Goal: Transaction & Acquisition: Purchase product/service

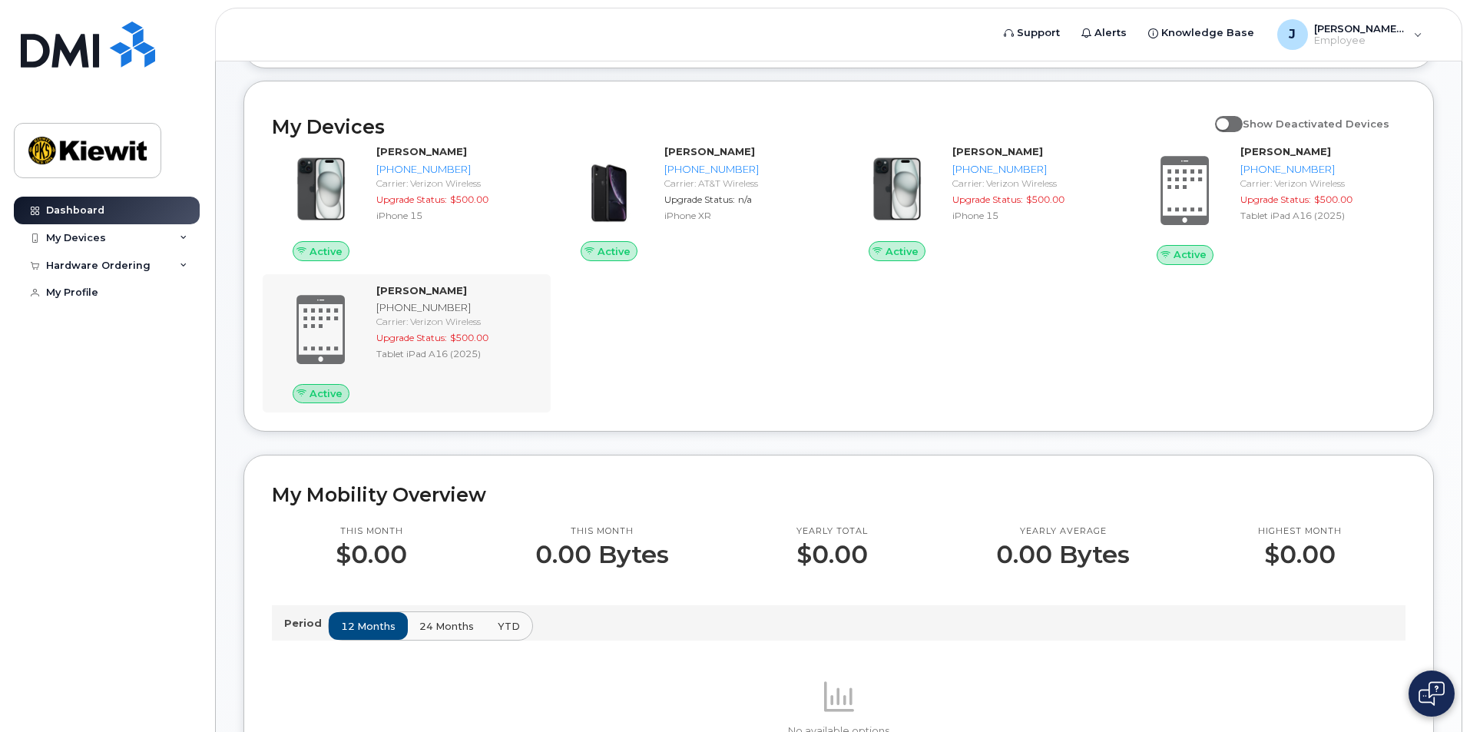
scroll to position [77, 0]
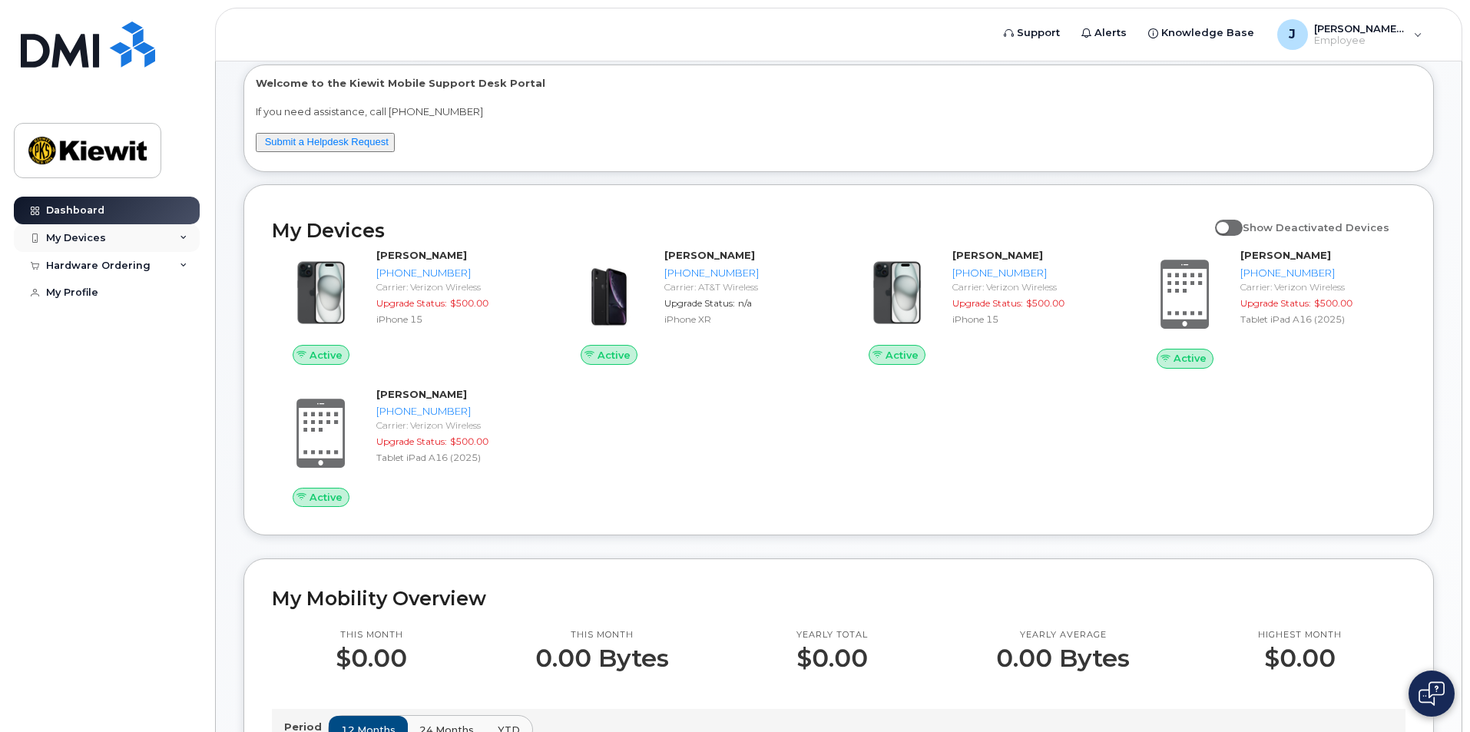
click at [164, 237] on div "My Devices" at bounding box center [107, 238] width 186 height 28
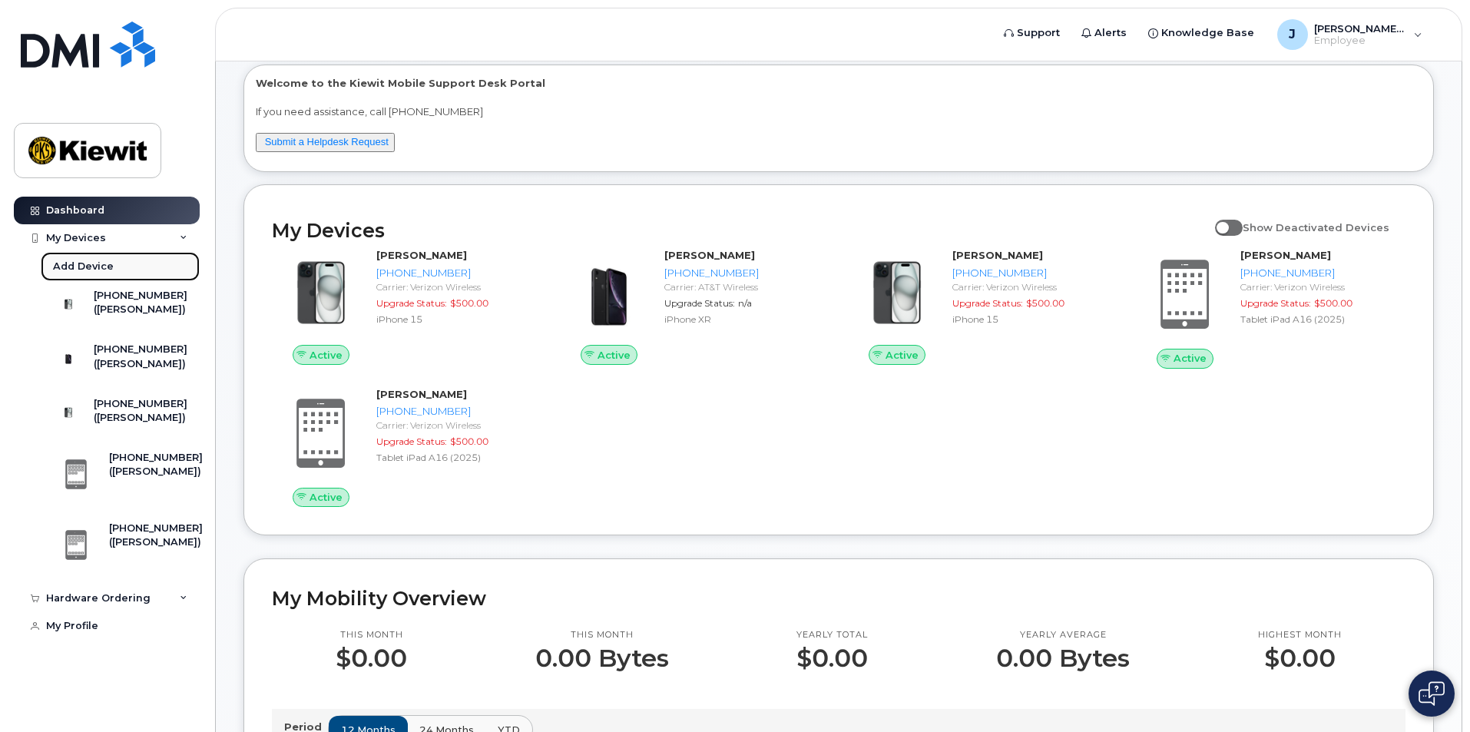
click at [102, 266] on div "Add Device" at bounding box center [83, 267] width 61 height 14
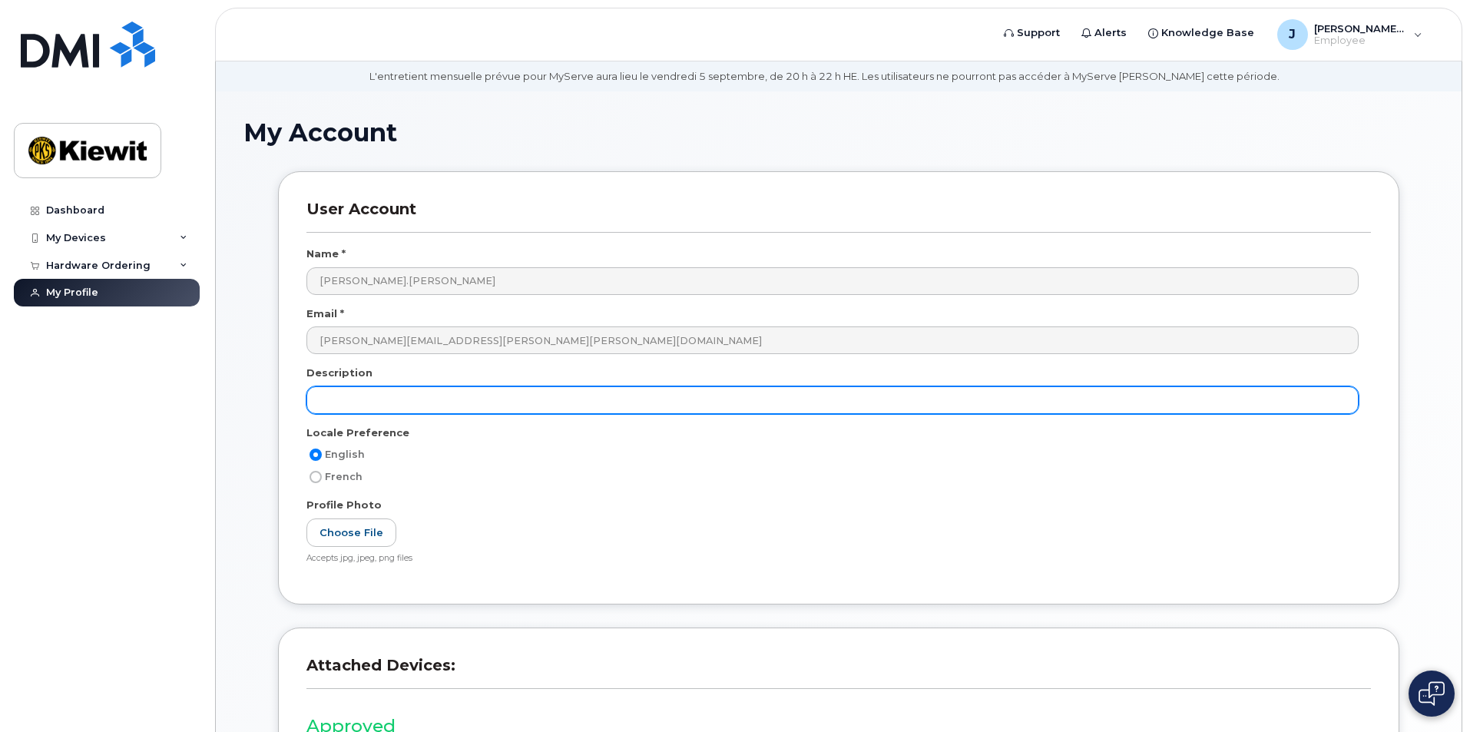
scroll to position [77, 0]
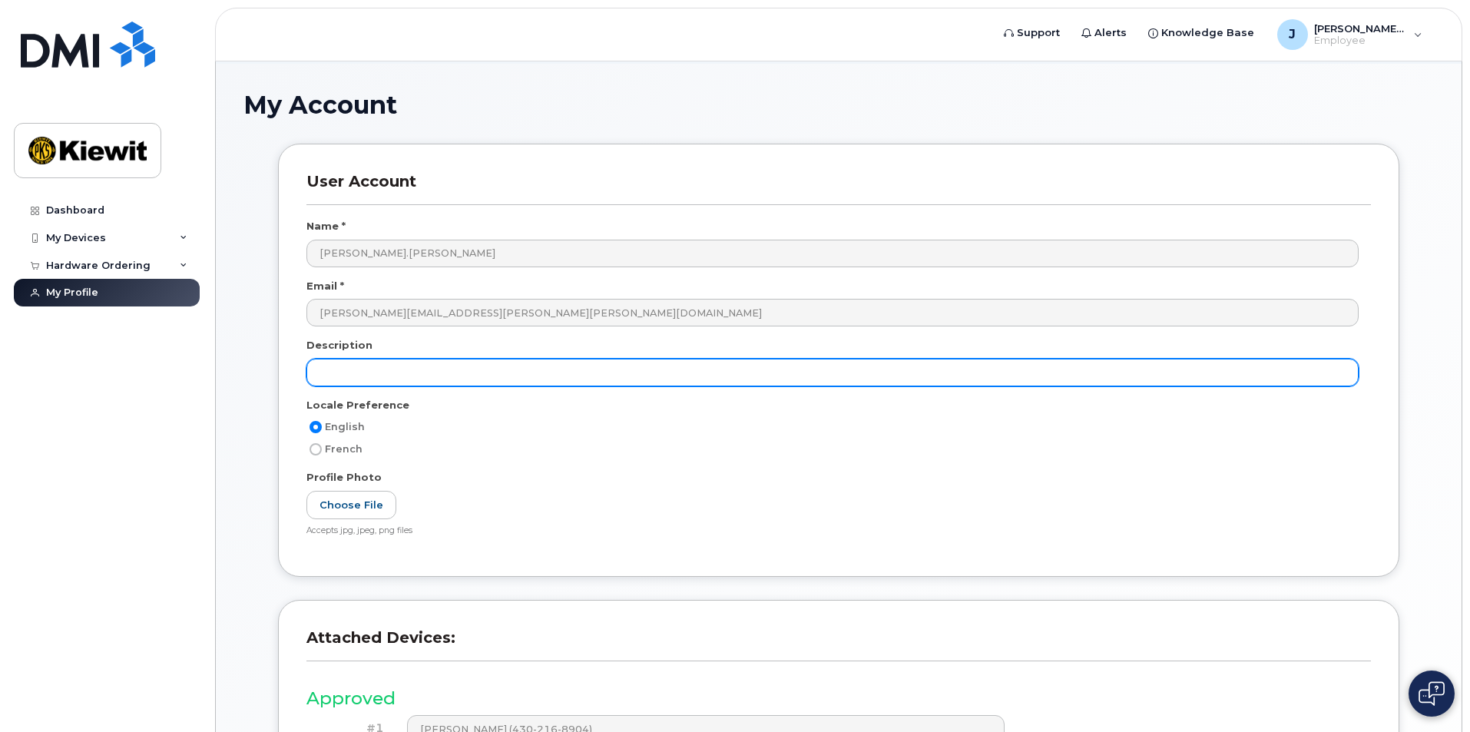
click at [424, 380] on input "text" at bounding box center [832, 373] width 1052 height 28
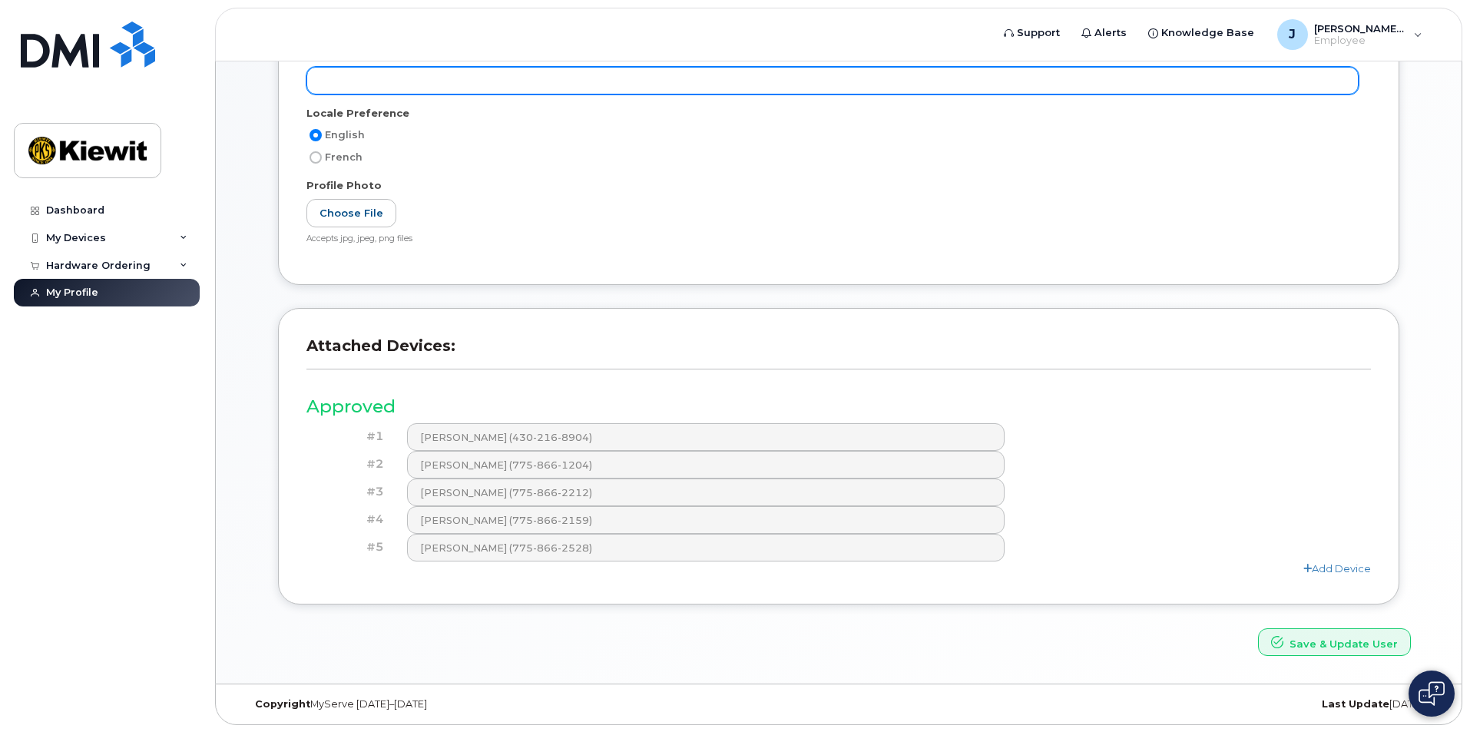
scroll to position [369, 0]
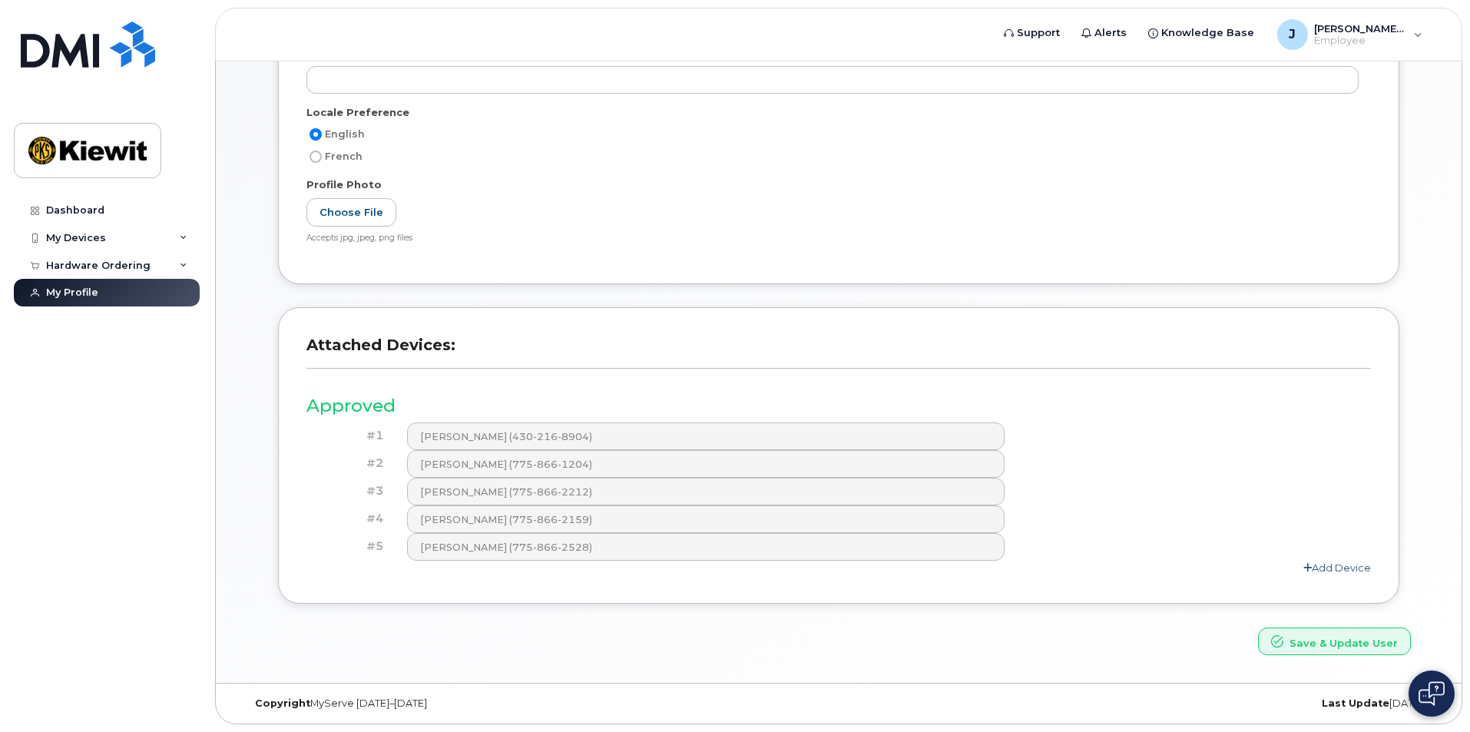
click at [1324, 562] on link "Add Device" at bounding box center [1337, 567] width 68 height 12
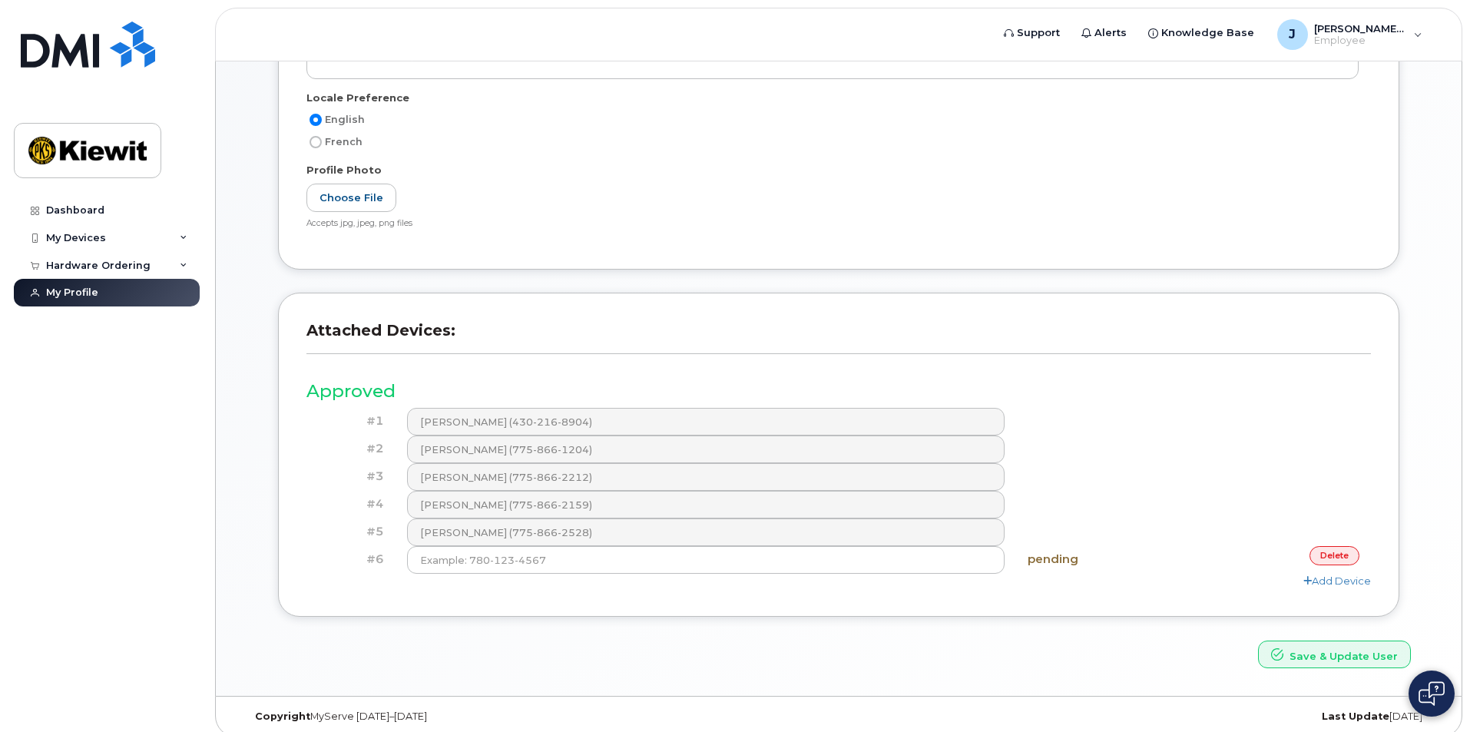
scroll to position [397, 0]
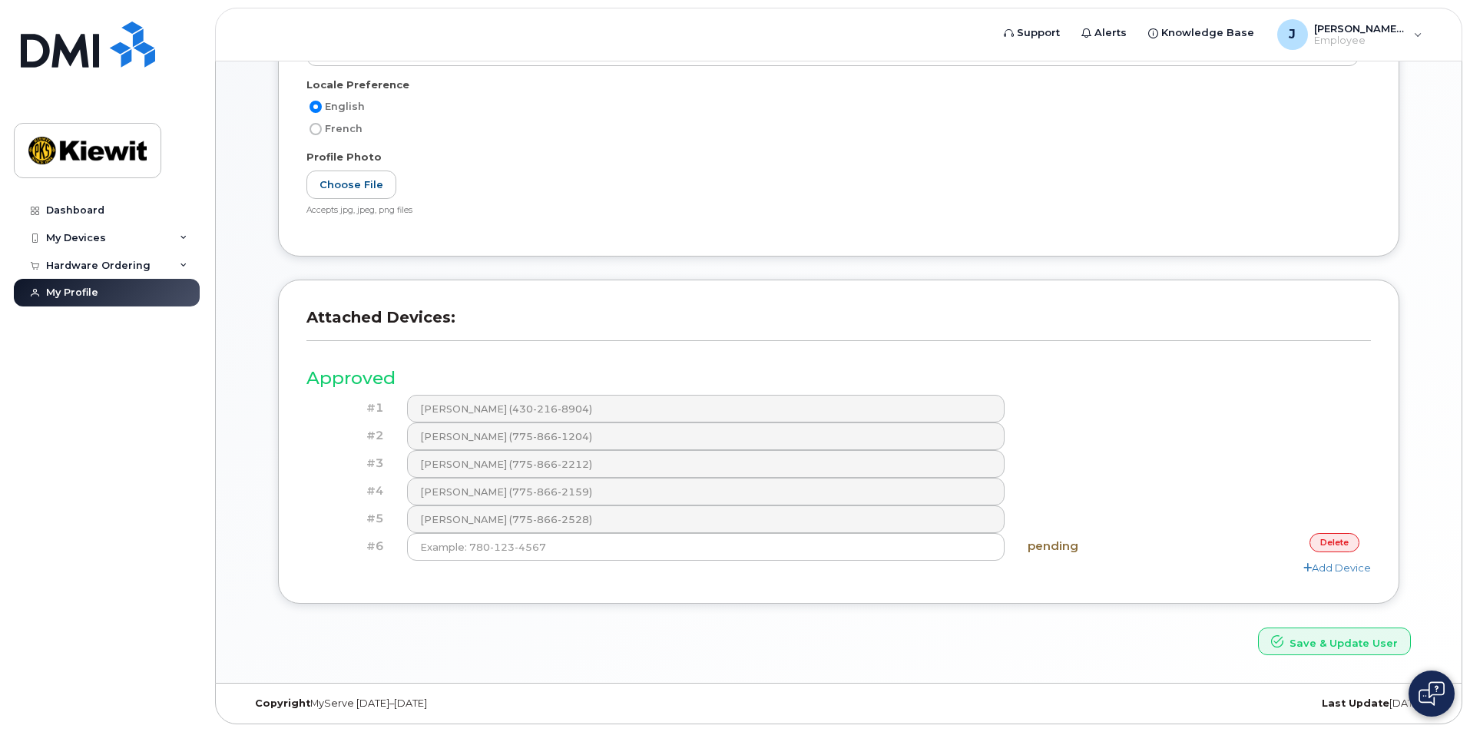
click at [1320, 545] on link "delete" at bounding box center [1335, 542] width 50 height 19
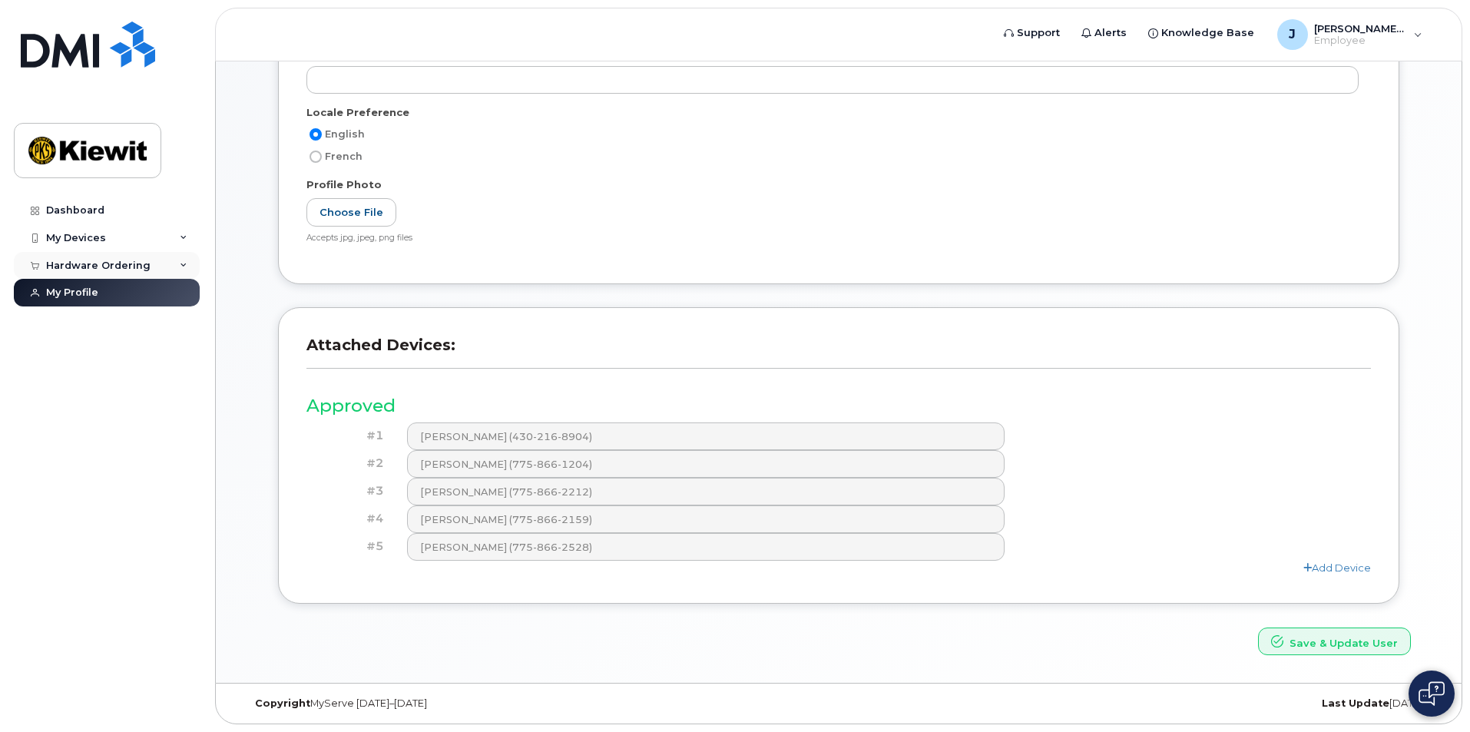
click at [104, 267] on div "Hardware Ordering" at bounding box center [98, 266] width 104 height 12
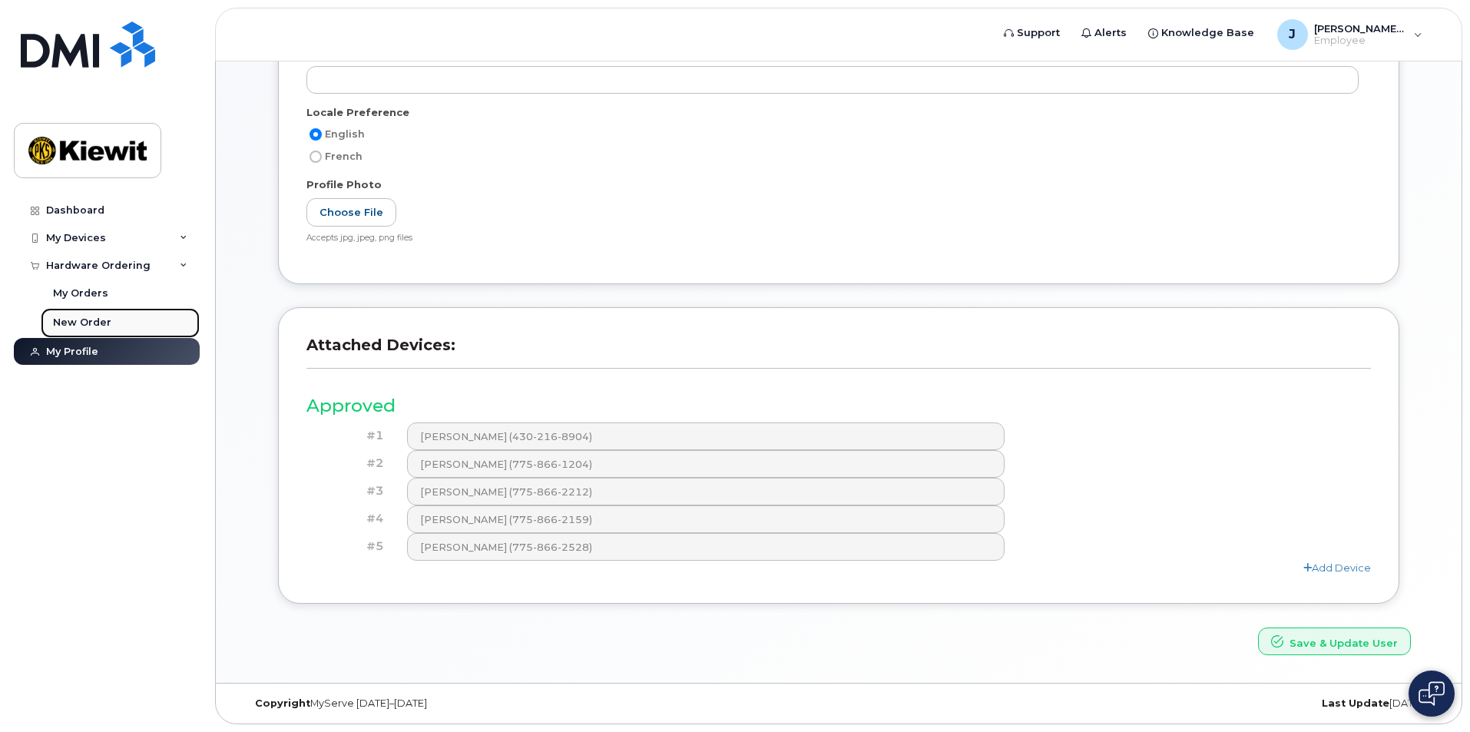
click at [89, 314] on link "New Order" at bounding box center [120, 322] width 159 height 29
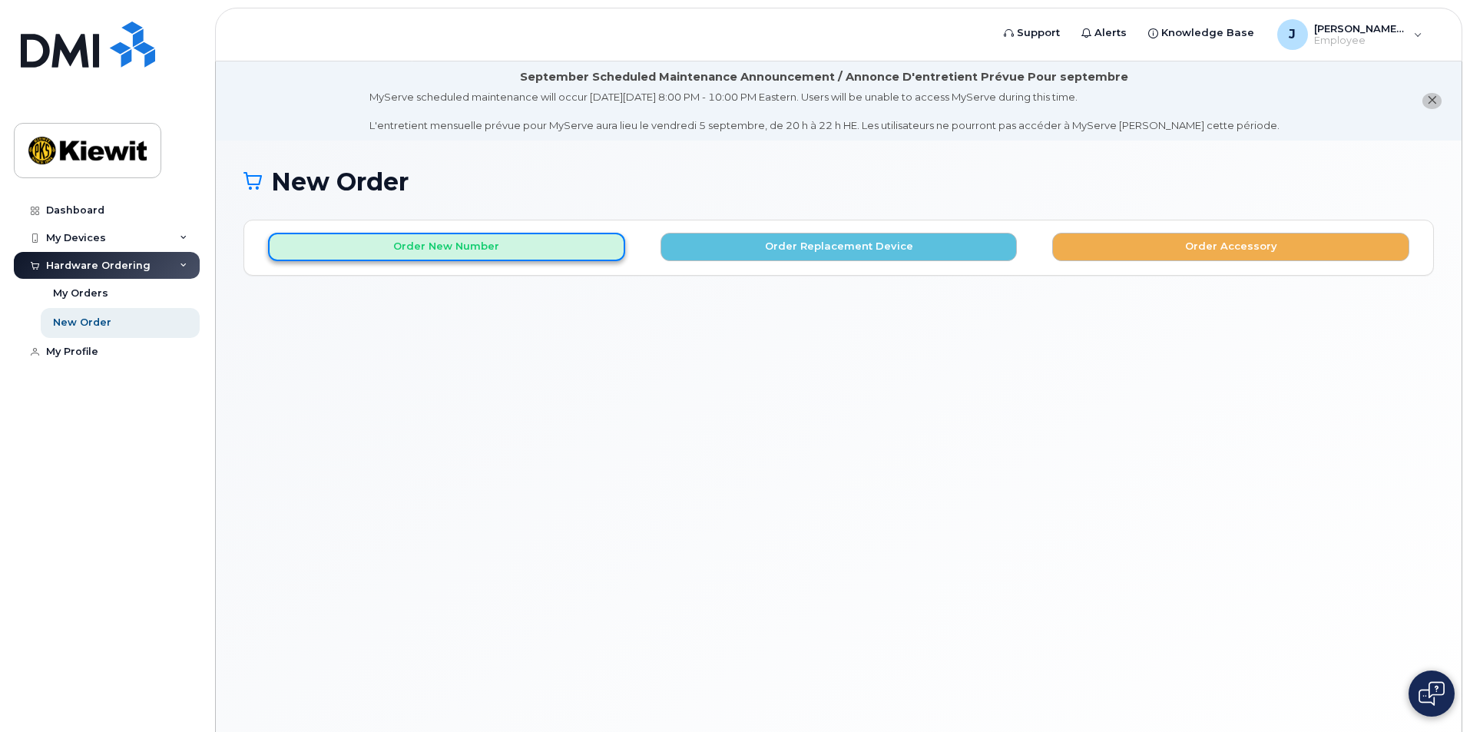
click at [568, 247] on button "Order New Number" at bounding box center [446, 247] width 357 height 28
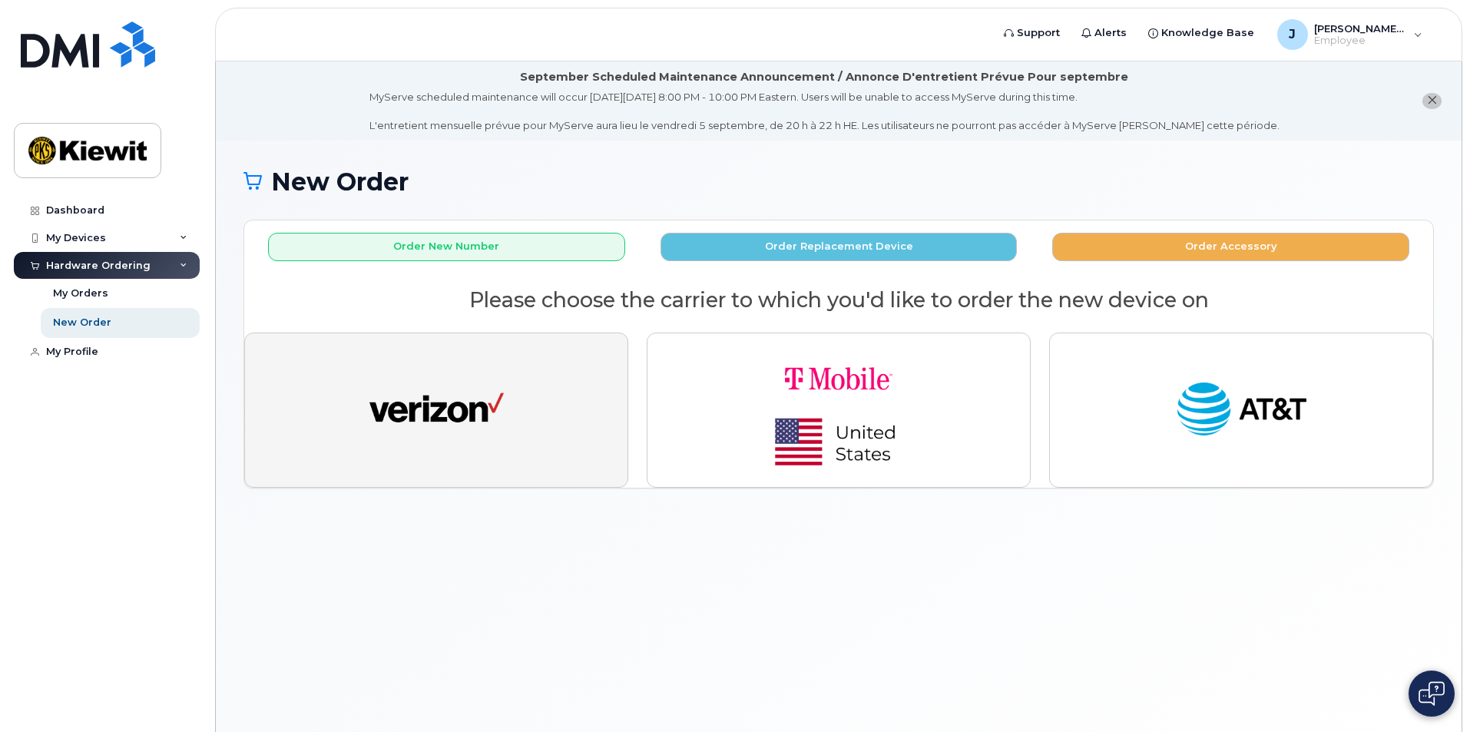
click at [508, 388] on button "button" at bounding box center [436, 410] width 384 height 155
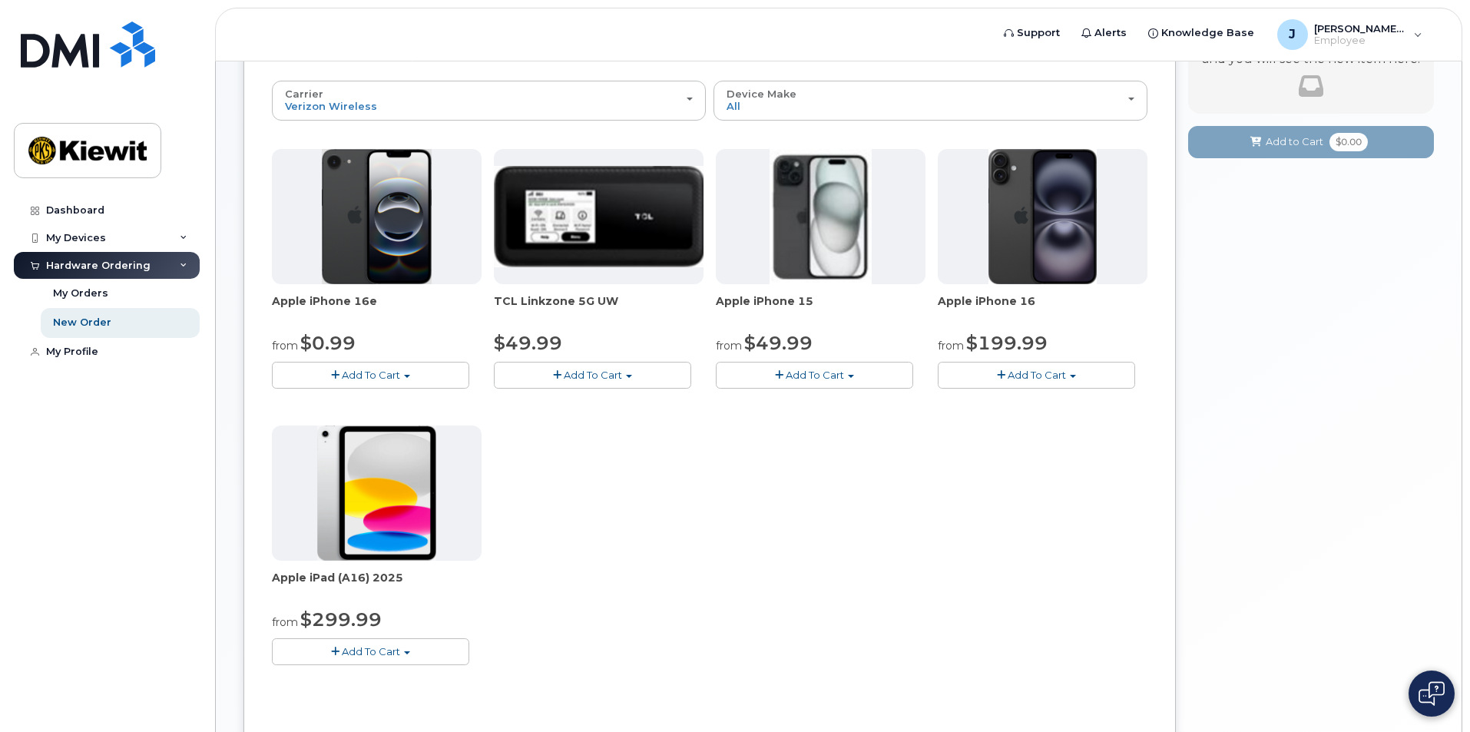
scroll to position [230, 0]
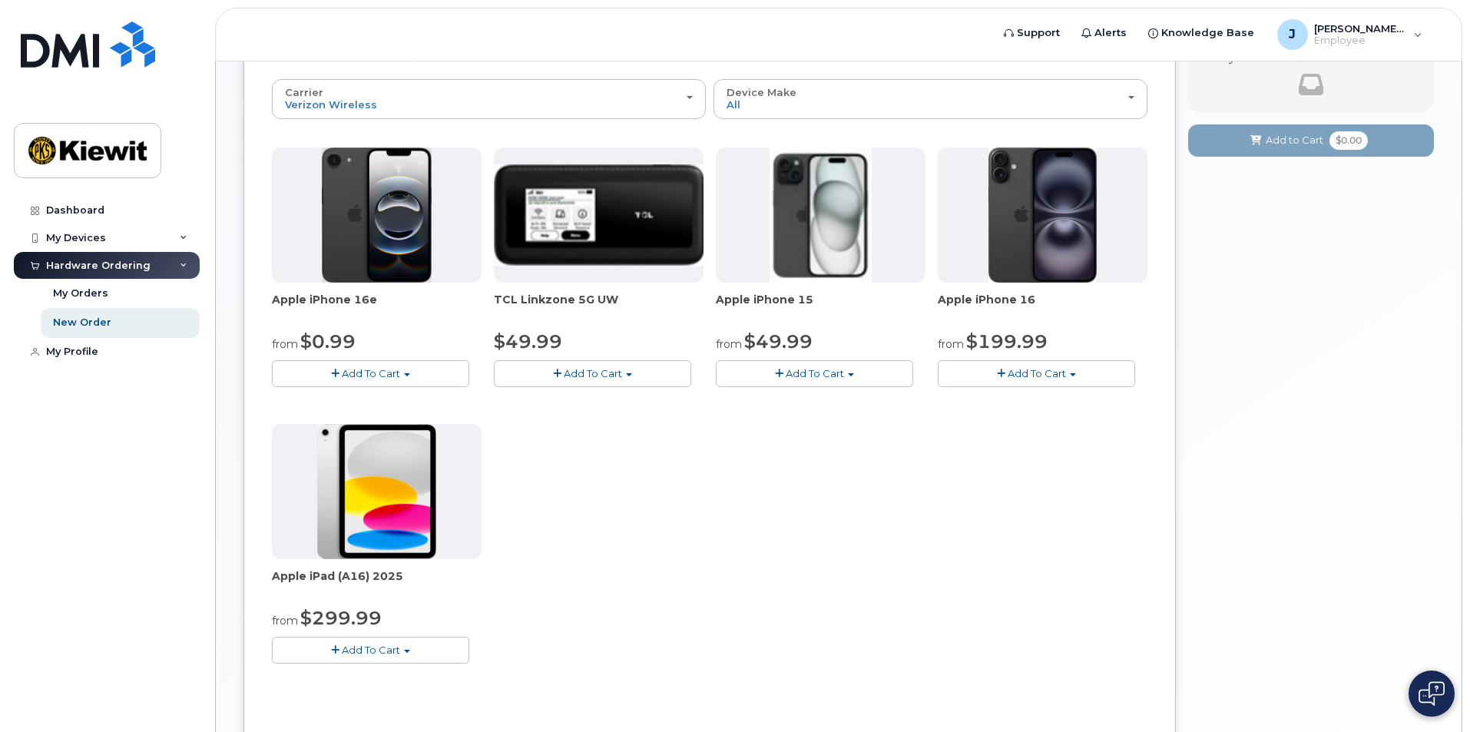
click at [418, 369] on button "Add To Cart" at bounding box center [370, 373] width 197 height 27
click at [401, 406] on link "$0.99 - 2 Year Activation (128GB)" at bounding box center [375, 401] width 198 height 19
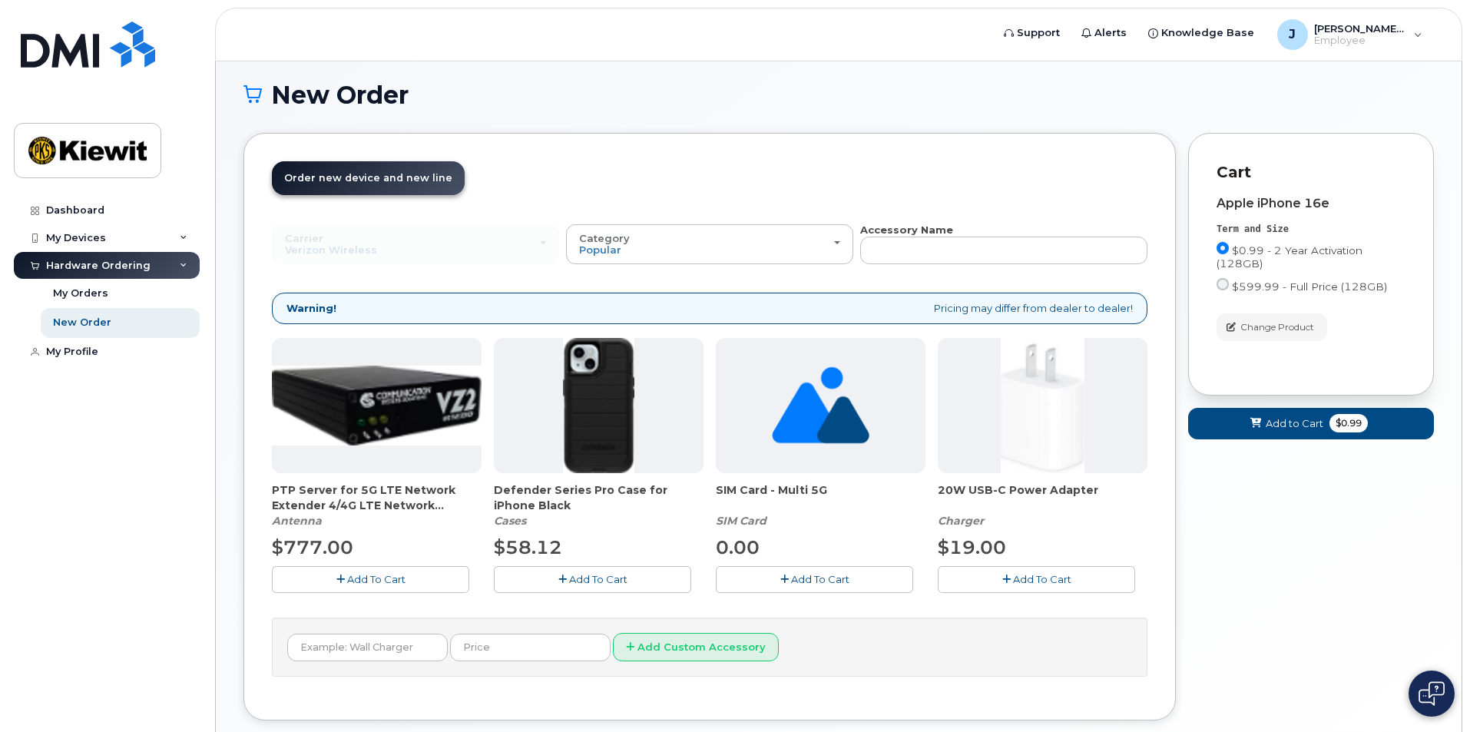
scroll to position [164, 0]
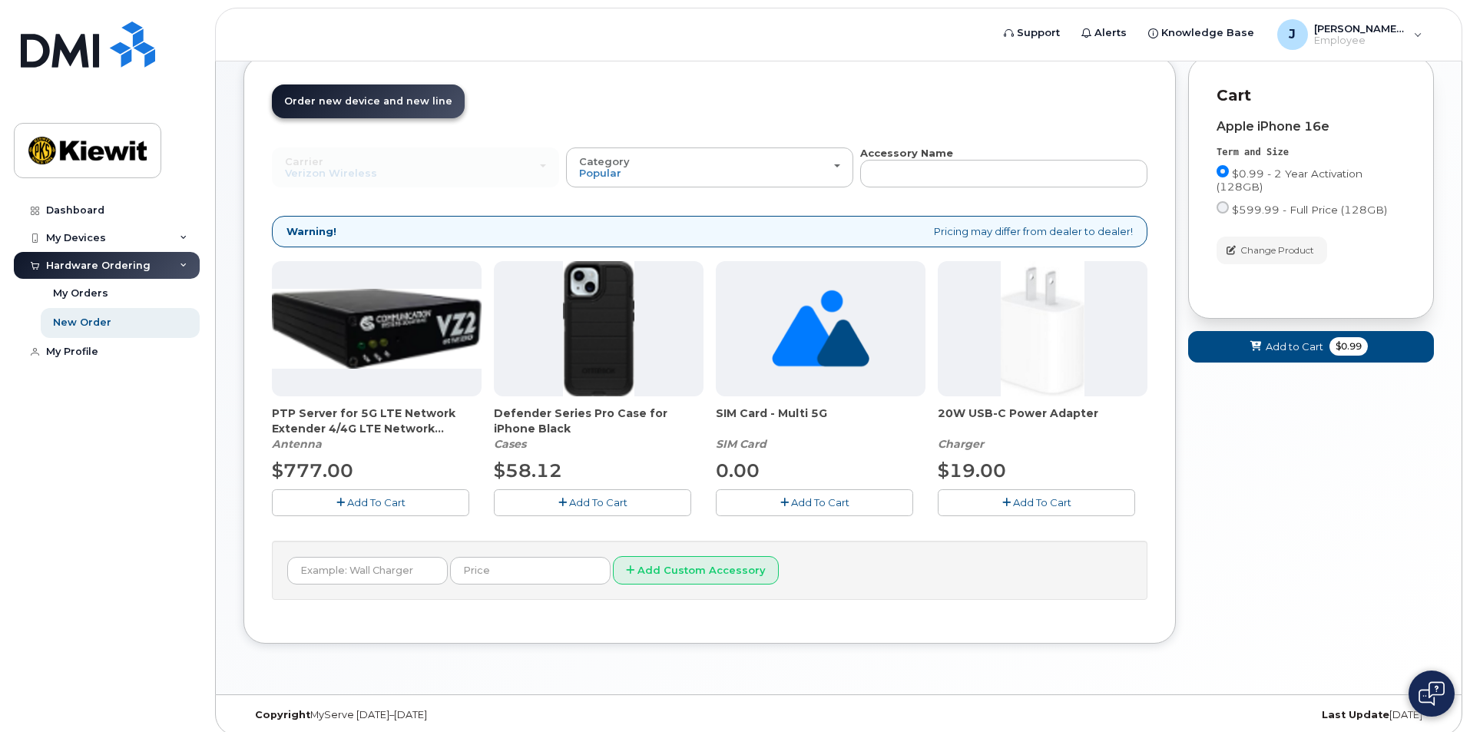
click at [810, 502] on span "Add To Cart" at bounding box center [820, 502] width 58 height 12
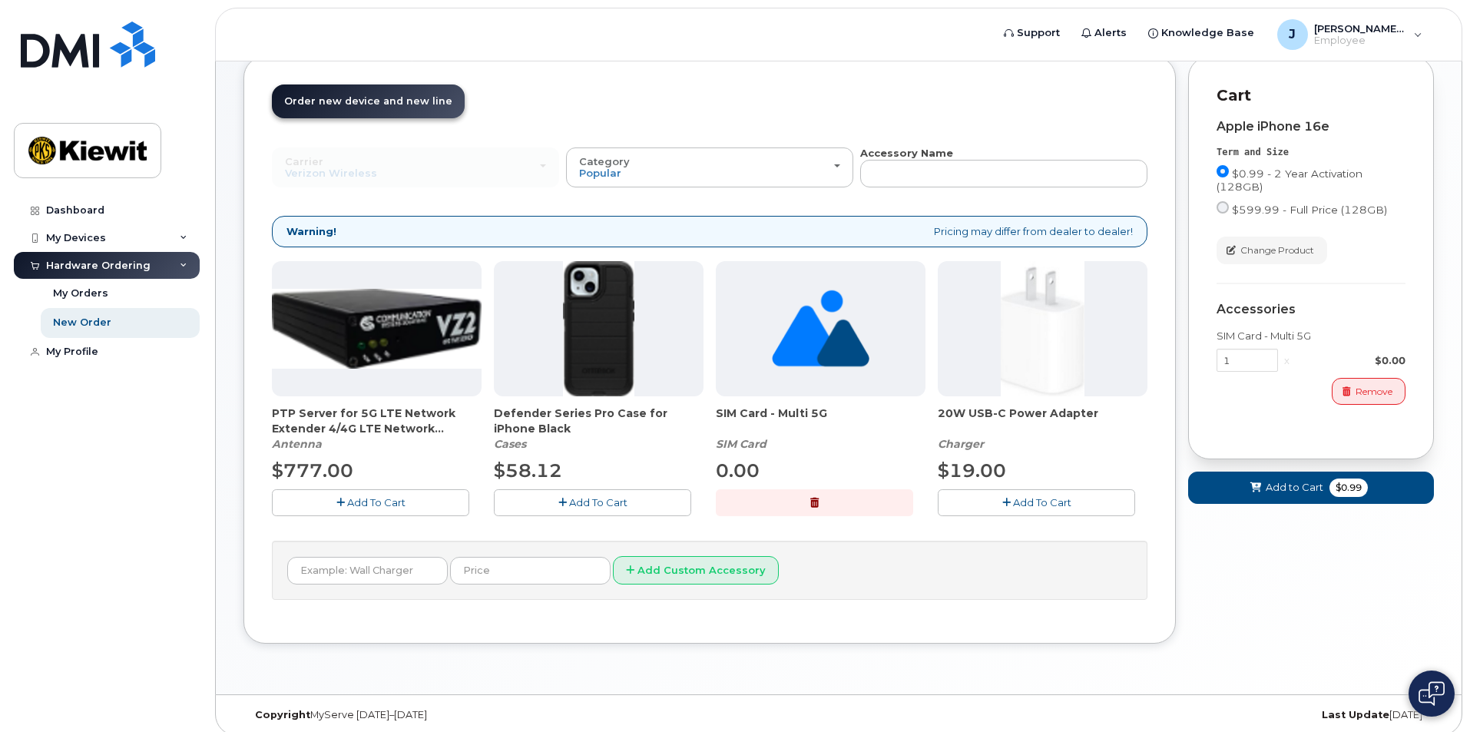
click at [654, 506] on button "Add To Cart" at bounding box center [592, 502] width 197 height 27
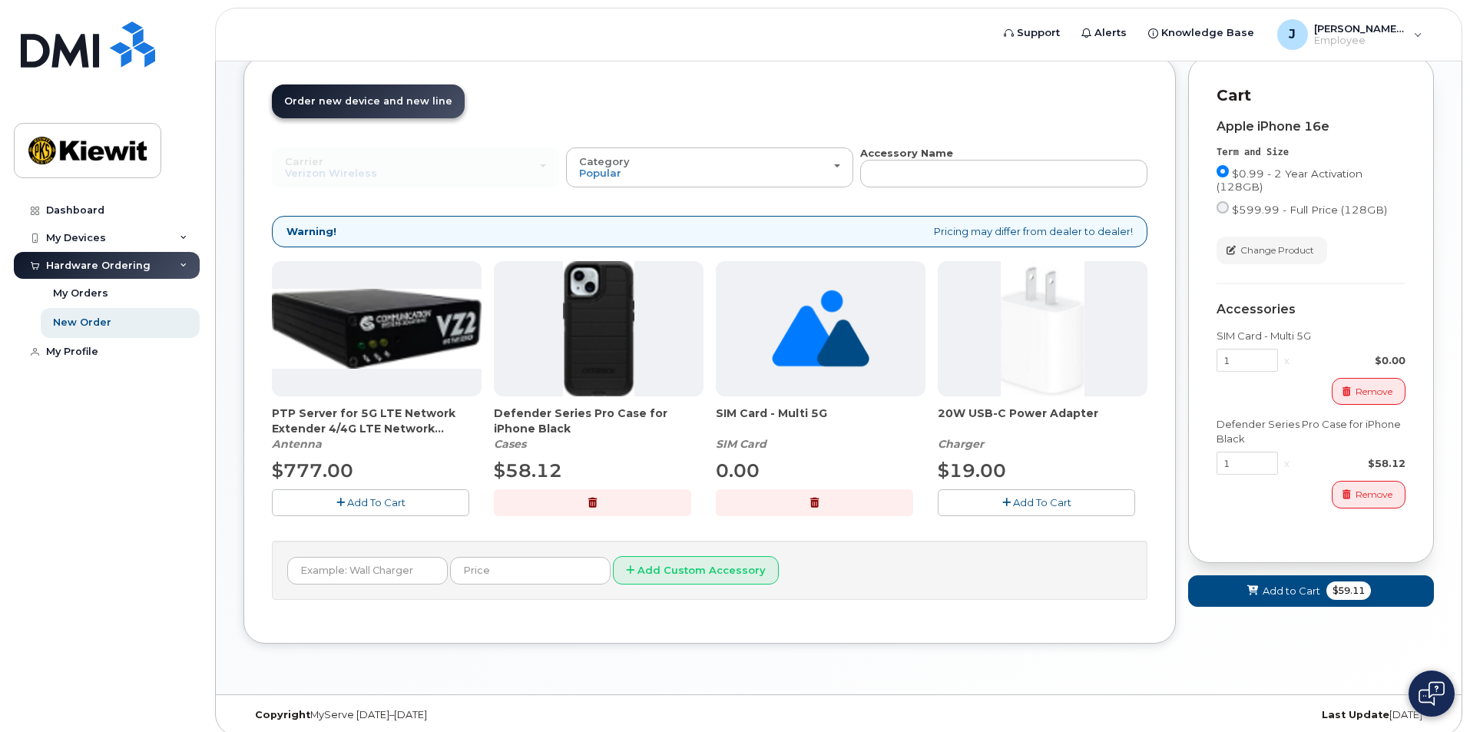
click at [959, 502] on button "Add To Cart" at bounding box center [1036, 502] width 197 height 27
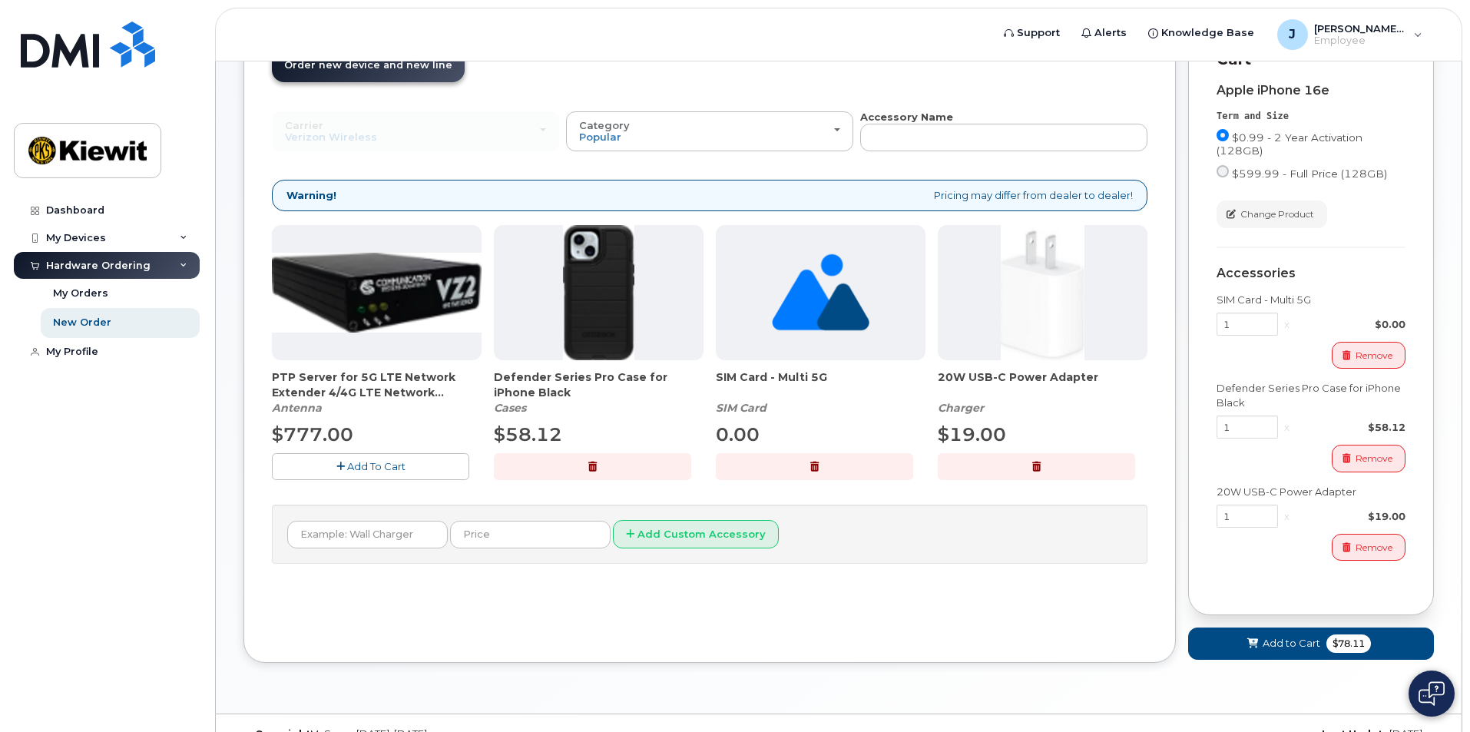
scroll to position [230, 0]
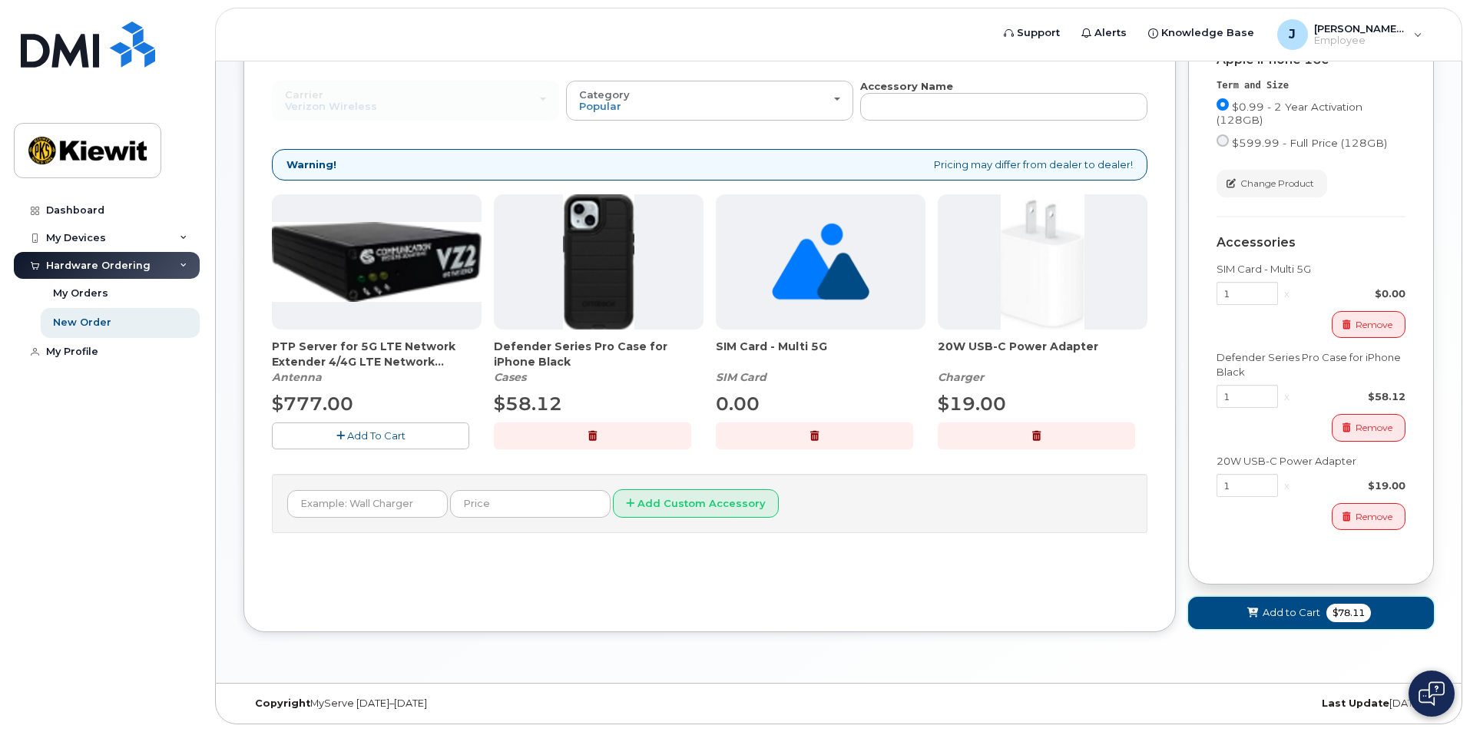
click at [1224, 614] on button "Add to Cart $78.11" at bounding box center [1311, 612] width 246 height 31
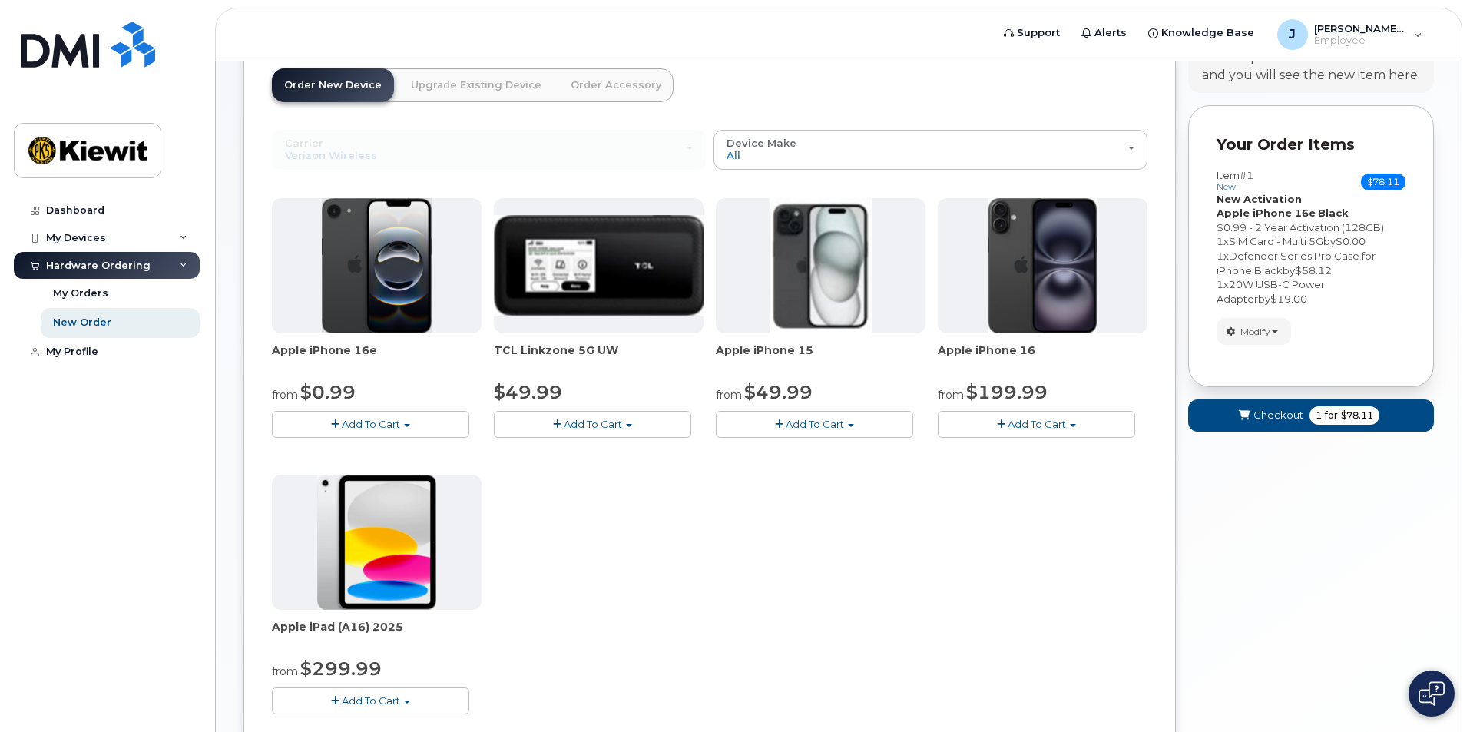
scroll to position [154, 0]
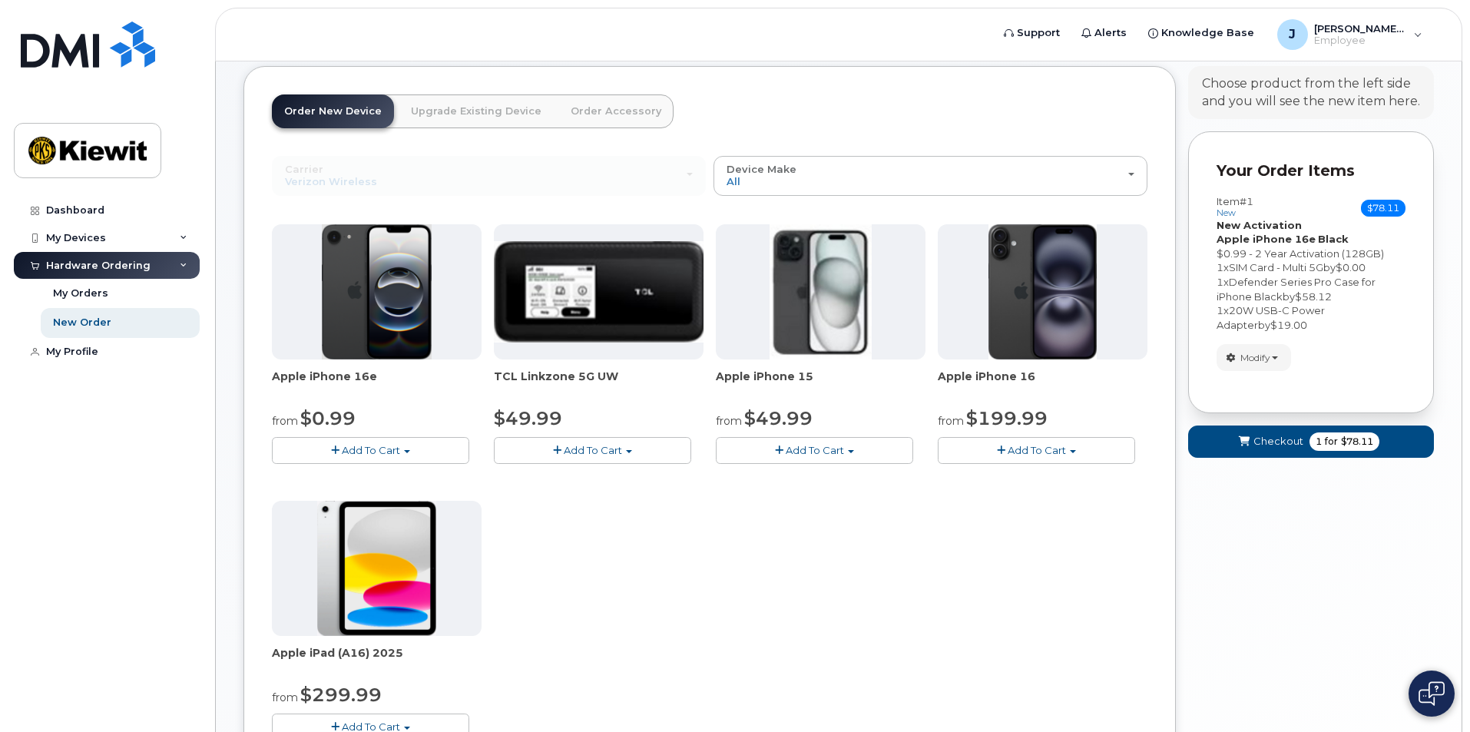
click at [416, 451] on button "Add To Cart" at bounding box center [370, 450] width 197 height 27
click at [404, 473] on link "$0.99 - 2 Year Activation (128GB)" at bounding box center [375, 478] width 198 height 19
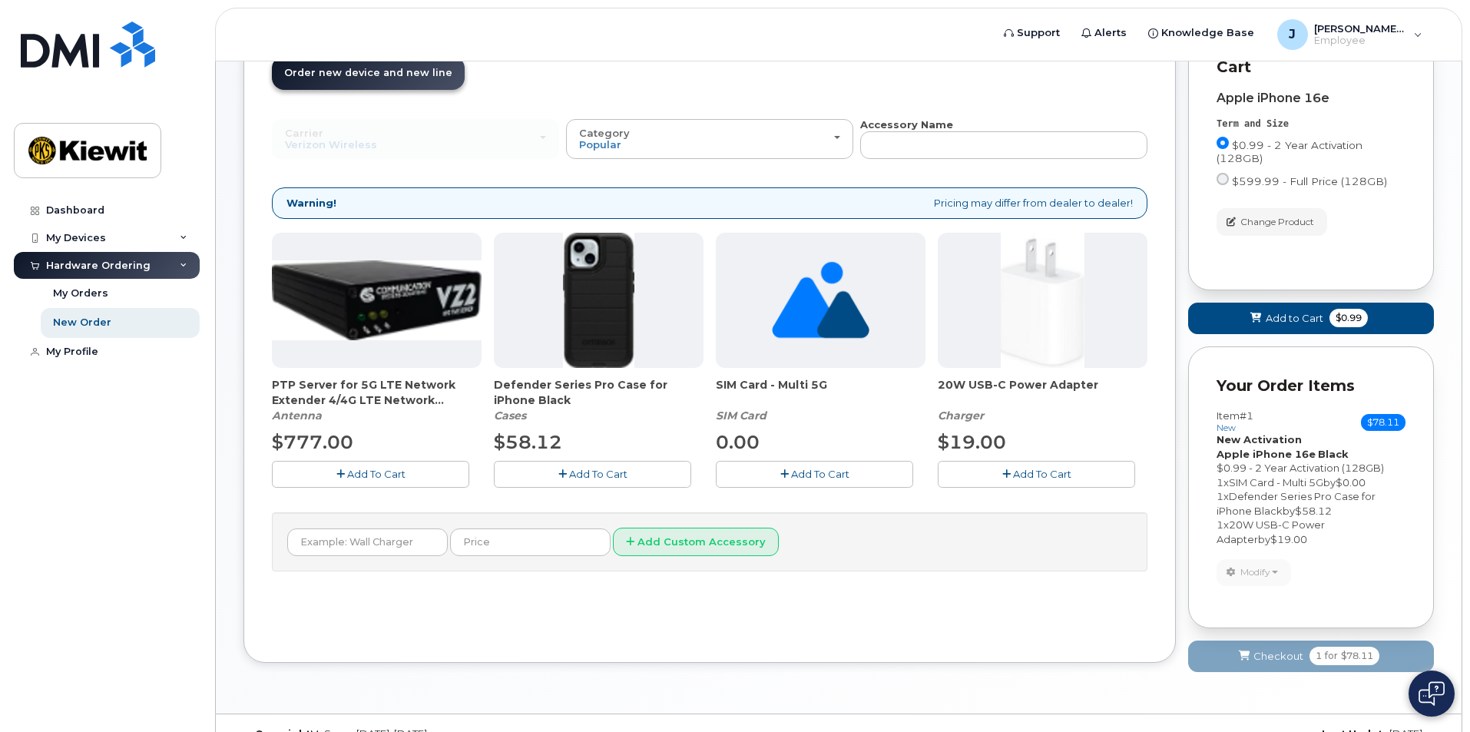
scroll to position [223, 0]
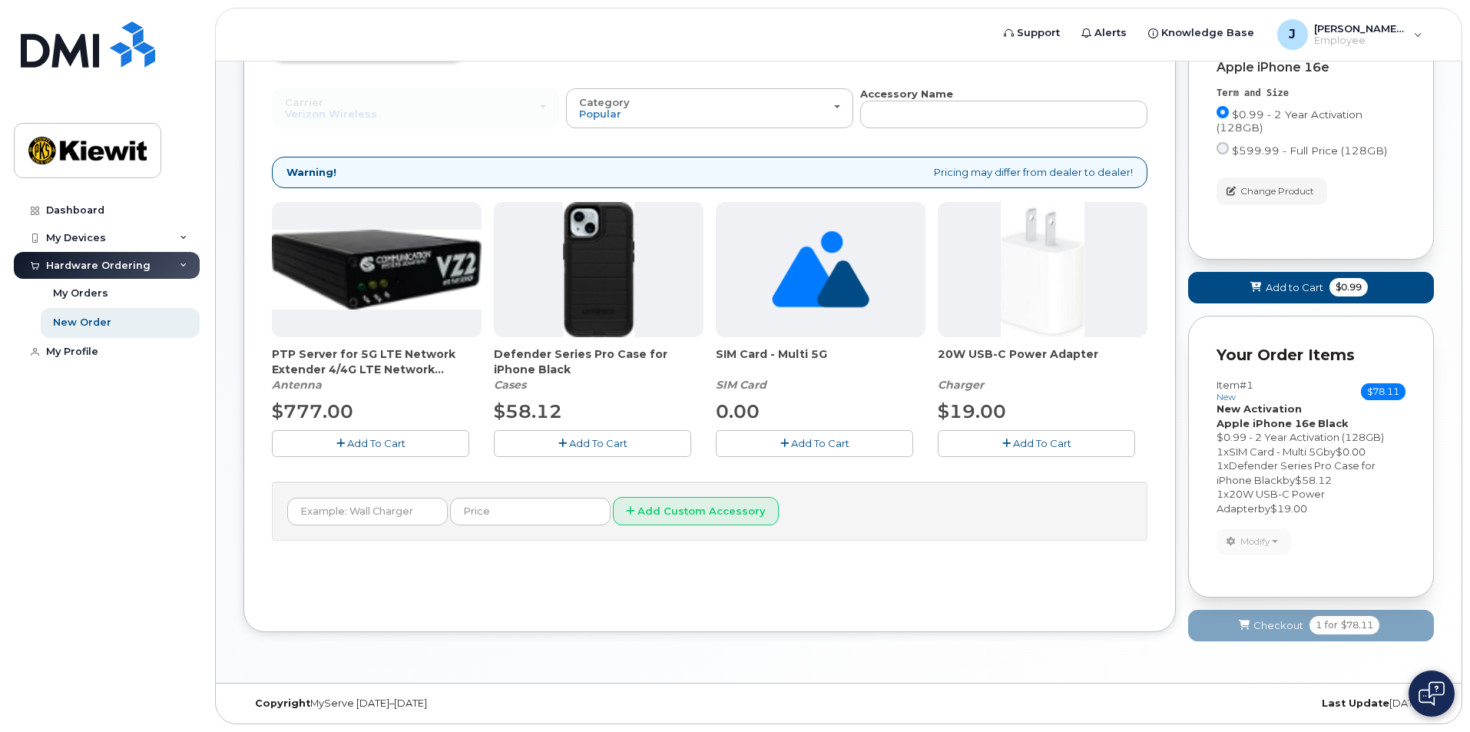
click at [591, 437] on span "Add To Cart" at bounding box center [598, 443] width 58 height 12
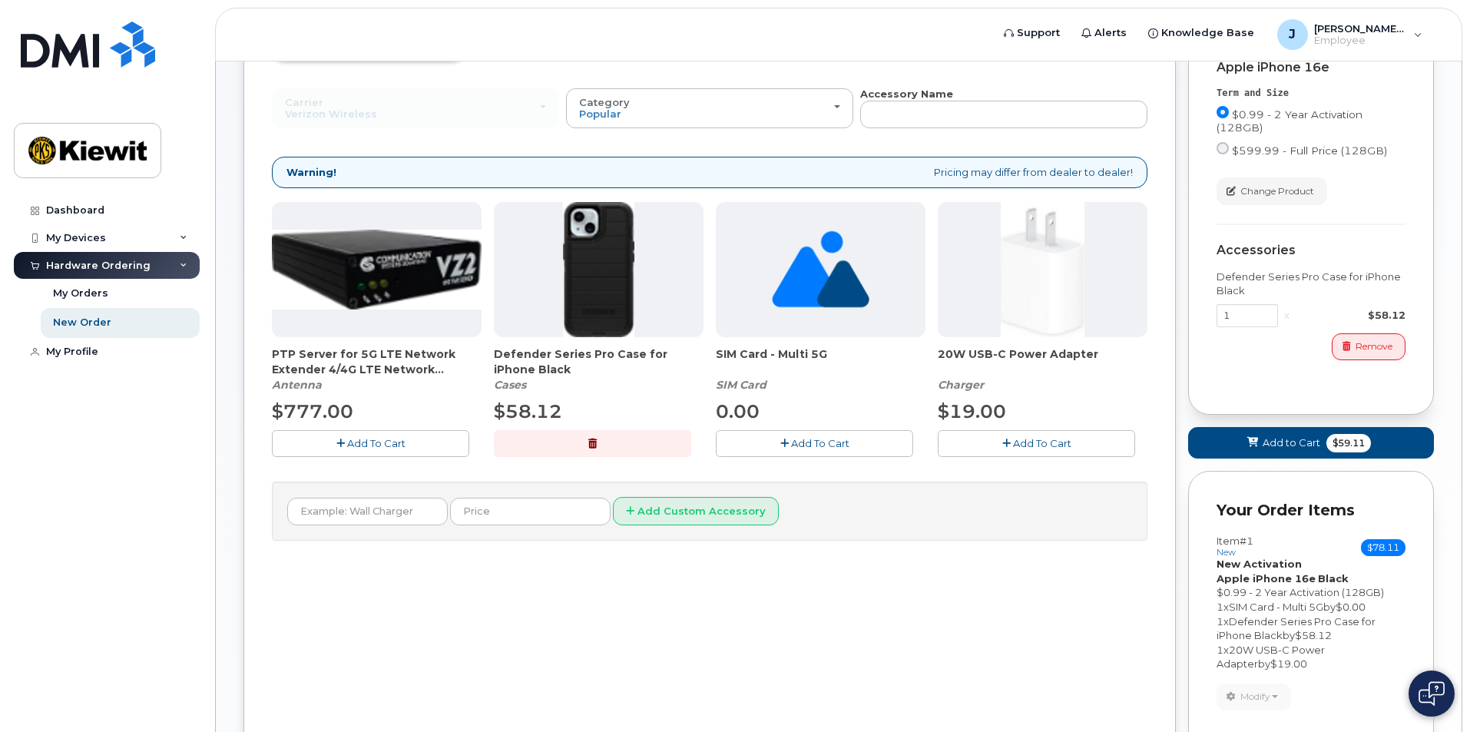
click at [768, 443] on button "Add To Cart" at bounding box center [814, 443] width 197 height 27
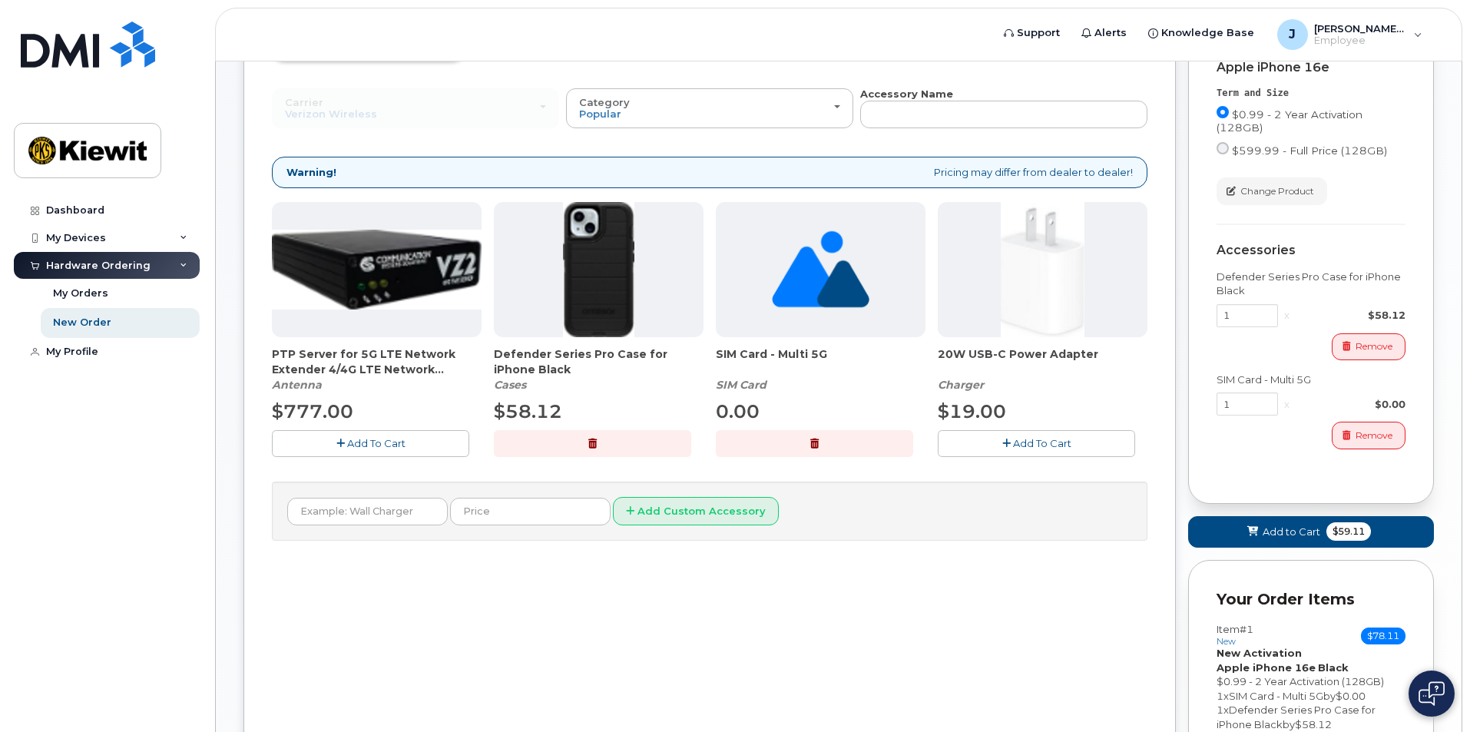
click at [1078, 442] on button "Add To Cart" at bounding box center [1036, 443] width 197 height 27
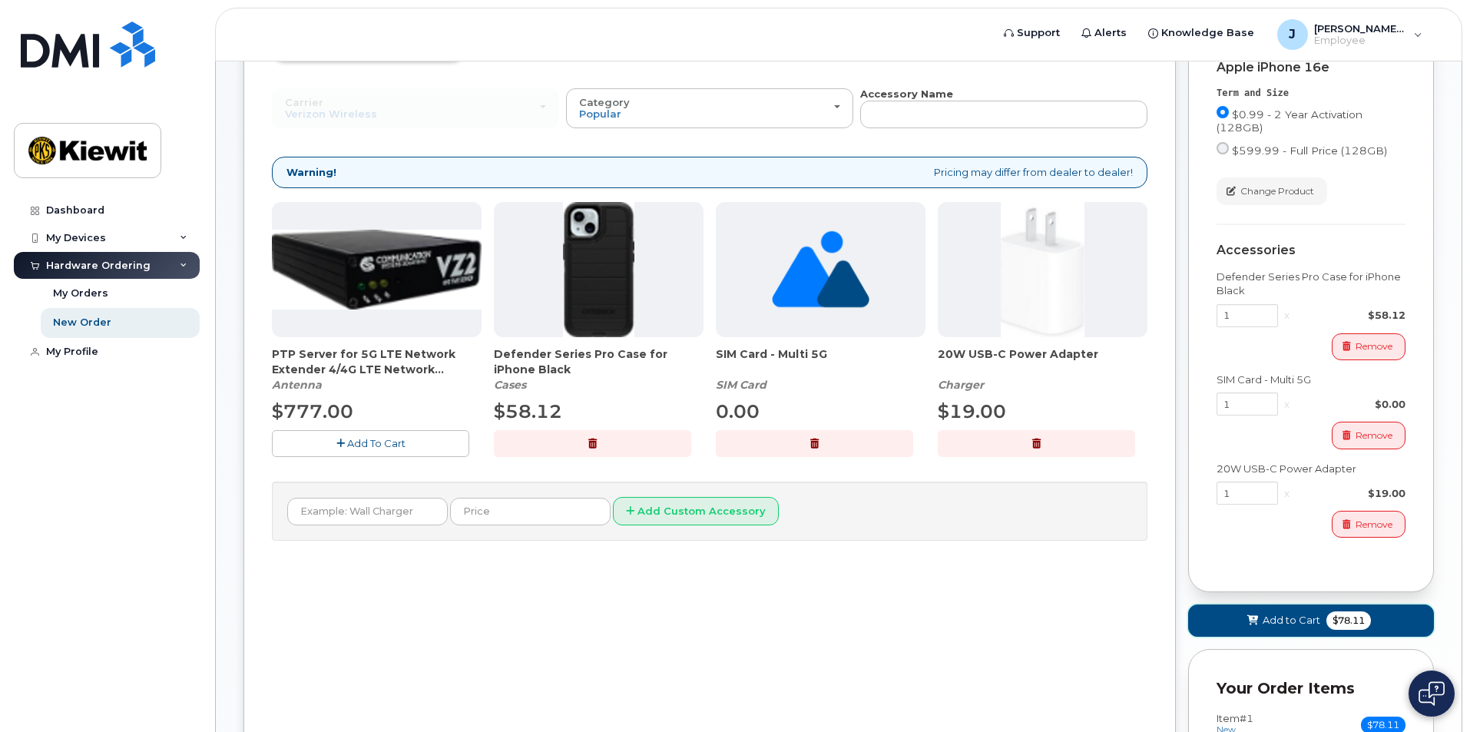
click at [1318, 612] on button "Add to Cart $78.11" at bounding box center [1311, 619] width 246 height 31
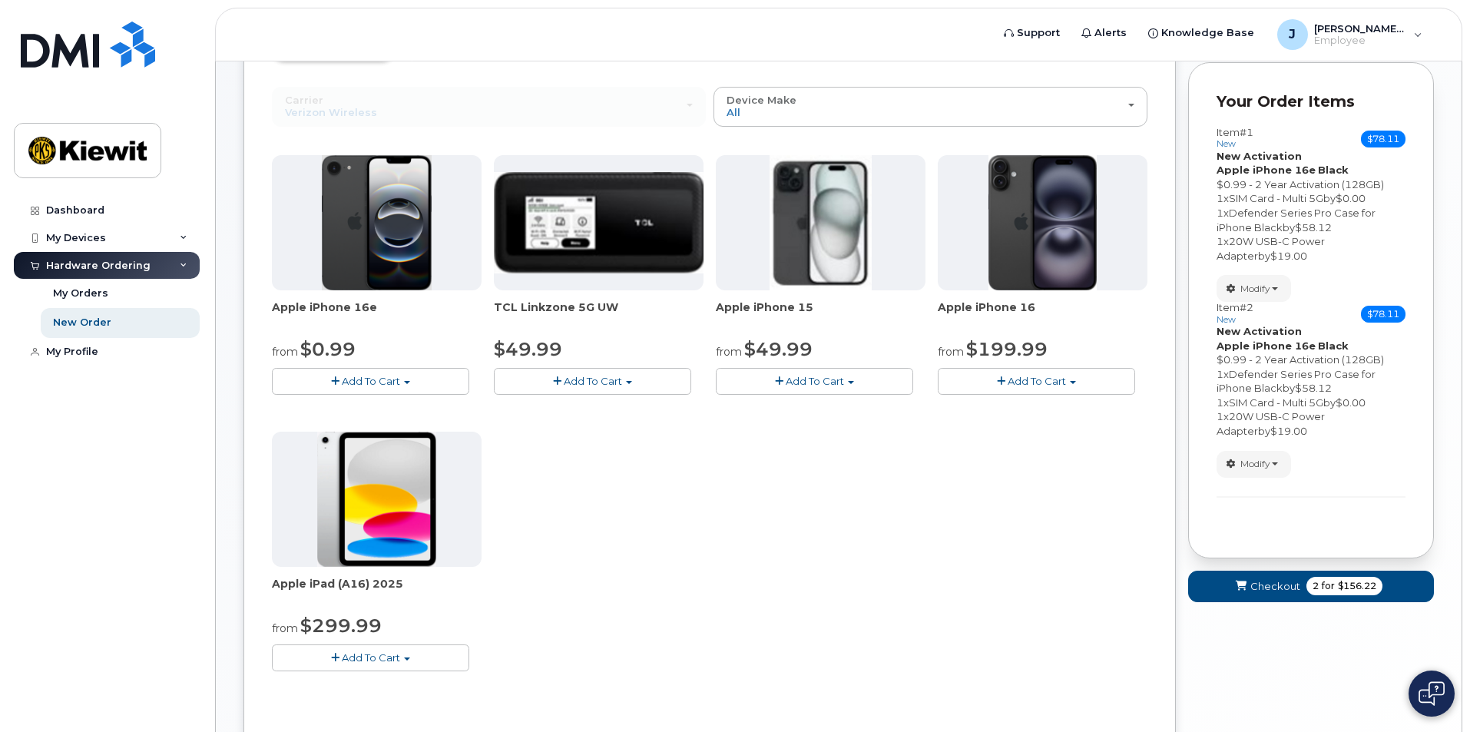
click at [379, 383] on span "Add To Cart" at bounding box center [371, 381] width 58 height 12
click at [404, 406] on link "$0.99 - 2 Year Activation (128GB)" at bounding box center [375, 409] width 198 height 19
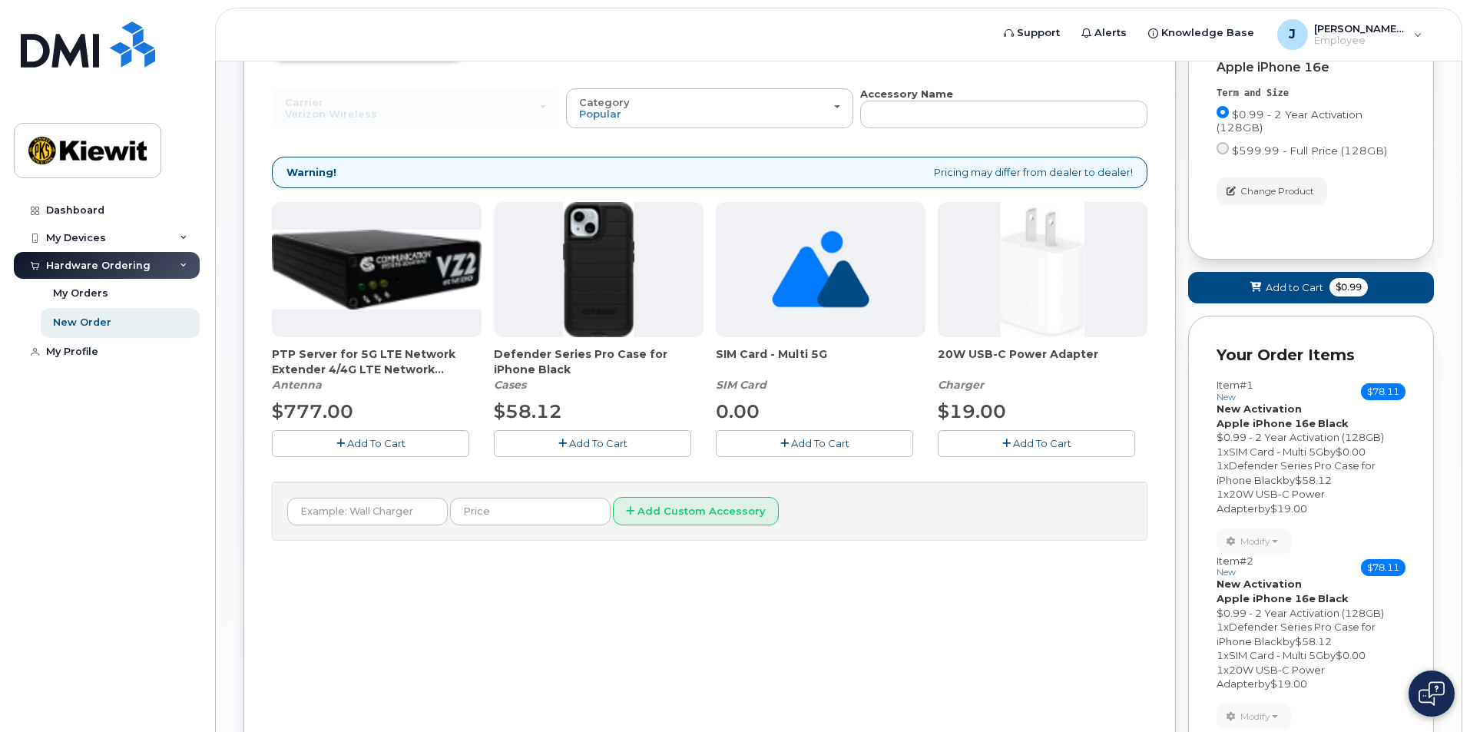
click at [641, 443] on button "Add To Cart" at bounding box center [592, 443] width 197 height 27
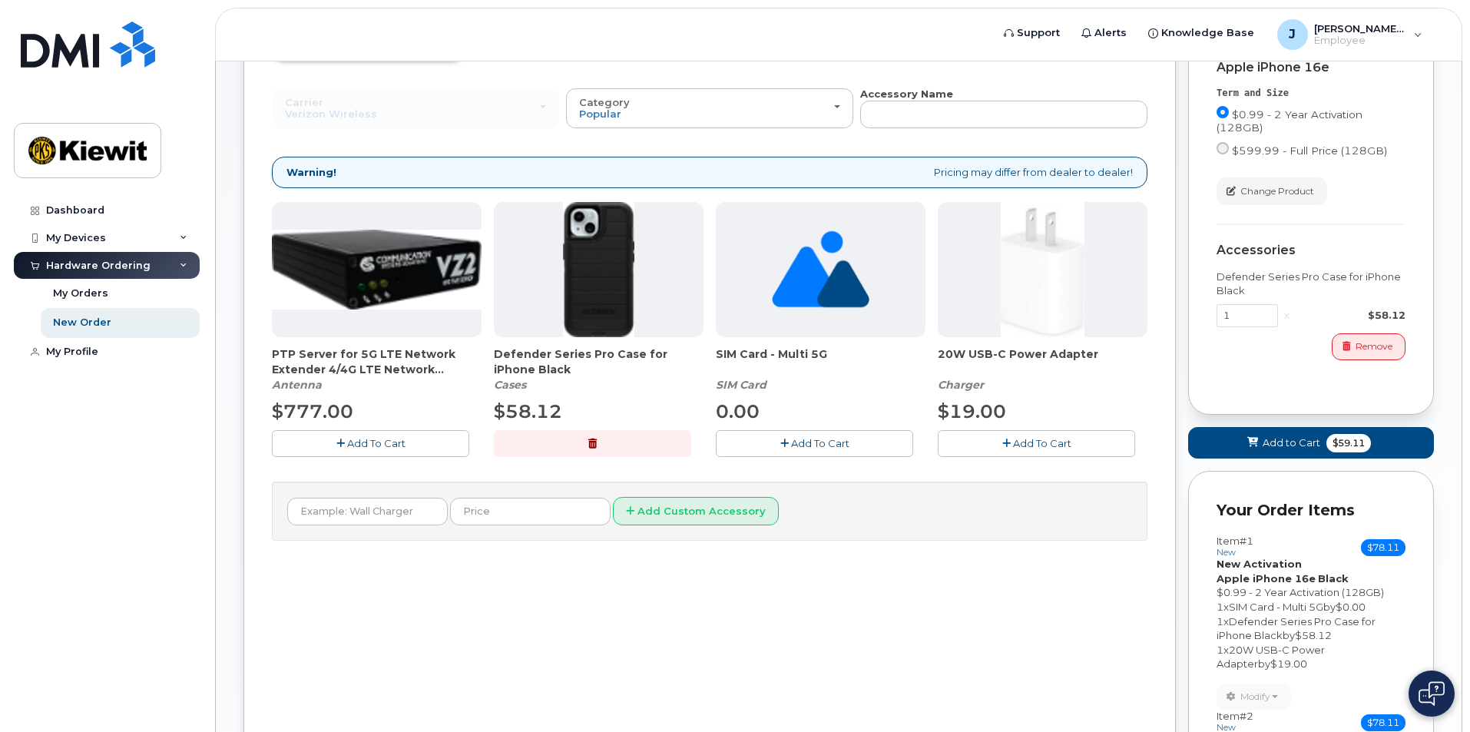
click at [763, 433] on button "Add To Cart" at bounding box center [814, 443] width 197 height 27
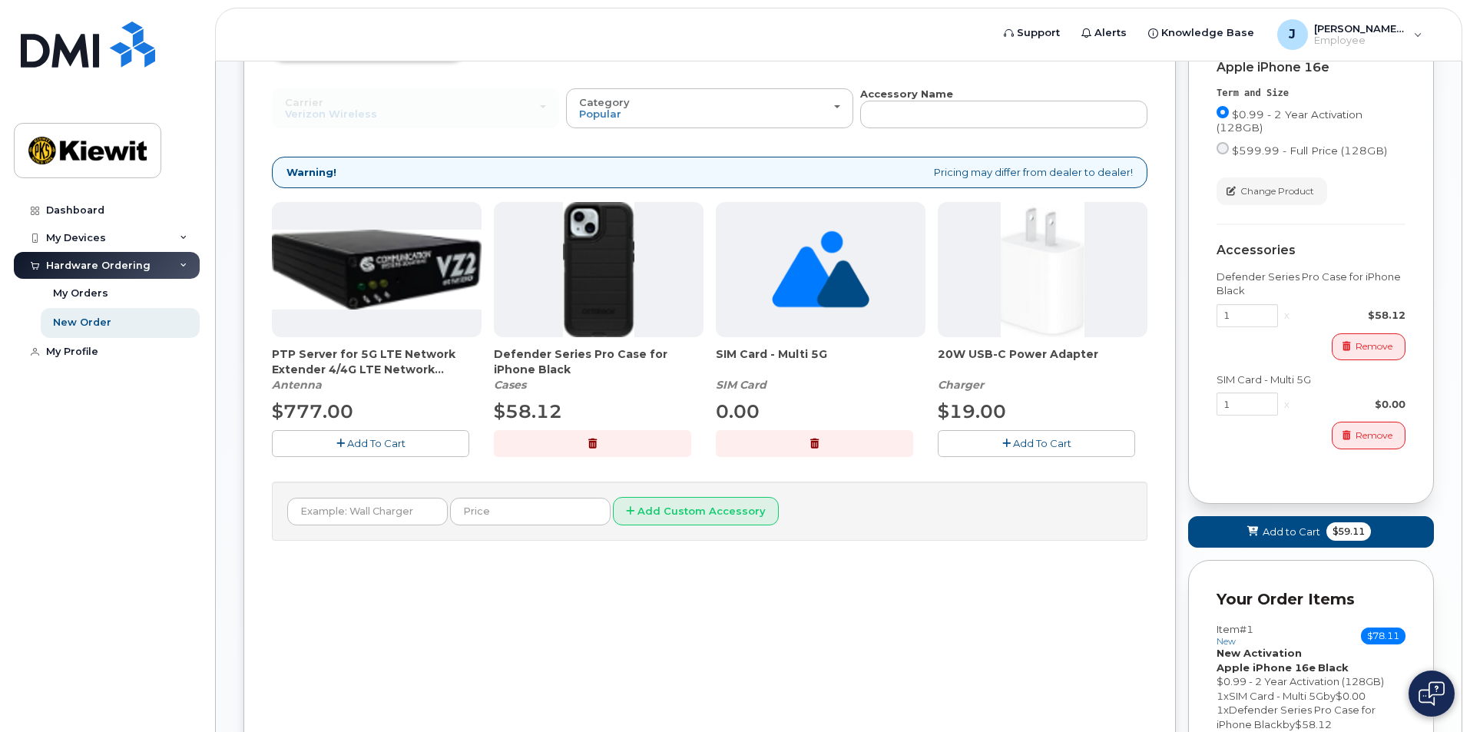
click at [1062, 449] on span "Add To Cart" at bounding box center [1042, 443] width 58 height 12
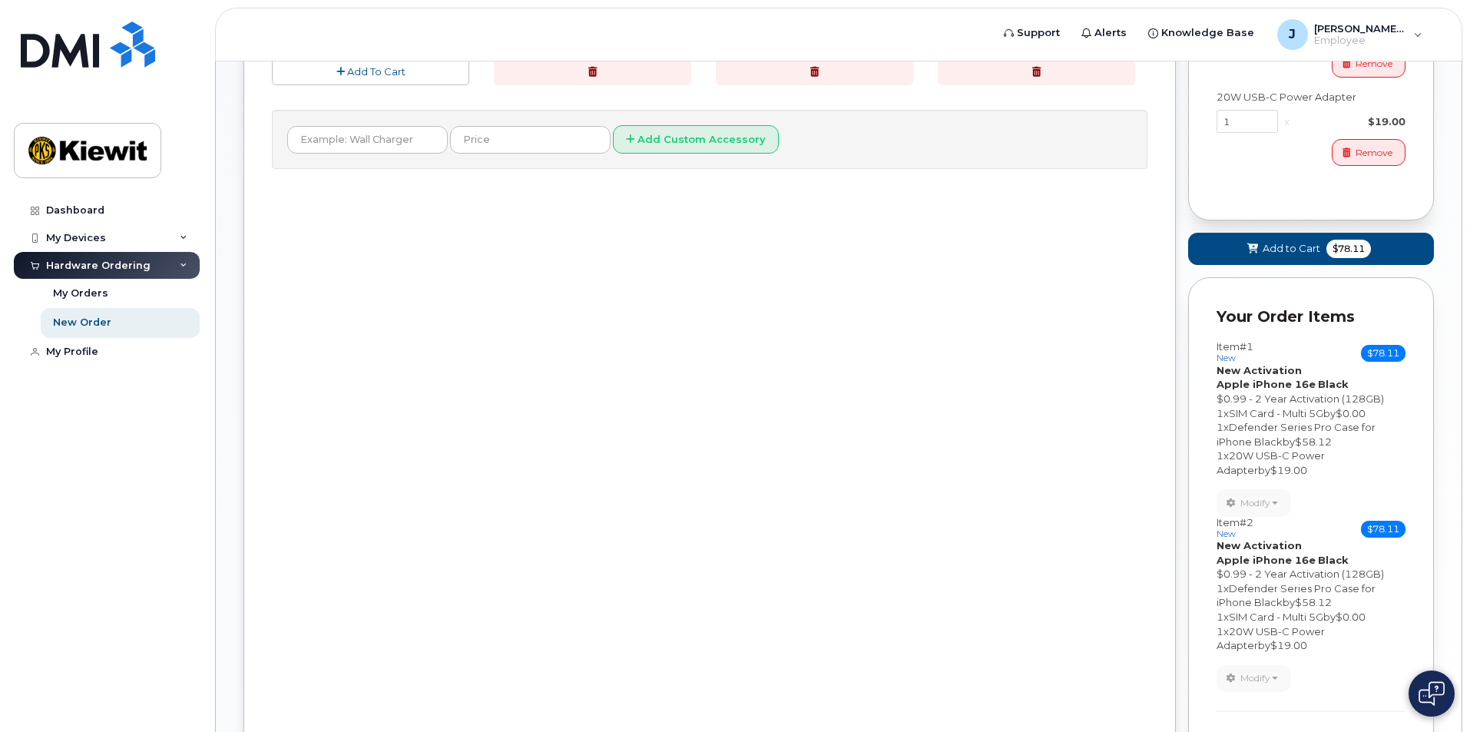
scroll to position [607, 0]
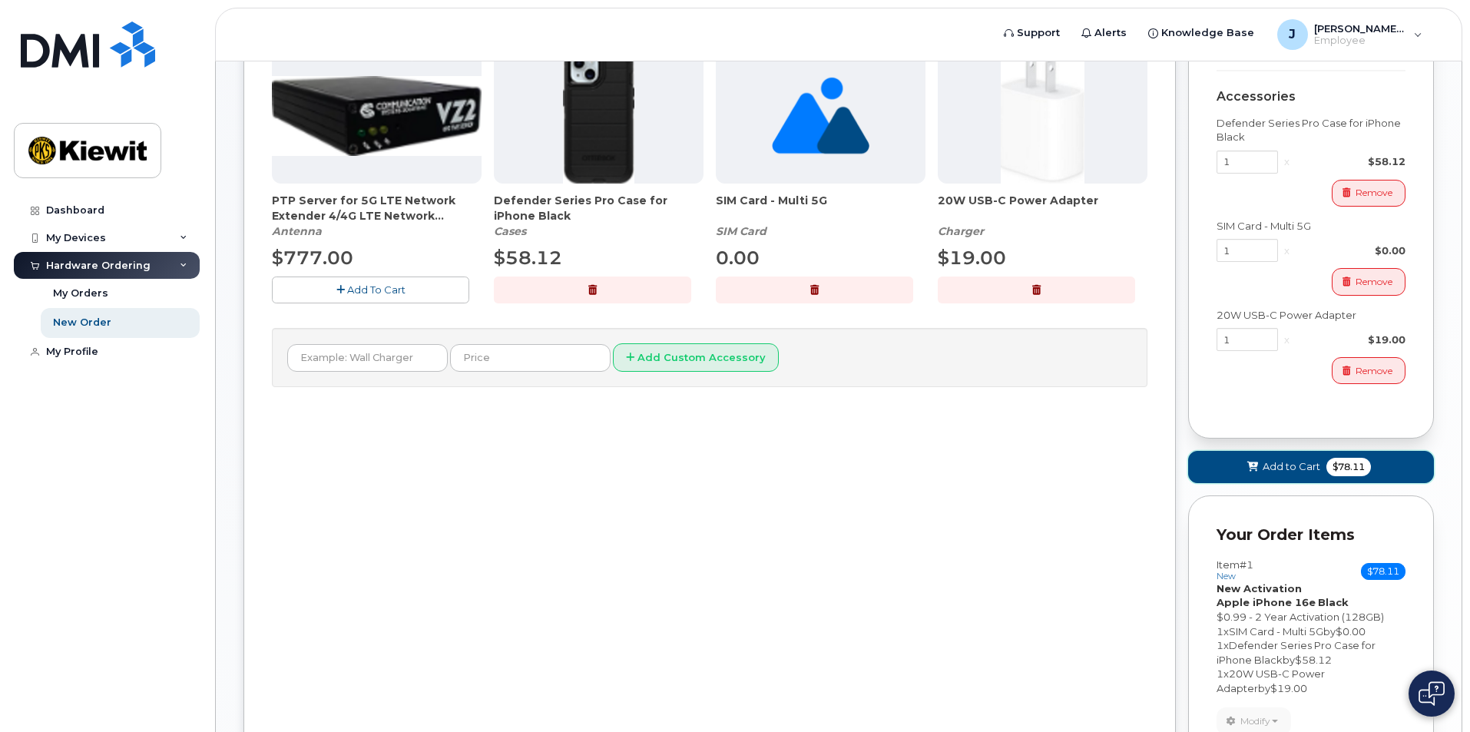
click at [1330, 478] on button "Add to Cart $78.11" at bounding box center [1311, 466] width 246 height 31
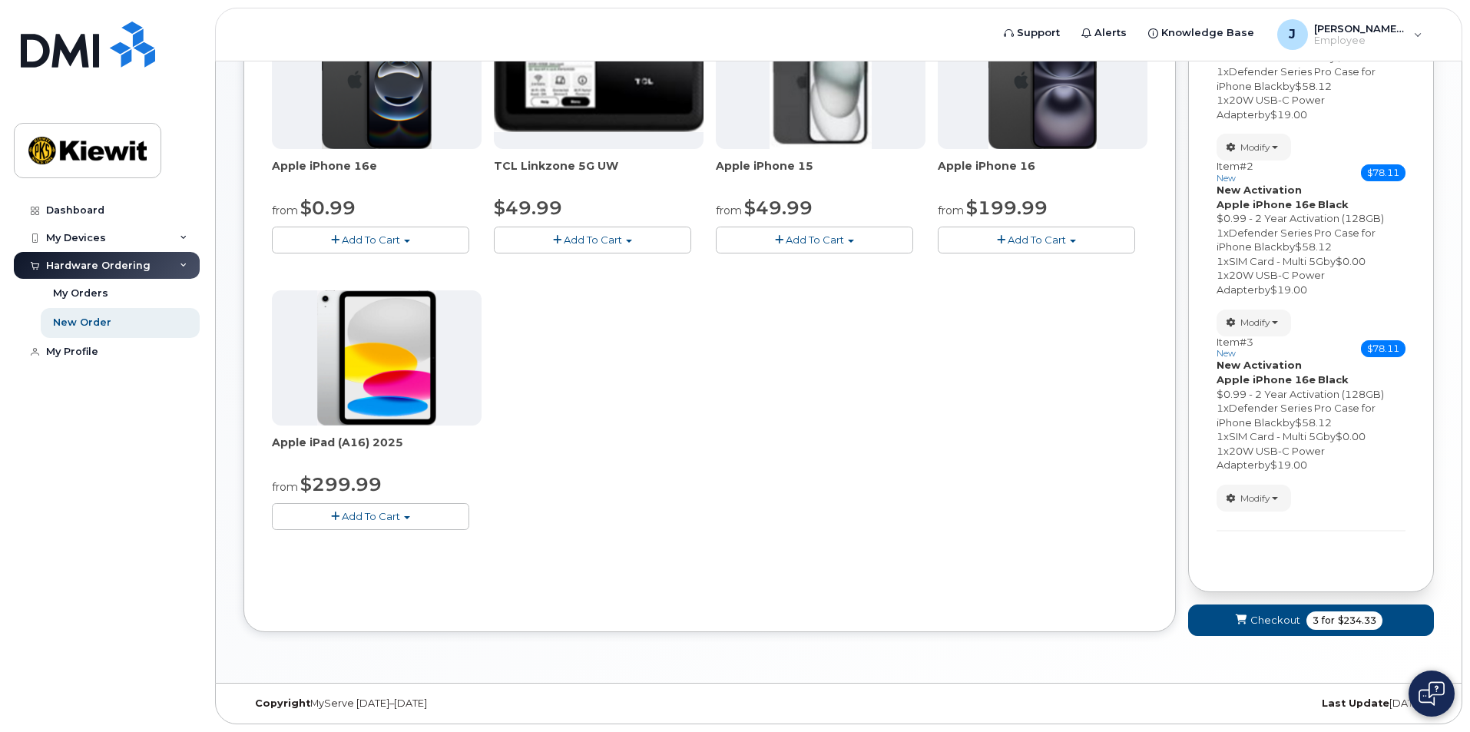
scroll to position [287, 0]
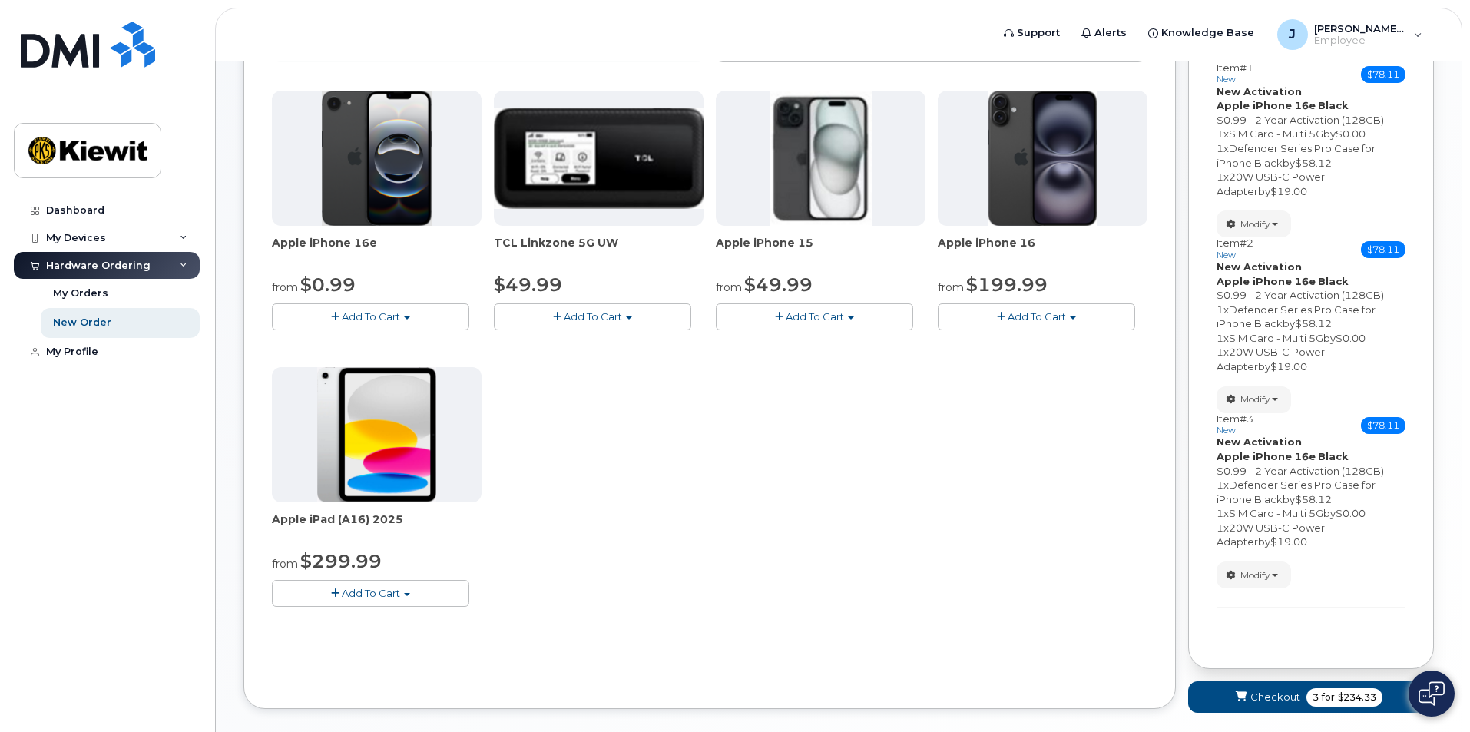
click at [402, 319] on button "Add To Cart" at bounding box center [370, 316] width 197 height 27
click at [402, 340] on link "$0.99 - 2 Year Activation (128GB)" at bounding box center [375, 345] width 198 height 19
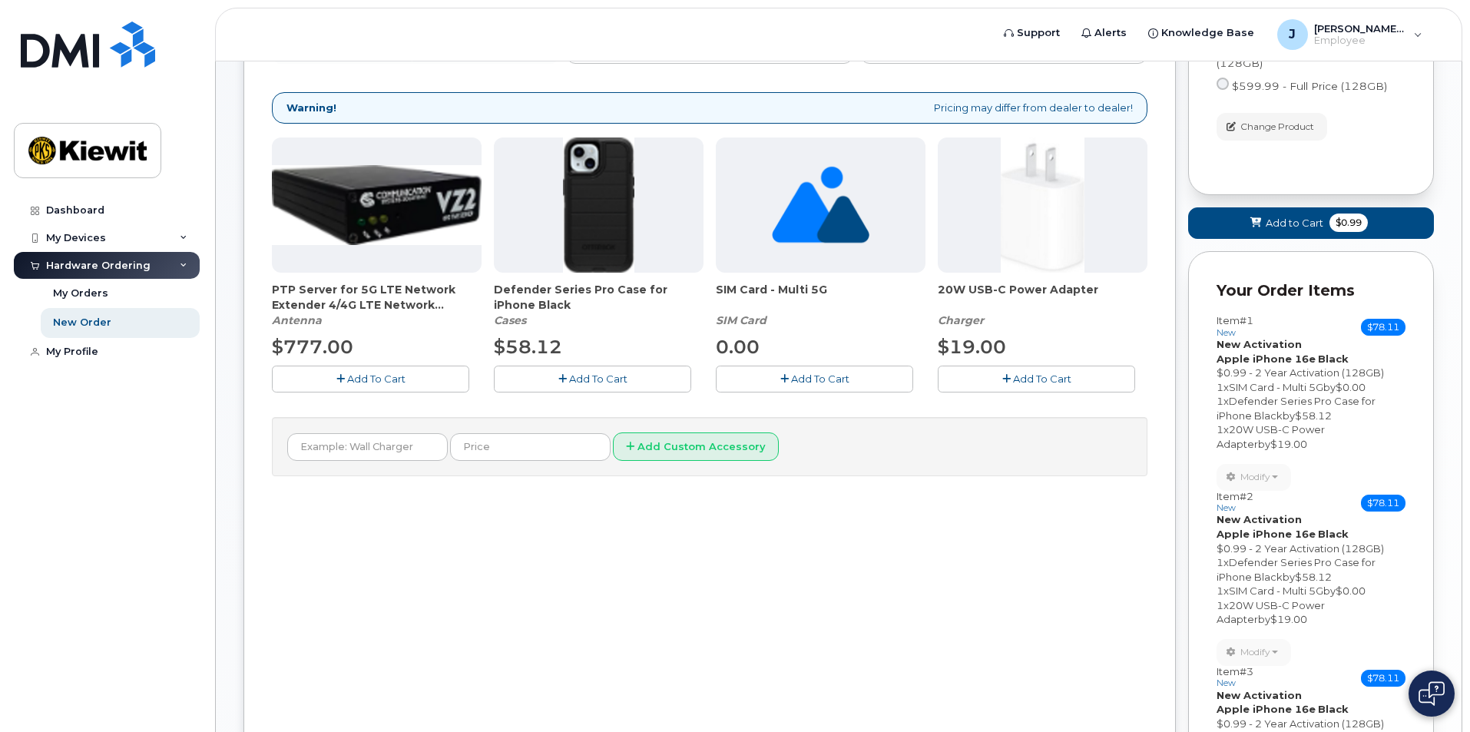
click at [548, 376] on button "Add To Cart" at bounding box center [592, 379] width 197 height 27
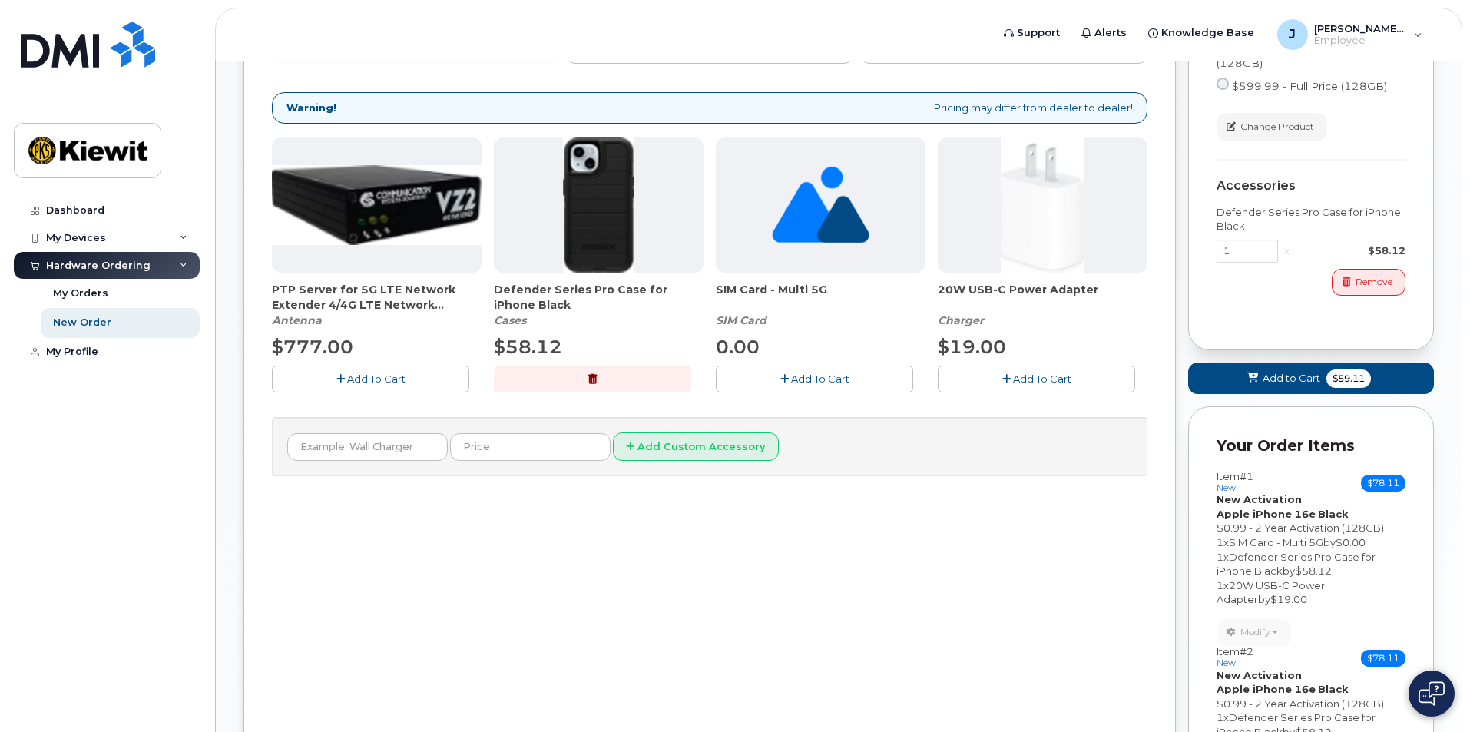
click at [856, 385] on button "Add To Cart" at bounding box center [814, 379] width 197 height 27
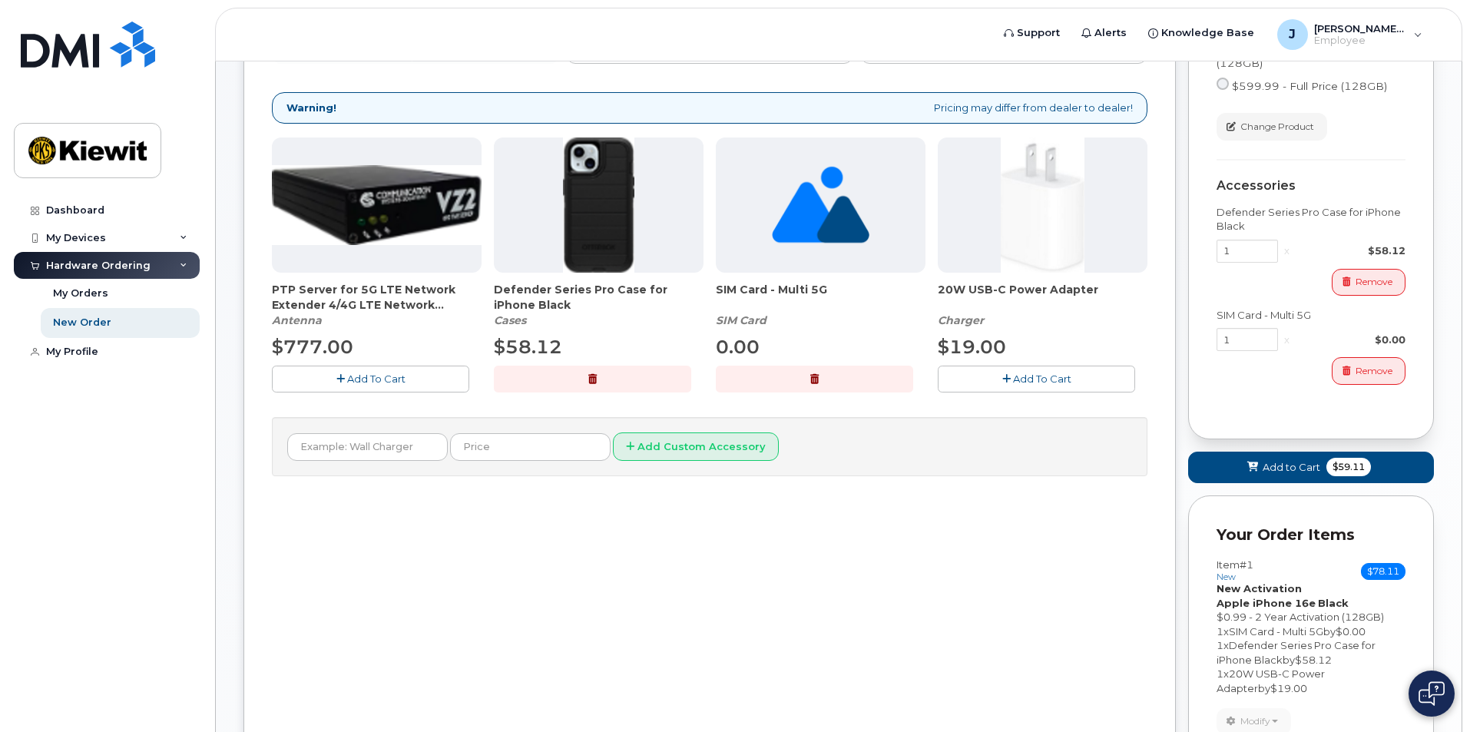
click at [1047, 380] on span "Add To Cart" at bounding box center [1042, 379] width 58 height 12
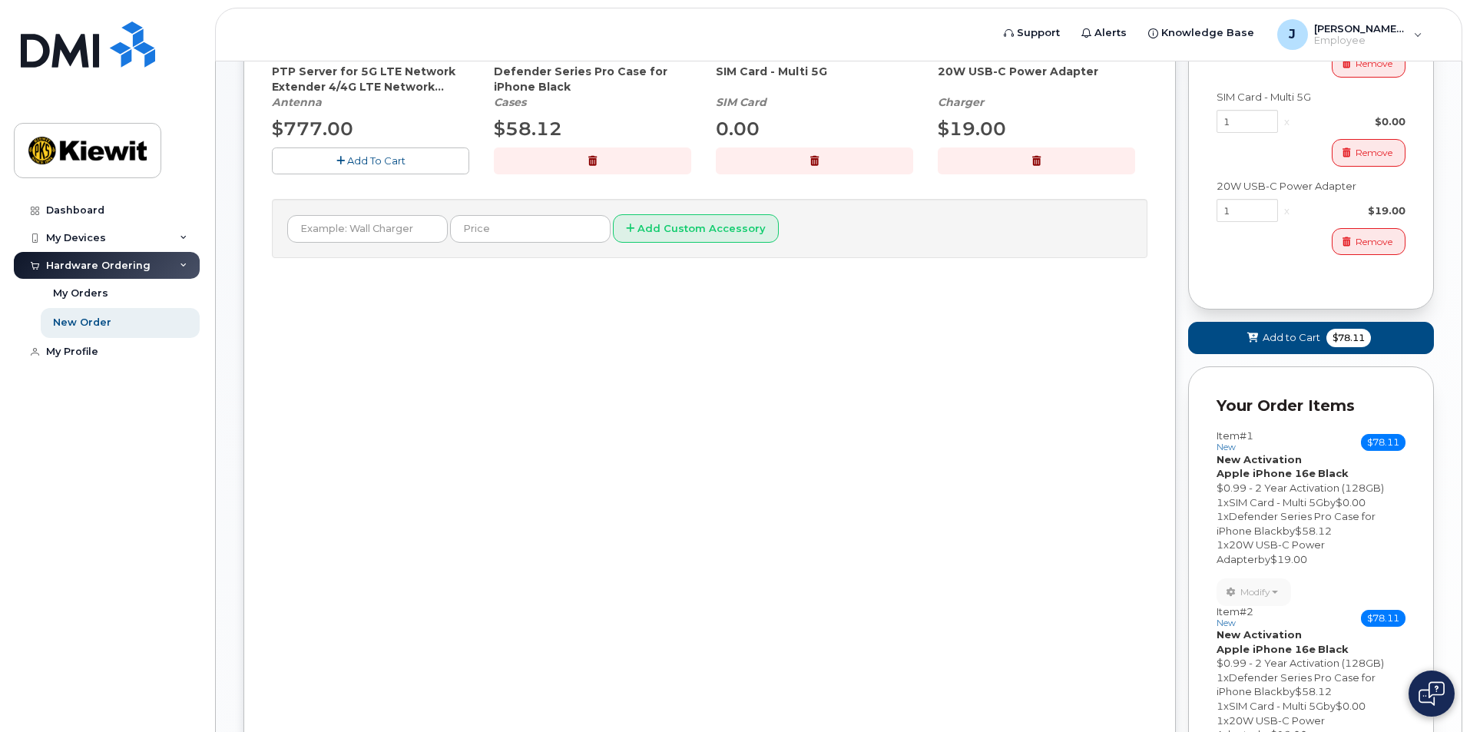
scroll to position [518, 0]
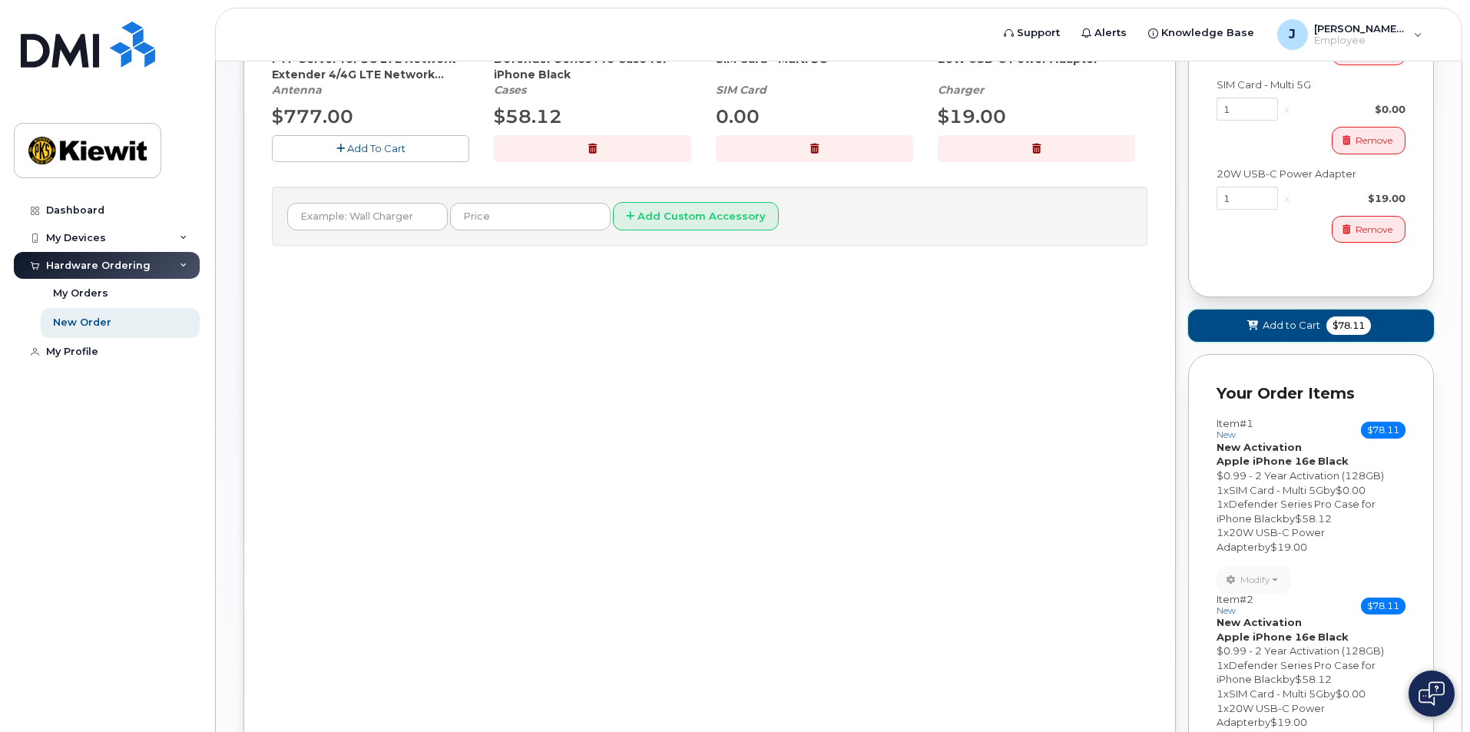
click at [1270, 333] on span "Add to Cart" at bounding box center [1292, 325] width 58 height 15
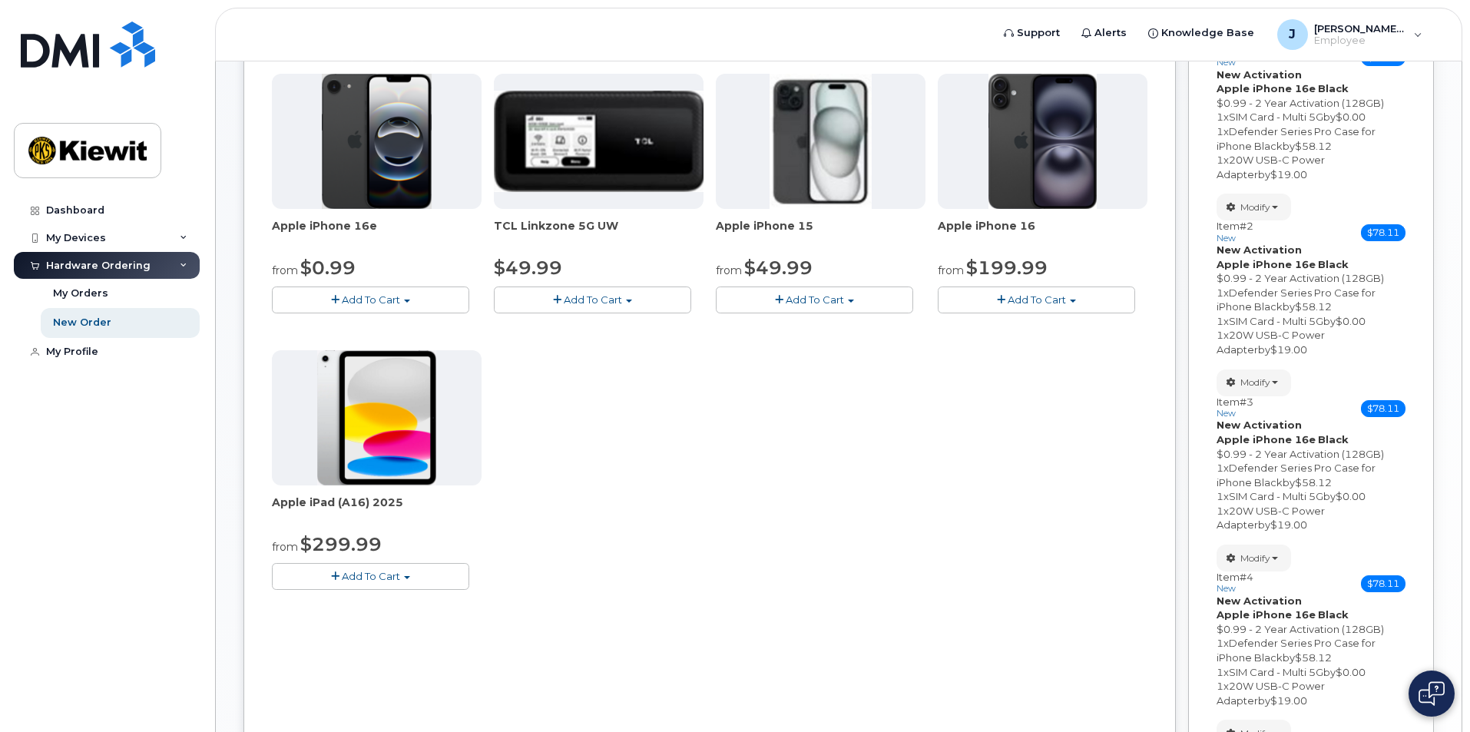
scroll to position [381, 0]
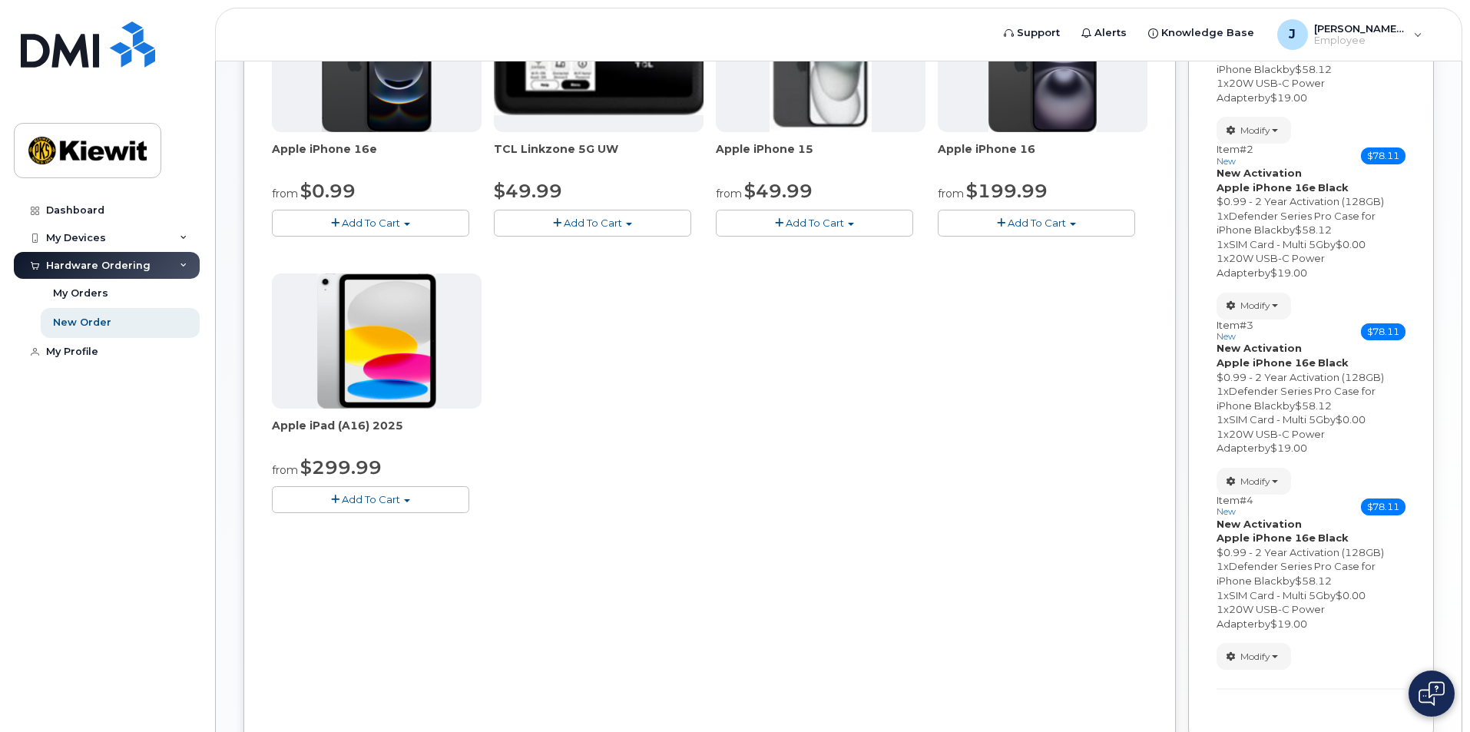
click at [412, 233] on button "Add To Cart" at bounding box center [370, 223] width 197 height 27
click at [387, 252] on link "$0.99 - 2 Year Activation (128GB)" at bounding box center [375, 251] width 198 height 19
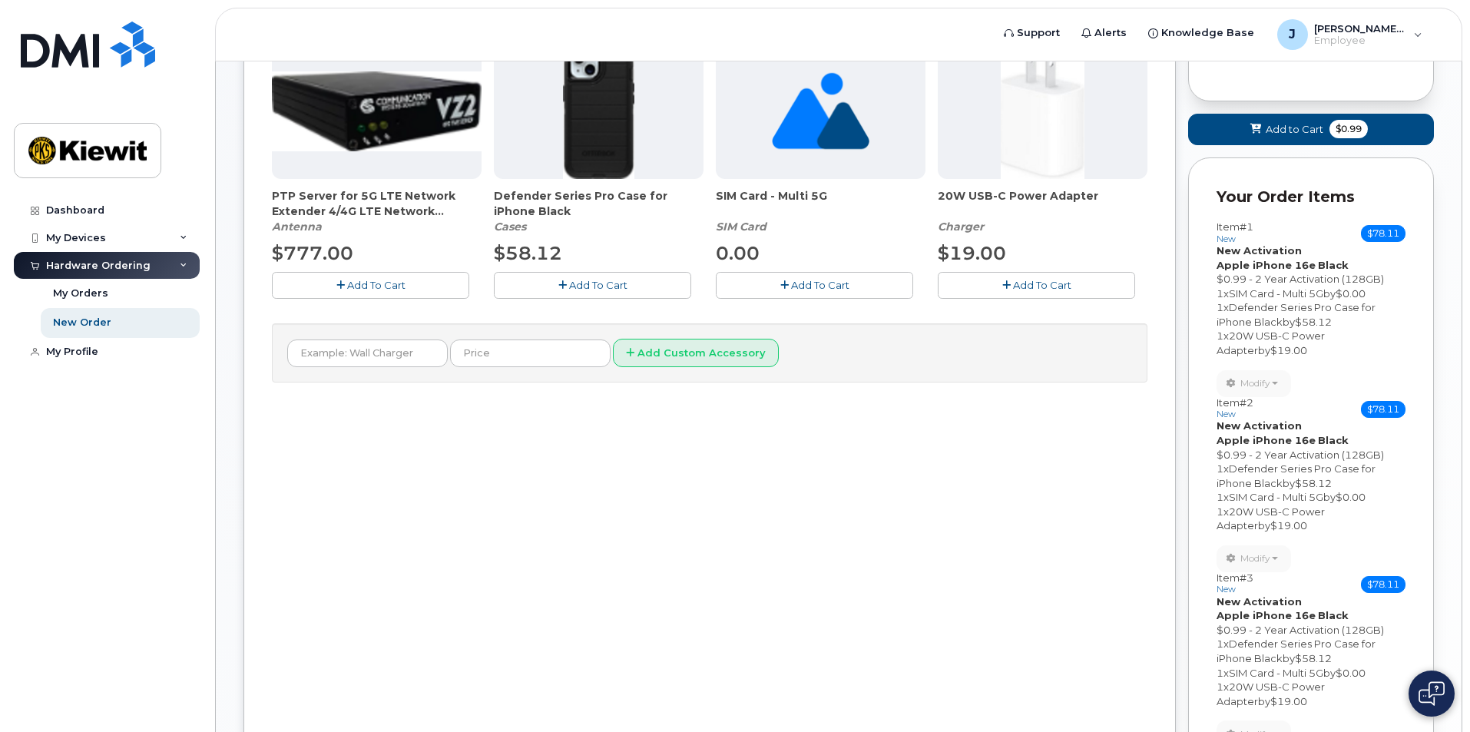
click at [671, 291] on button "Add To Cart" at bounding box center [592, 285] width 197 height 27
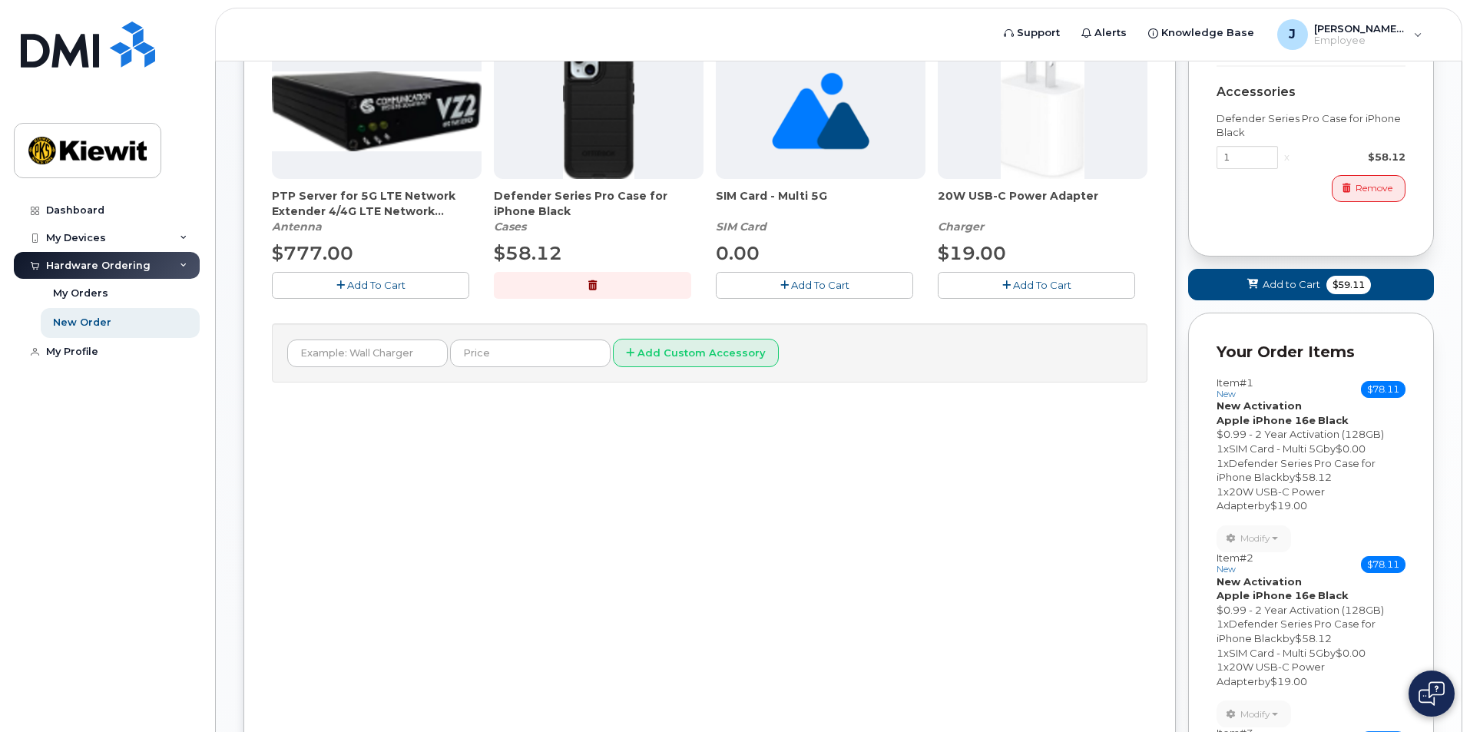
click at [771, 287] on button "Add To Cart" at bounding box center [814, 285] width 197 height 27
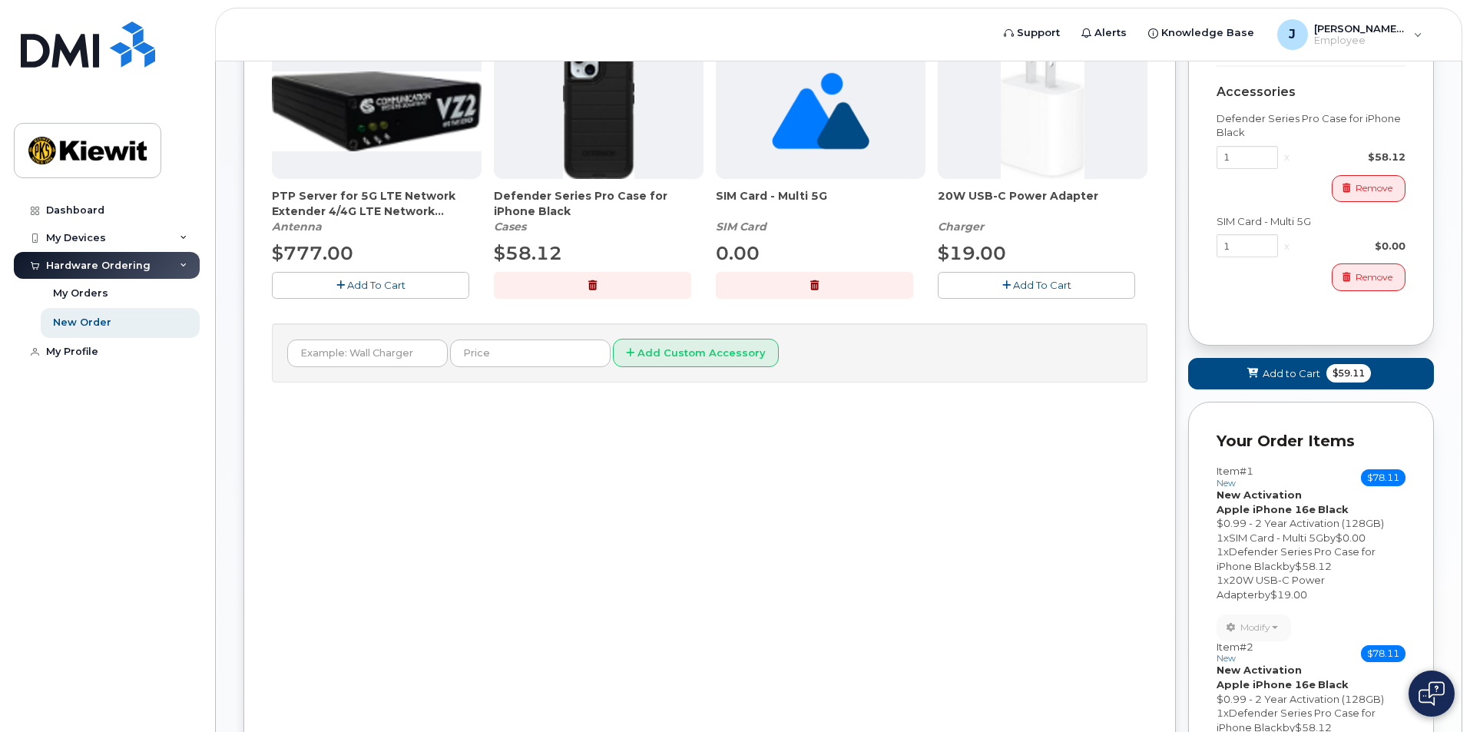
click at [971, 283] on button "Add To Cart" at bounding box center [1036, 285] width 197 height 27
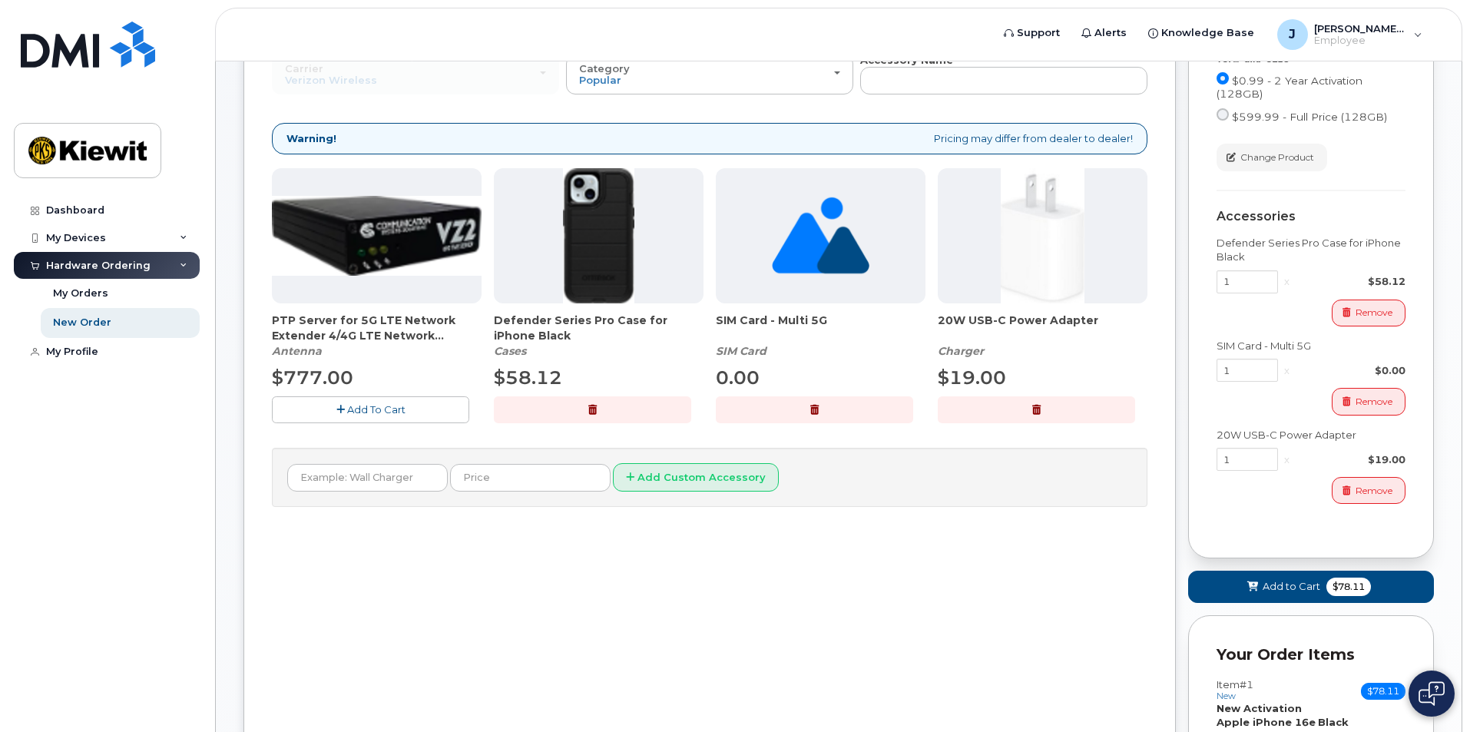
scroll to position [227, 0]
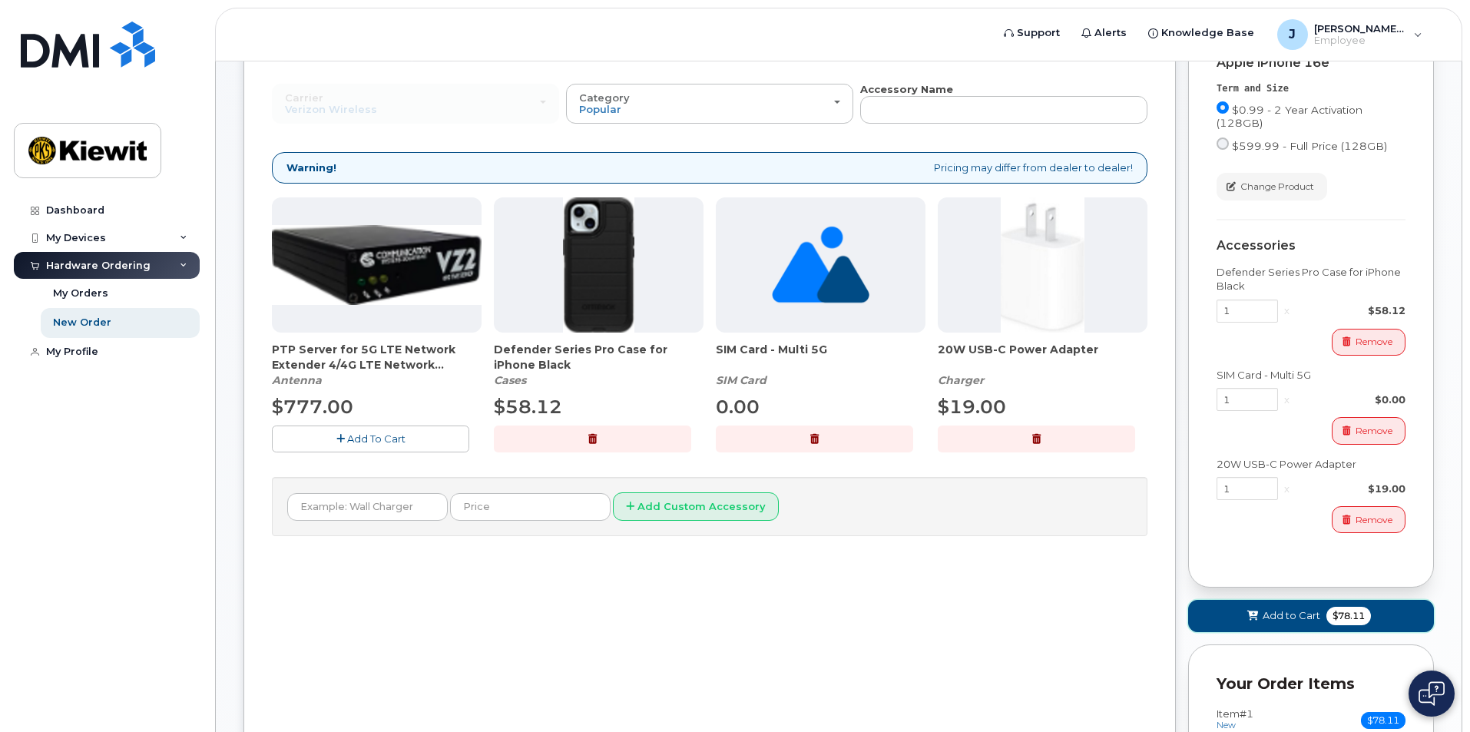
click at [1293, 610] on span "Add to Cart" at bounding box center [1292, 615] width 58 height 15
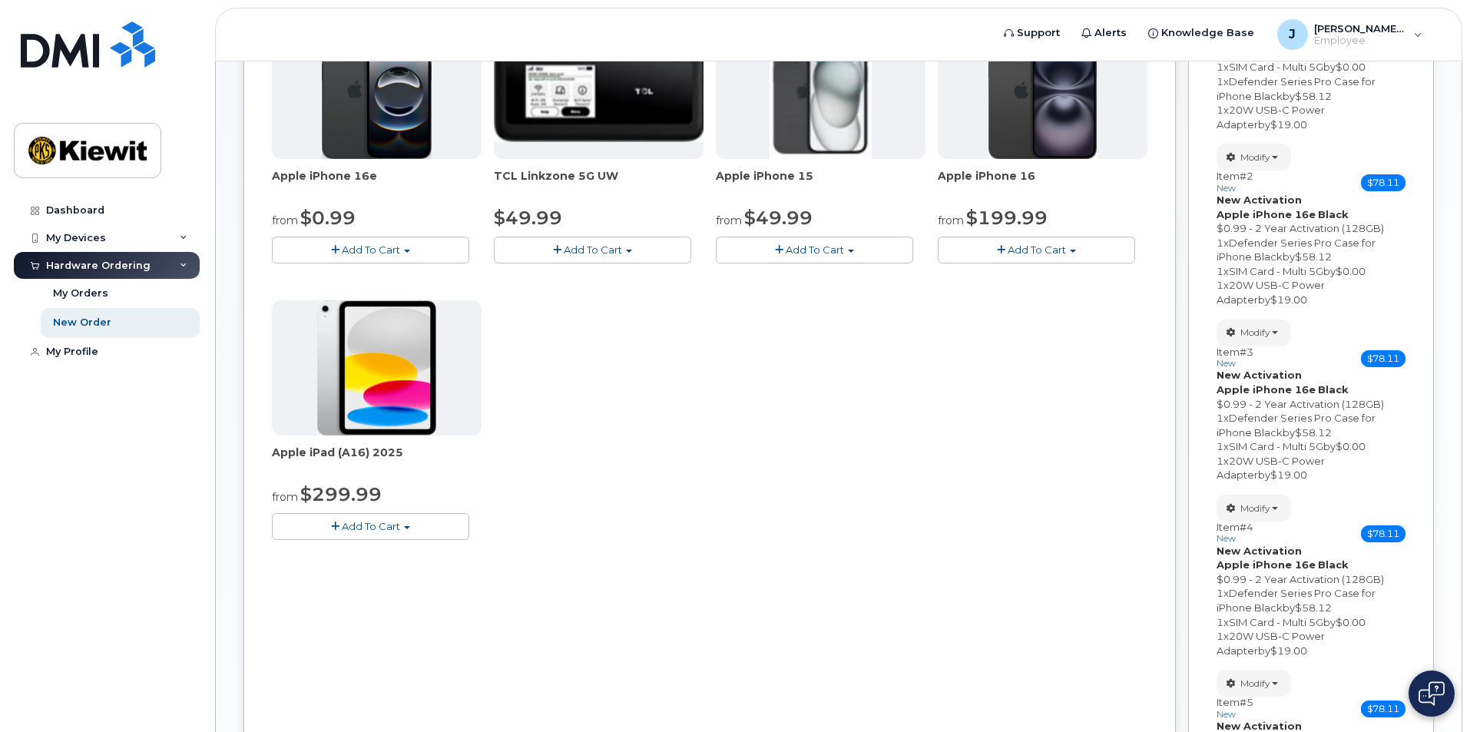
scroll to position [381, 0]
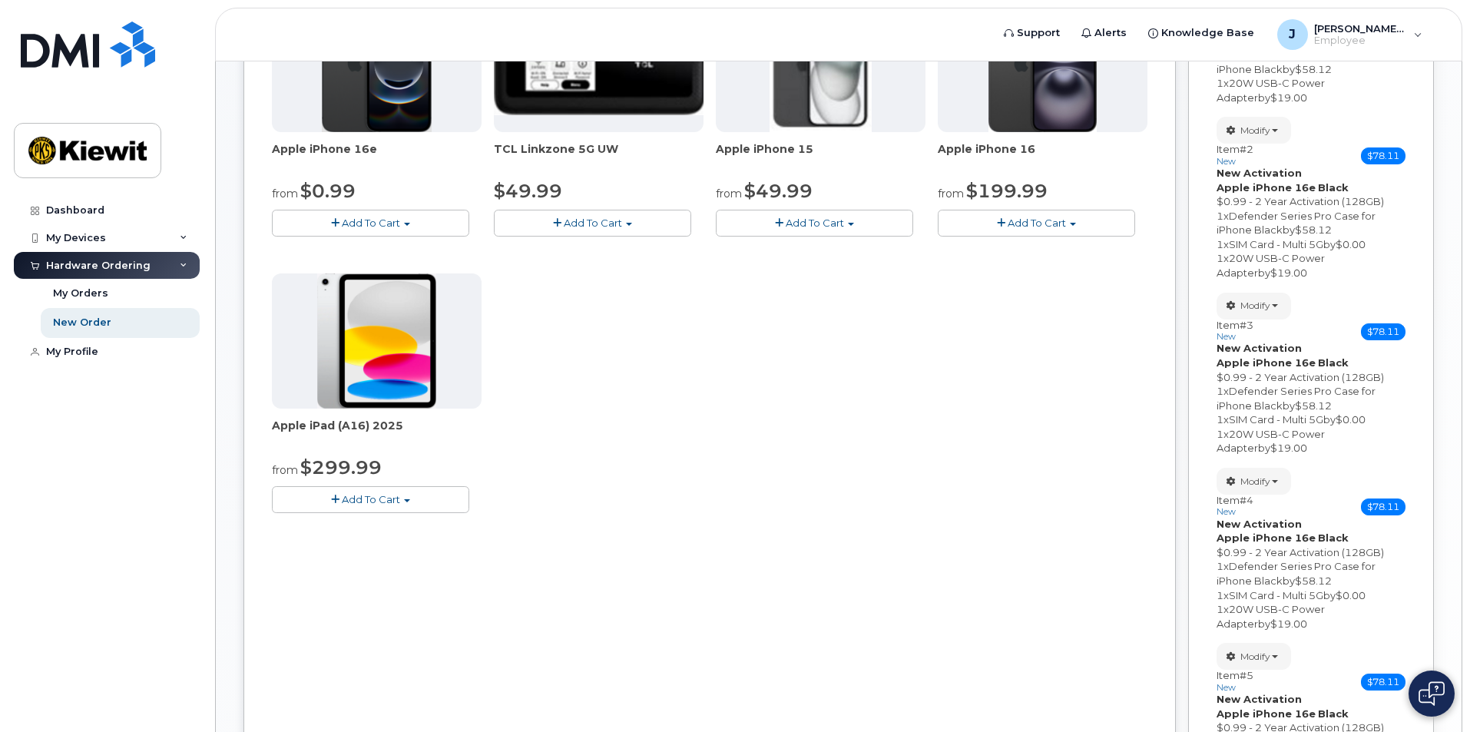
click at [392, 495] on span "Add To Cart" at bounding box center [371, 499] width 58 height 12
click at [382, 528] on link "$299.99 - 2 Year Activation (128GB)" at bounding box center [382, 527] width 212 height 19
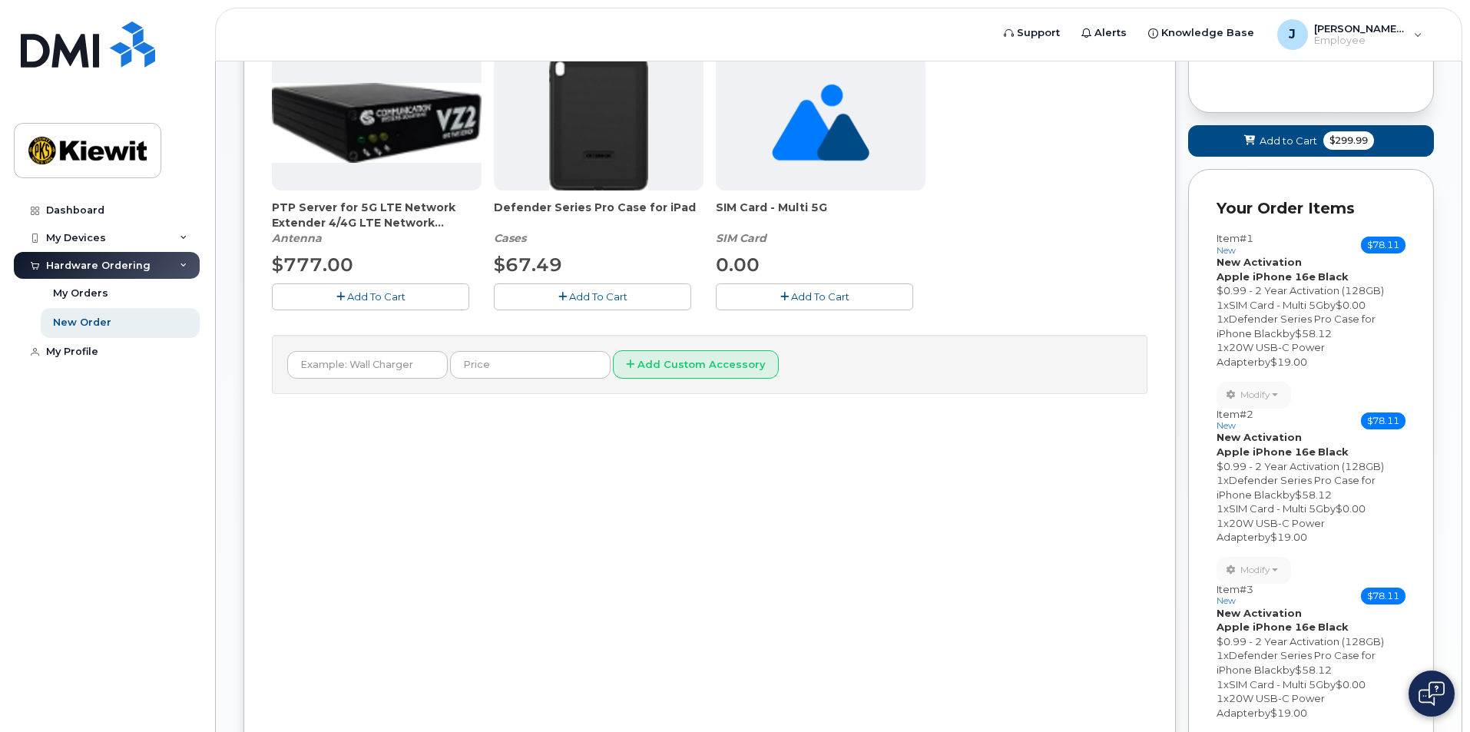
scroll to position [318, 0]
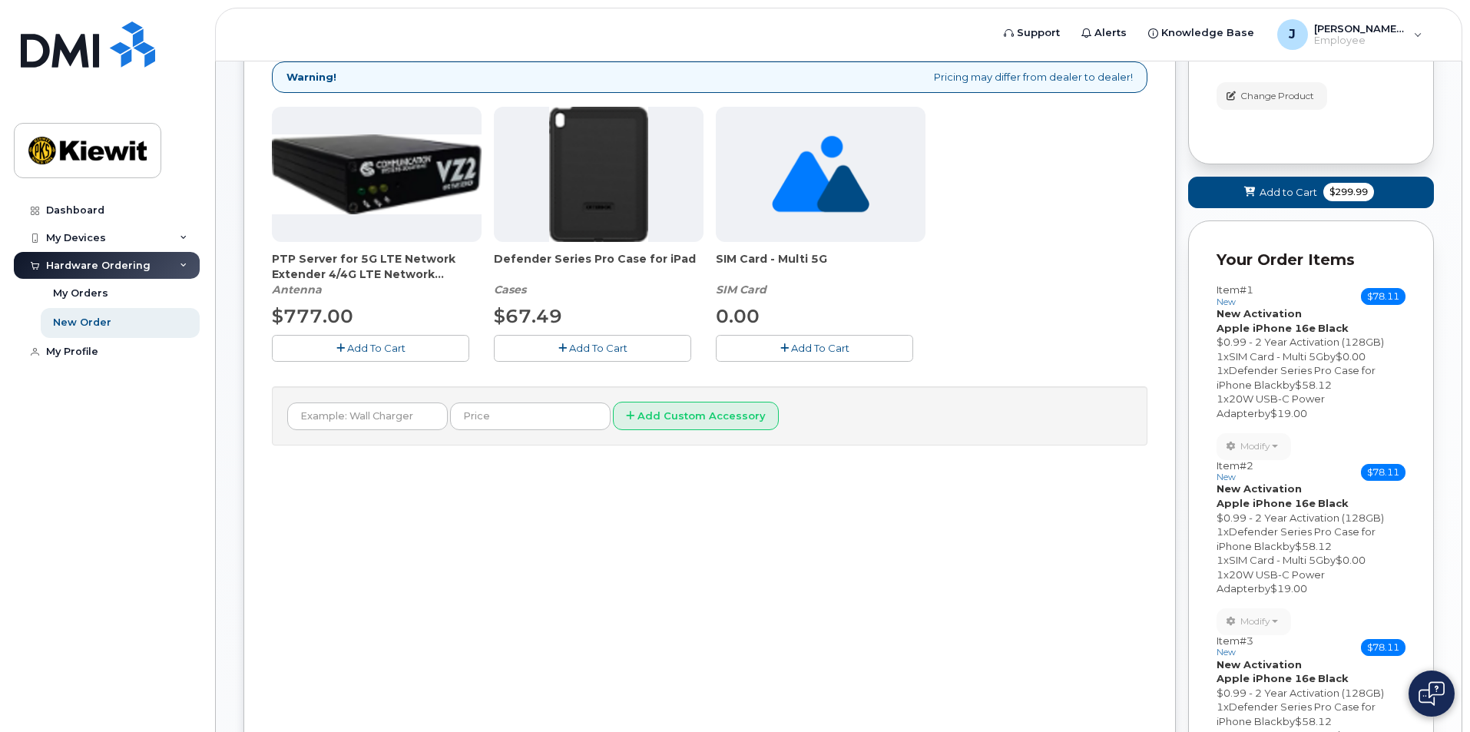
click at [618, 346] on span "Add To Cart" at bounding box center [598, 348] width 58 height 12
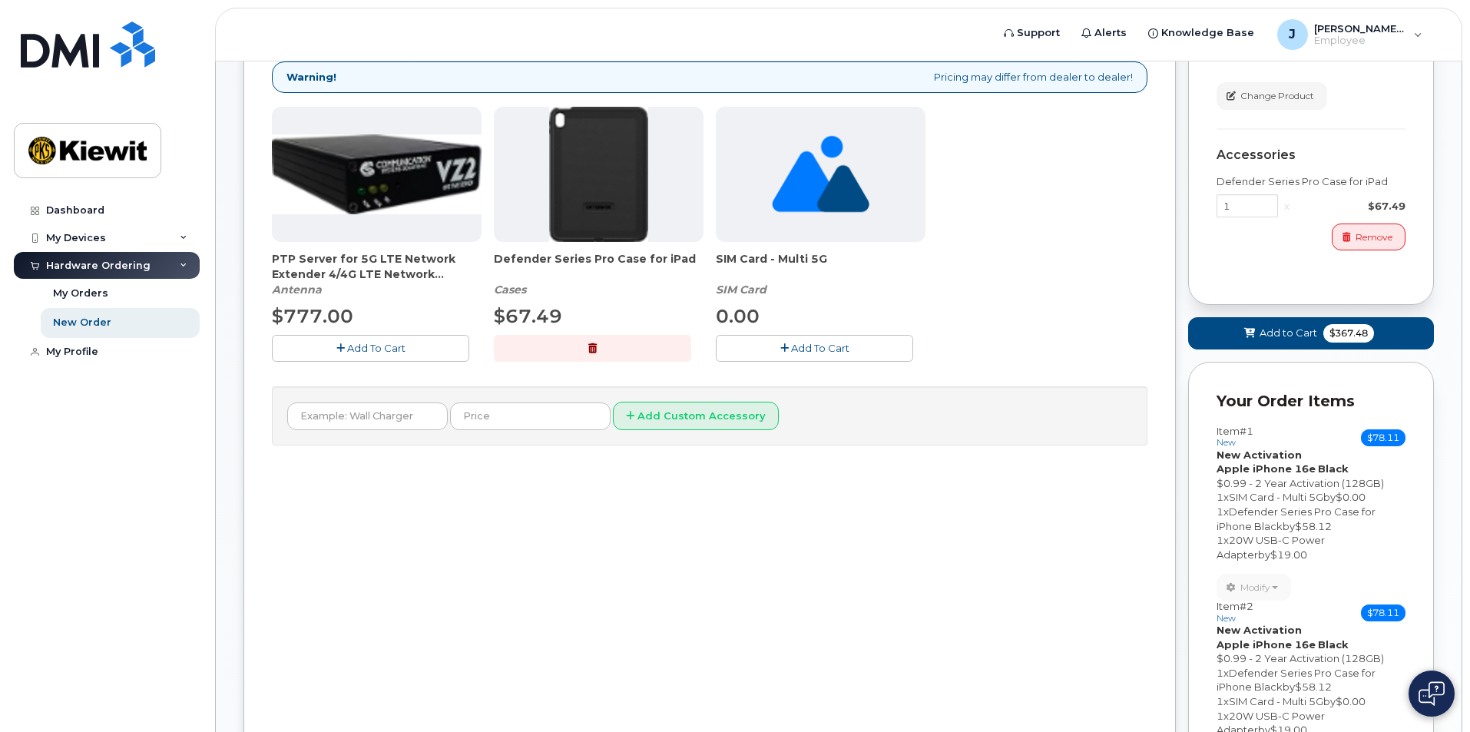
click at [803, 345] on span "Add To Cart" at bounding box center [820, 348] width 58 height 12
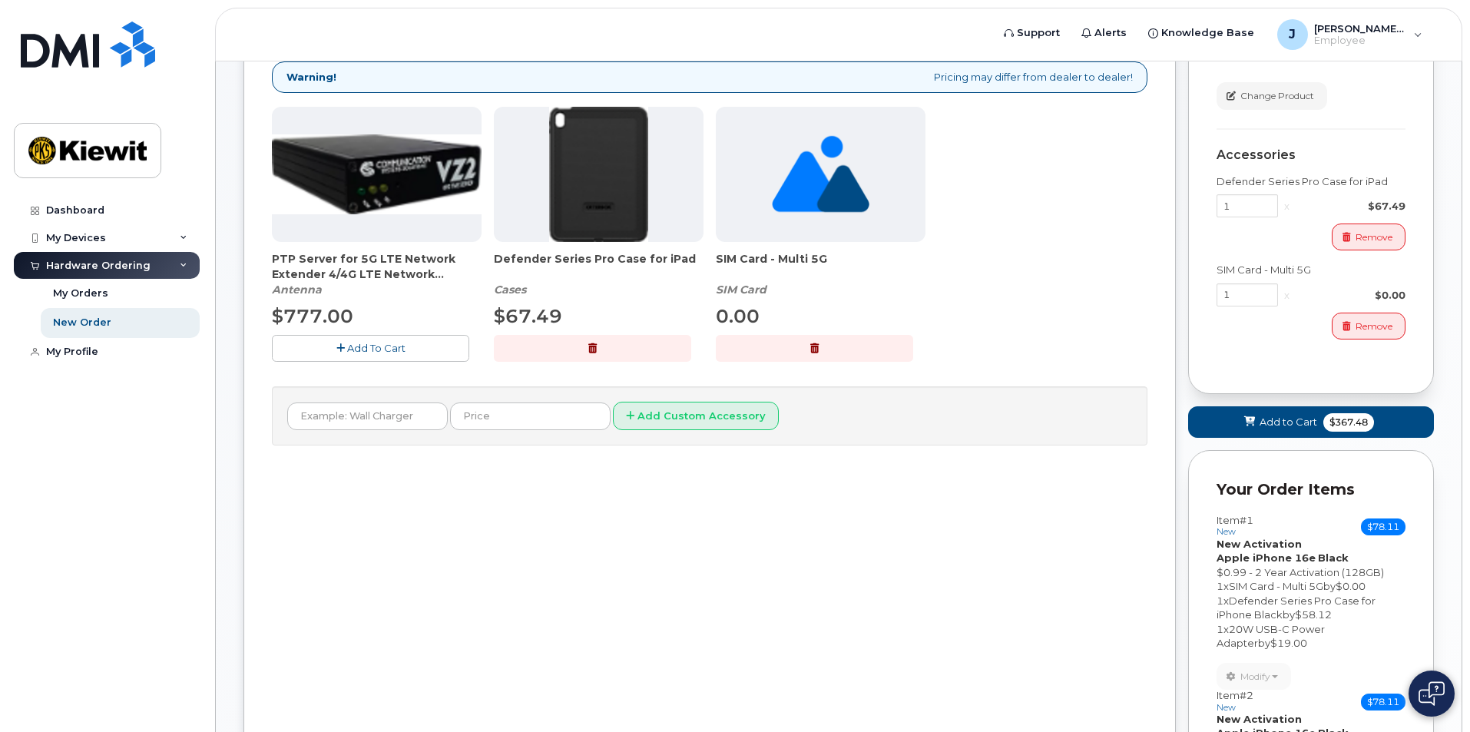
scroll to position [395, 0]
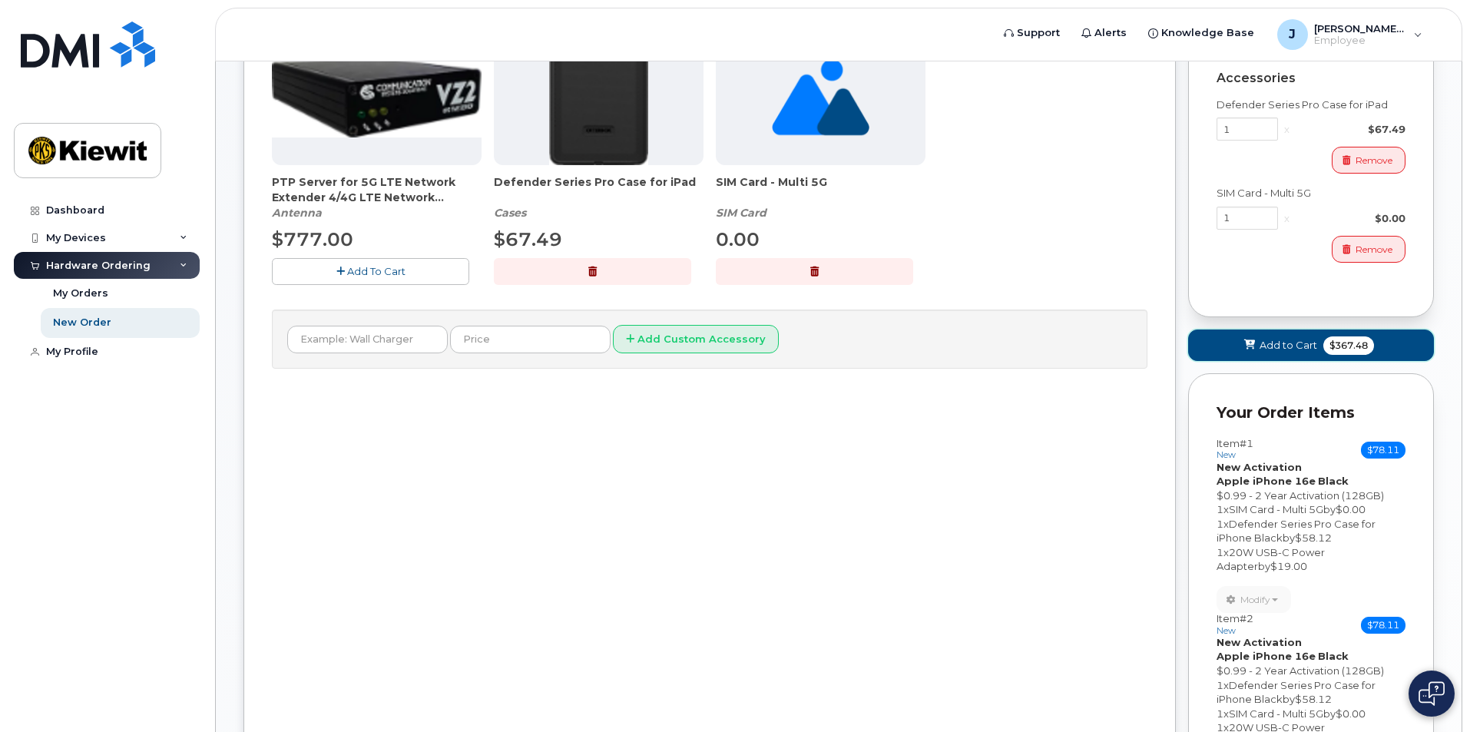
click at [1389, 353] on button "Add to Cart $367.48" at bounding box center [1311, 345] width 246 height 31
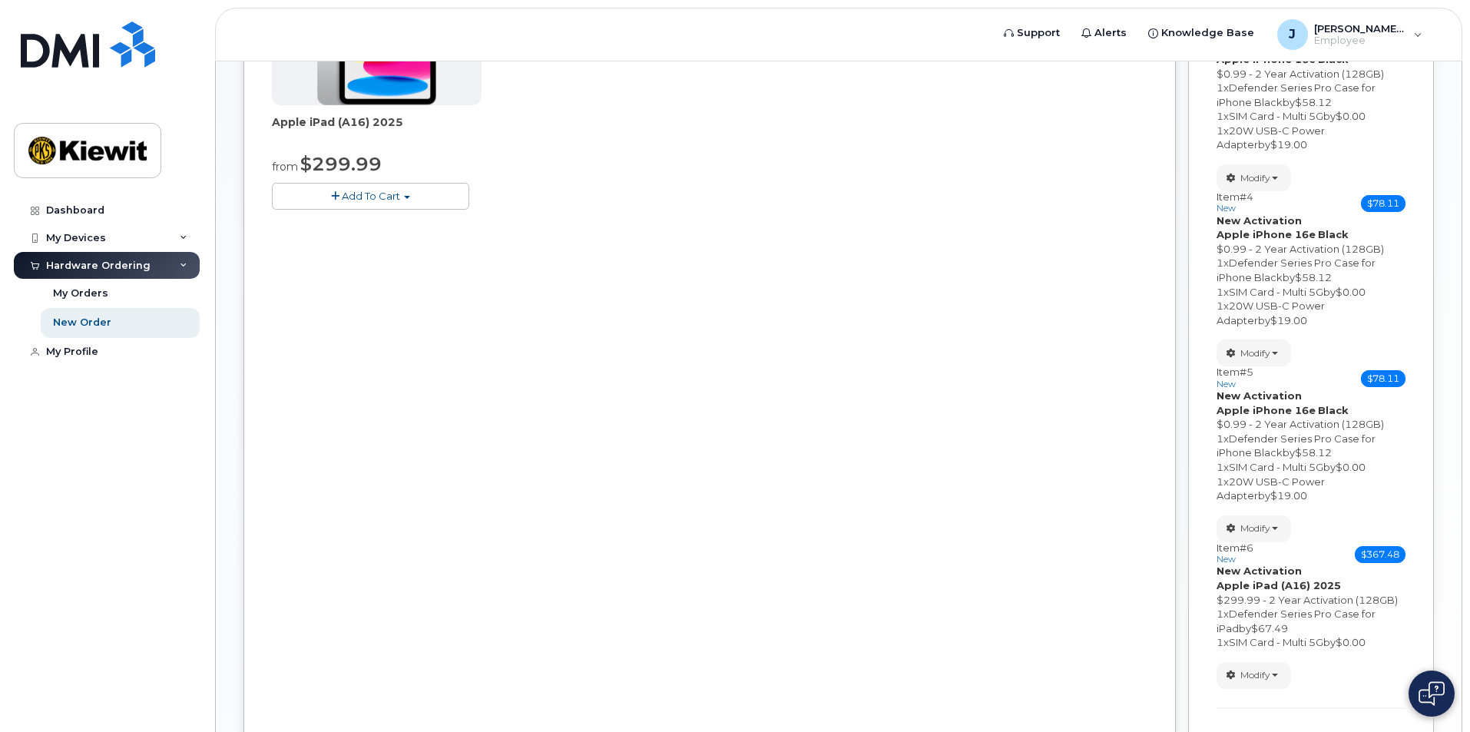
scroll to position [627, 0]
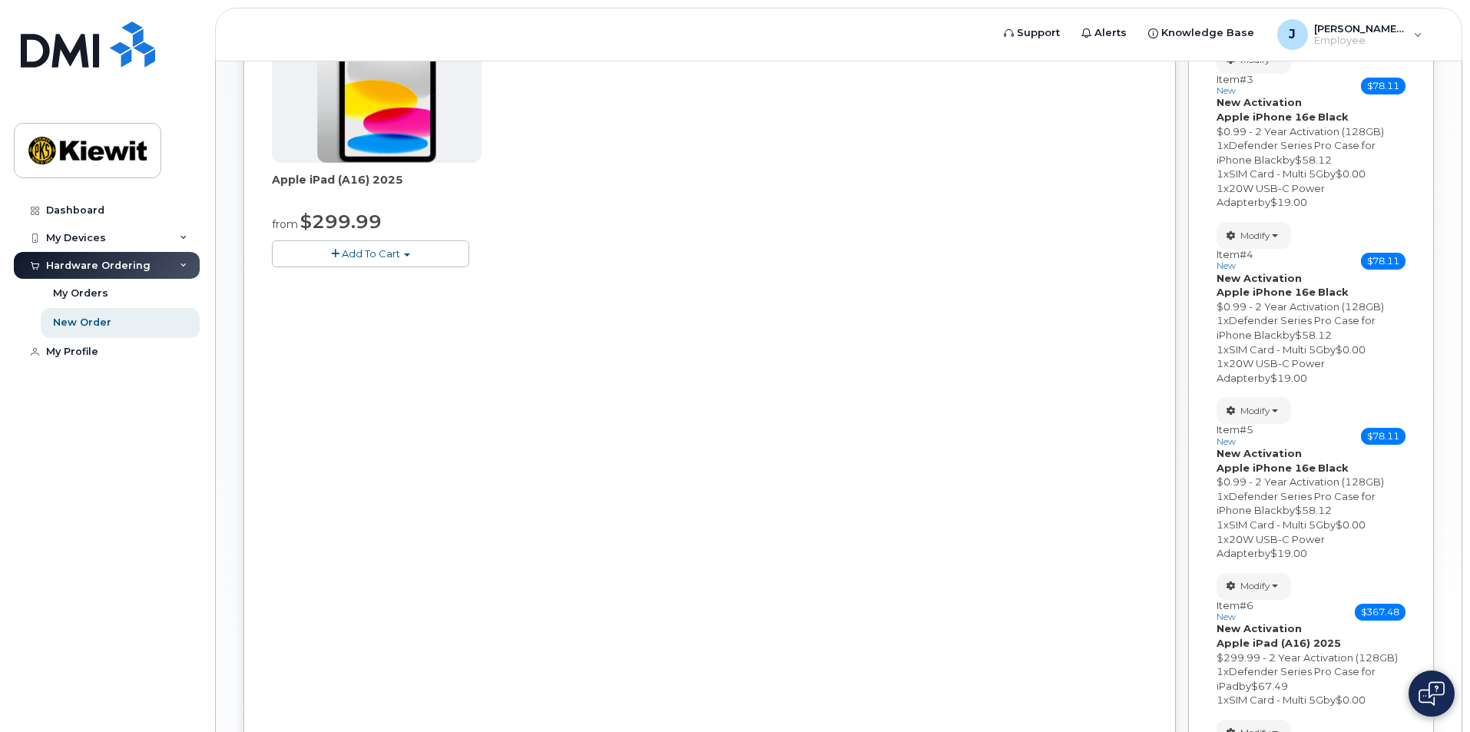
click at [401, 253] on button "Add To Cart" at bounding box center [370, 253] width 197 height 27
click at [392, 275] on link "$299.99 - 2 Year Activation (128GB)" at bounding box center [382, 282] width 212 height 19
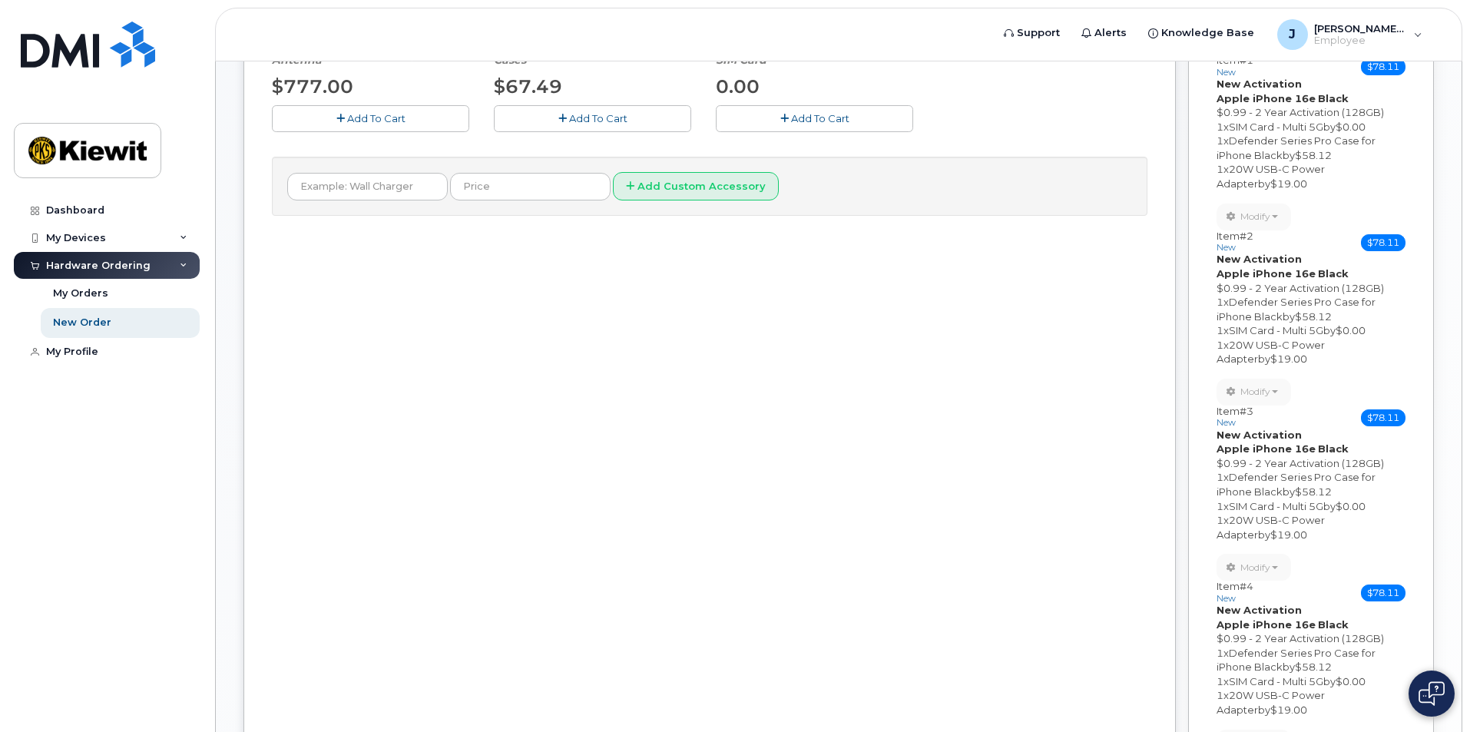
scroll to position [473, 0]
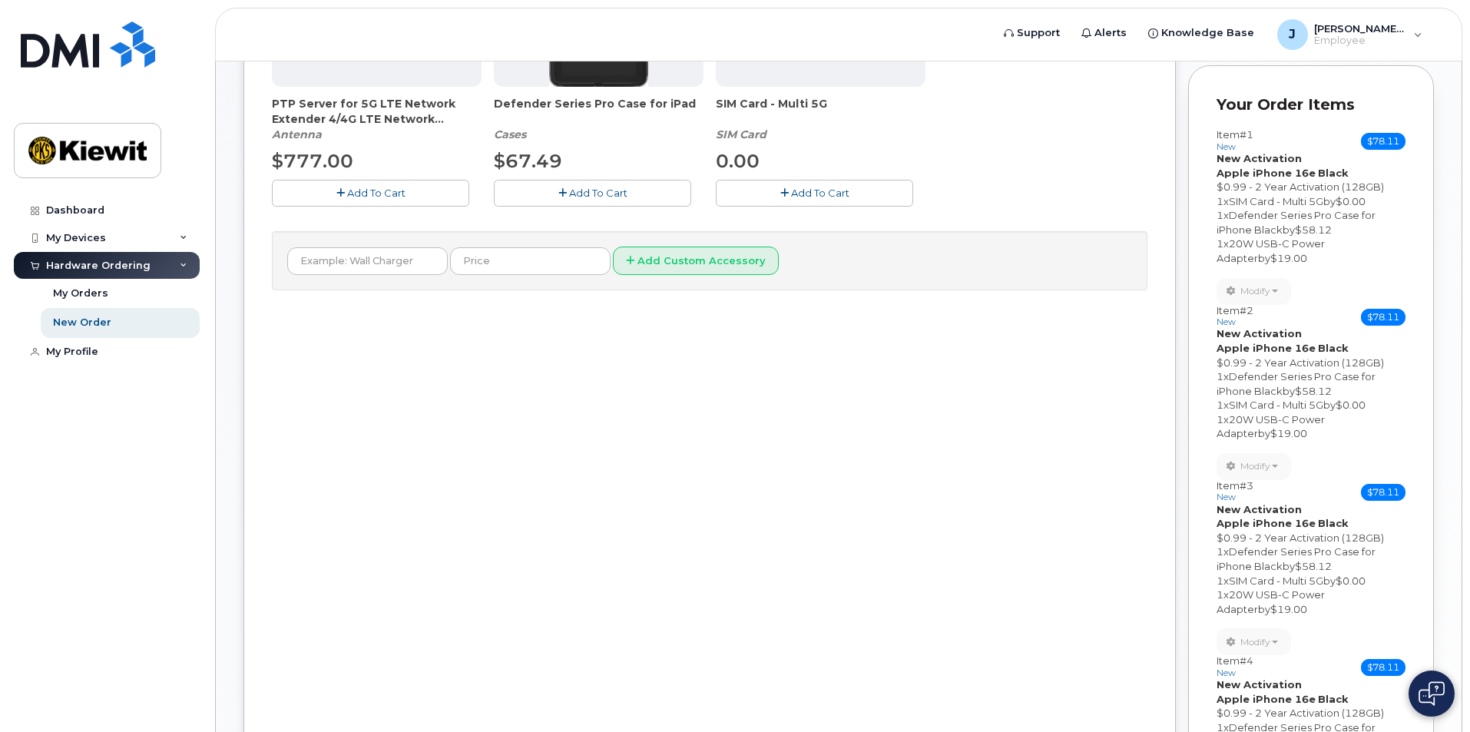
click at [605, 194] on span "Add To Cart" at bounding box center [598, 193] width 58 height 12
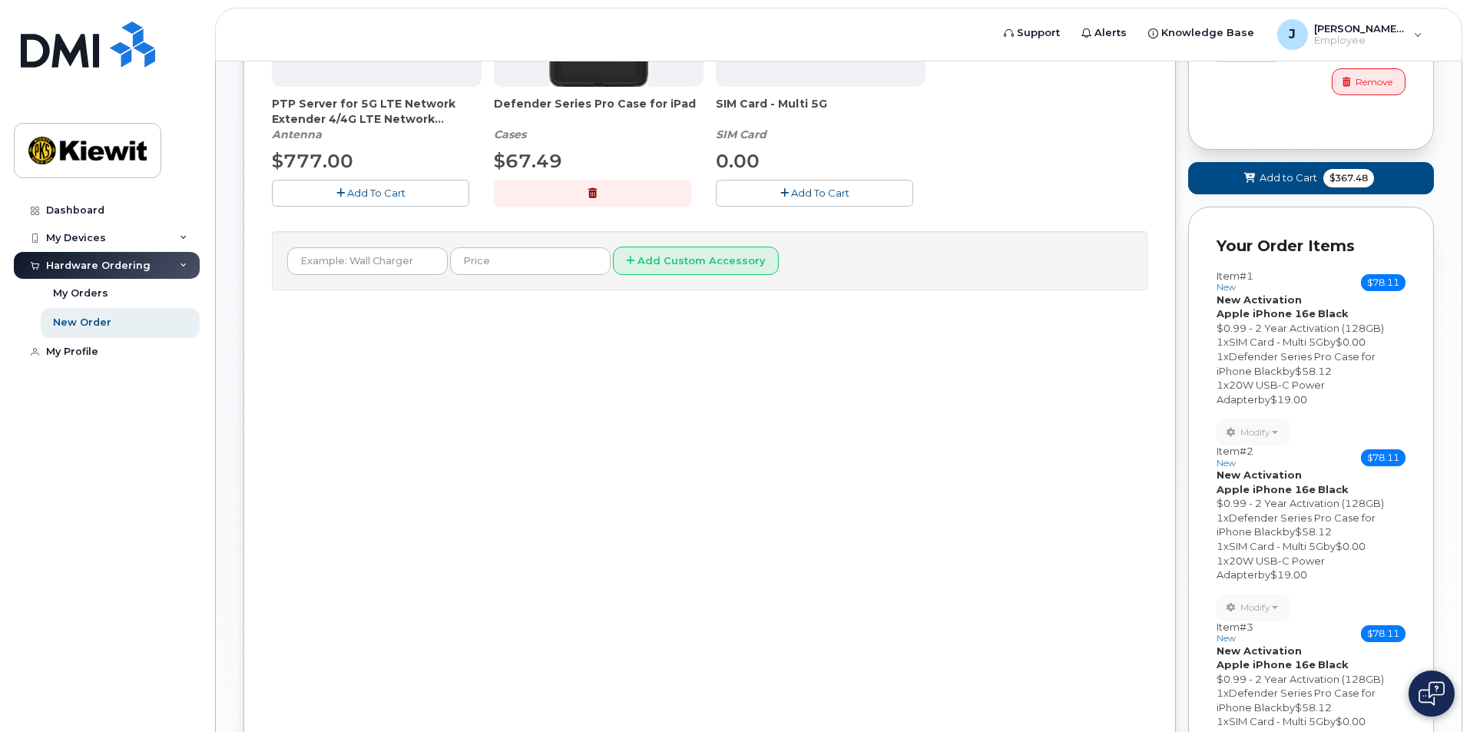
click at [846, 198] on span "Add To Cart" at bounding box center [820, 193] width 58 height 12
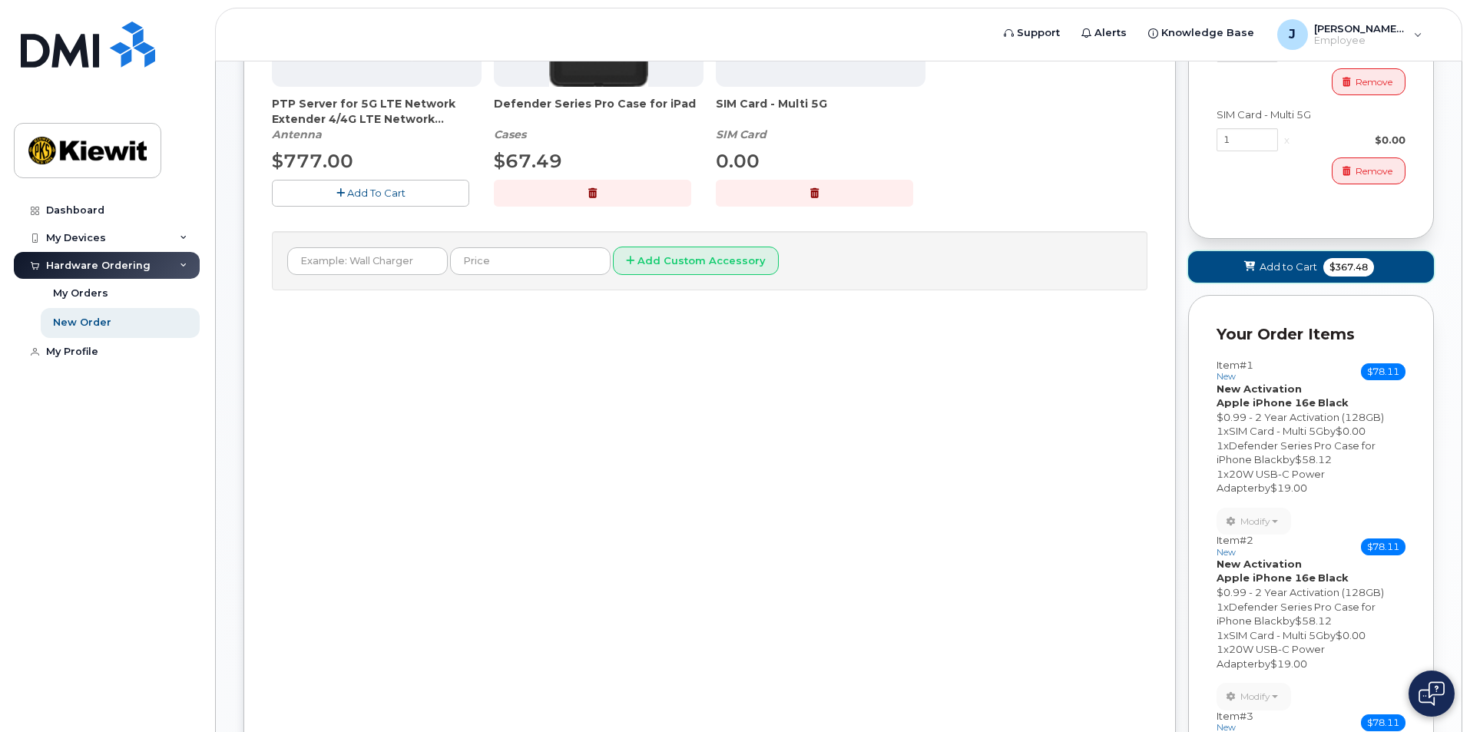
click at [1232, 271] on button "Add to Cart $367.48" at bounding box center [1311, 266] width 246 height 31
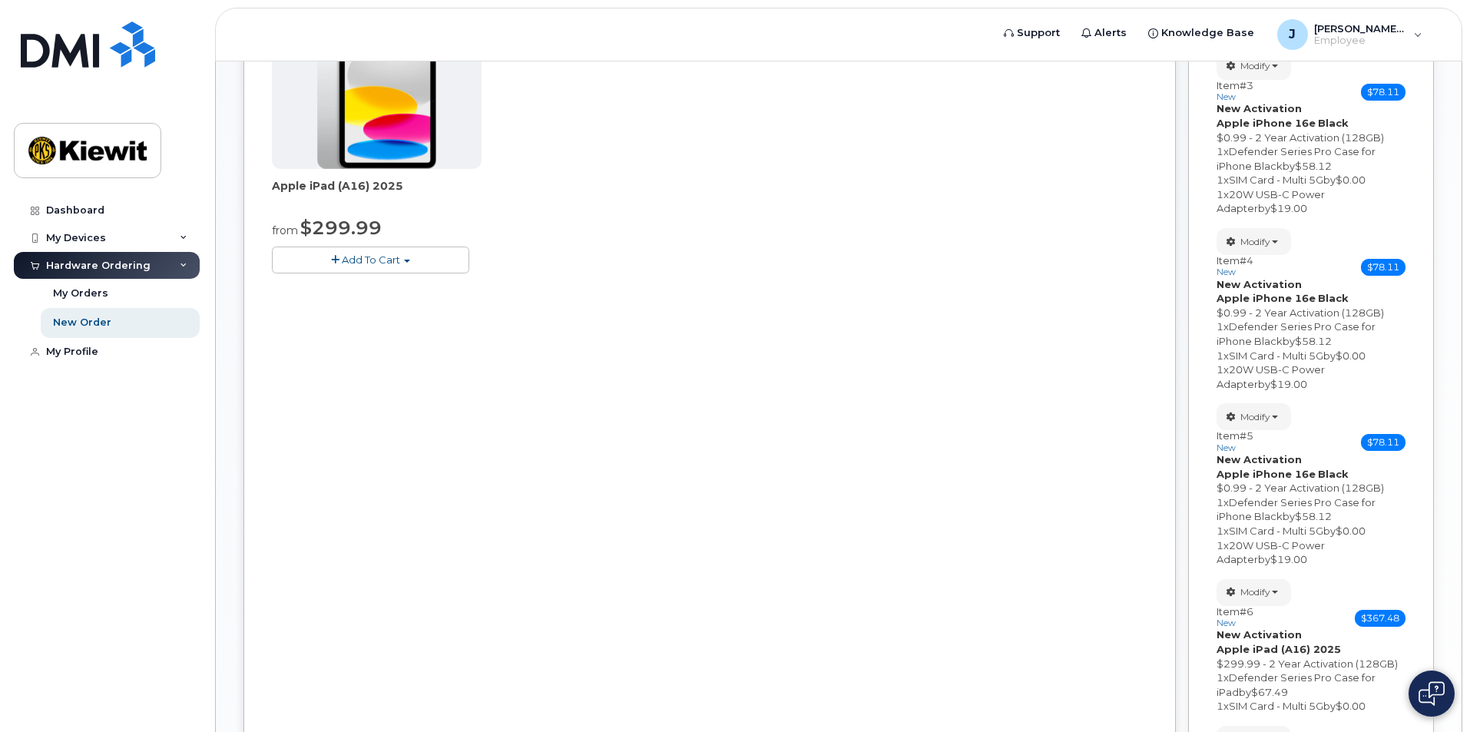
scroll to position [620, 0]
click at [366, 266] on span "Add To Cart" at bounding box center [371, 260] width 58 height 12
click at [373, 283] on link "$299.99 - 2 Year Activation (128GB)" at bounding box center [382, 289] width 212 height 19
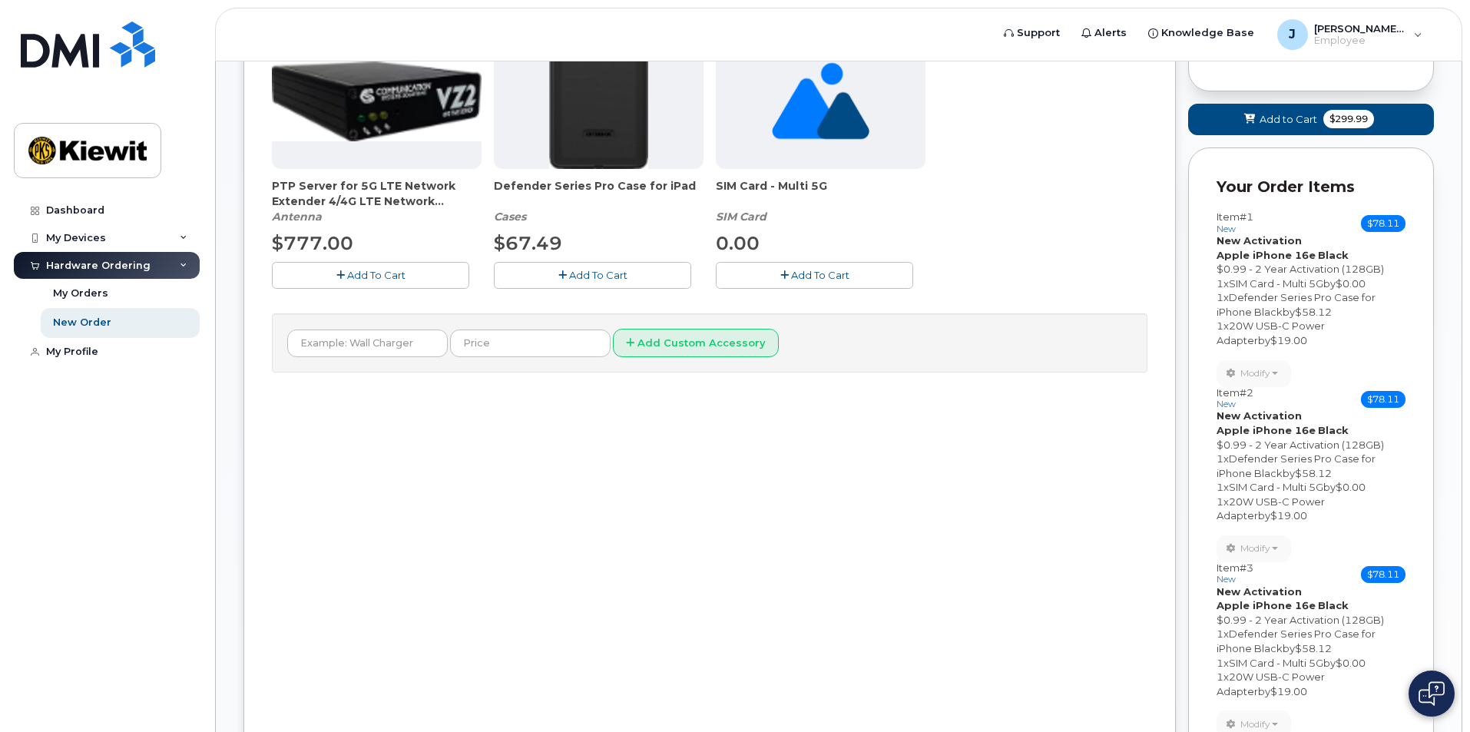
scroll to position [389, 0]
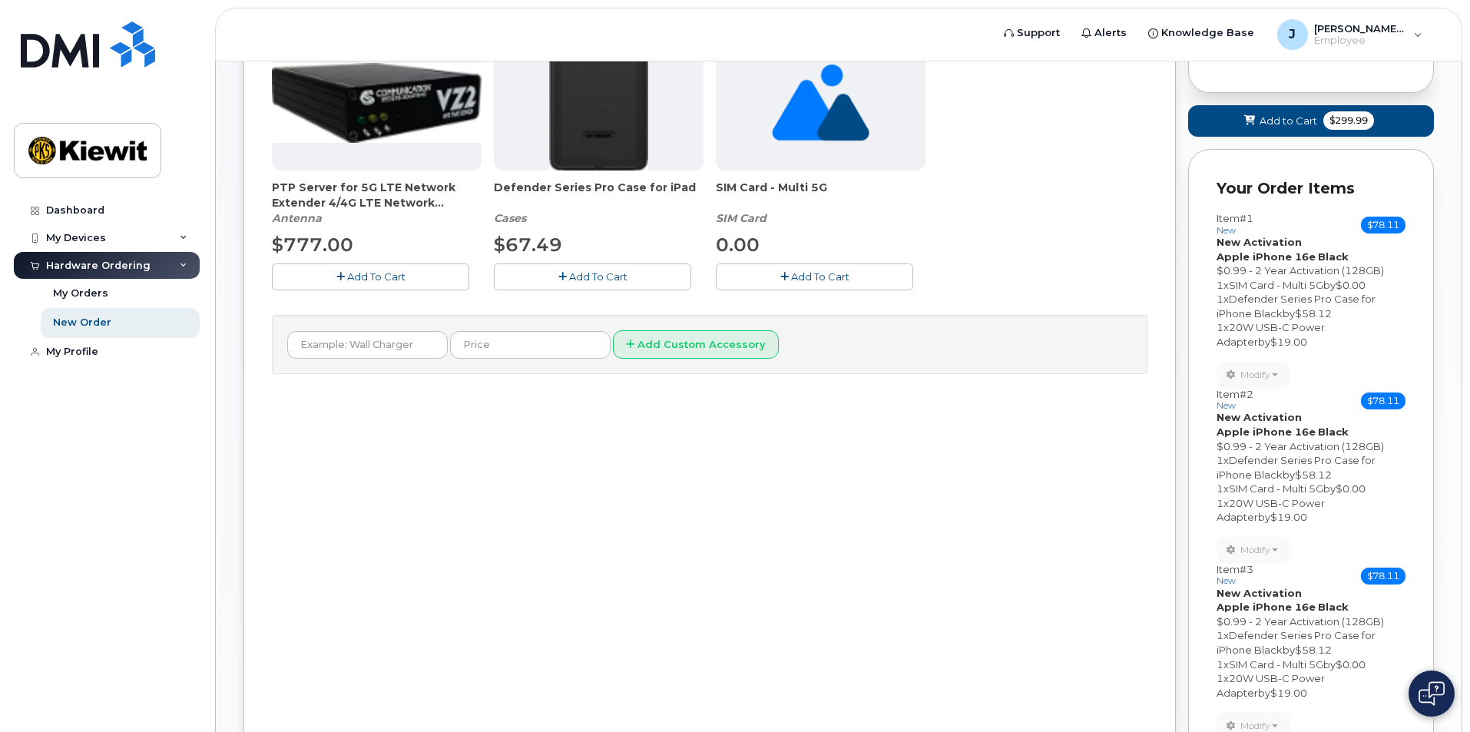
click at [601, 280] on span "Add To Cart" at bounding box center [598, 276] width 58 height 12
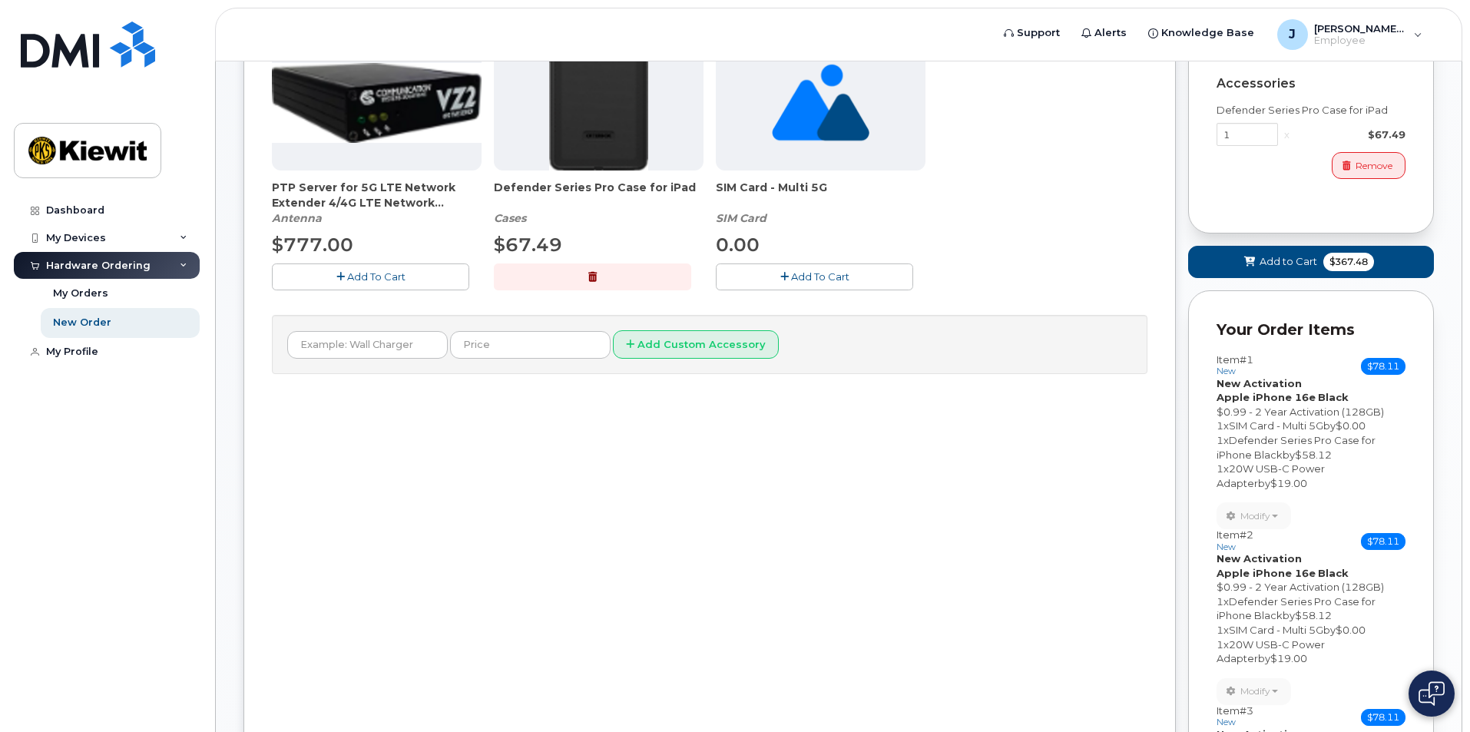
click at [756, 273] on button "Add To Cart" at bounding box center [814, 276] width 197 height 27
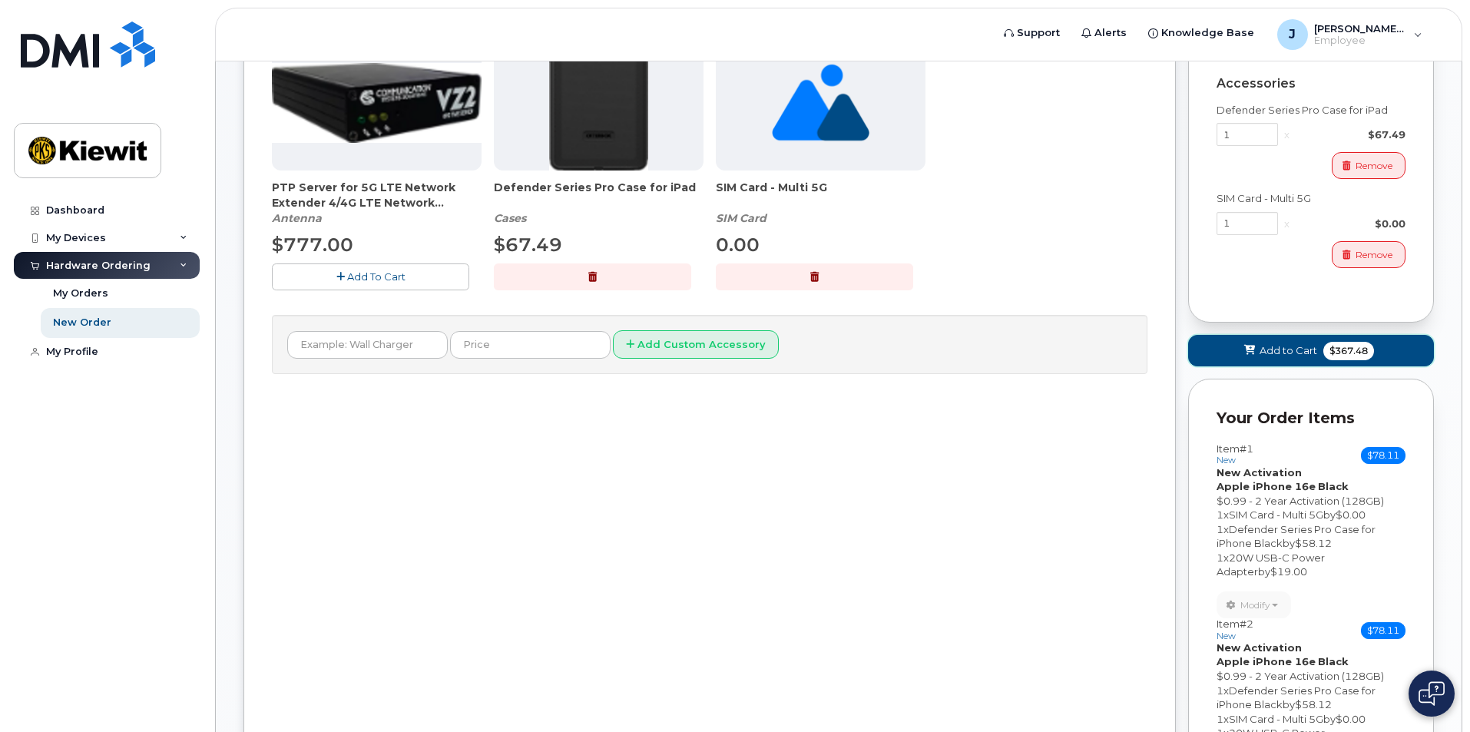
click at [1262, 347] on span "Add to Cart" at bounding box center [1289, 350] width 58 height 15
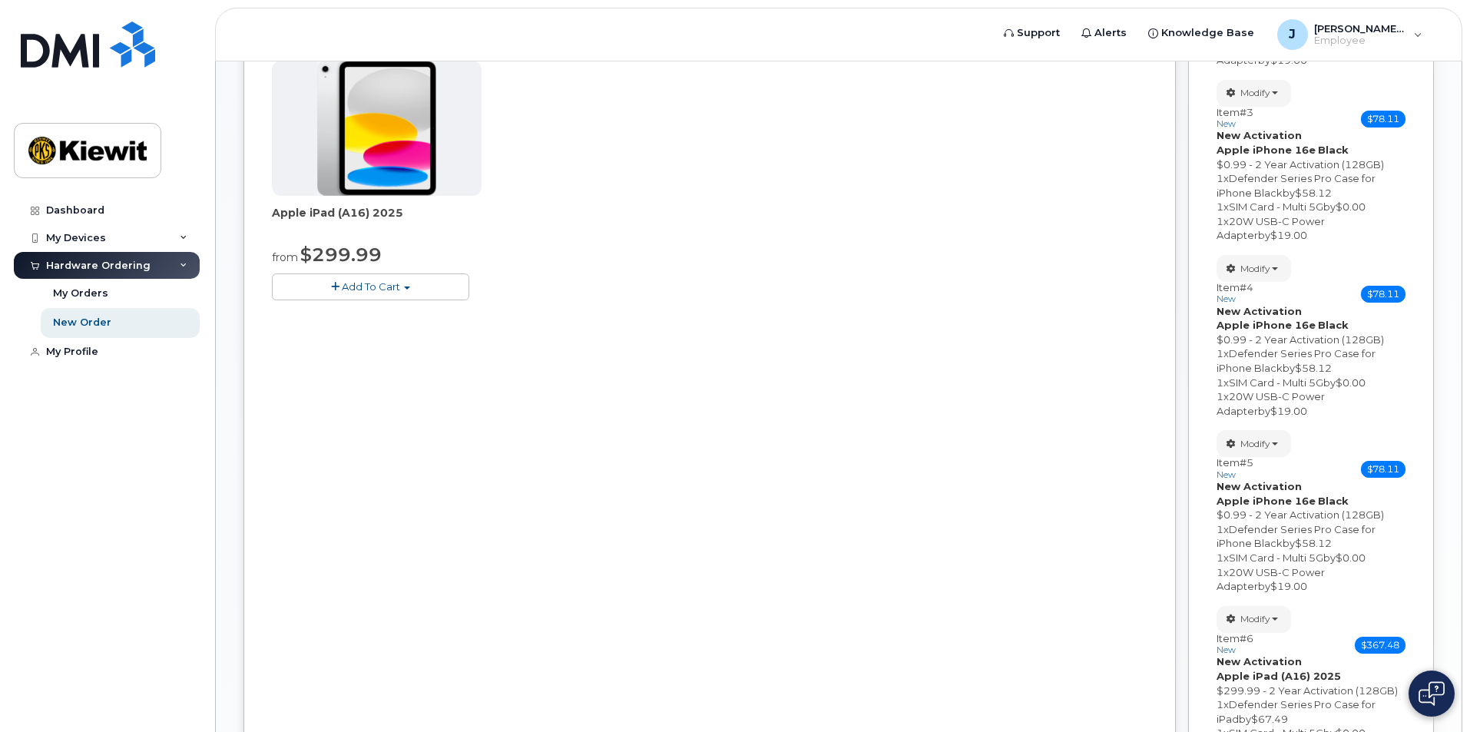
scroll to position [587, 0]
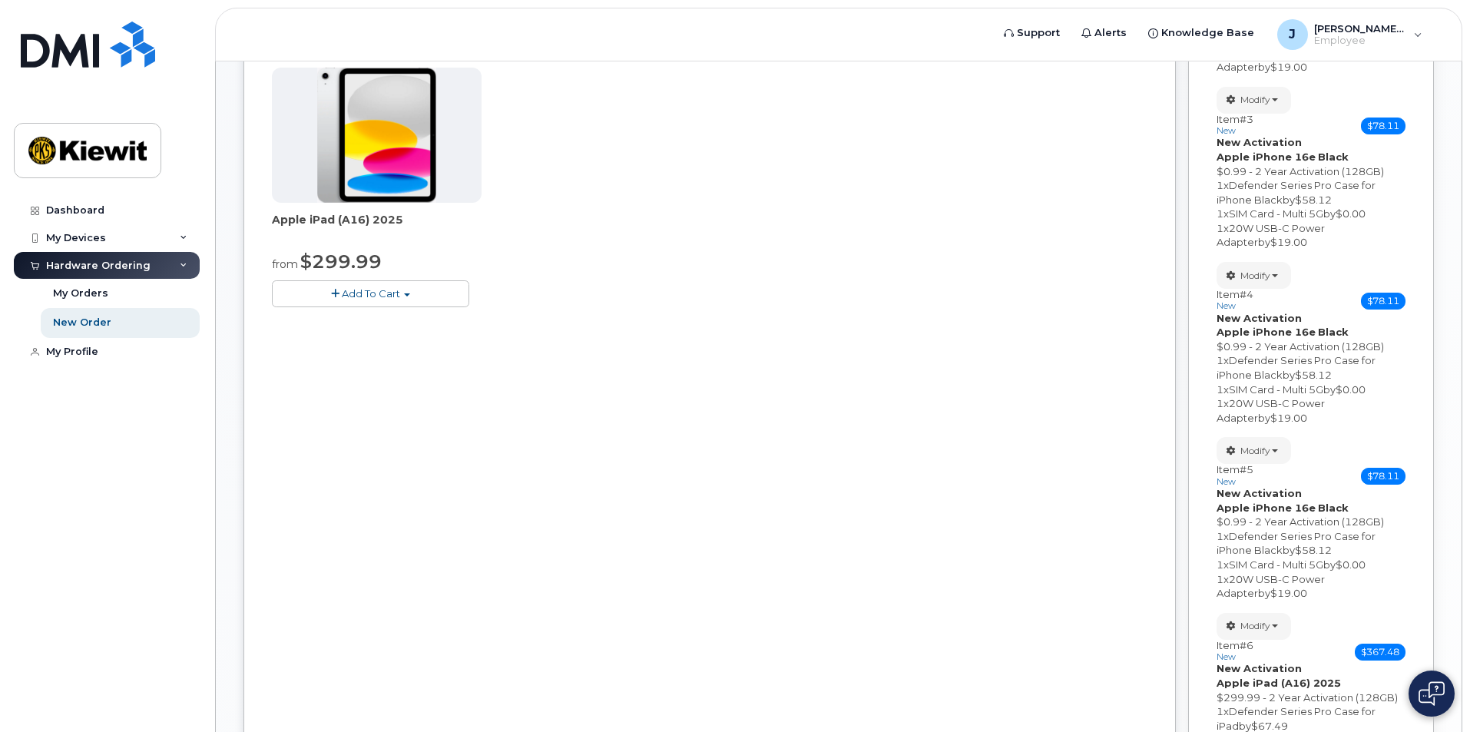
click at [341, 294] on button "Add To Cart" at bounding box center [370, 293] width 197 height 27
click at [353, 316] on link "$299.99 - 2 Year Activation (128GB)" at bounding box center [382, 322] width 212 height 19
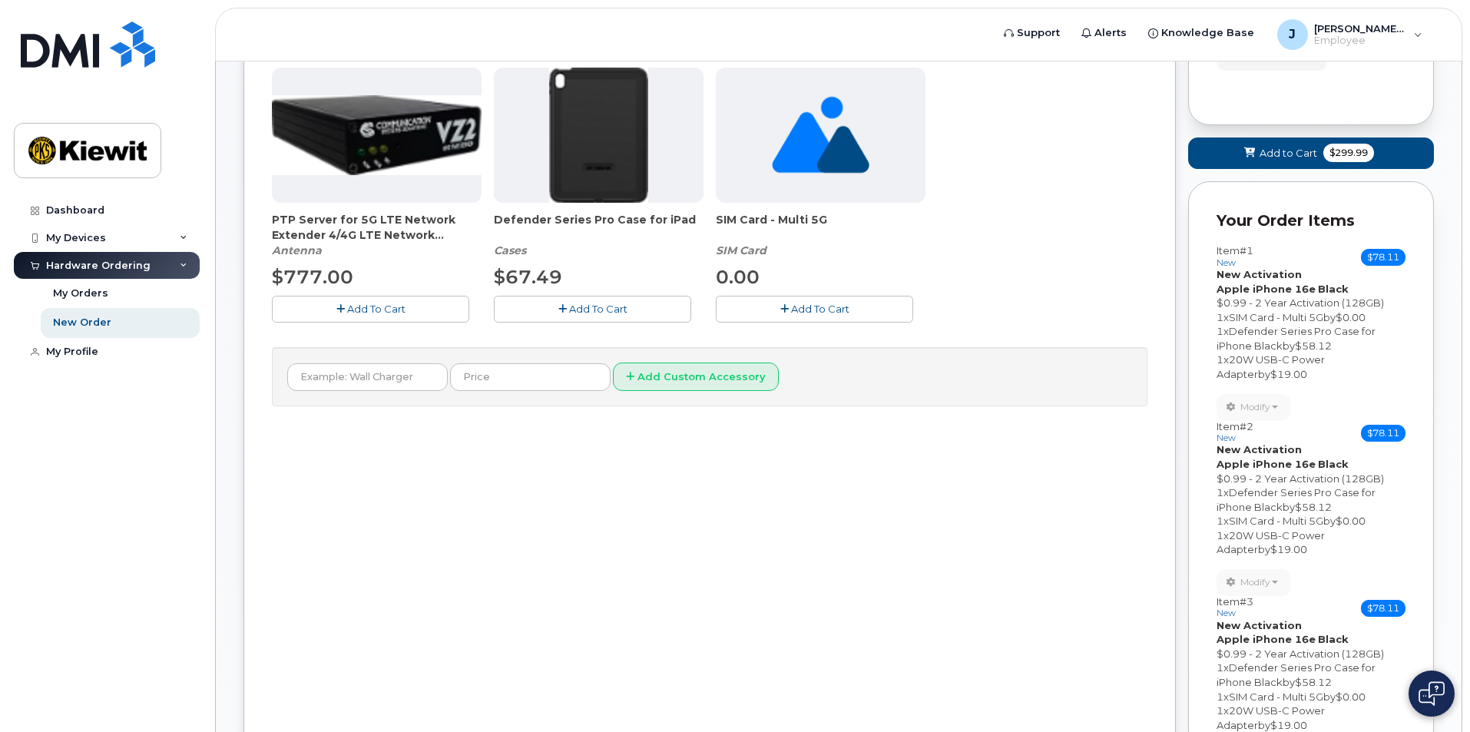
scroll to position [356, 0]
click at [591, 306] on span "Add To Cart" at bounding box center [598, 309] width 58 height 12
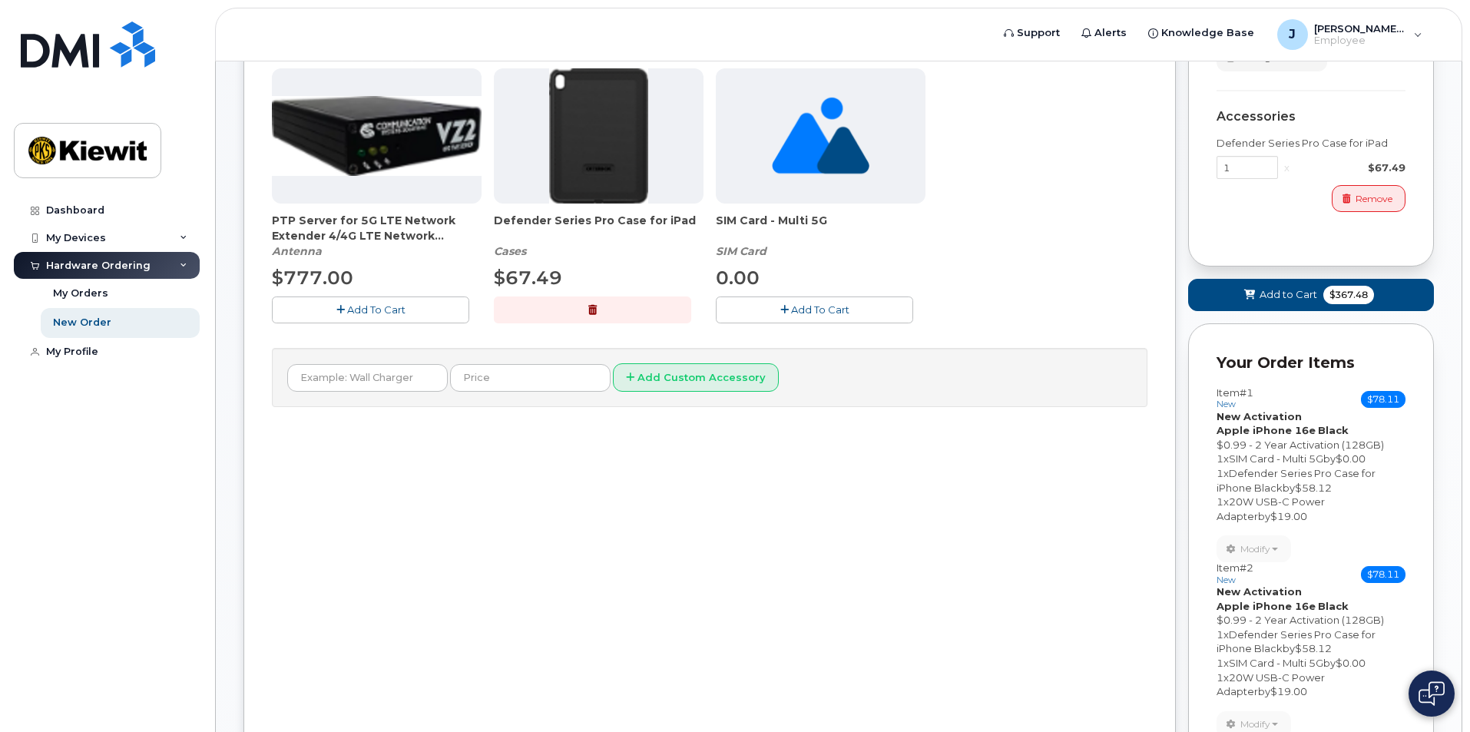
click at [763, 306] on button "Add To Cart" at bounding box center [814, 309] width 197 height 27
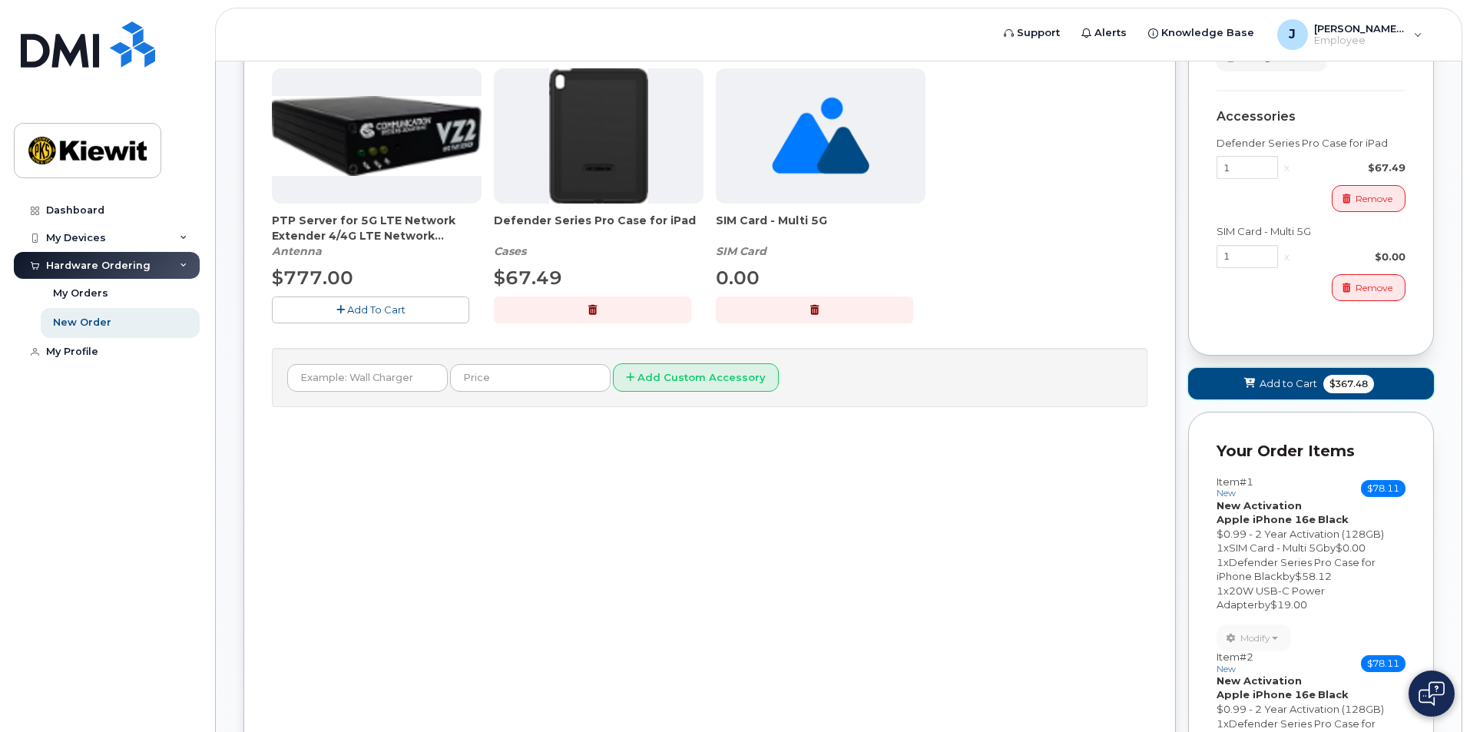
click at [1335, 391] on span "$367.48" at bounding box center [1348, 384] width 51 height 18
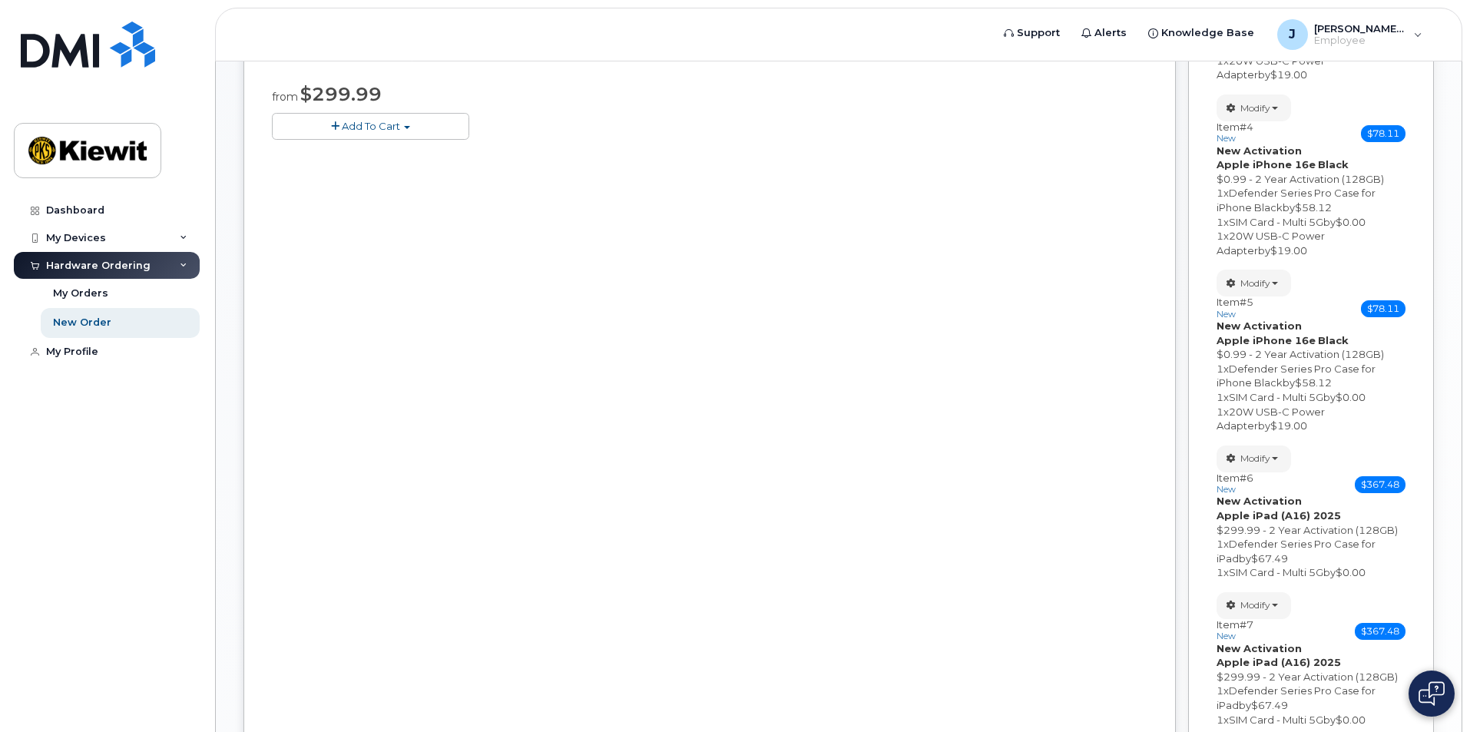
scroll to position [477, 0]
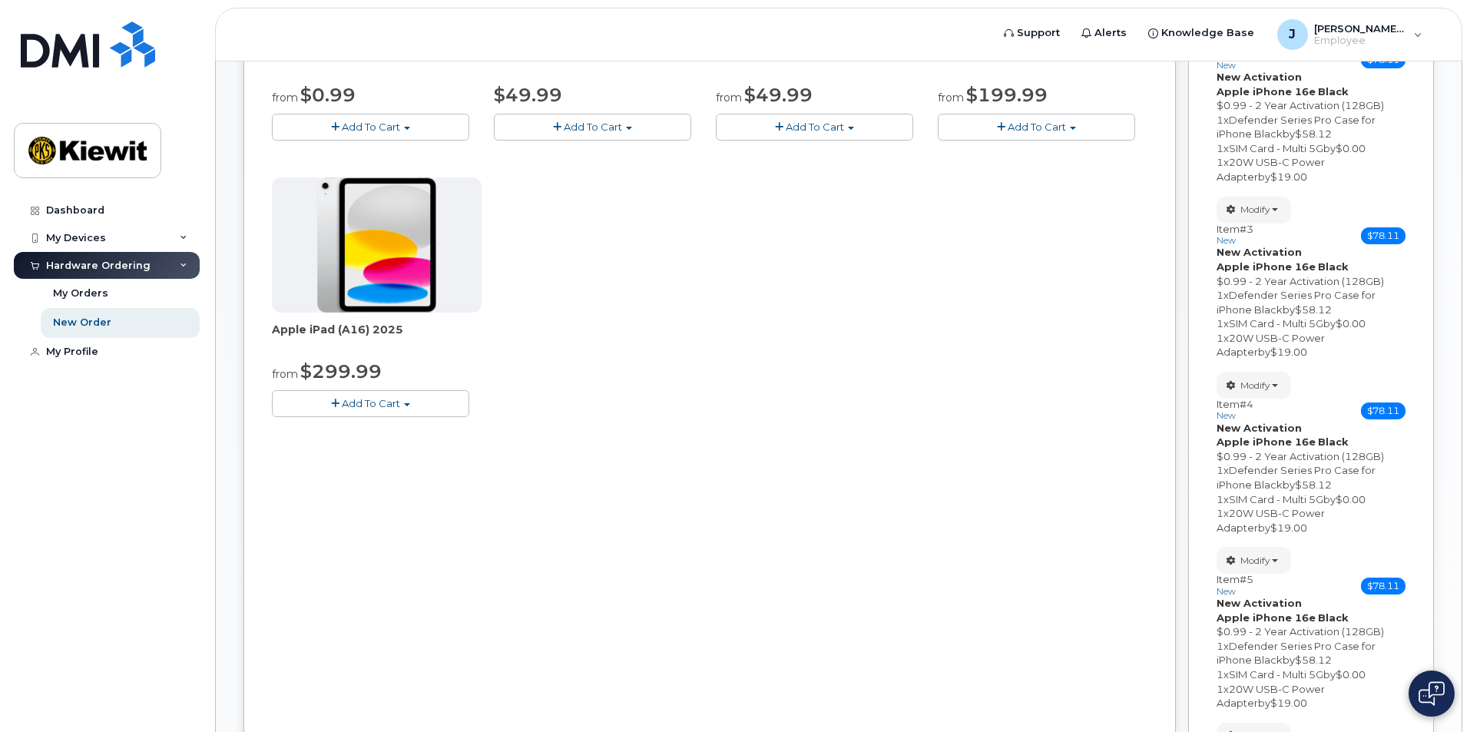
click at [352, 403] on span "Add To Cart" at bounding box center [371, 403] width 58 height 12
click at [361, 432] on link "$299.99 - 2 Year Activation (128GB)" at bounding box center [382, 431] width 212 height 19
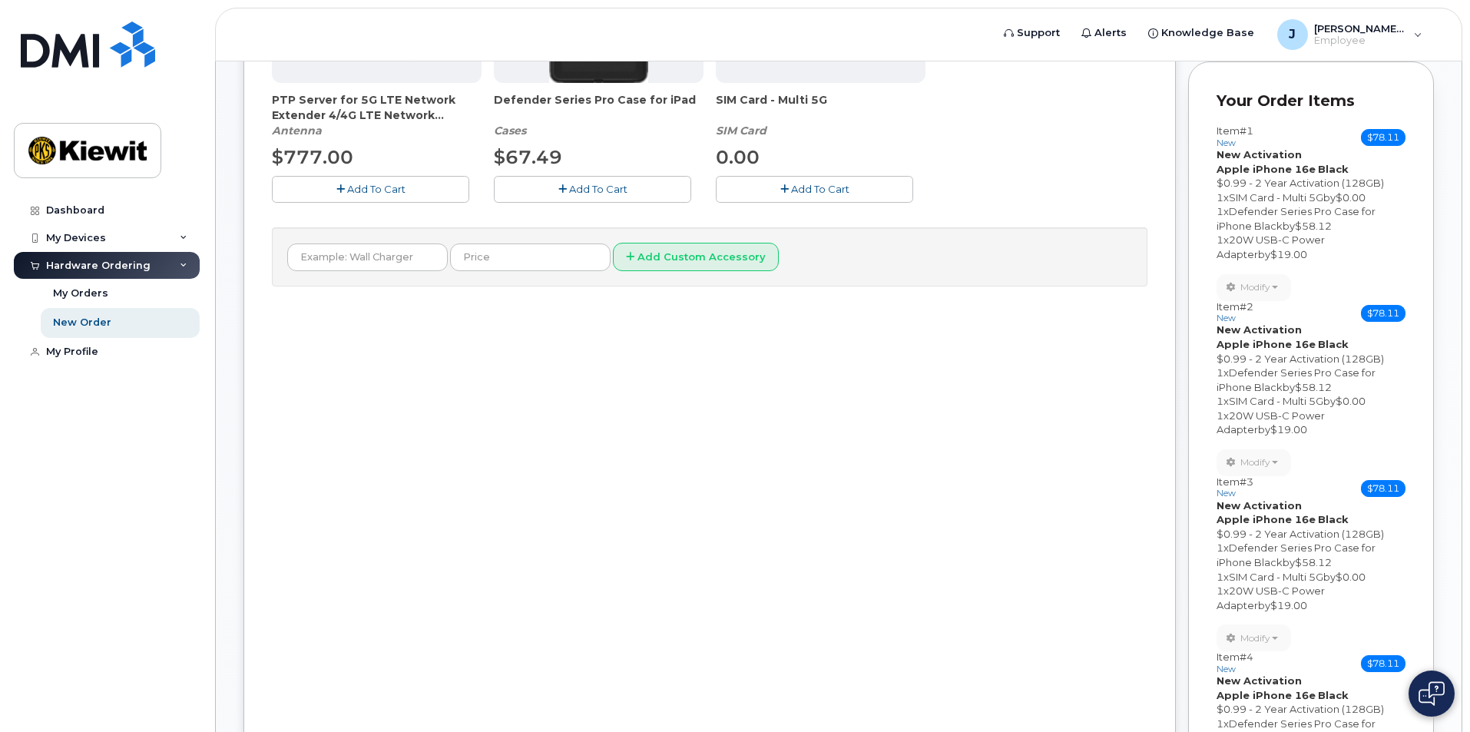
click at [628, 177] on button "Add To Cart" at bounding box center [592, 189] width 197 height 27
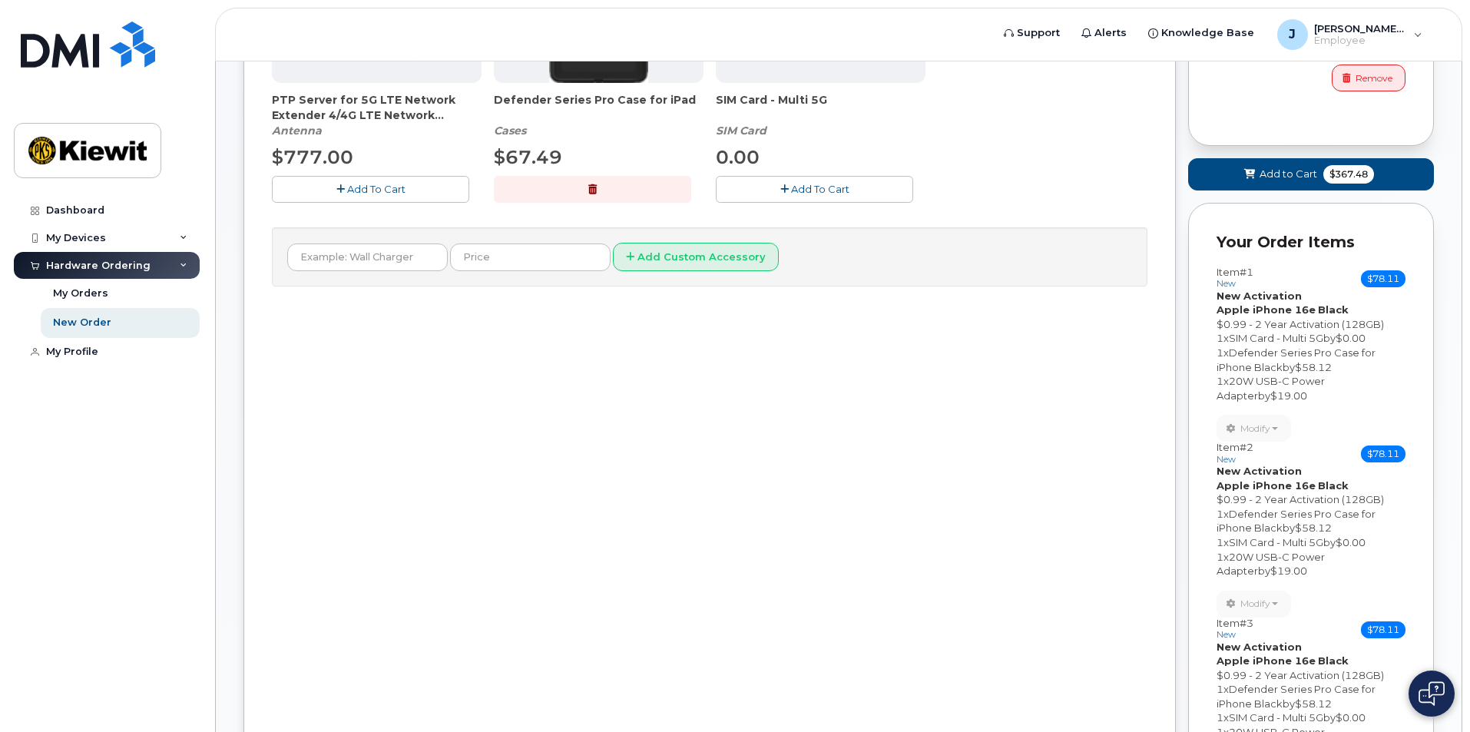
click at [752, 185] on button "Add To Cart" at bounding box center [814, 189] width 197 height 27
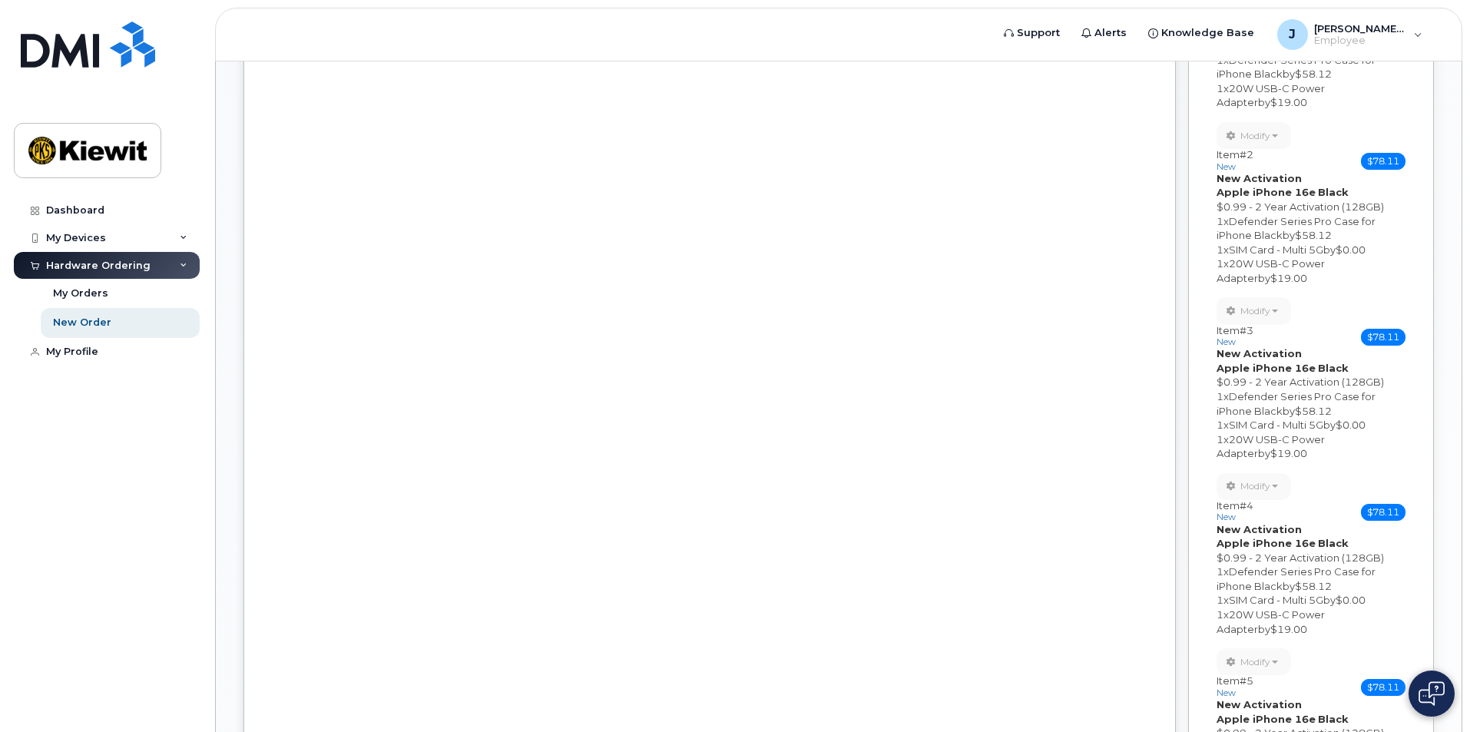
scroll to position [551, 0]
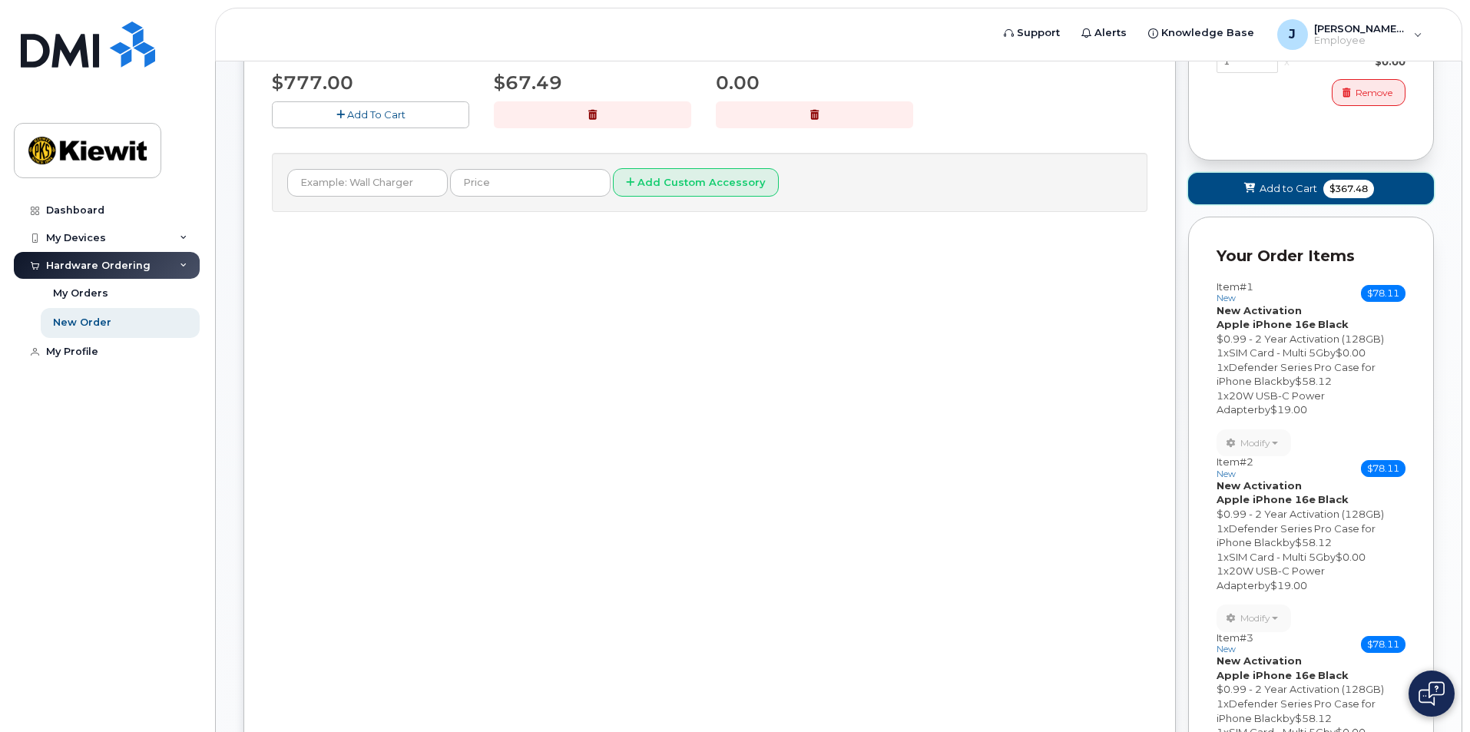
click at [1289, 194] on span "Add to Cart" at bounding box center [1289, 188] width 58 height 15
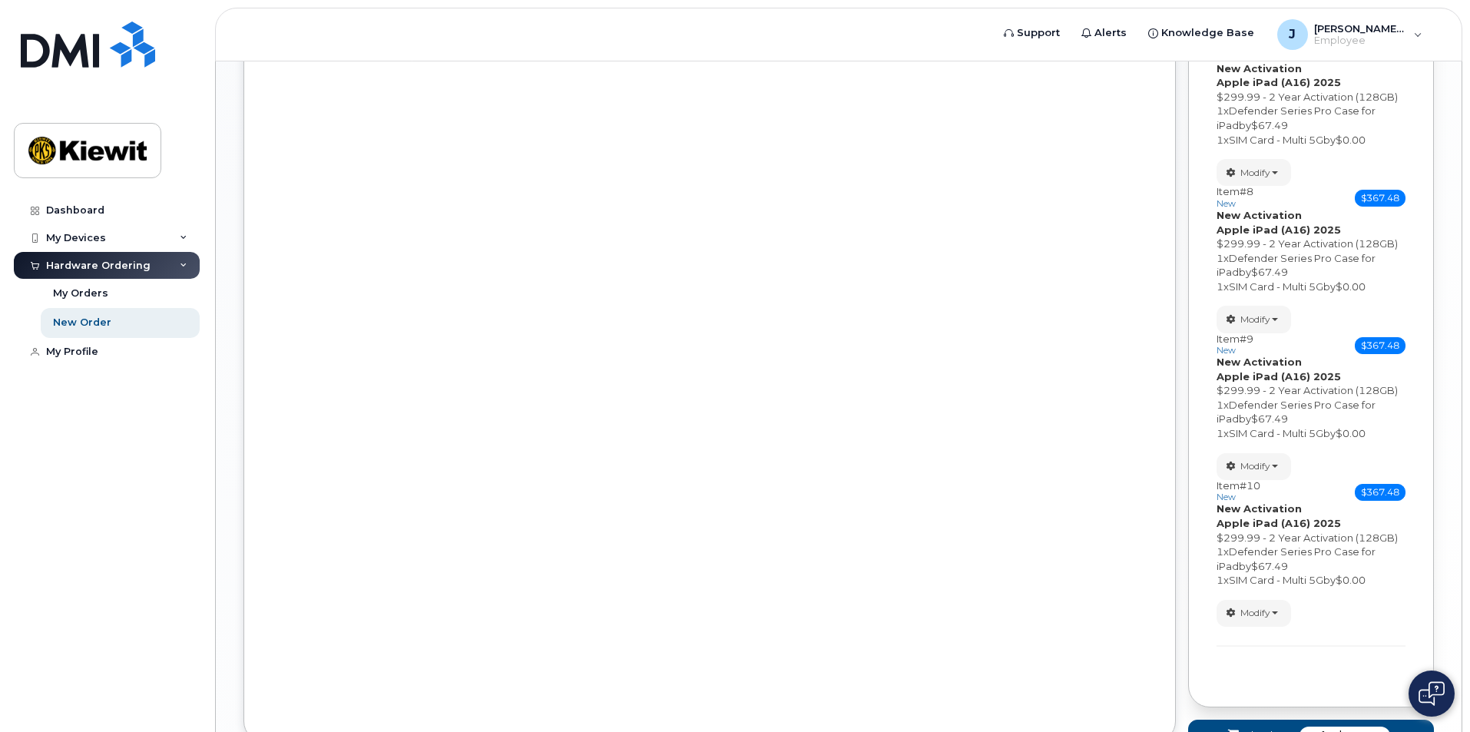
scroll to position [1445, 0]
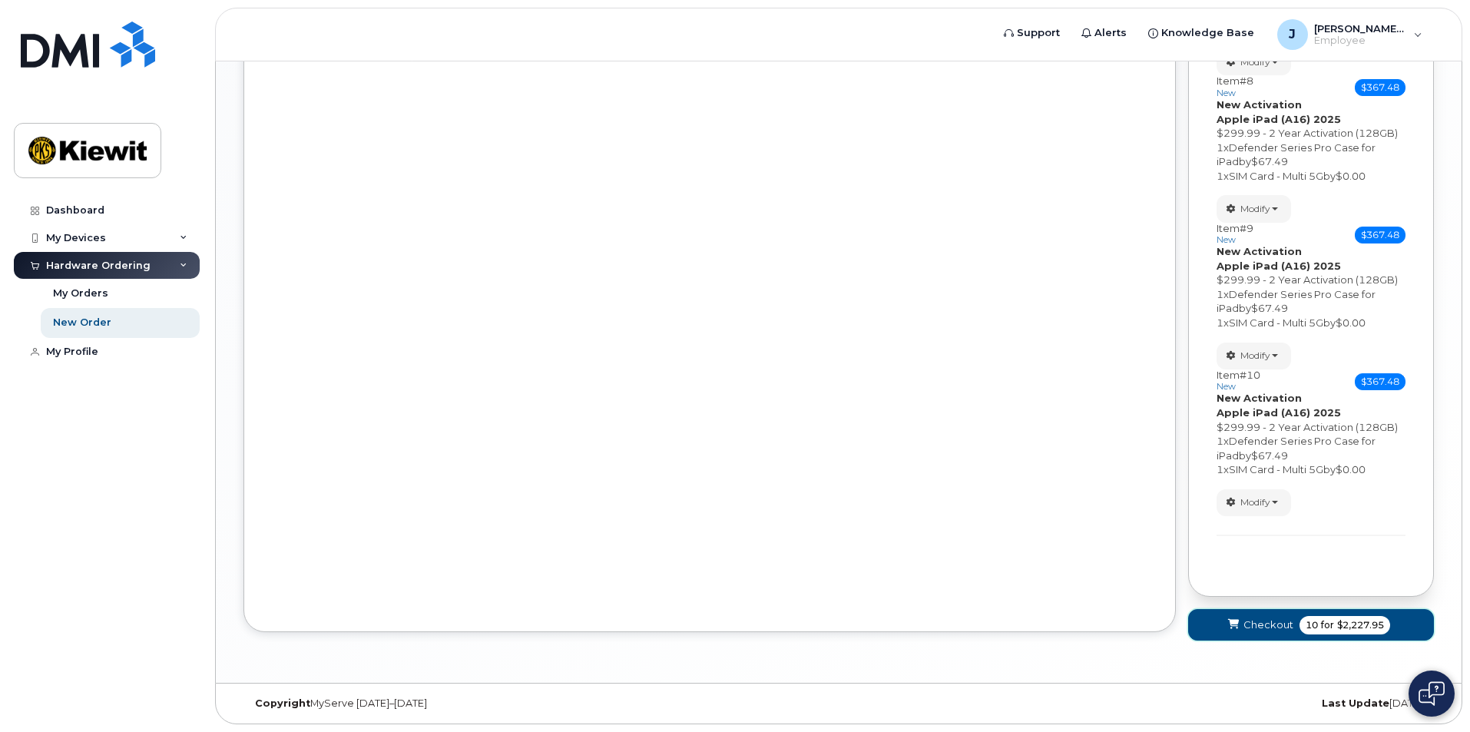
click at [1320, 635] on button "Checkout 10 for $2,227.95" at bounding box center [1311, 624] width 246 height 31
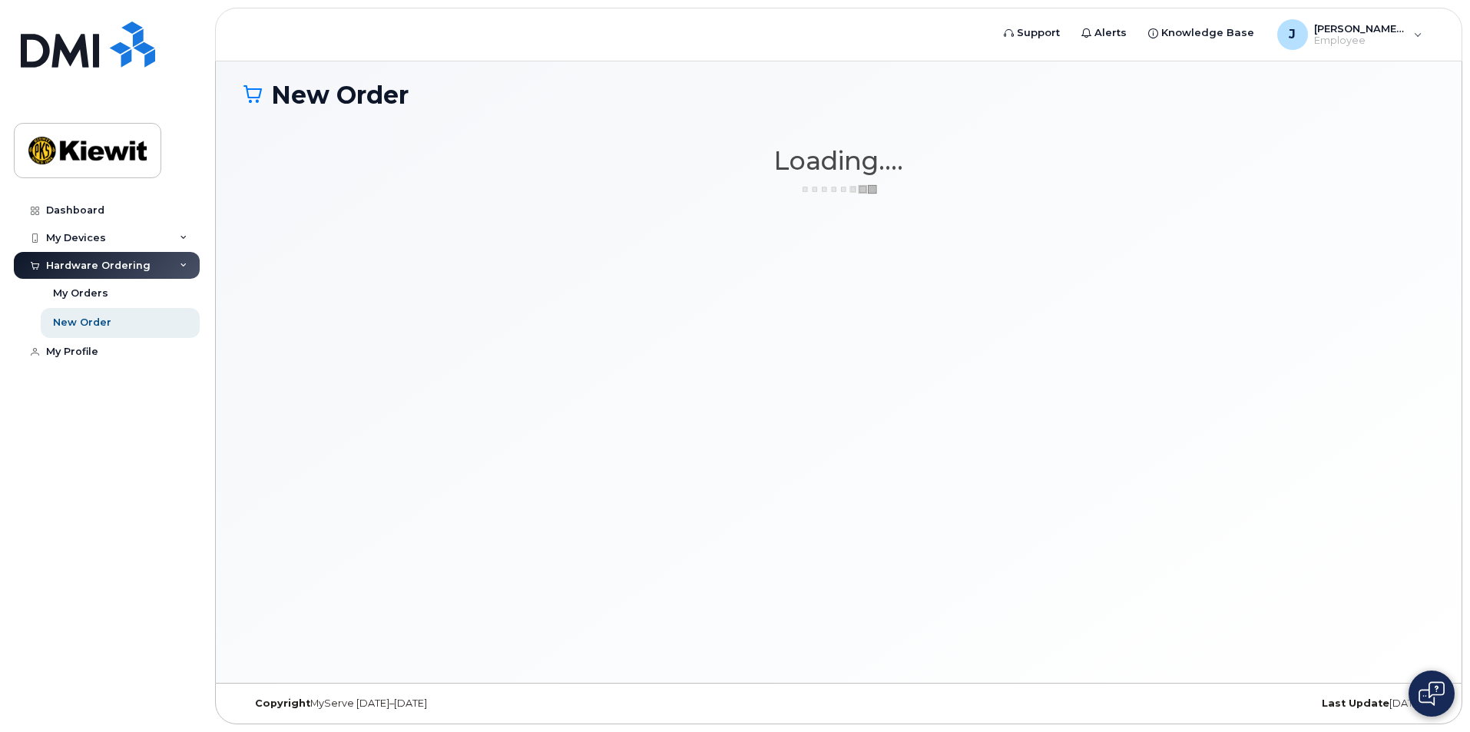
scroll to position [87, 0]
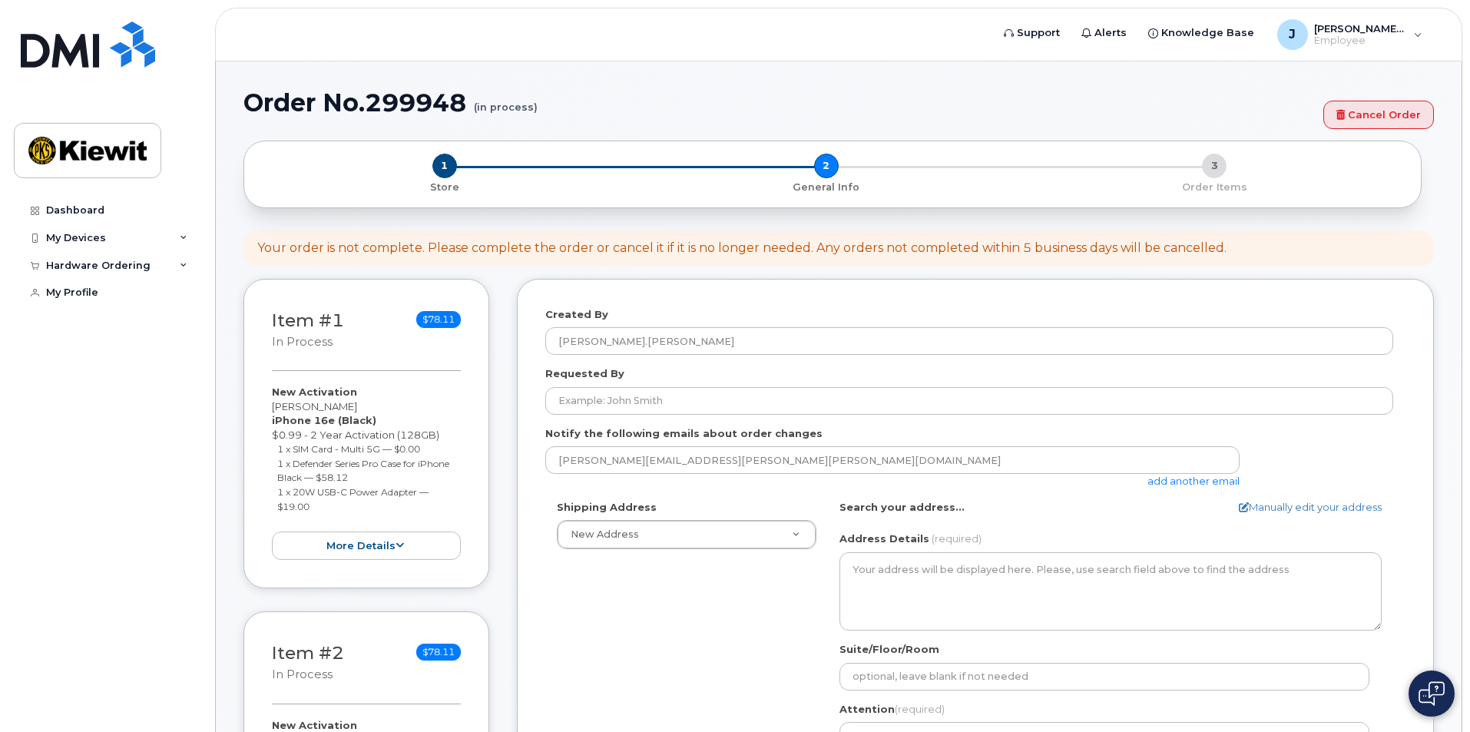
select select
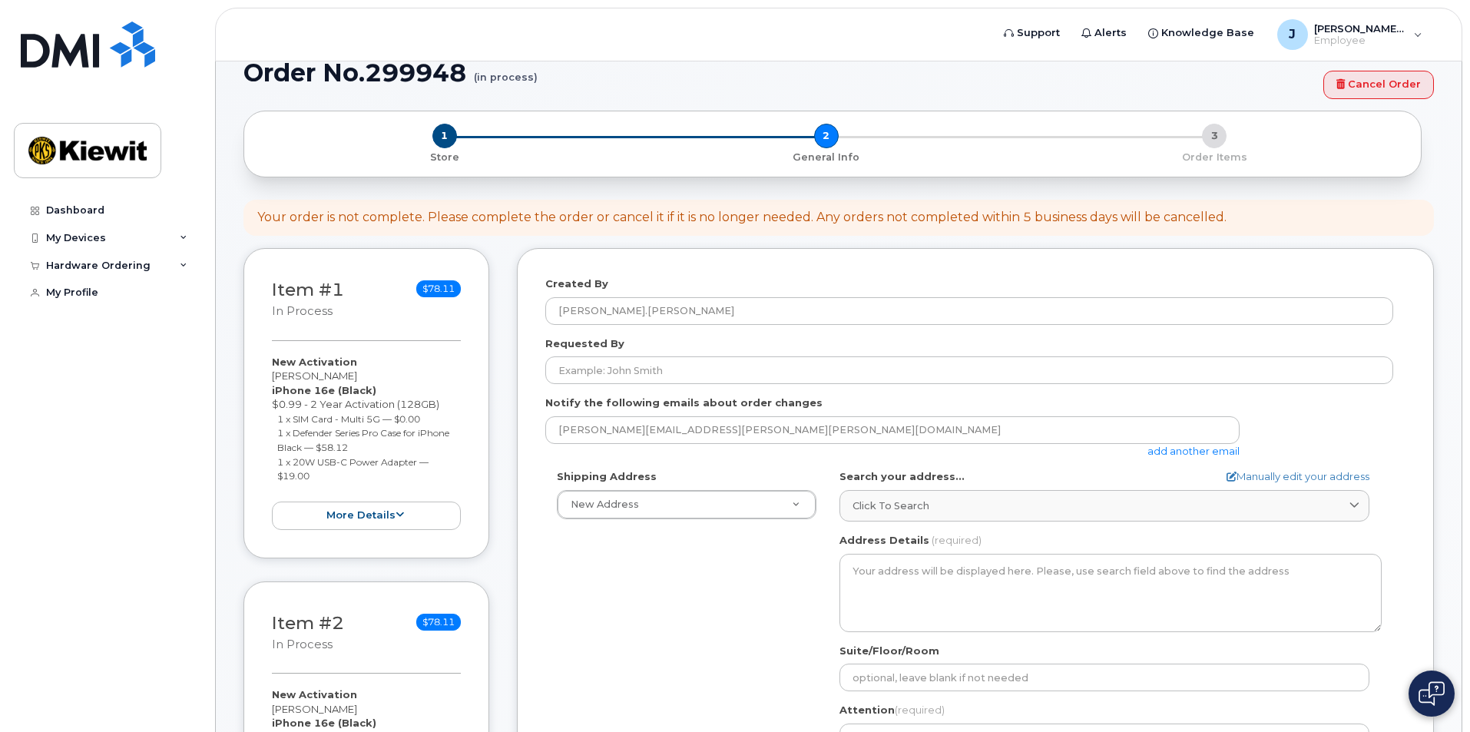
scroll to position [154, 0]
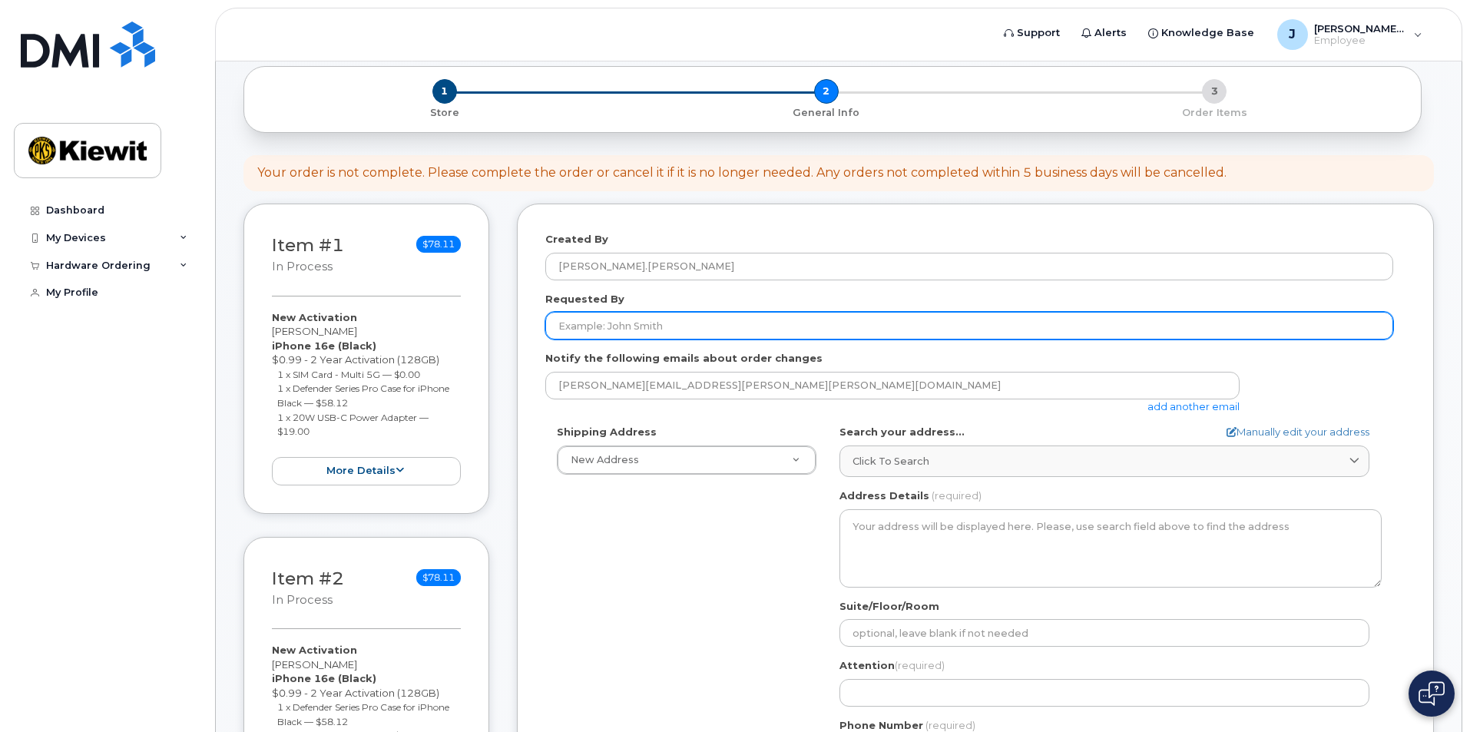
click at [627, 328] on input "Requested By" at bounding box center [969, 326] width 848 height 28
type input "James Lohaus"
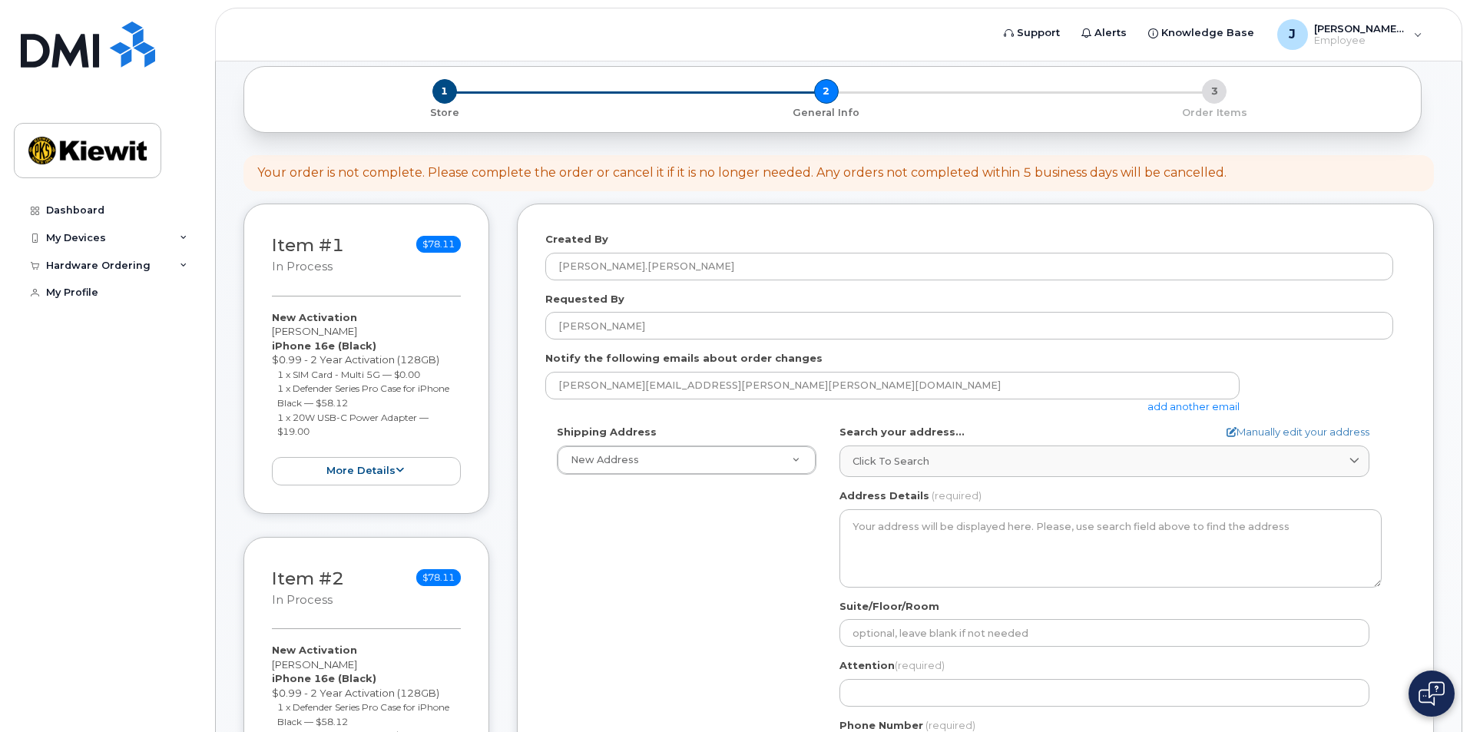
click at [540, 435] on div "Created By James.Lohaus Requested By James Lohaus Notify the following emails a…" at bounding box center [975, 525] width 917 height 642
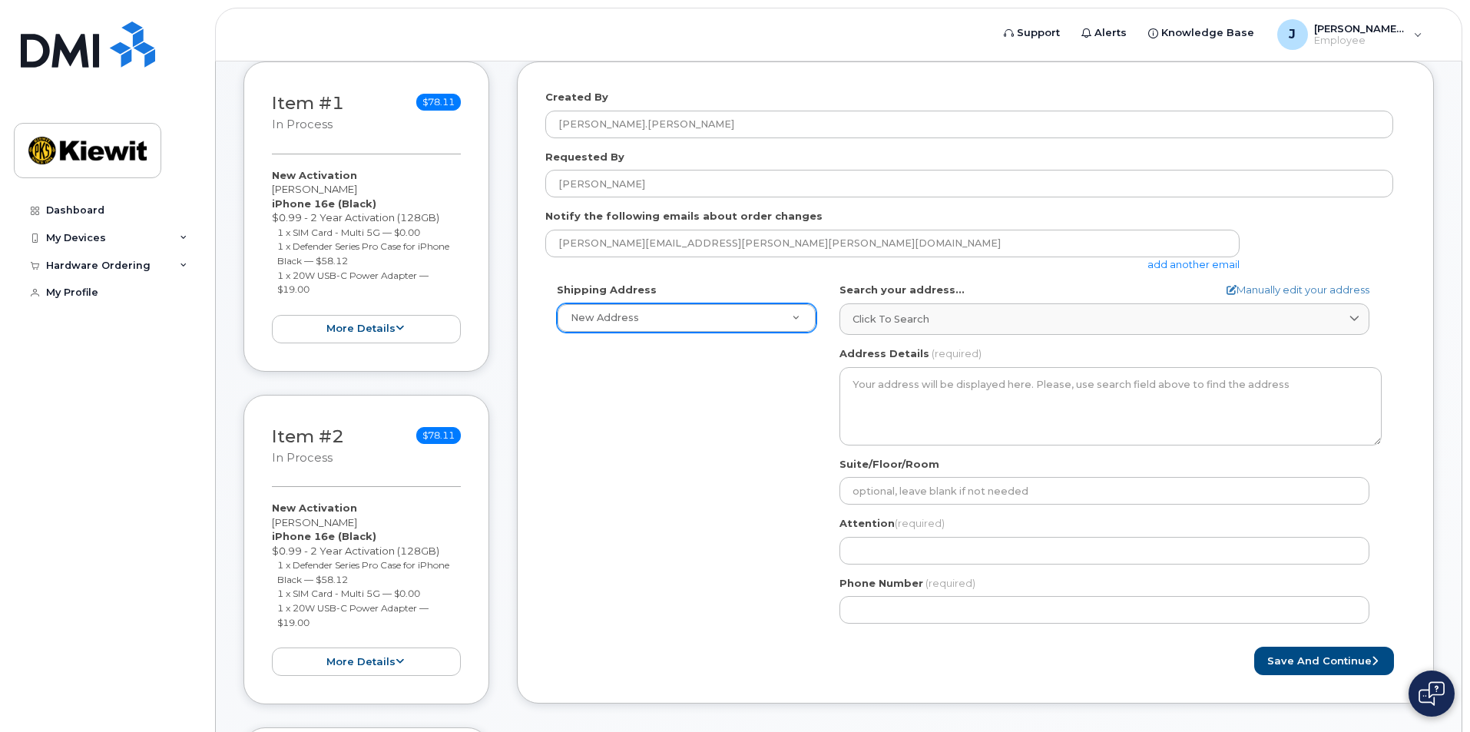
scroll to position [307, 0]
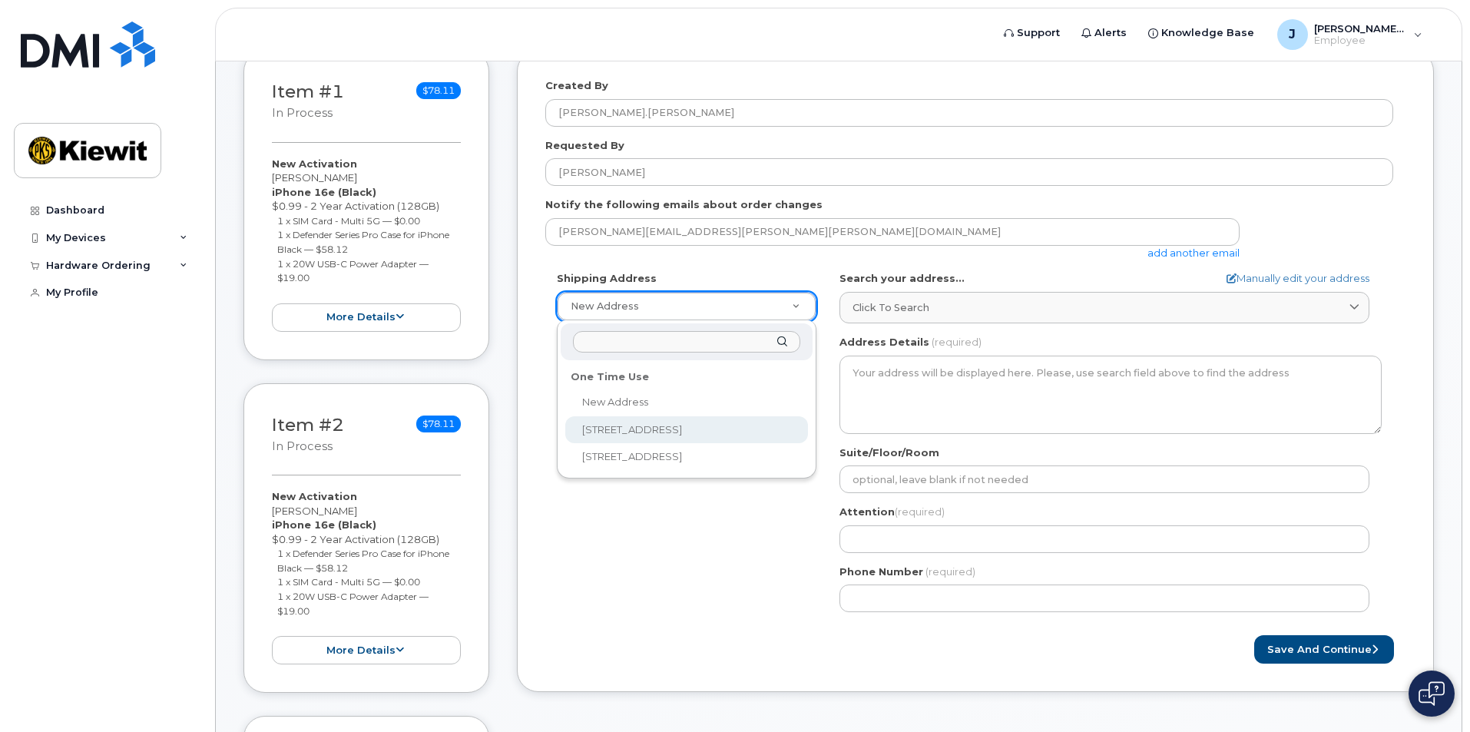
select select "12550 Sagehen Creek Road, Fernley, NV, 89408, USA"
type input "James Lohaus"
type input "4302168904"
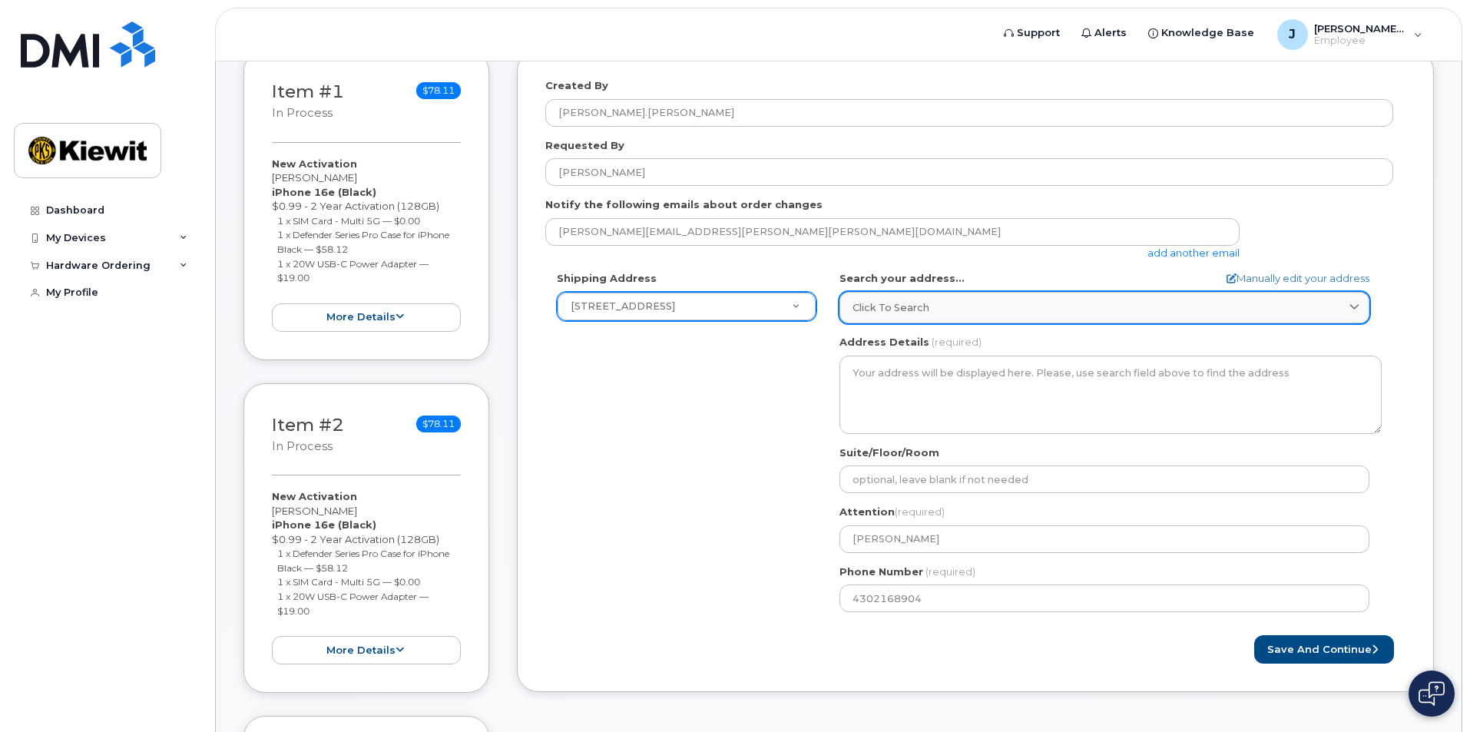
click at [873, 302] on span "Click to search" at bounding box center [891, 307] width 77 height 15
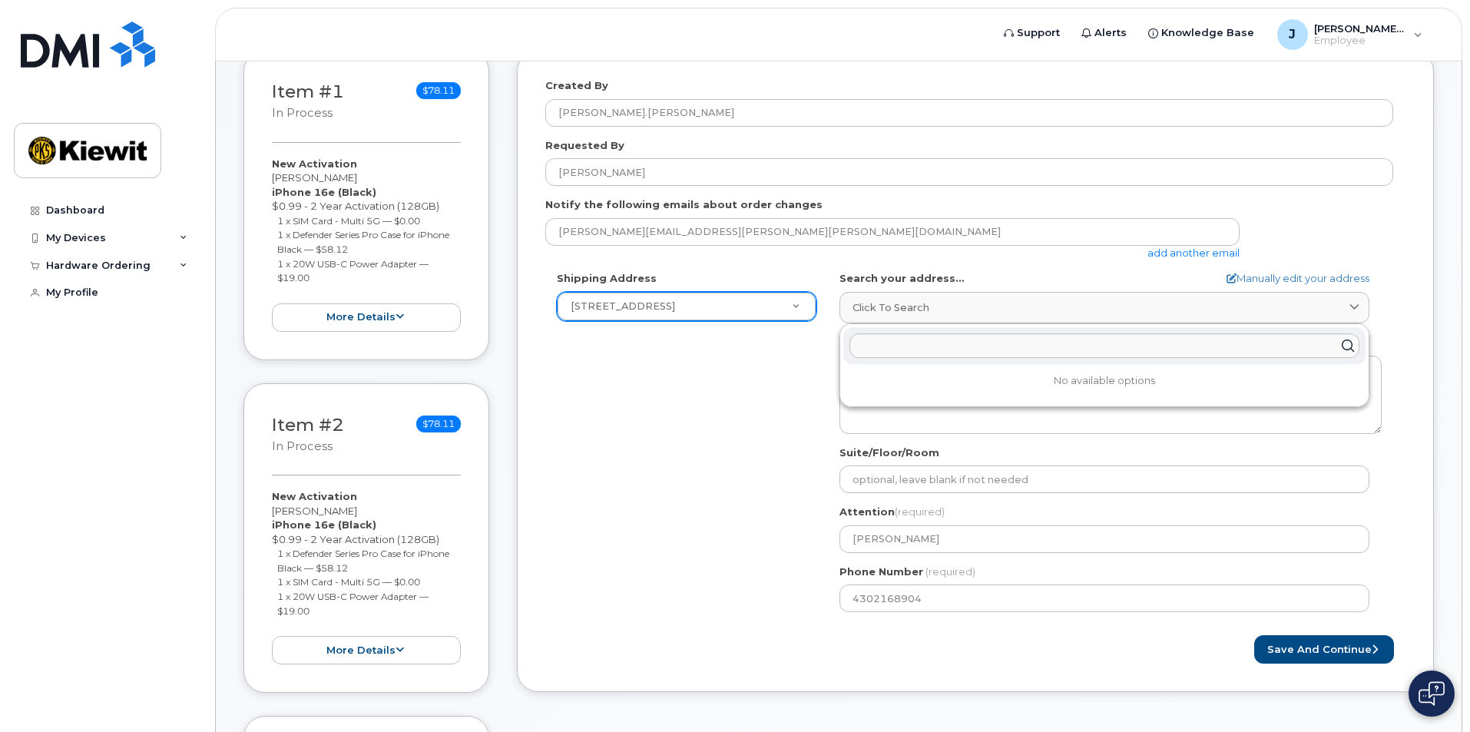
click at [796, 359] on div "Shipping Address 12550 Sagehen Creek Road, Fernley, NV, 89408, USA New Address …" at bounding box center [969, 447] width 848 height 353
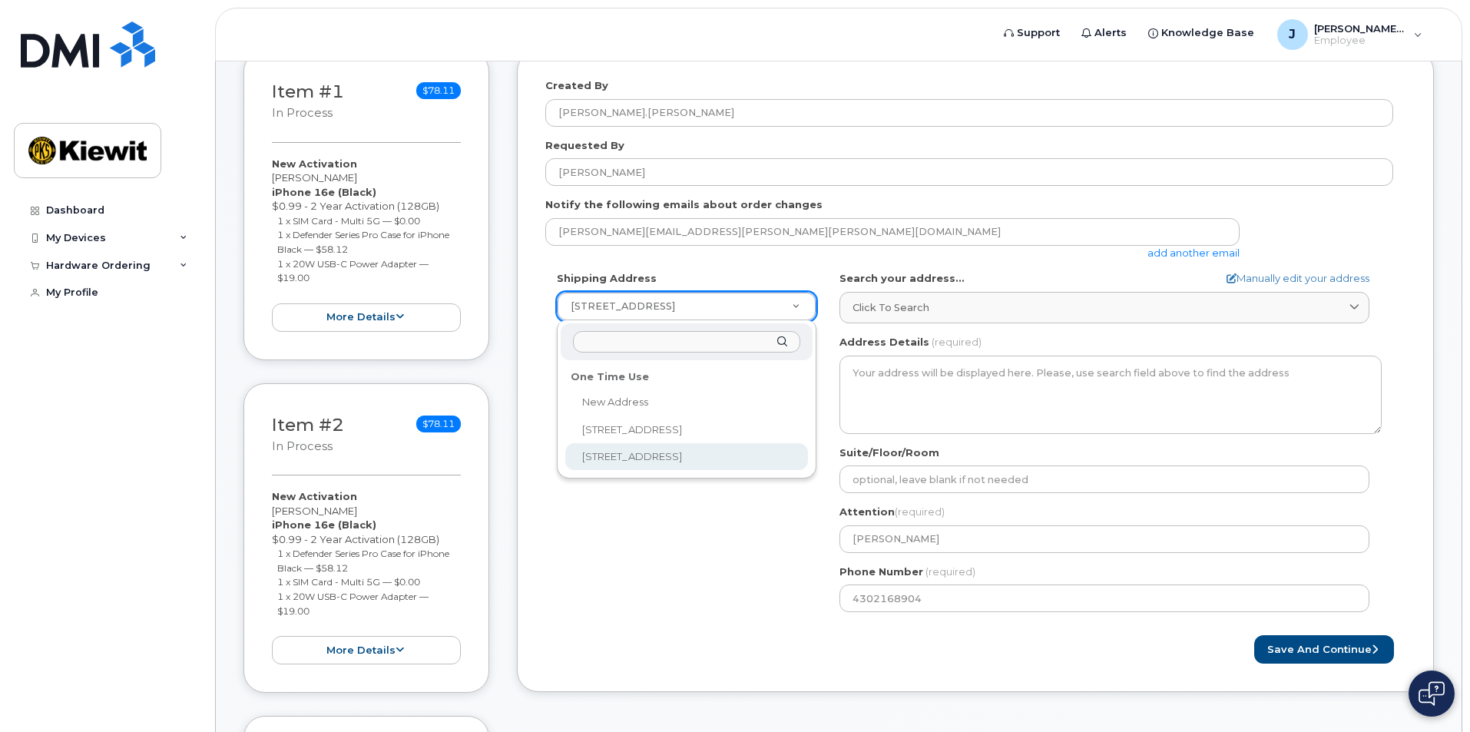
select select "12550 Sagehen Creek Road"
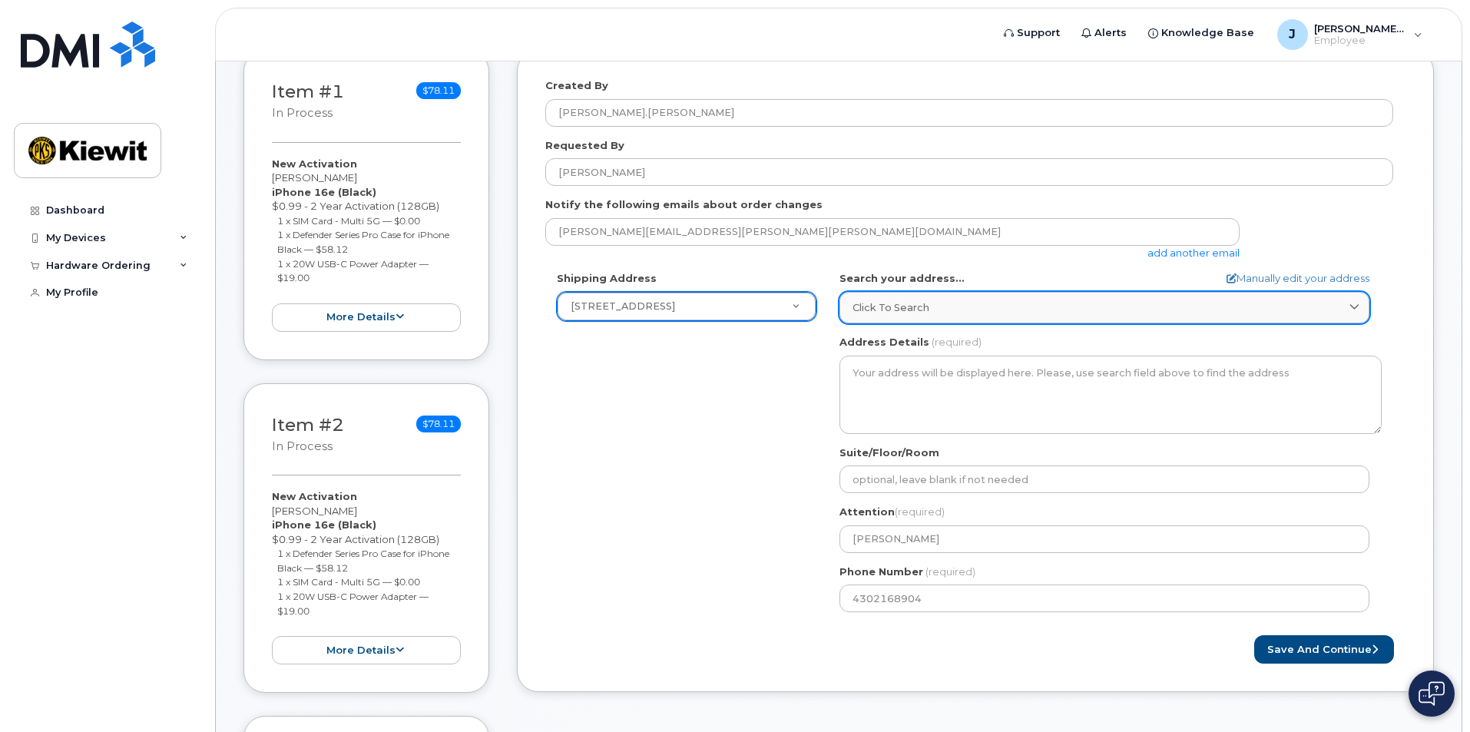
click at [936, 314] on div "Click to search" at bounding box center [1105, 307] width 504 height 15
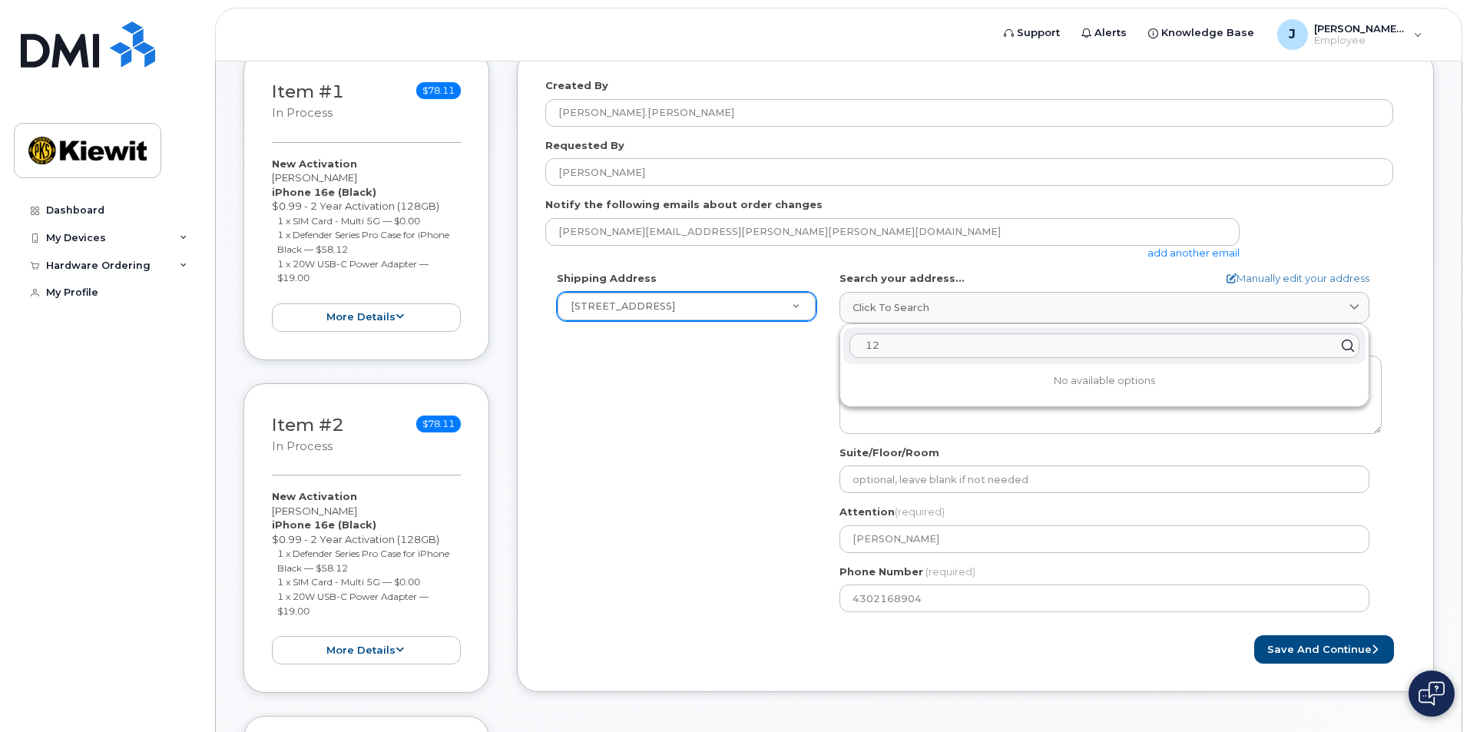
type input "1"
click at [700, 422] on div "Shipping Address 12550 Sagehen Creek Road New Address 12550 Sagehen Creek Road,…" at bounding box center [969, 447] width 848 height 353
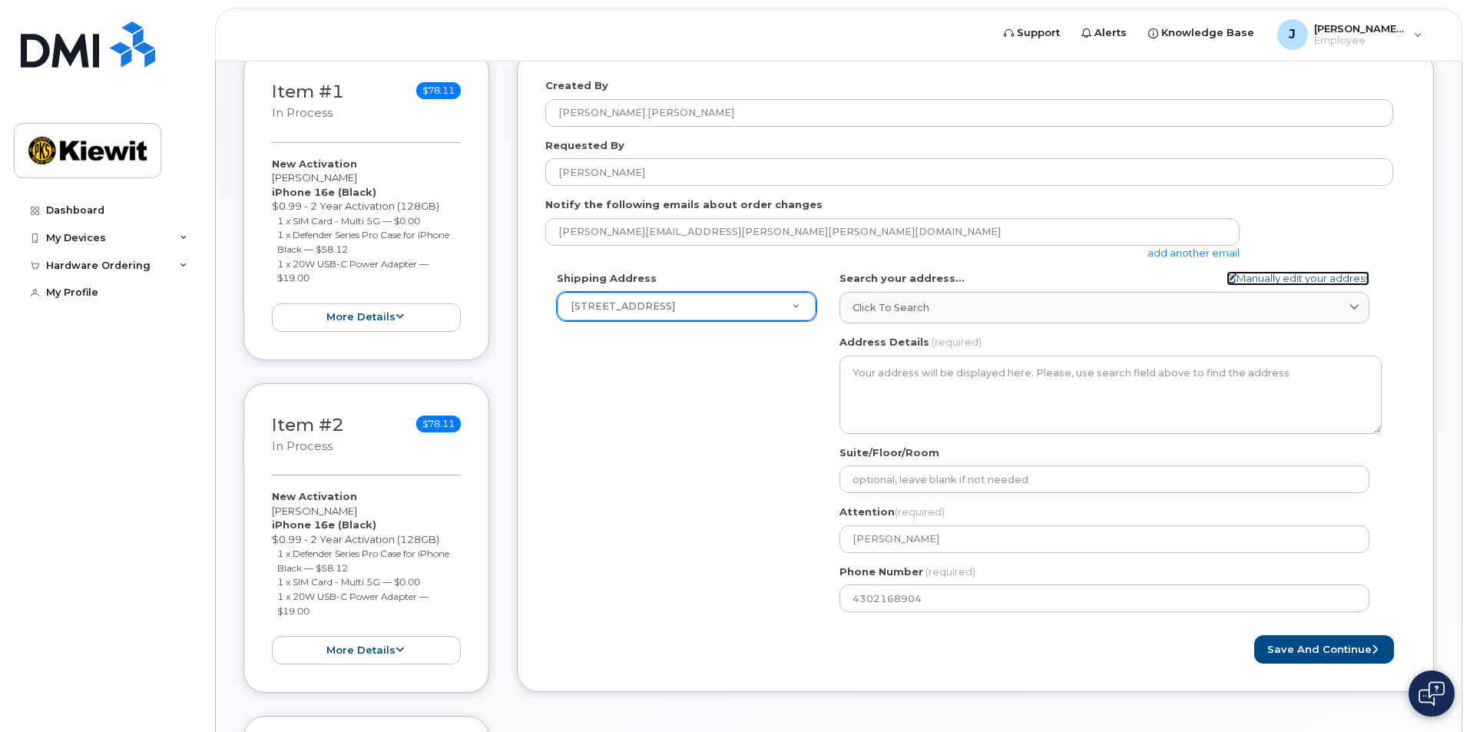
click at [1253, 277] on link "Manually edit your address" at bounding box center [1298, 278] width 143 height 15
select select
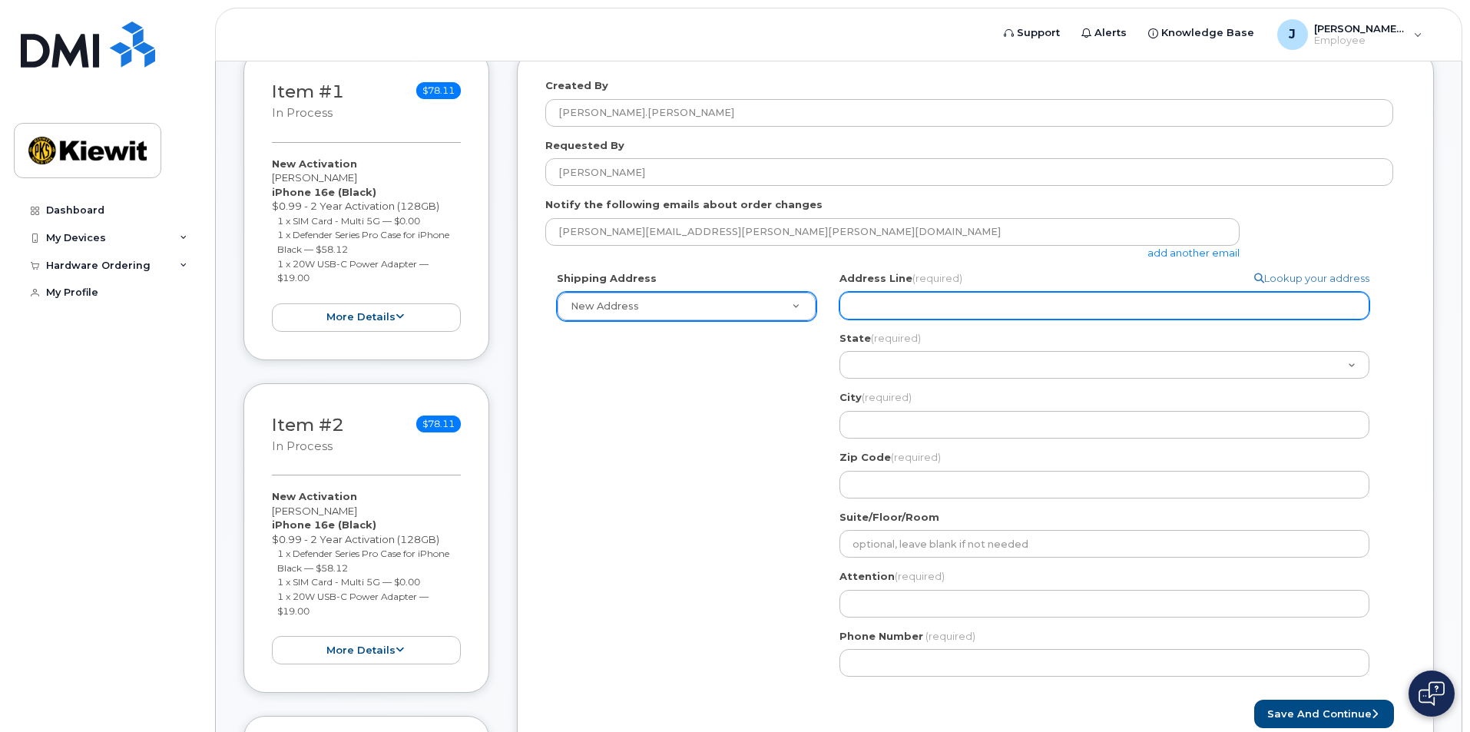
click at [1204, 307] on input "Address Line (required)" at bounding box center [1105, 306] width 530 height 28
type input "12550 Sagehen Creek Road, Fernley, NV, 89408, USA"
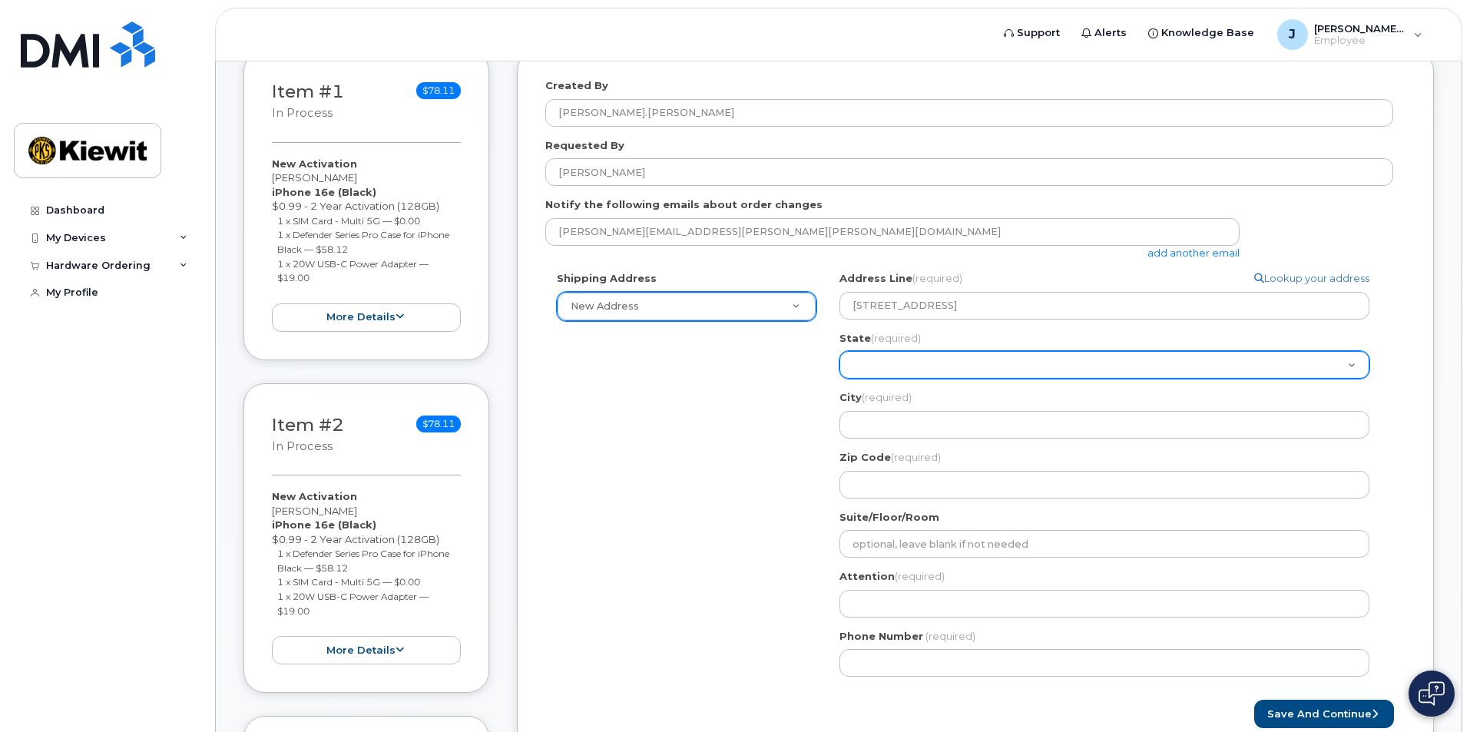
select select "NV"
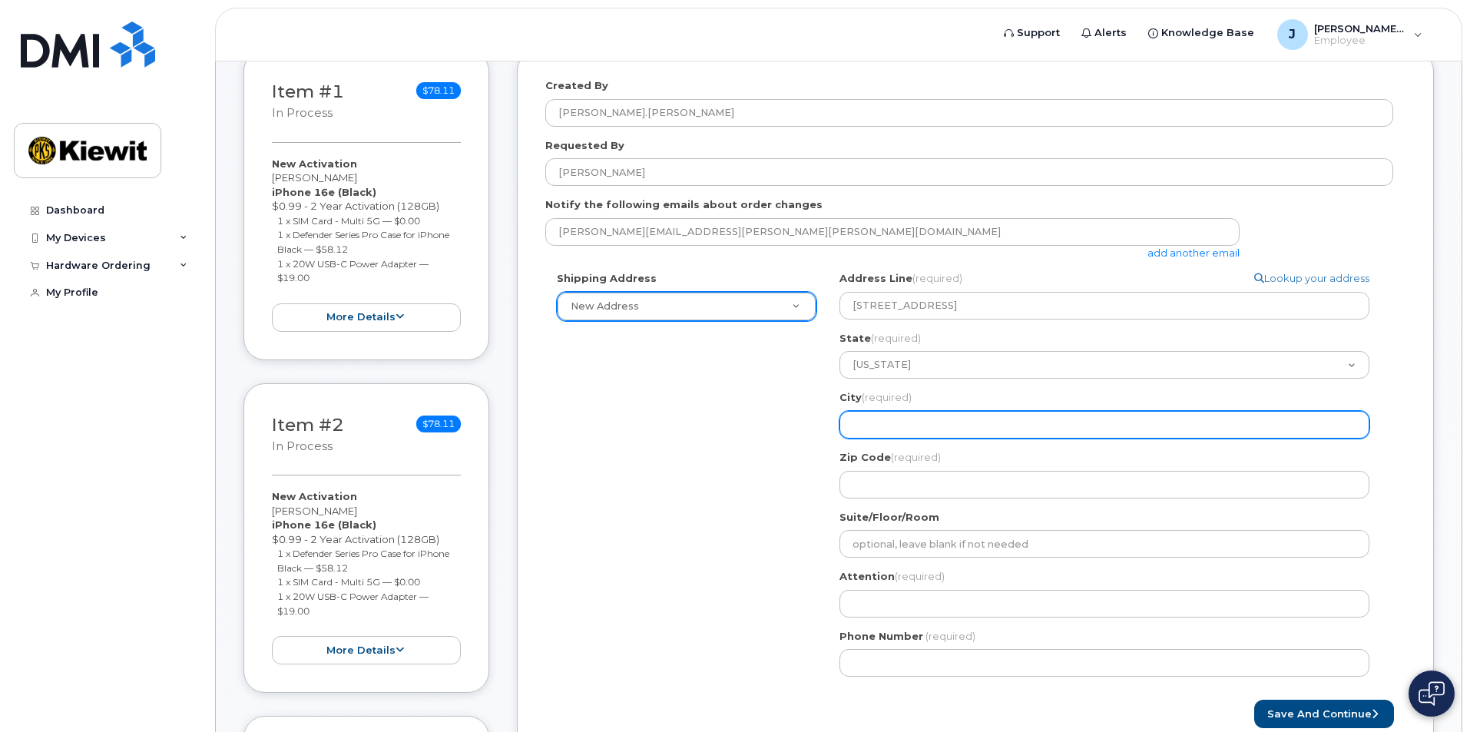
type input "Fernley"
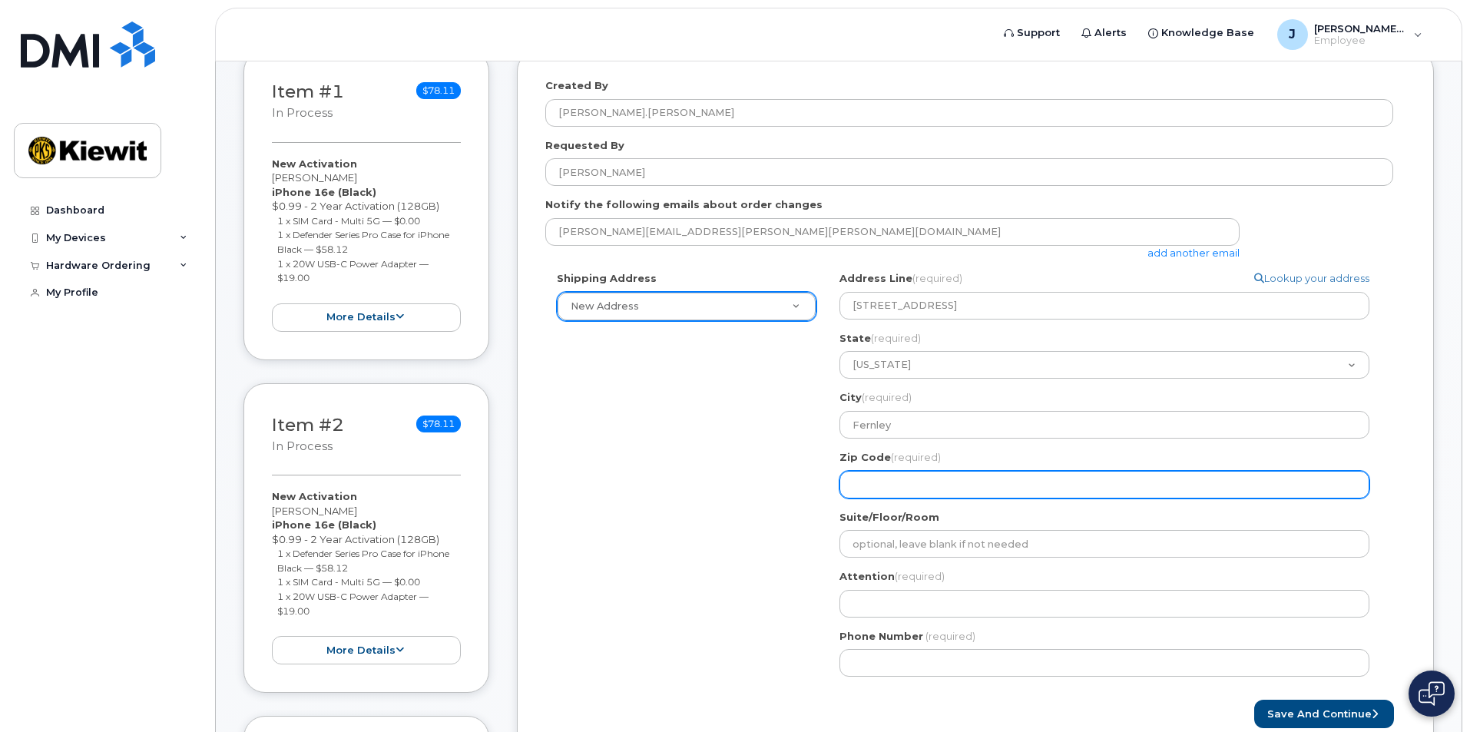
type input "89408"
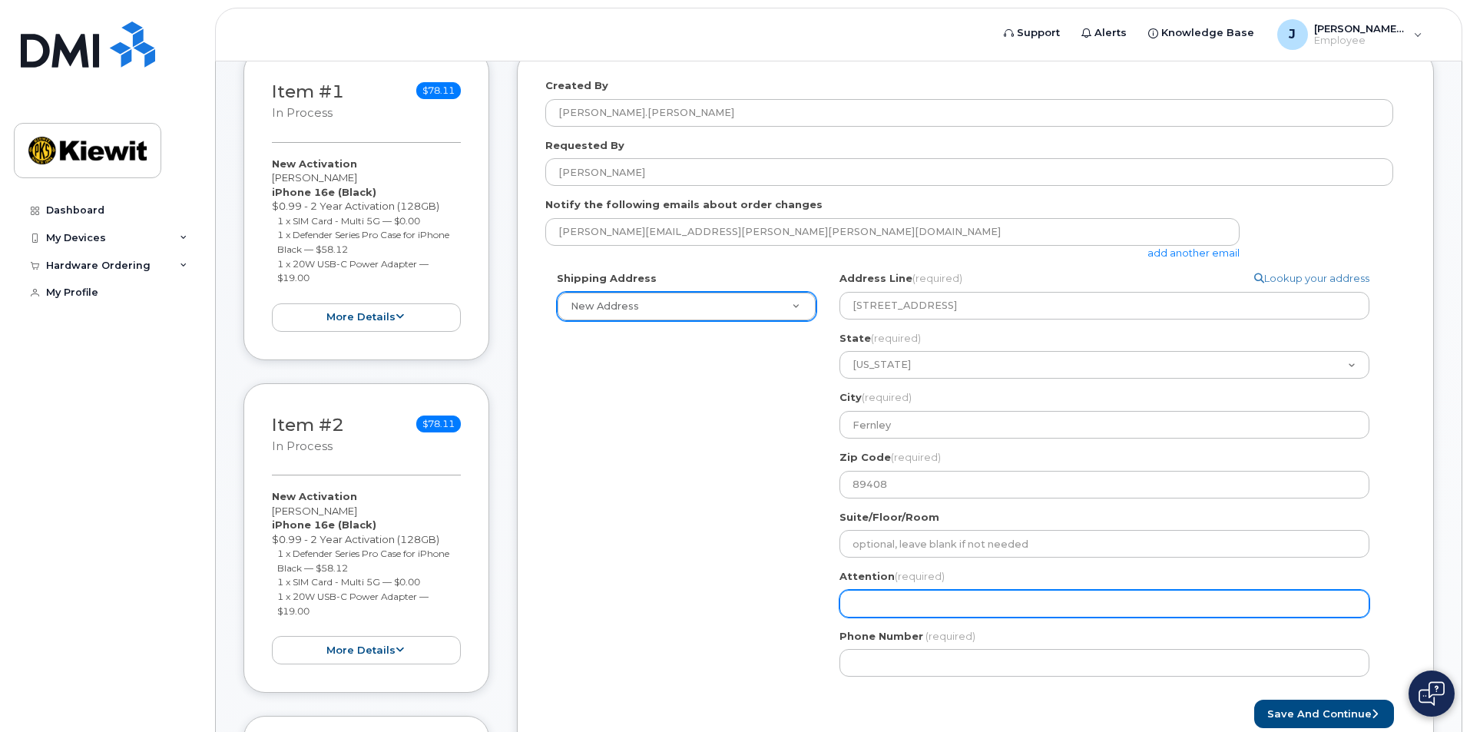
type input "James Lohaus"
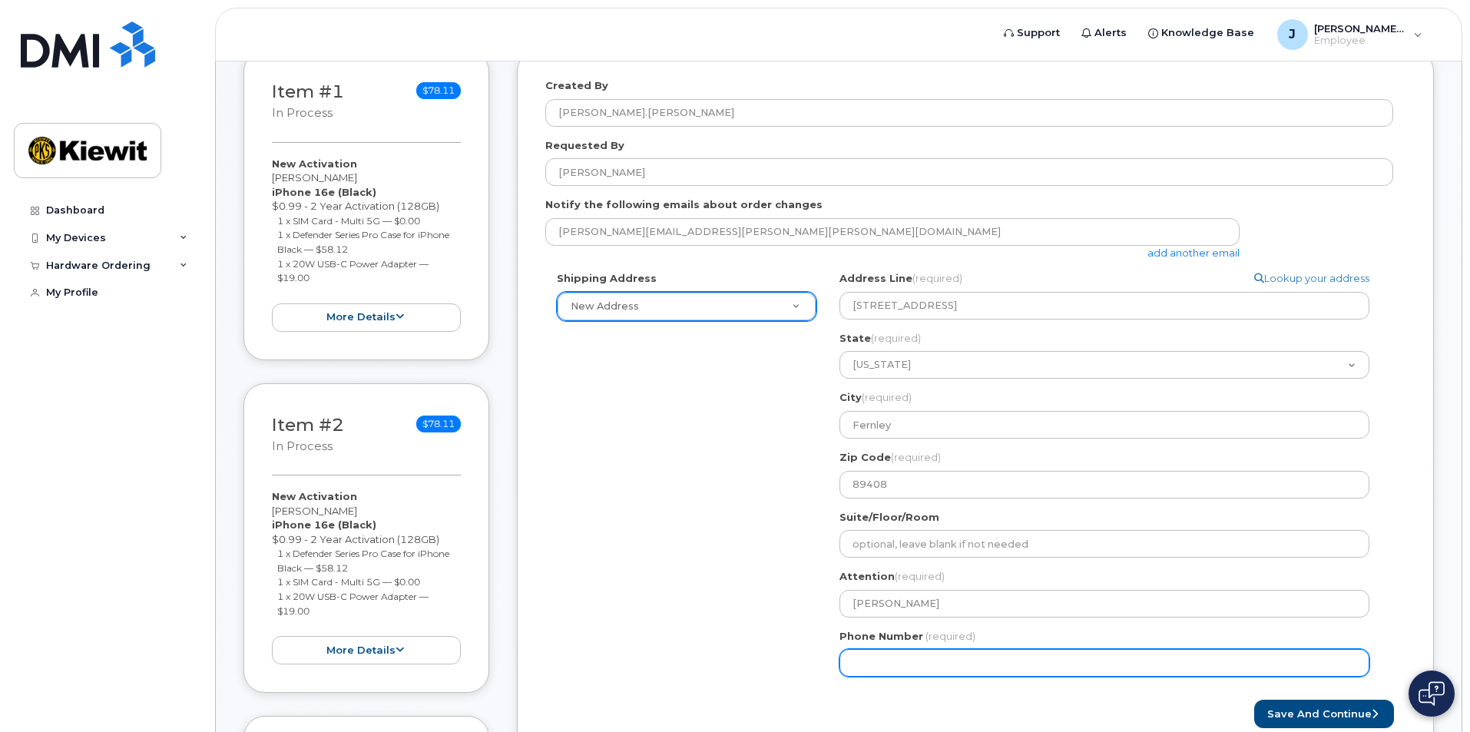
type input "4302168904"
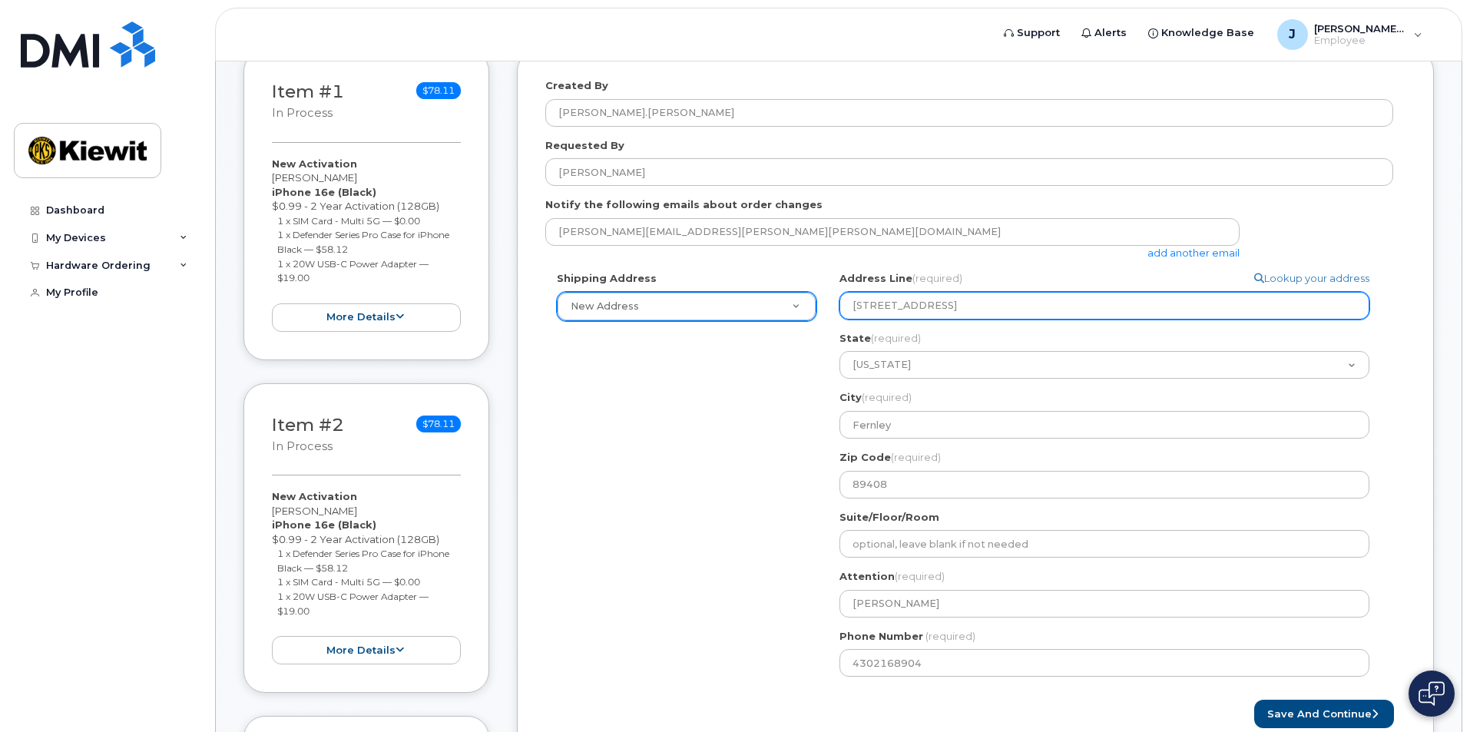
drag, startPoint x: 1155, startPoint y: 306, endPoint x: 995, endPoint y: 312, distance: 159.9
click at [995, 312] on input "[STREET_ADDRESS]" at bounding box center [1105, 306] width 530 height 28
select select
type input "12550 Sagehen Creek Road,"
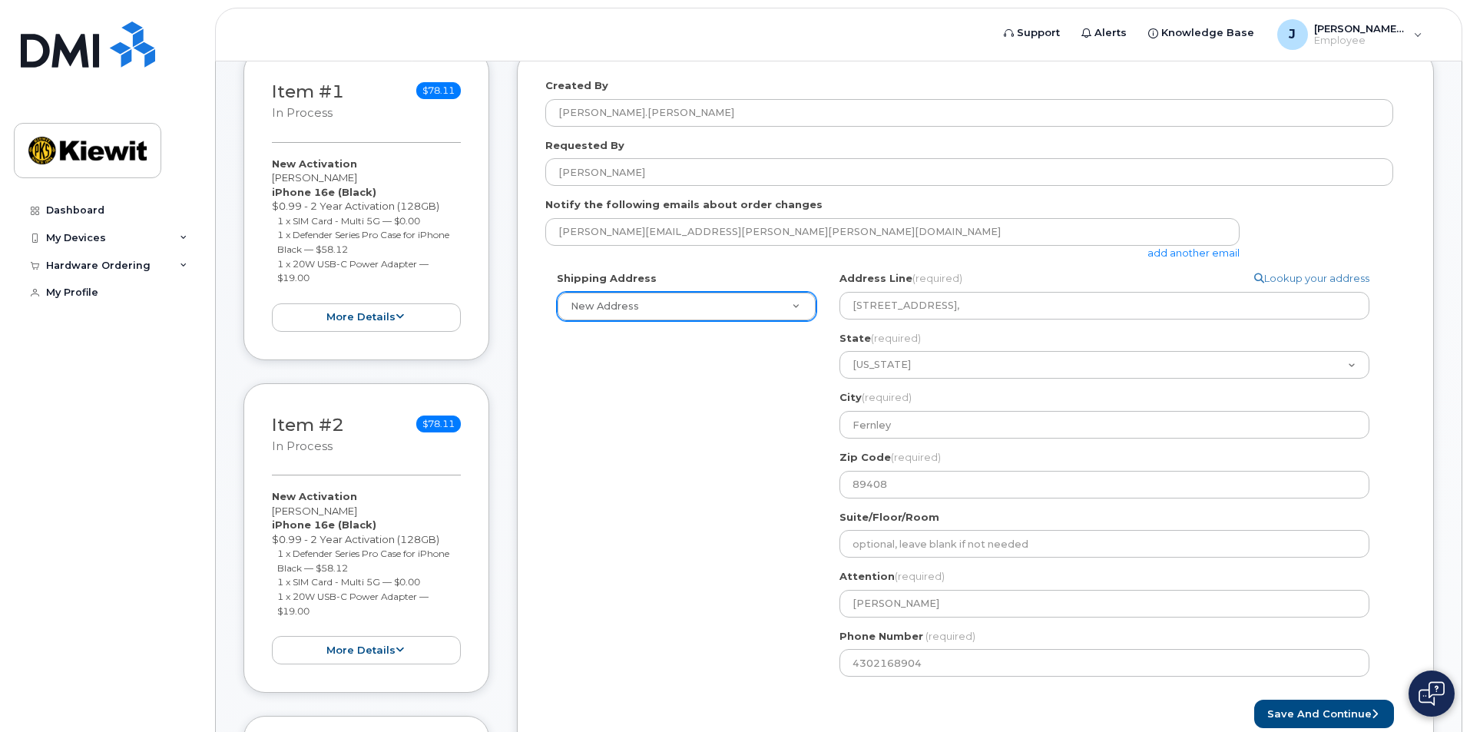
click at [719, 369] on div "Shipping Address New Address New Address 12550 Sagehen Creek Road, Fernley, NV,…" at bounding box center [969, 479] width 848 height 417
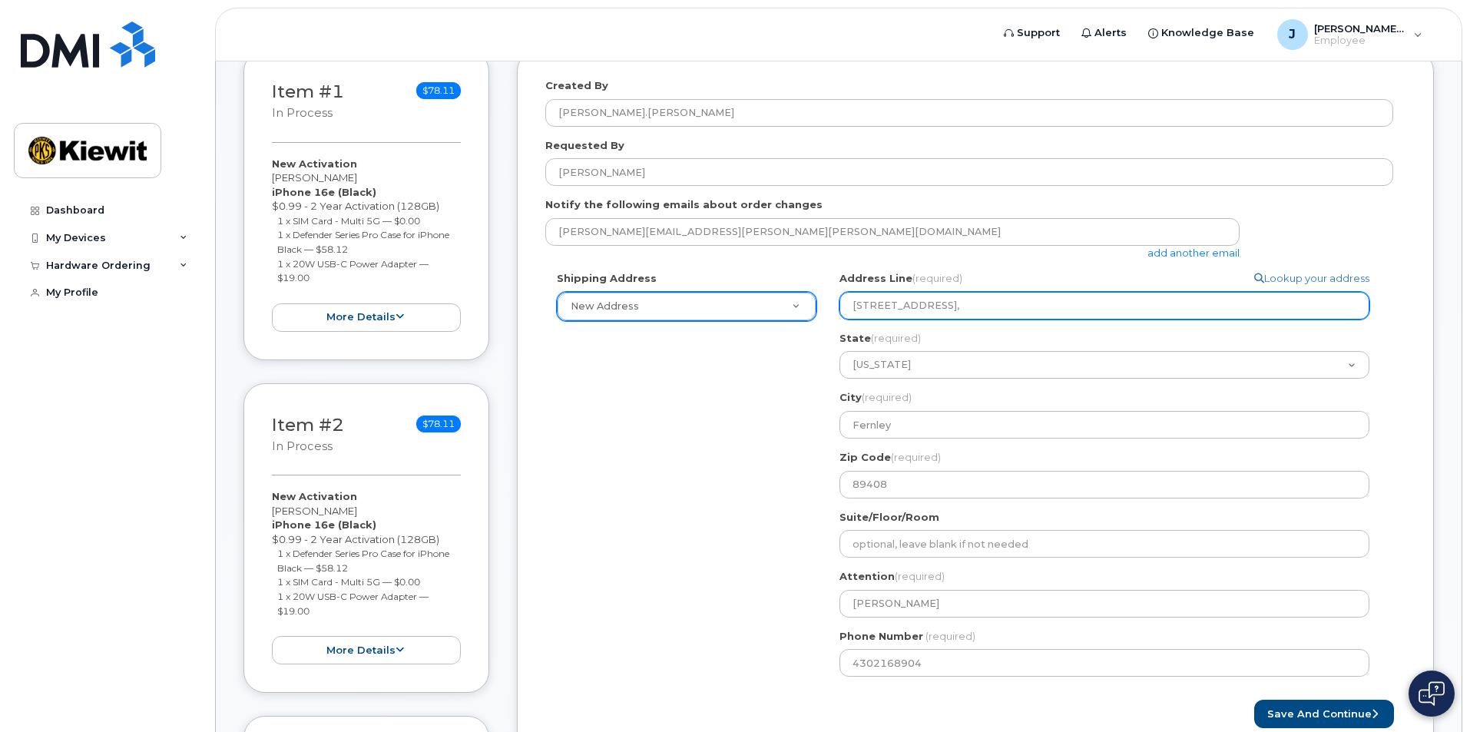
click at [1009, 303] on input "12550 Sagehen Creek Road," at bounding box center [1105, 306] width 530 height 28
select select
type input "12550 Sagehen Creek Road"
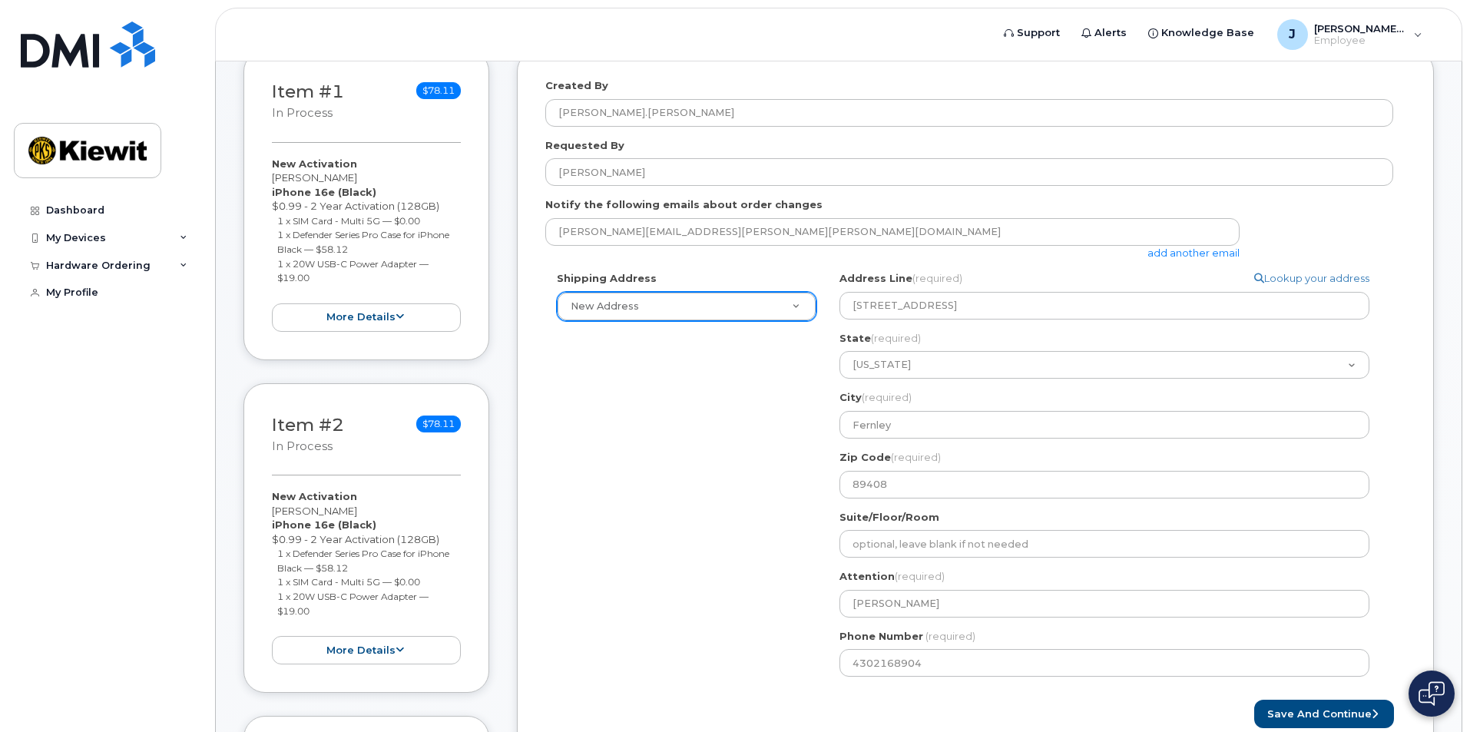
click at [722, 417] on div "Shipping Address New Address New Address 12550 Sagehen Creek Road, Fernley, NV,…" at bounding box center [969, 479] width 848 height 417
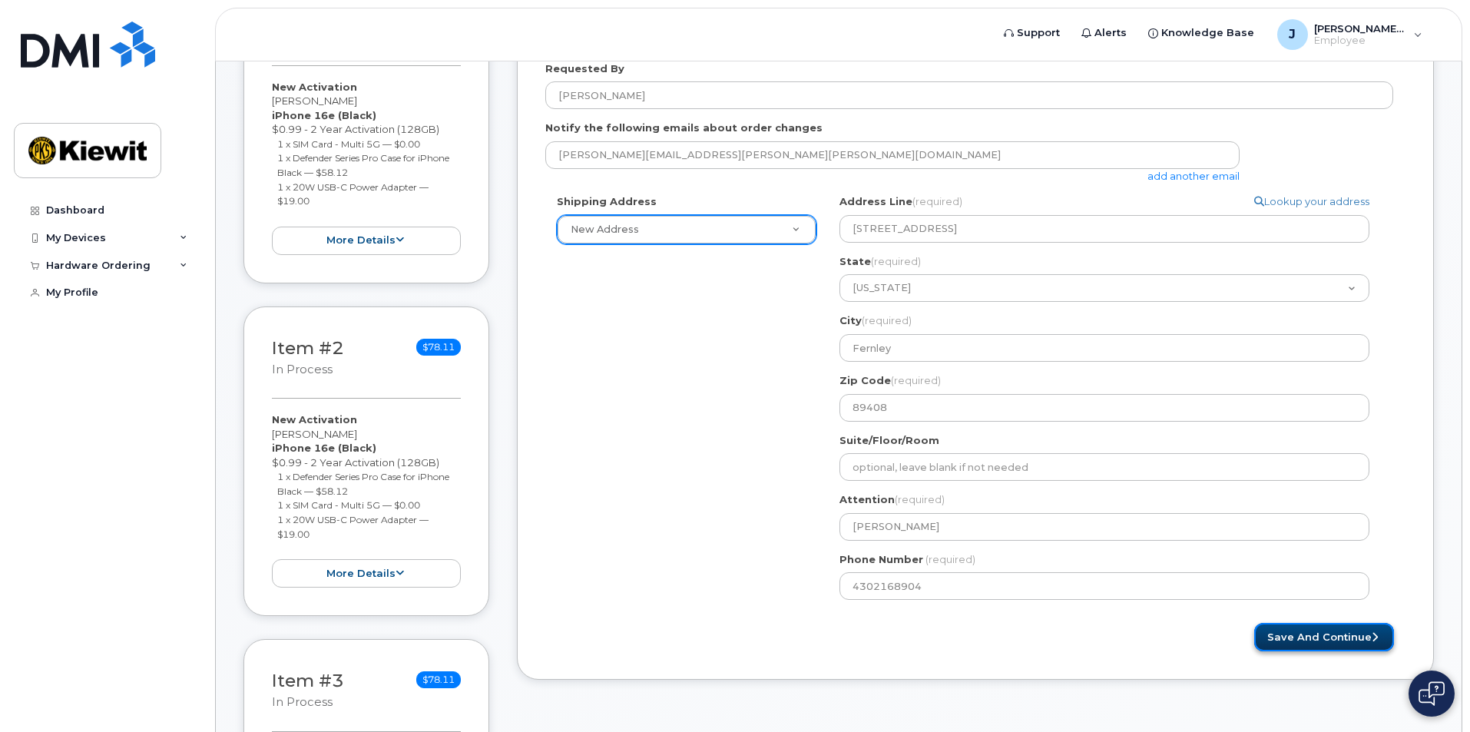
click at [1277, 630] on button "Save and Continue" at bounding box center [1324, 637] width 140 height 28
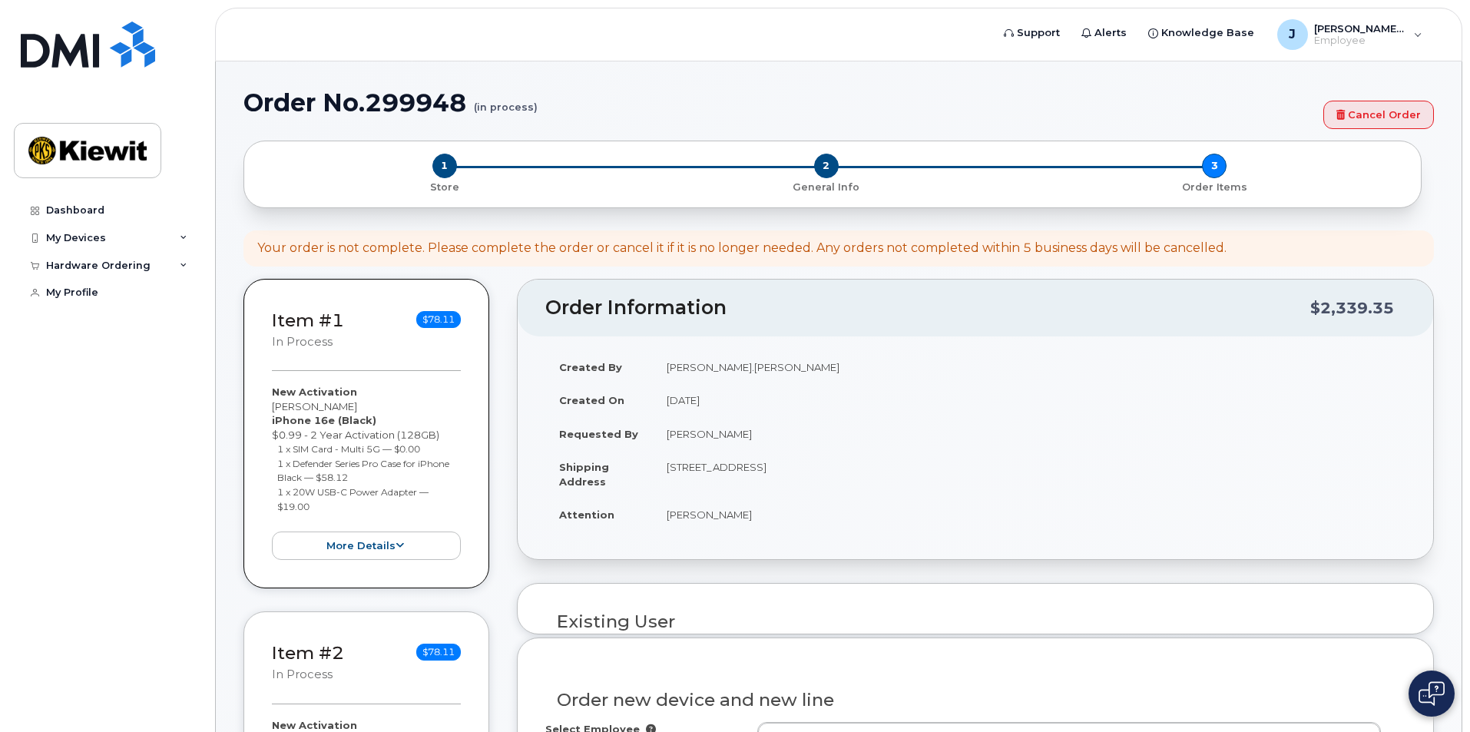
select select
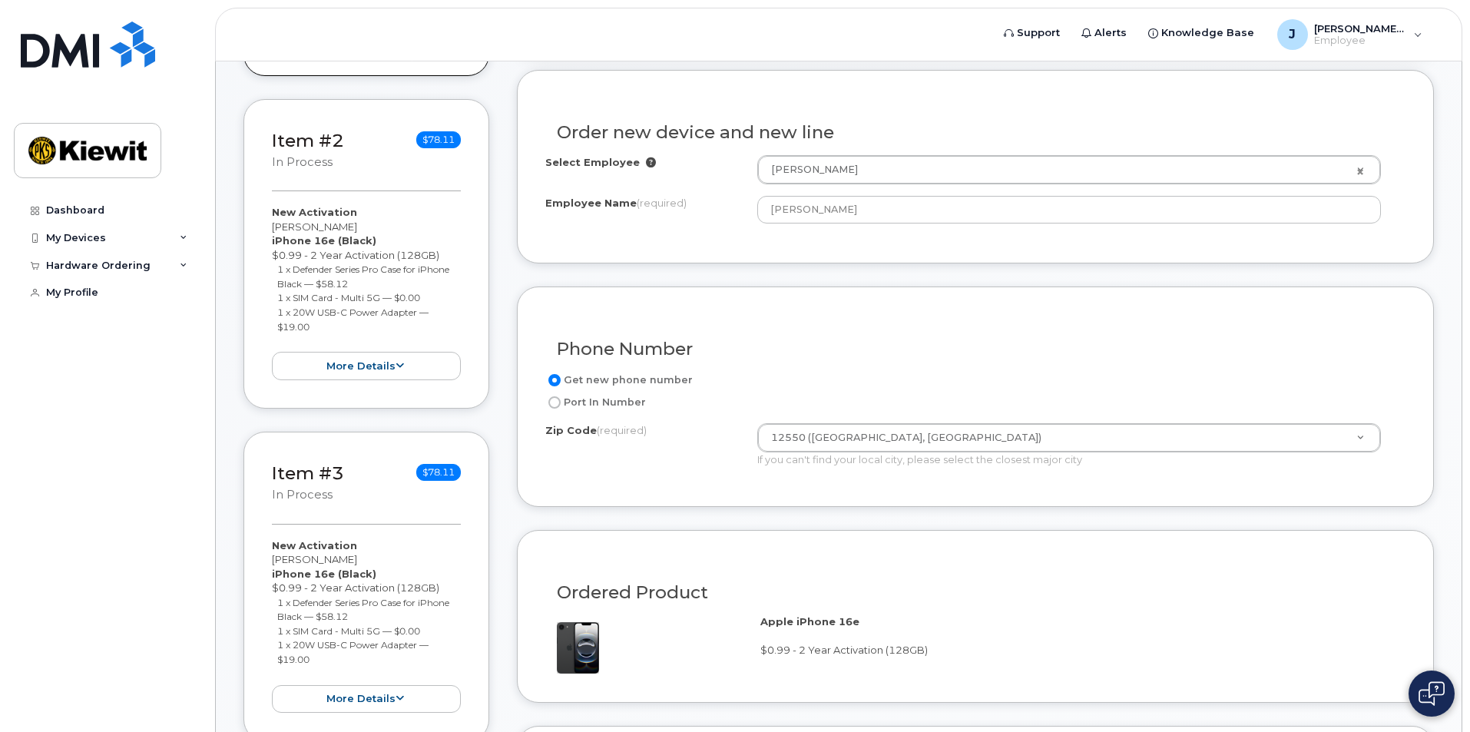
scroll to position [617, 0]
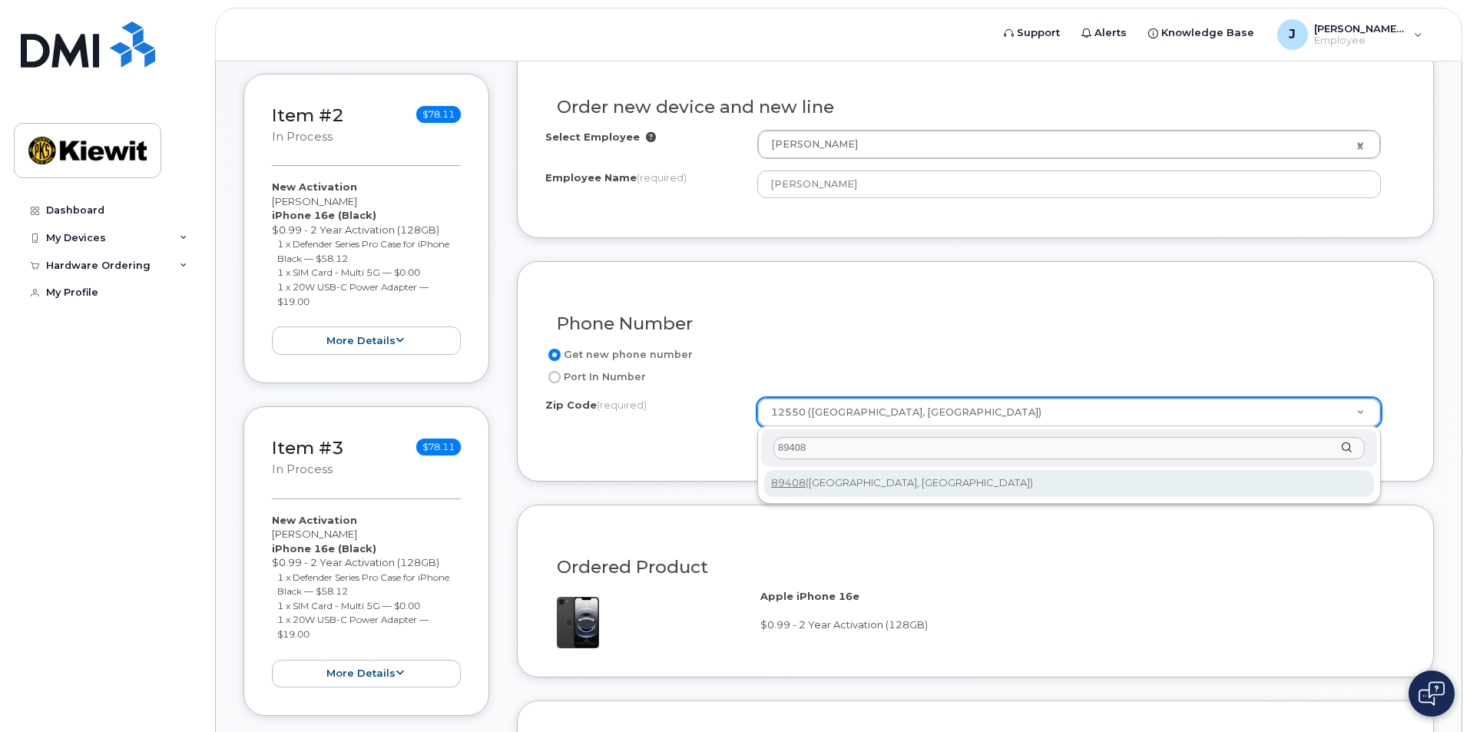
type input "89408"
type input "89408 ([GEOGRAPHIC_DATA], [GEOGRAPHIC_DATA])"
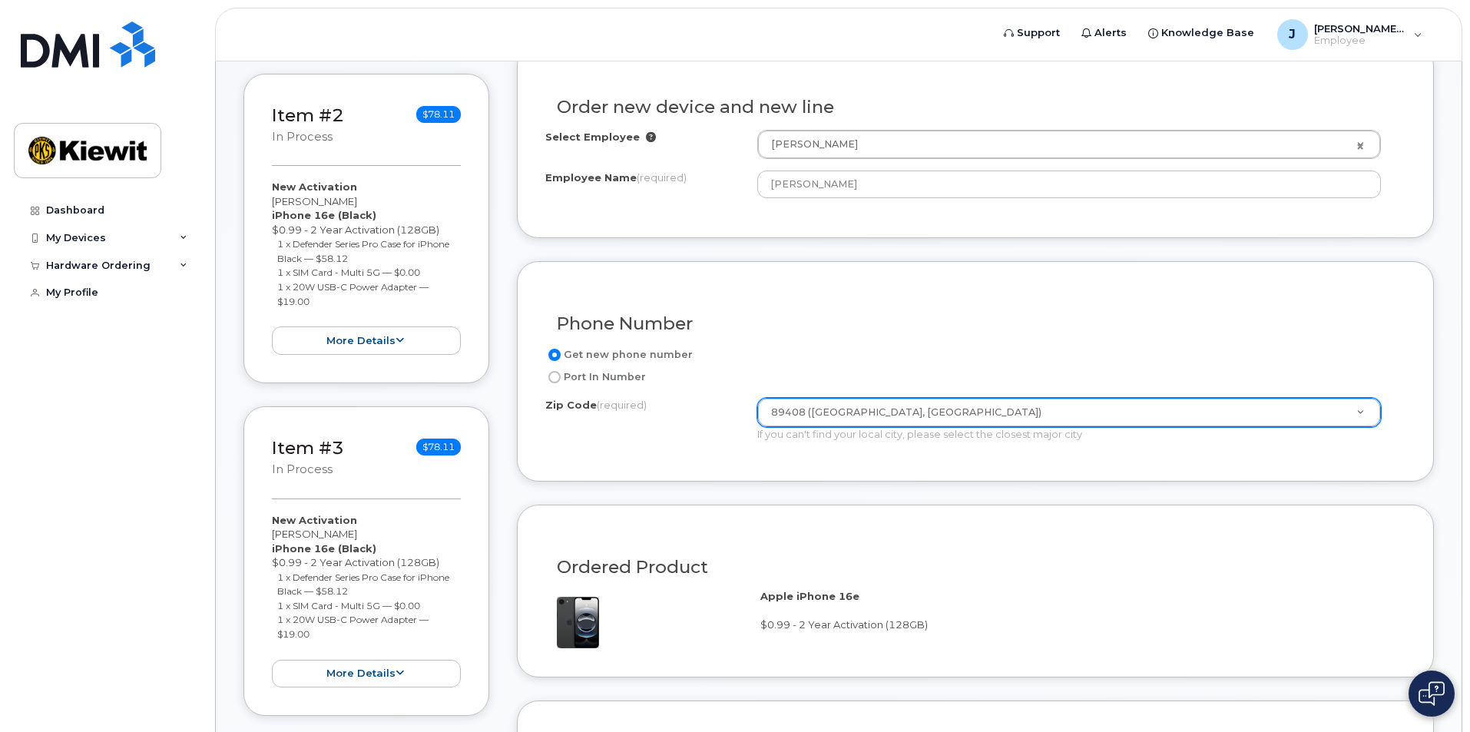
click at [713, 462] on div "Phone Number Get new phone number Port In Number Zip Code (required) 89408 (Fer…" at bounding box center [975, 371] width 917 height 220
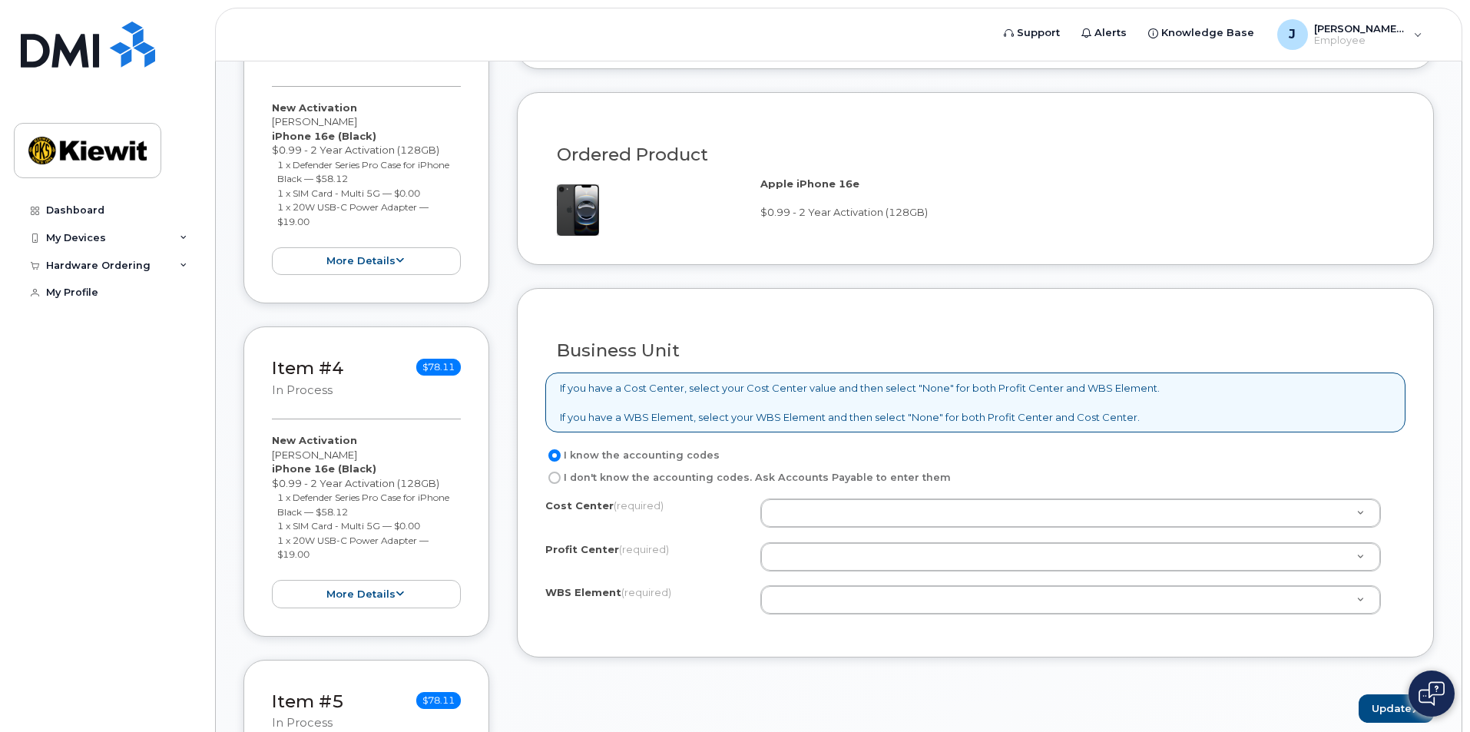
scroll to position [1078, 0]
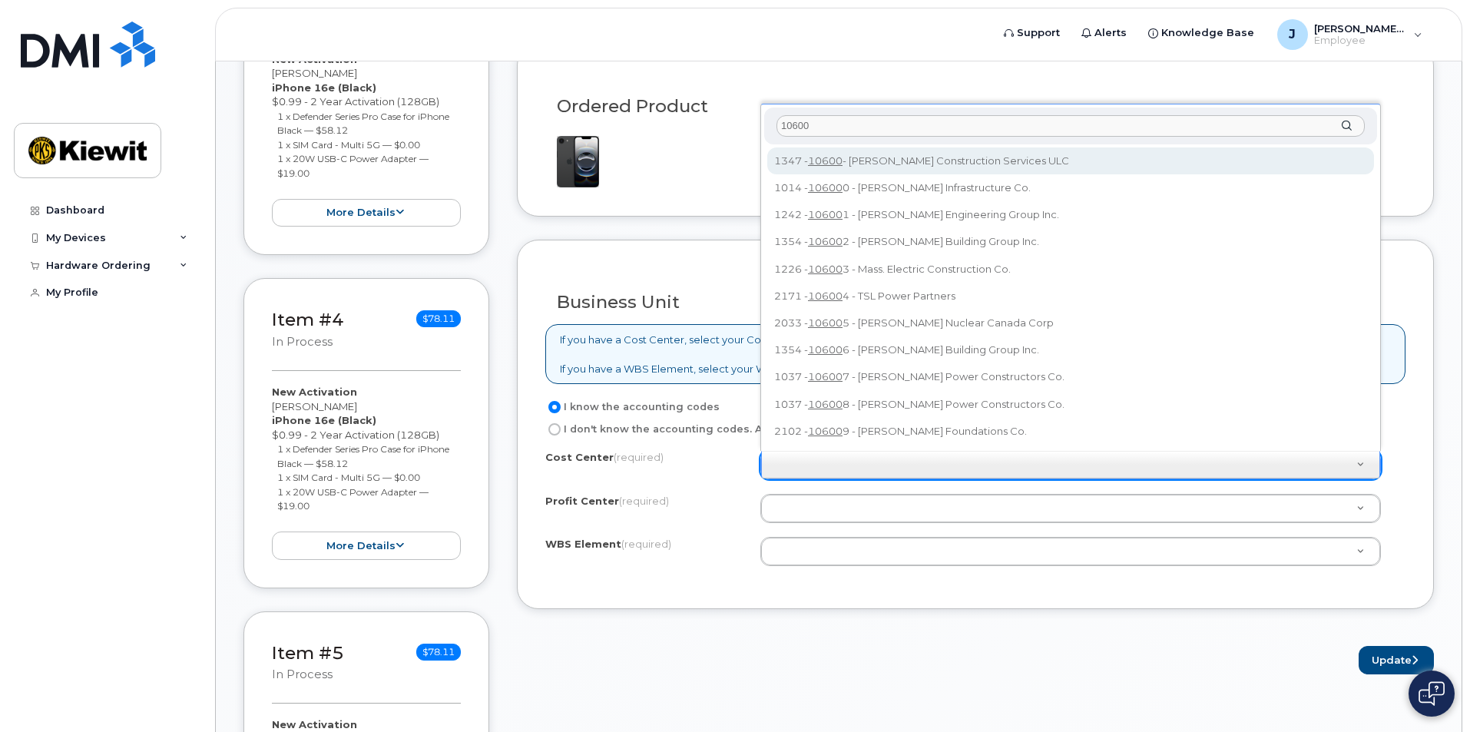
type input "106008"
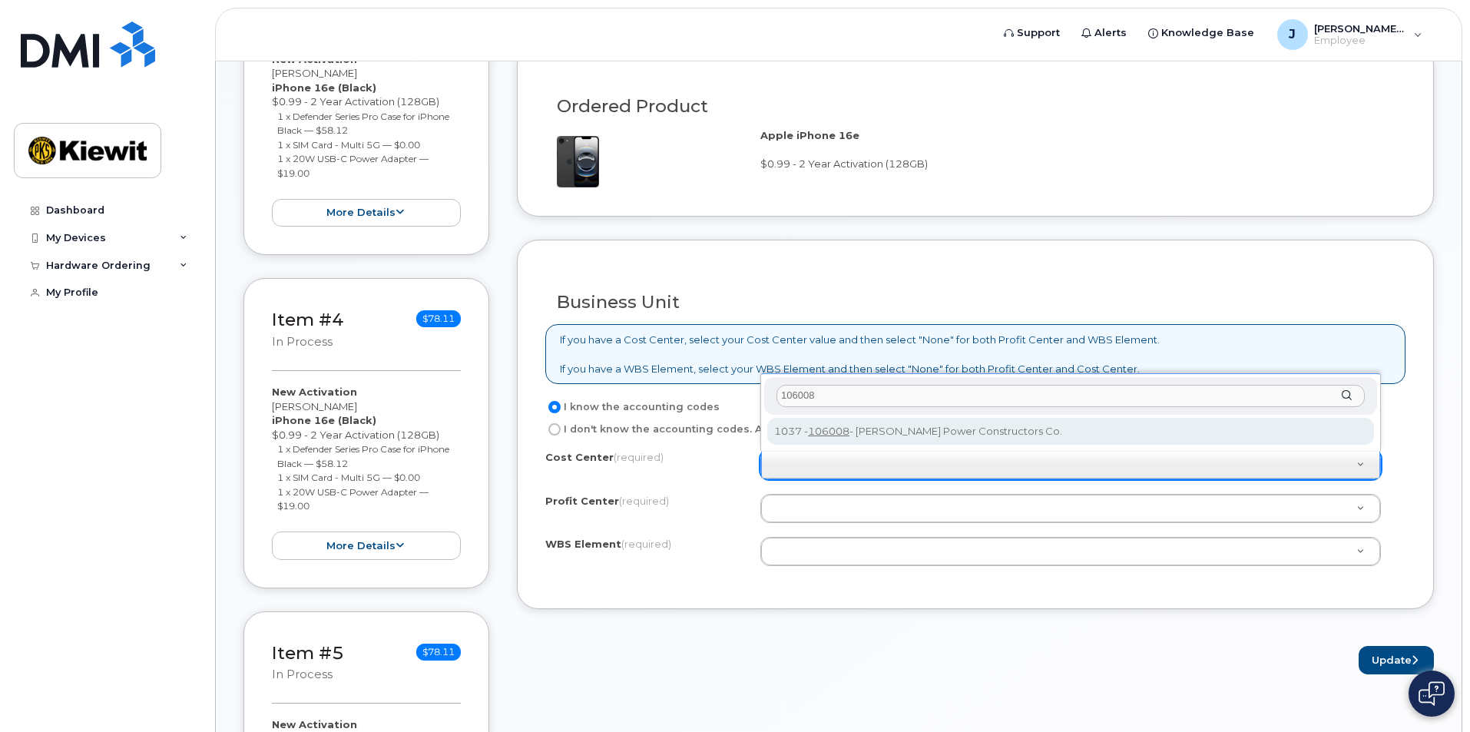
type input "106008"
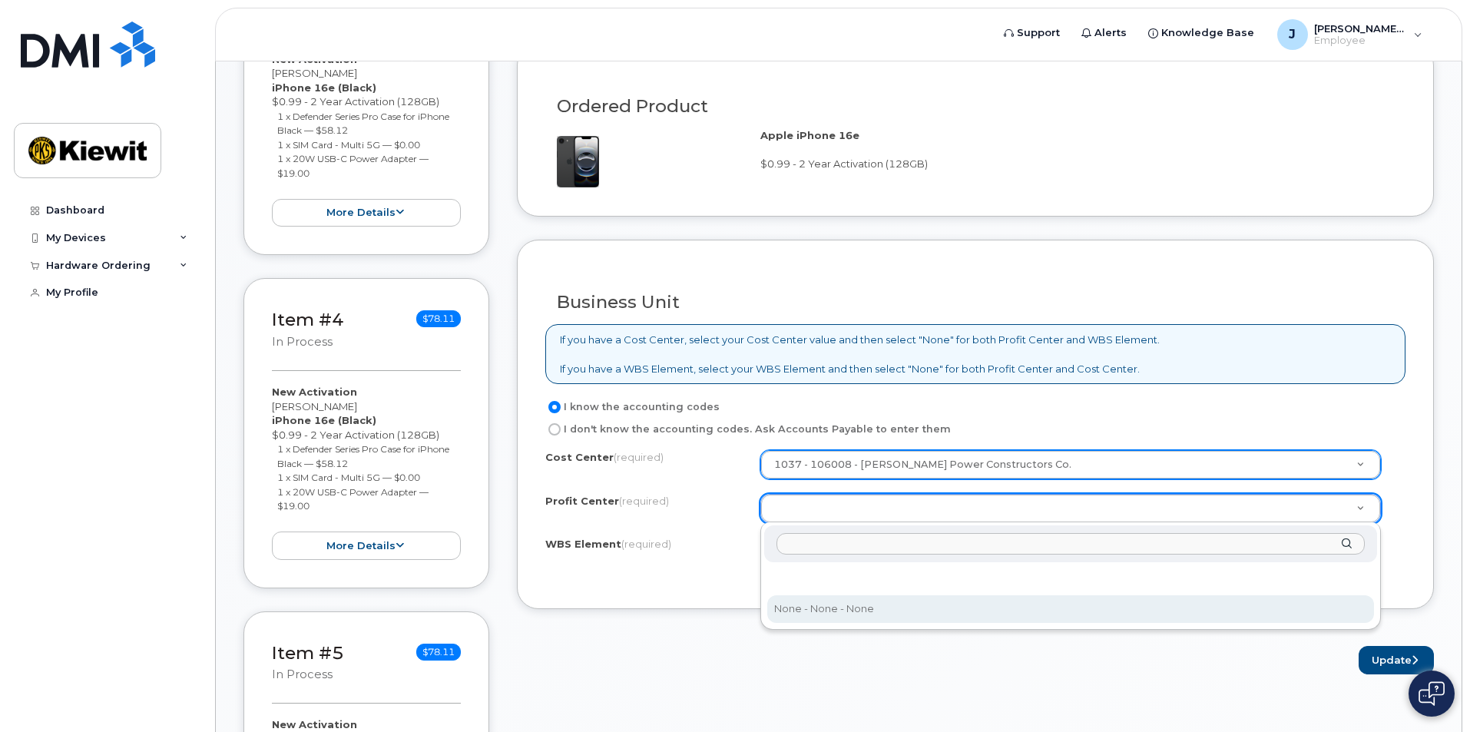
select select "None"
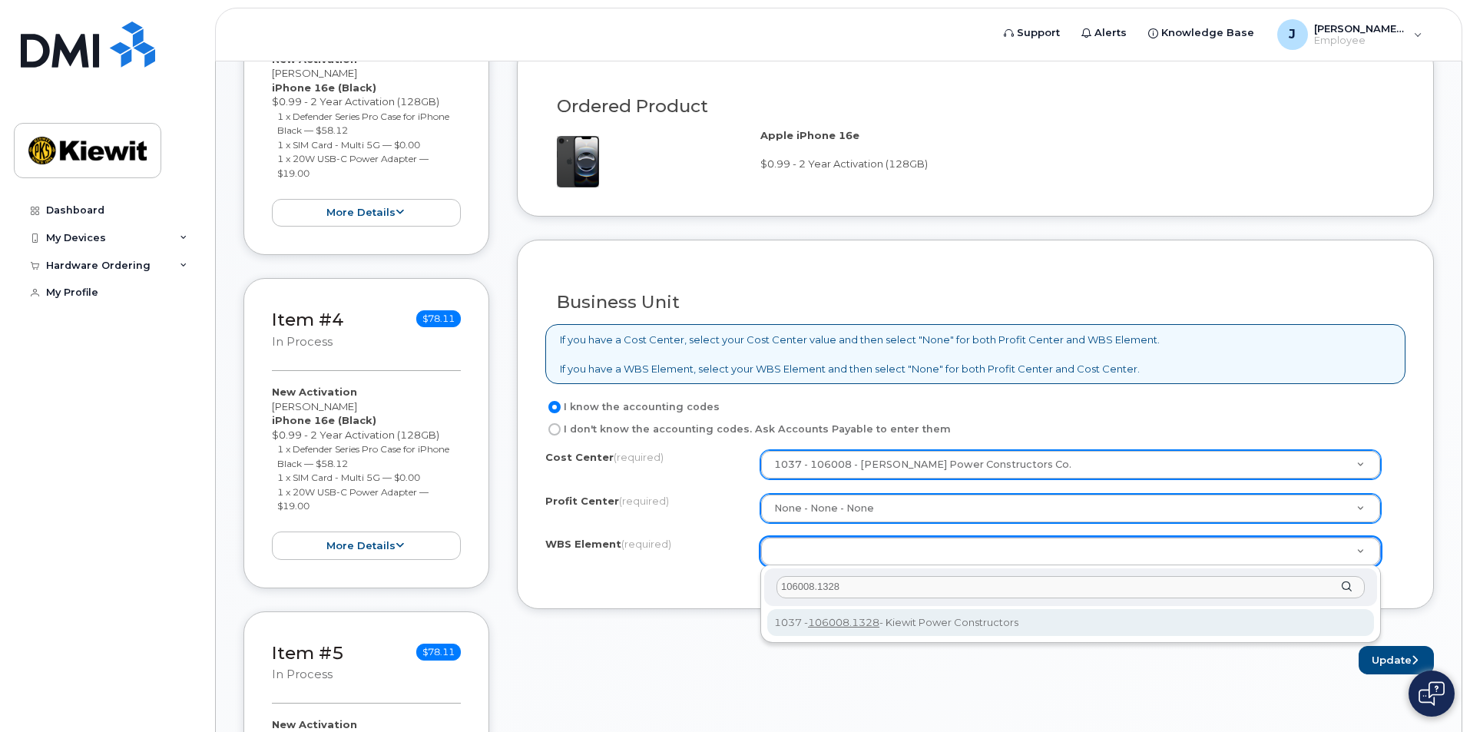
type input "106008.1328"
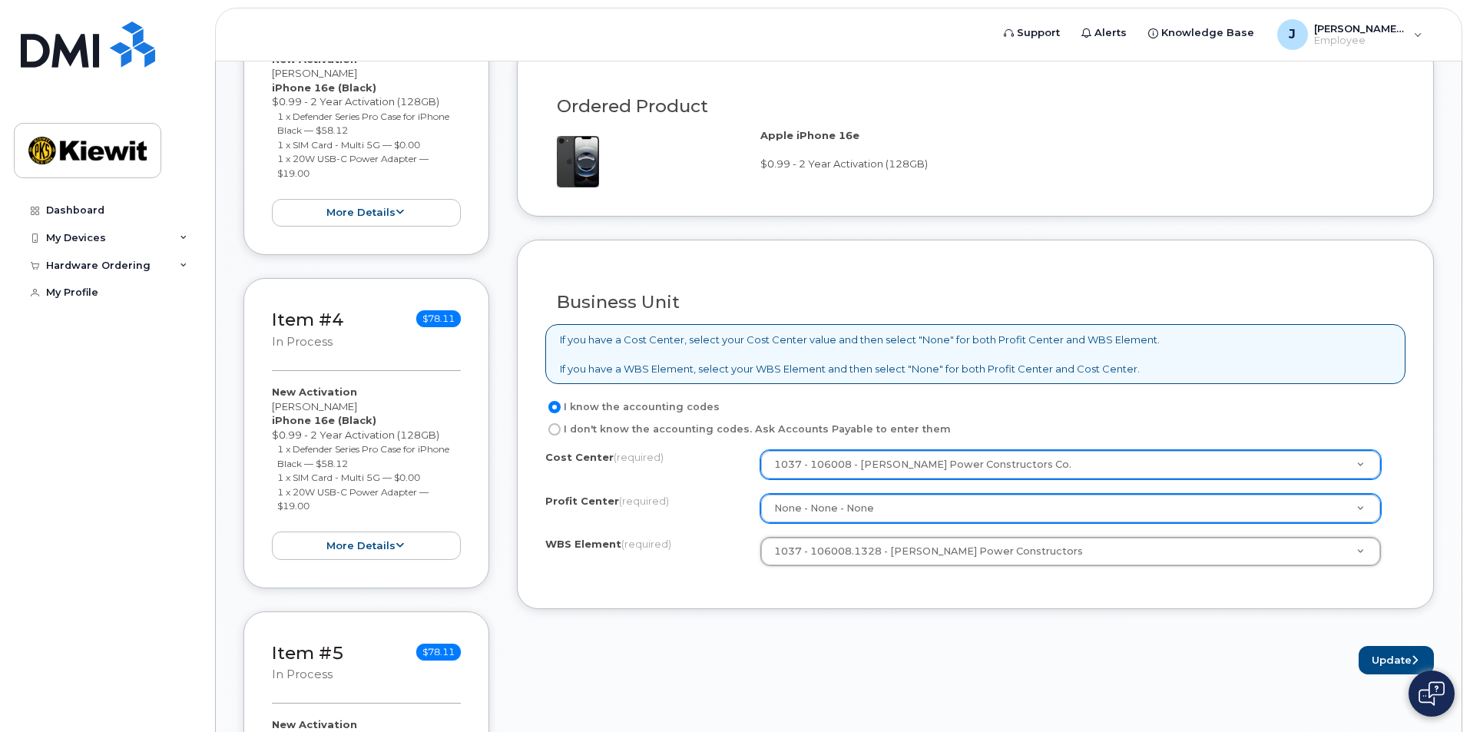
type input "106008.1328"
click at [838, 573] on div "Cost Center (required) 1037 - 106008 - Kiewit Power Constructors Co. 106008 Pro…" at bounding box center [975, 515] width 860 height 131
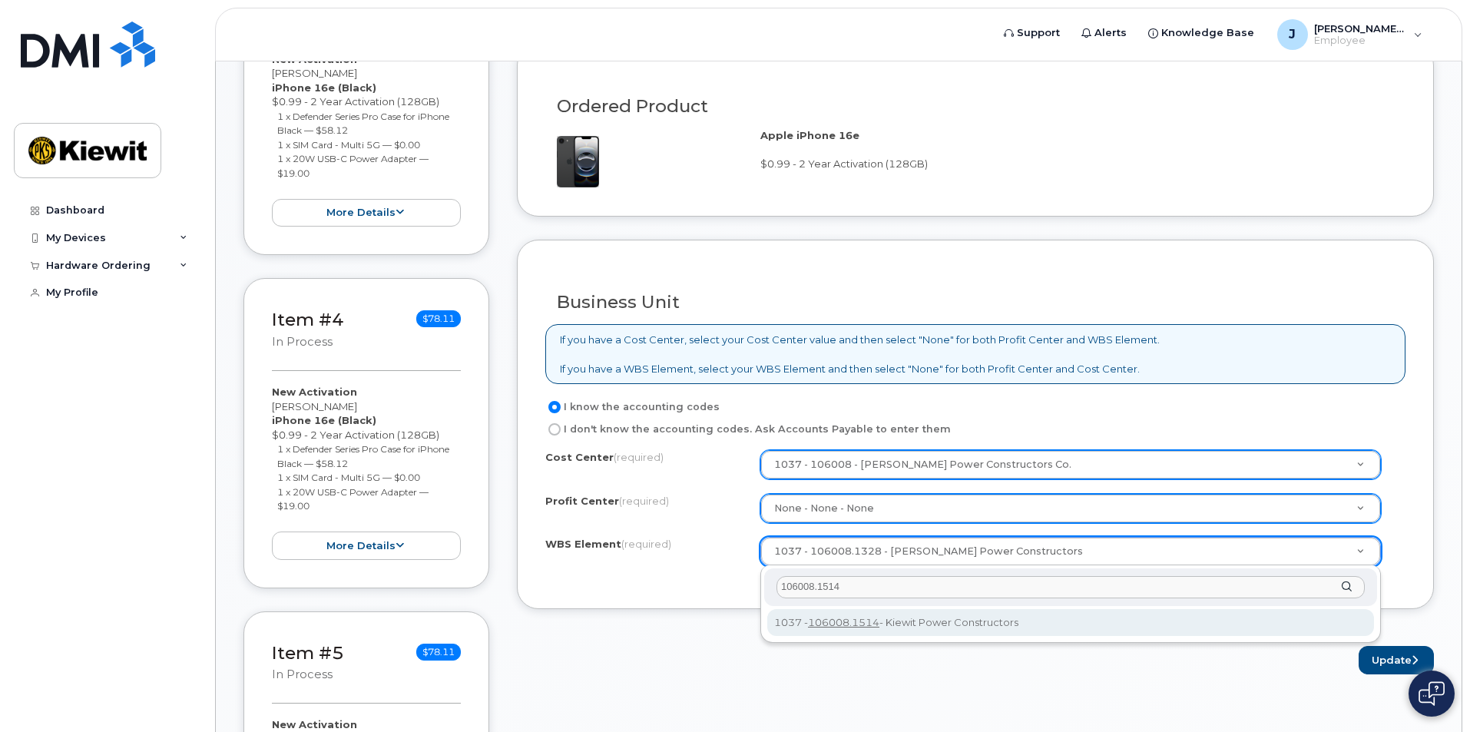
type input "106008.1514"
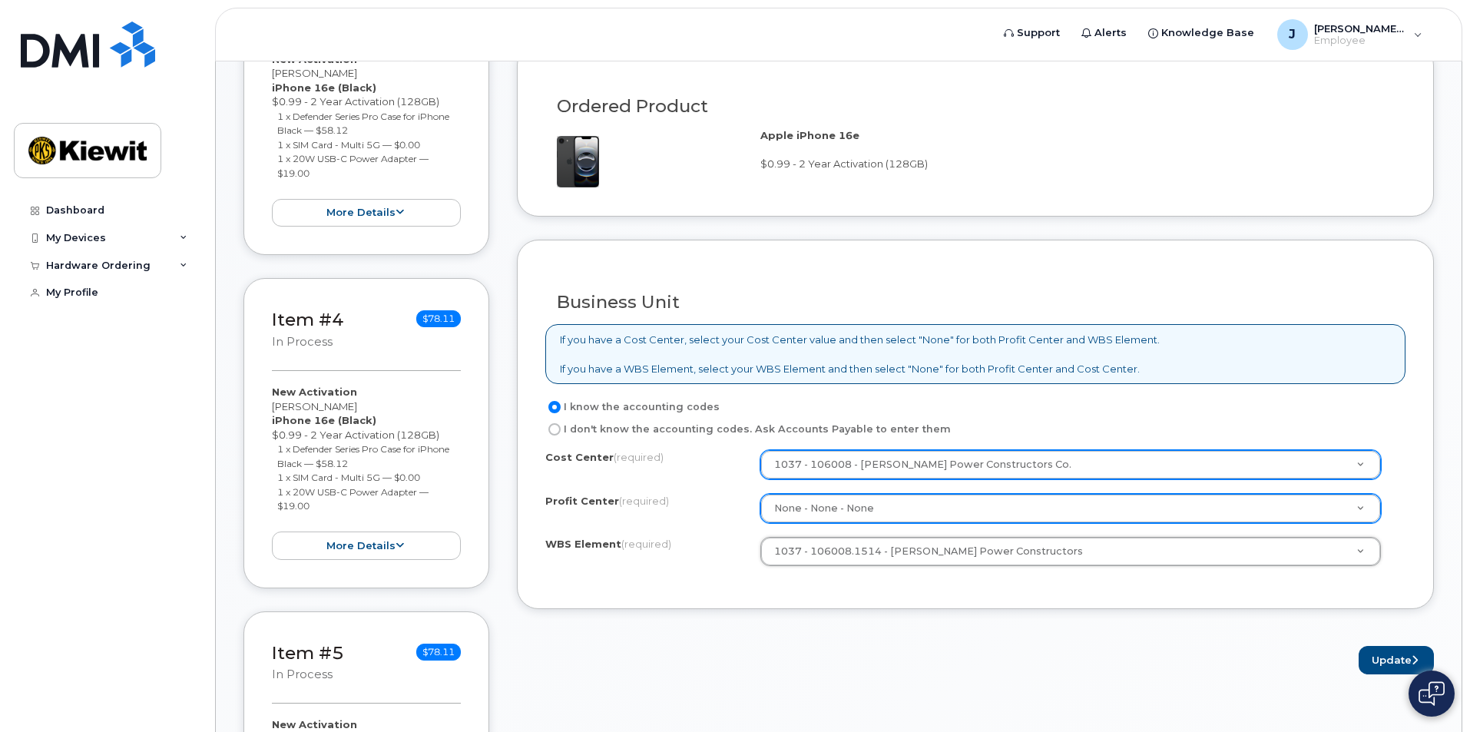
click at [830, 611] on form "Existing User Additional cost to upgrading the device Selected device is Eligib…" at bounding box center [975, 129] width 917 height 1091
click at [800, 448] on div "I know the accounting codes I don't know the accounting codes. Ask Accounts Pay…" at bounding box center [975, 489] width 860 height 183
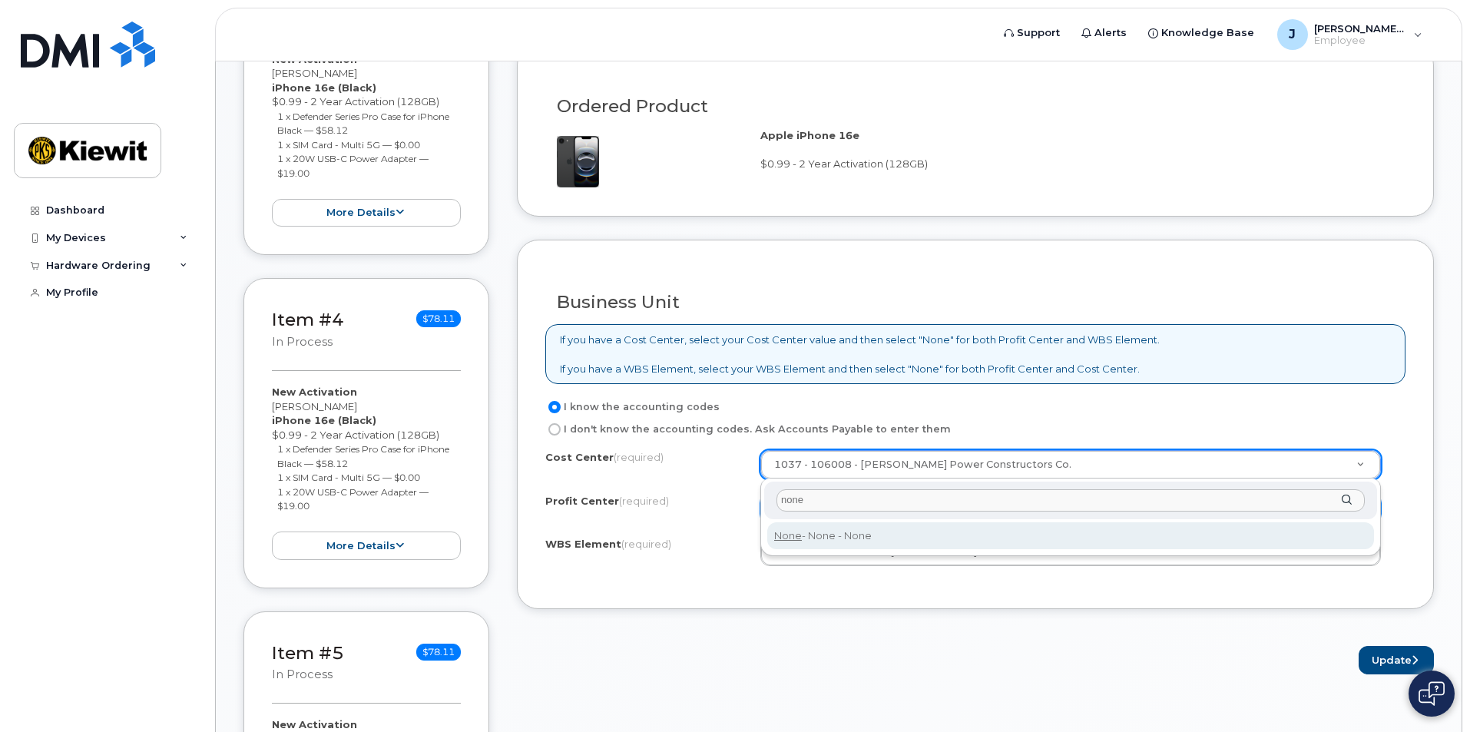
type input "none"
type input "None"
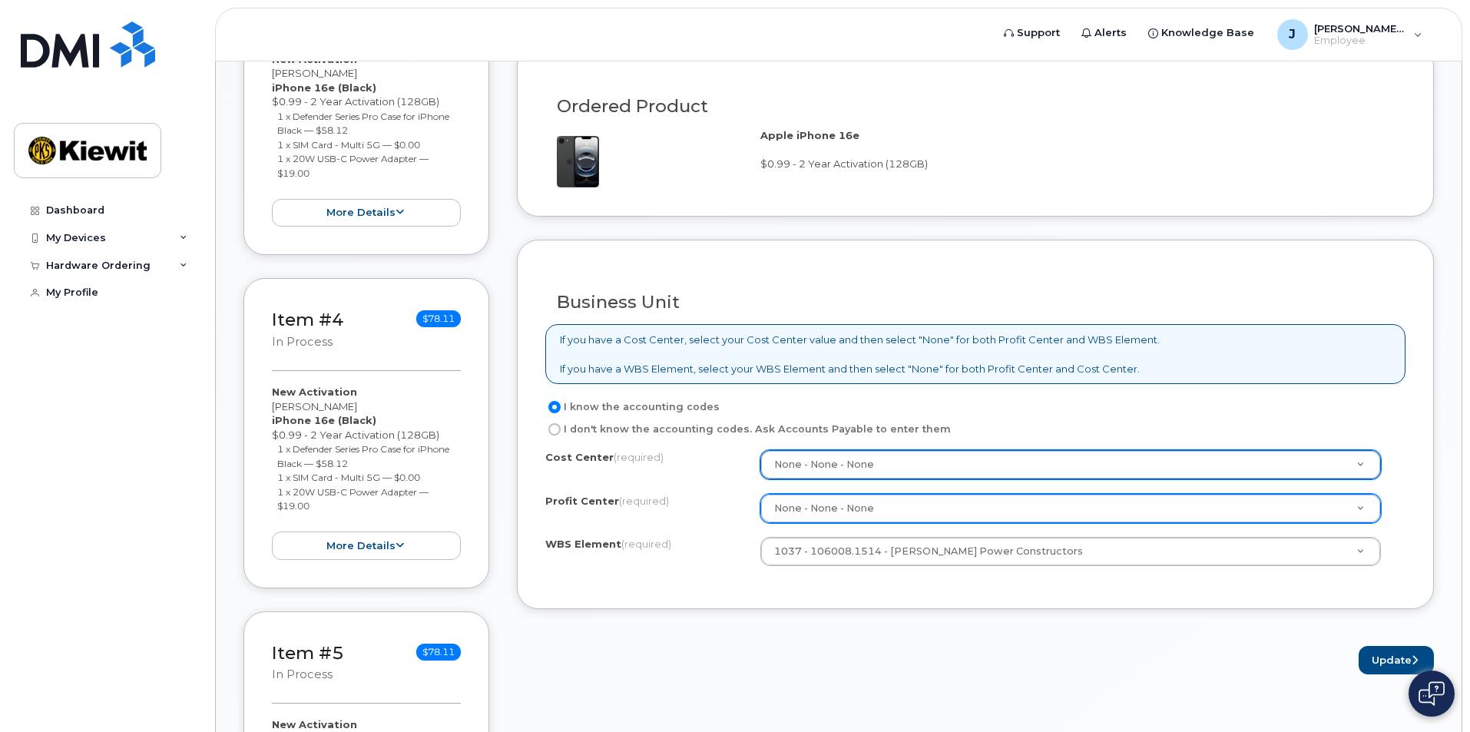
click at [963, 610] on form "Existing User Additional cost to upgrading the device Selected device is Eligib…" at bounding box center [975, 129] width 917 height 1091
click at [1366, 665] on button "Update" at bounding box center [1396, 660] width 75 height 28
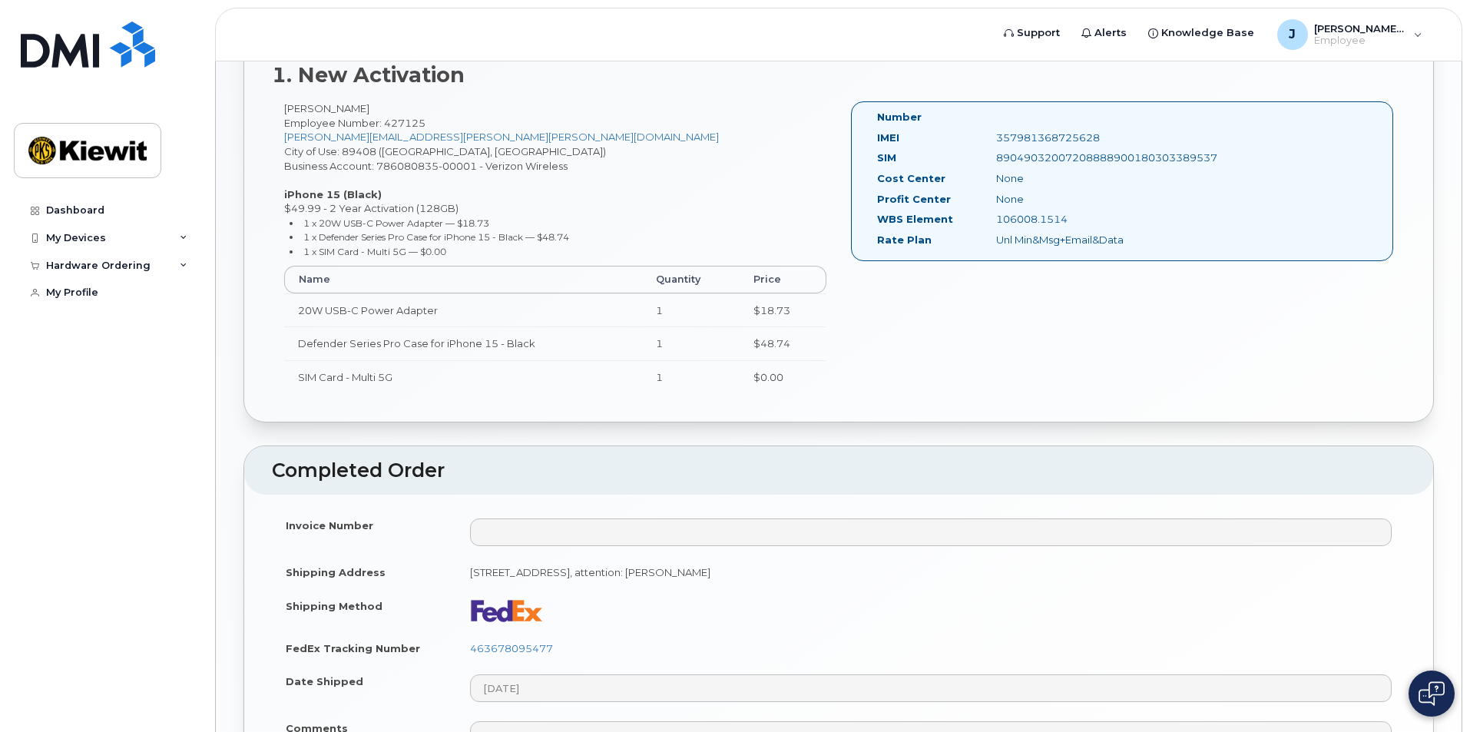
scroll to position [614, 0]
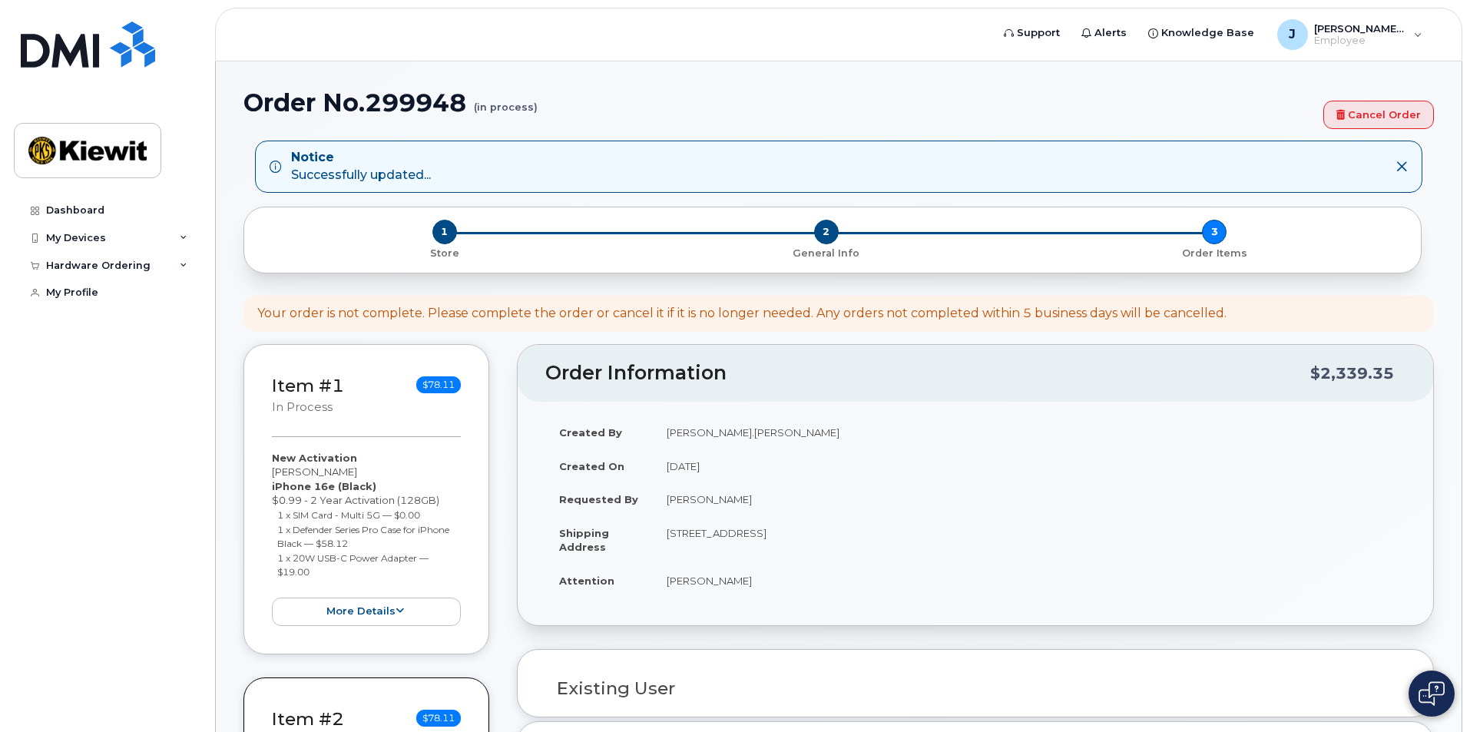
select select
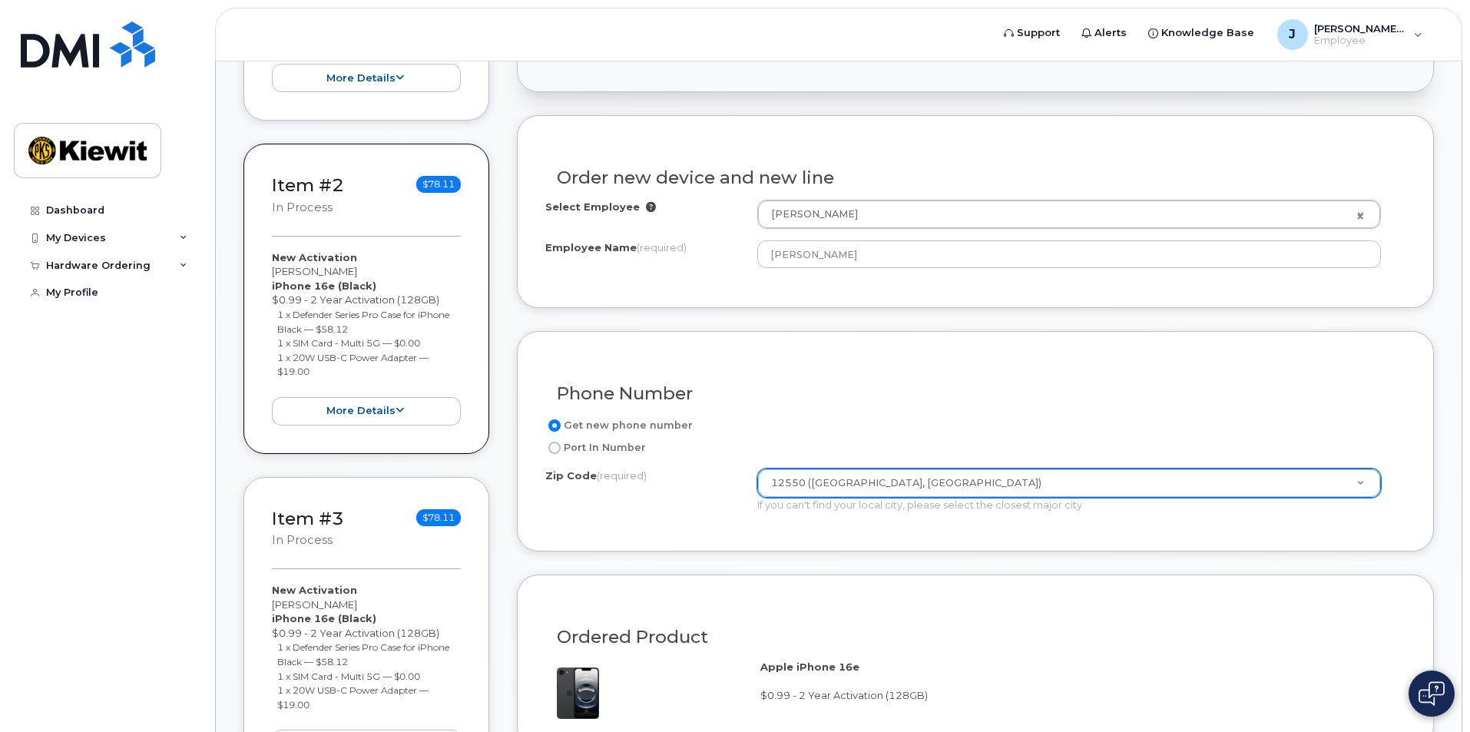
scroll to position [691, 0]
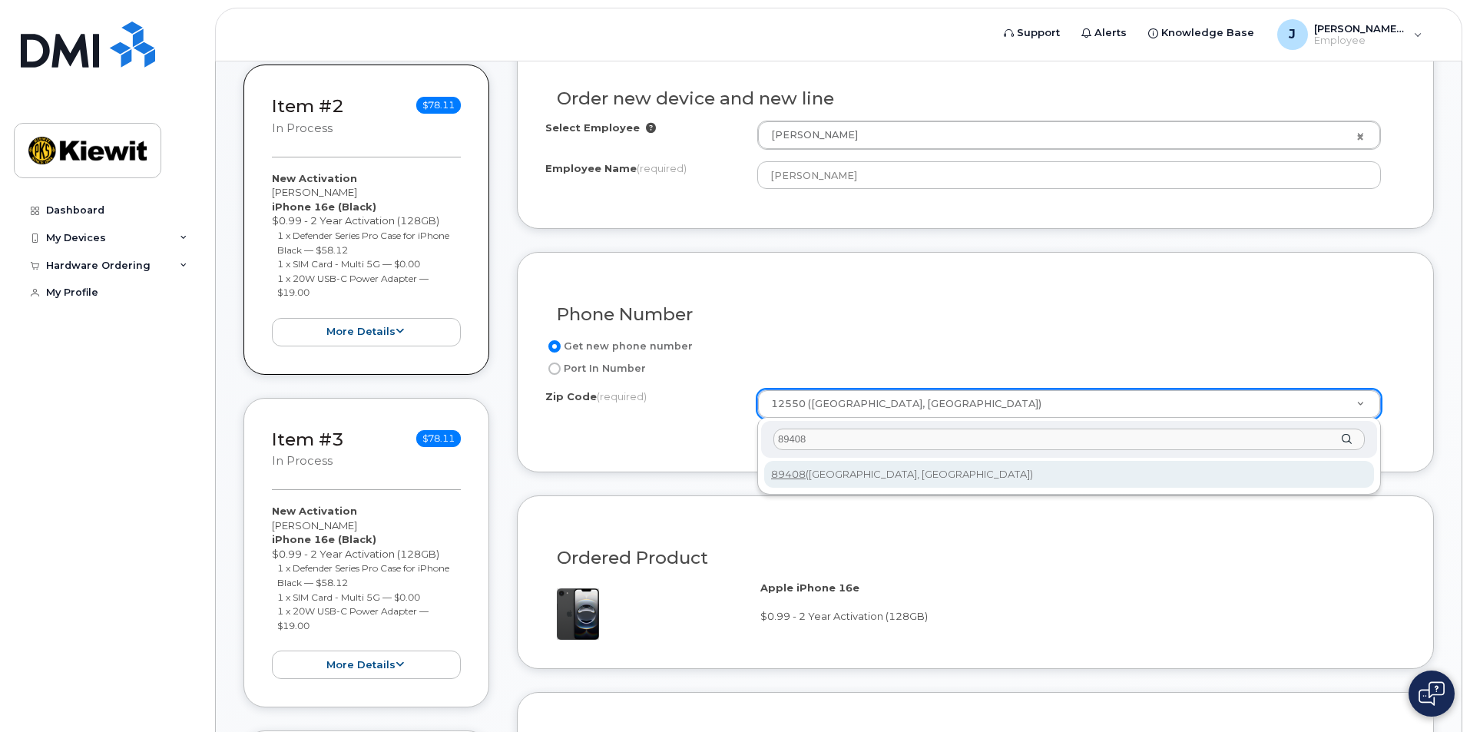
type input "89408"
type input "89408 ([GEOGRAPHIC_DATA], [GEOGRAPHIC_DATA])"
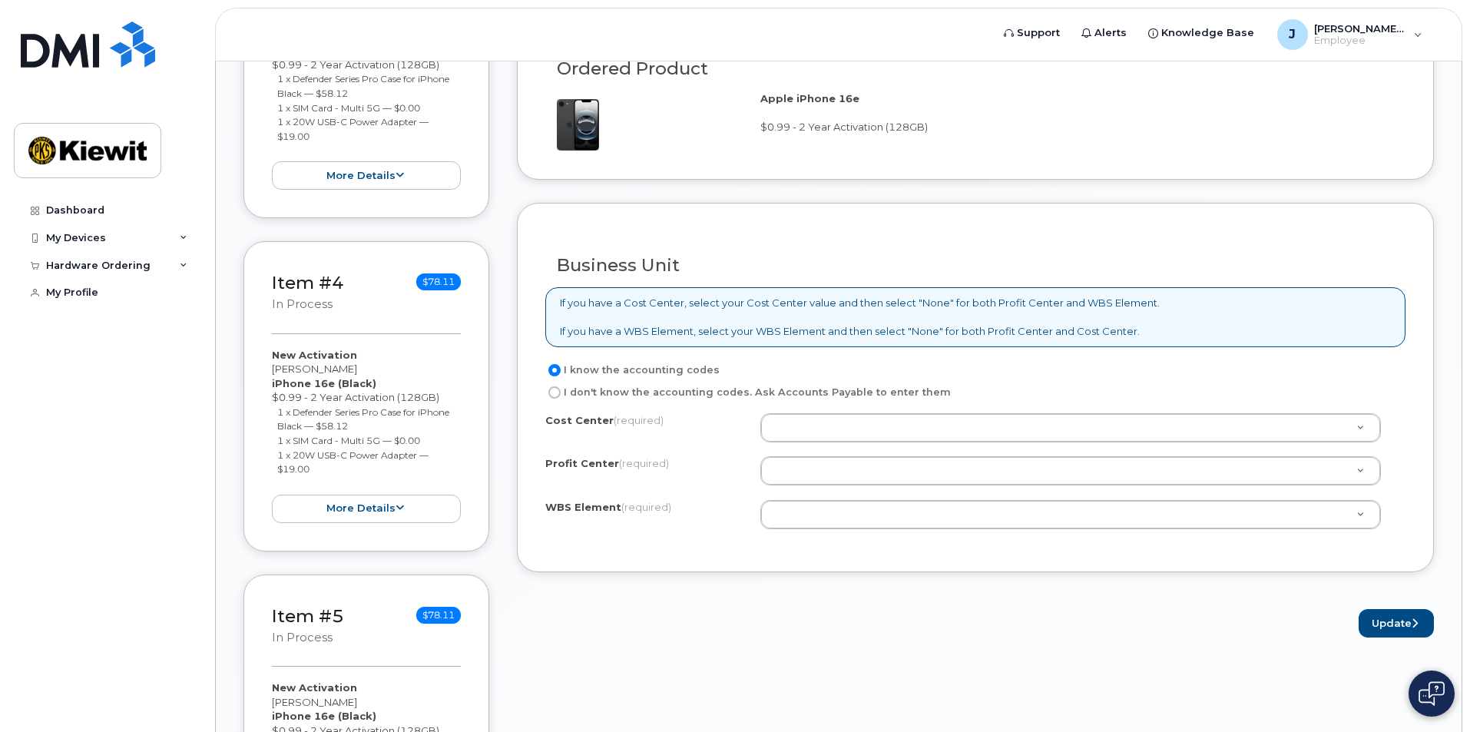
scroll to position [1229, 0]
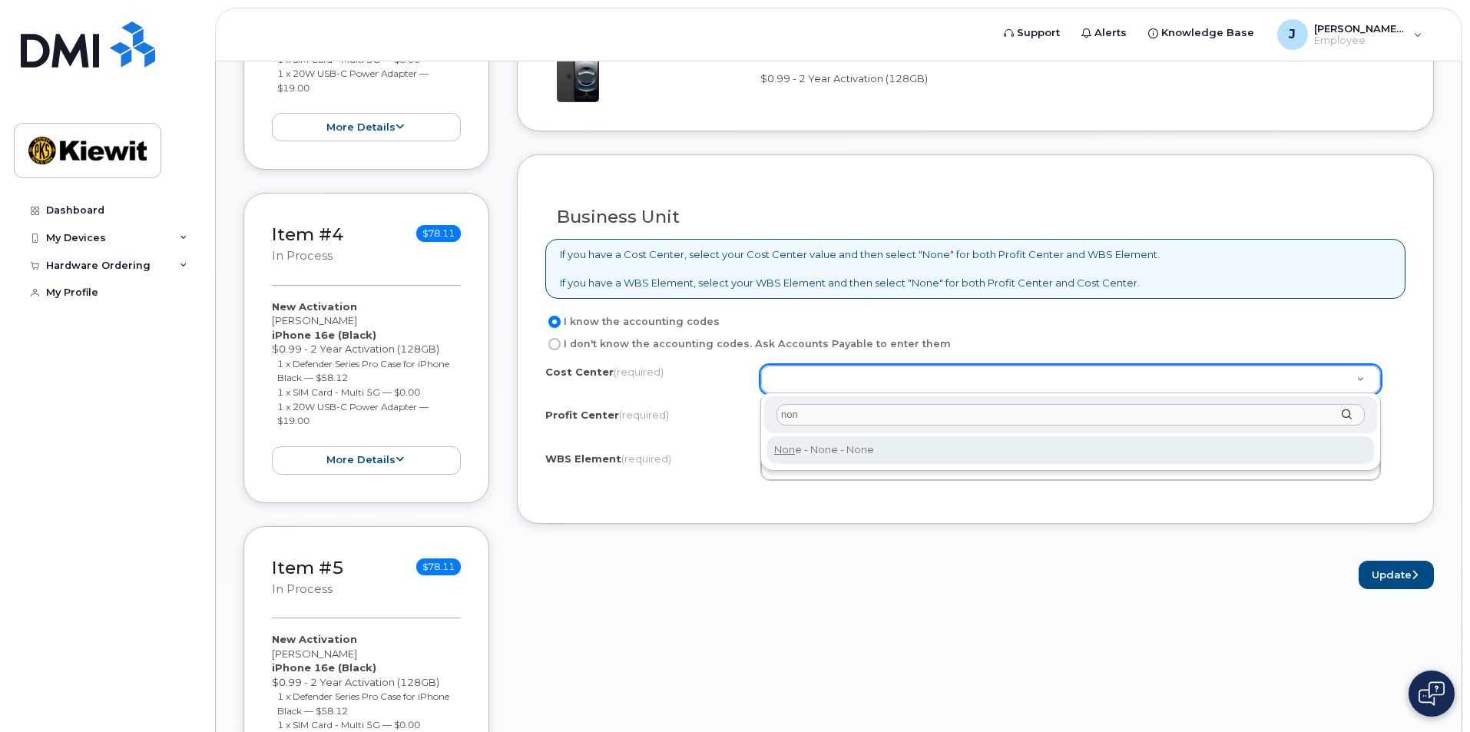
type input "non"
type input "None"
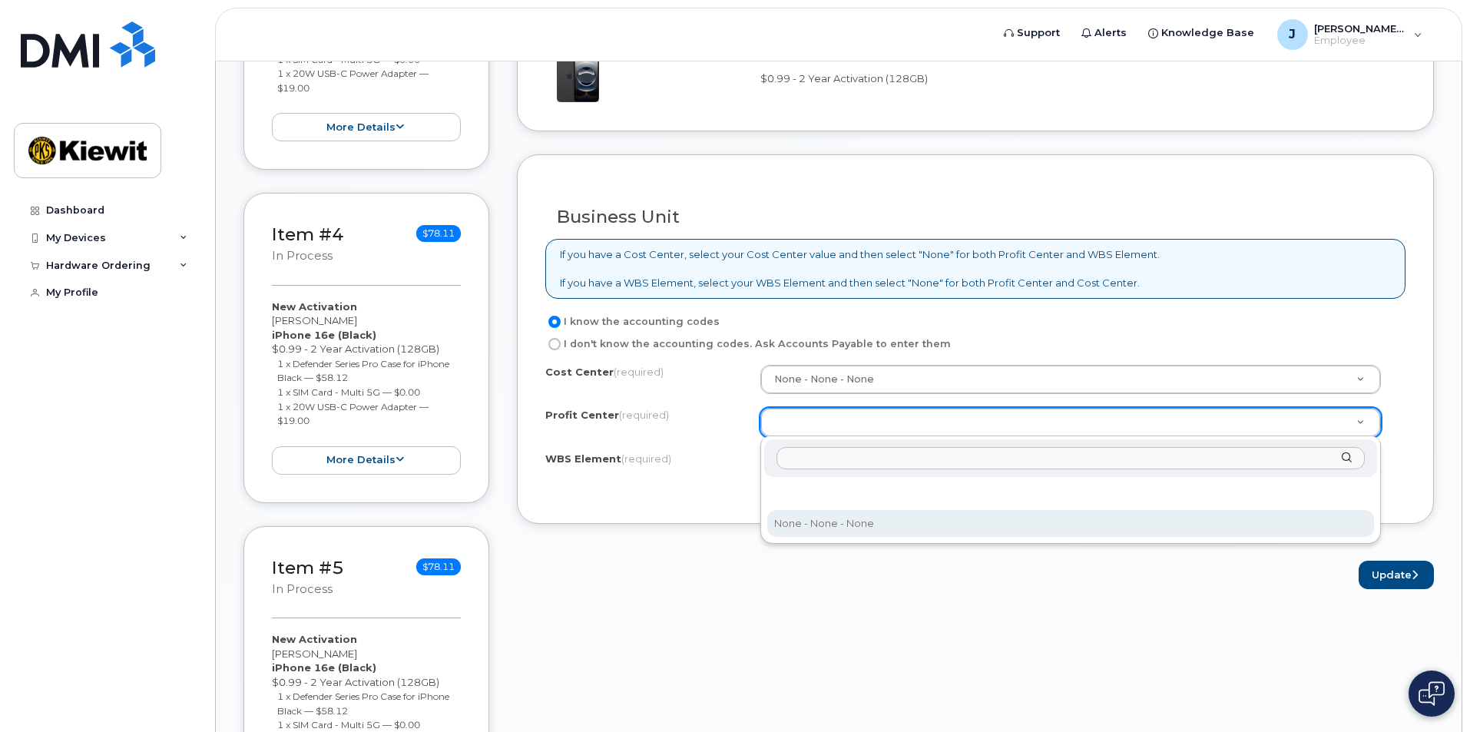
select select "None"
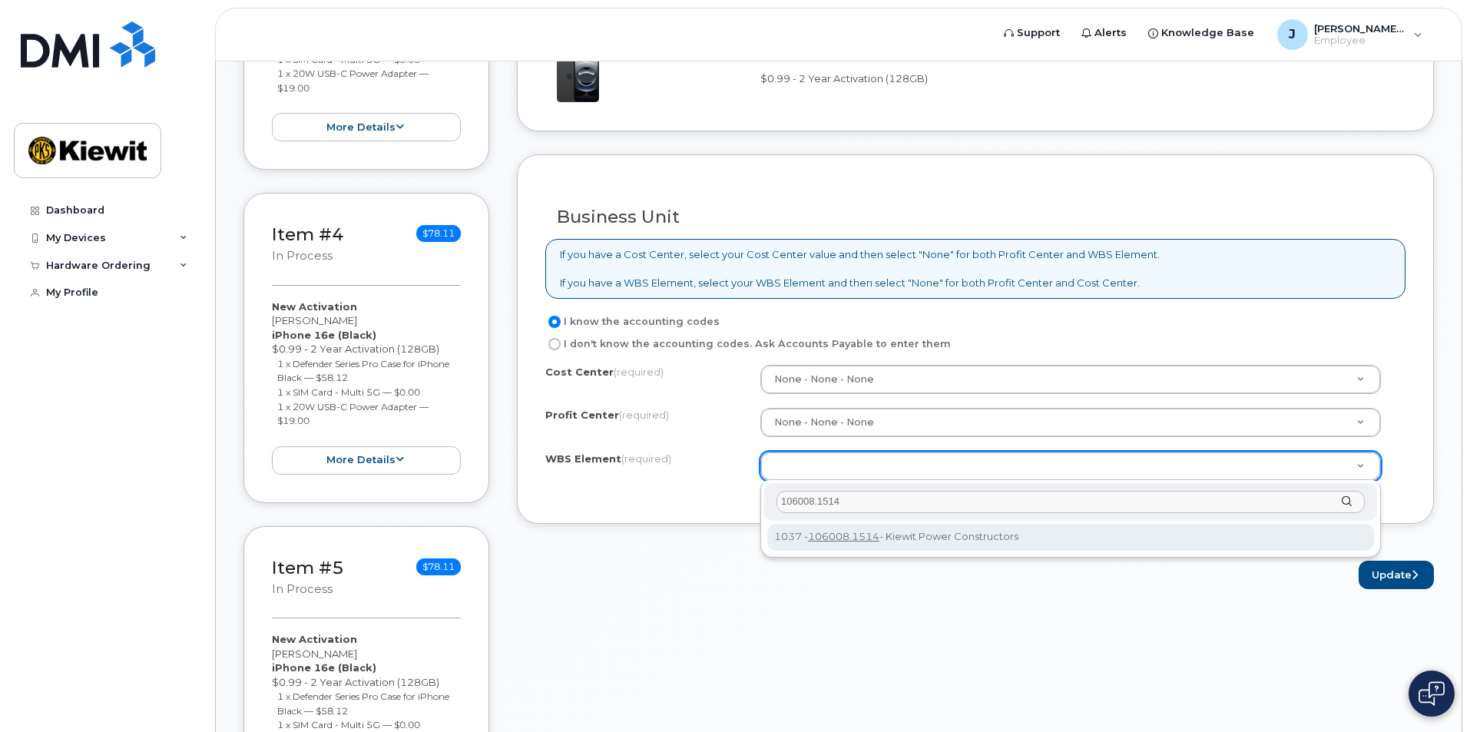
type input "106008.1514"
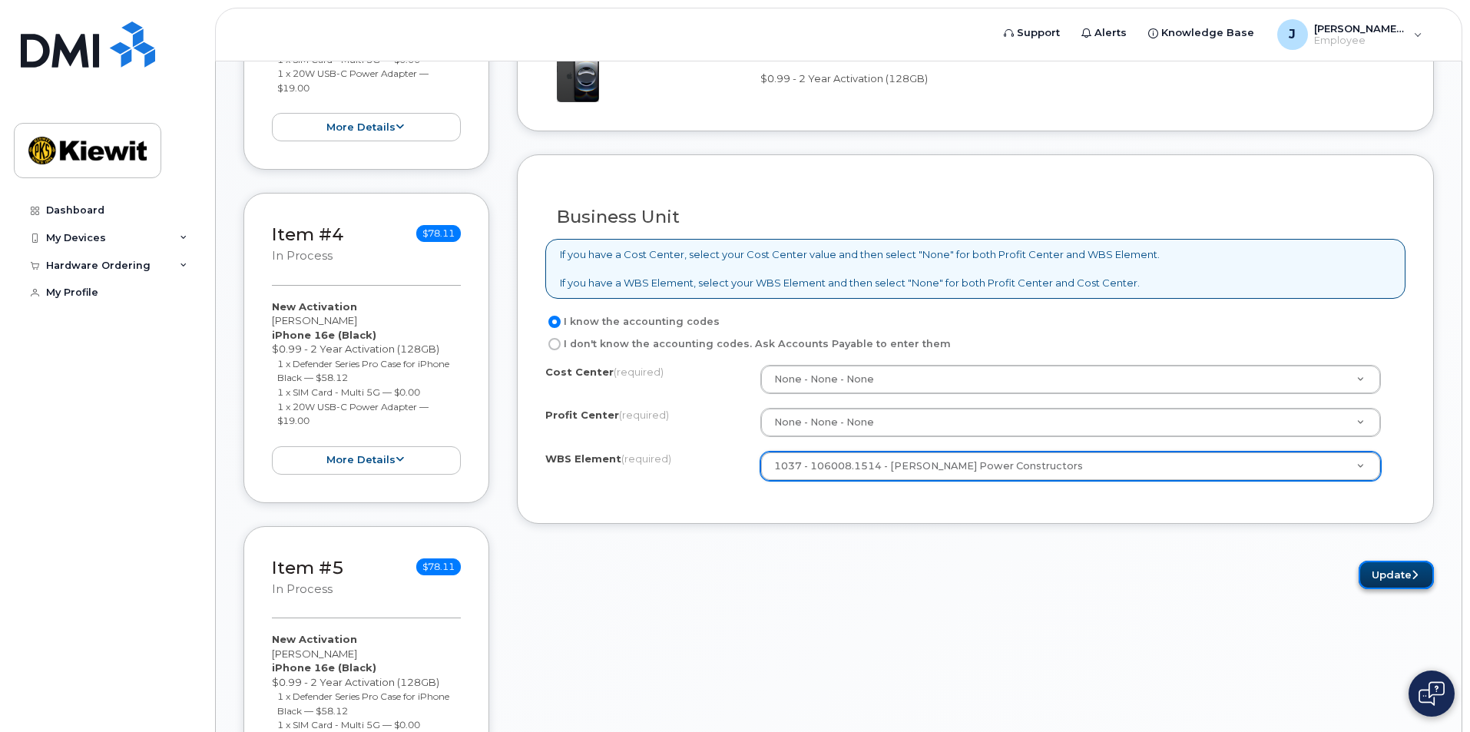
click at [1383, 585] on button "Update" at bounding box center [1396, 575] width 75 height 28
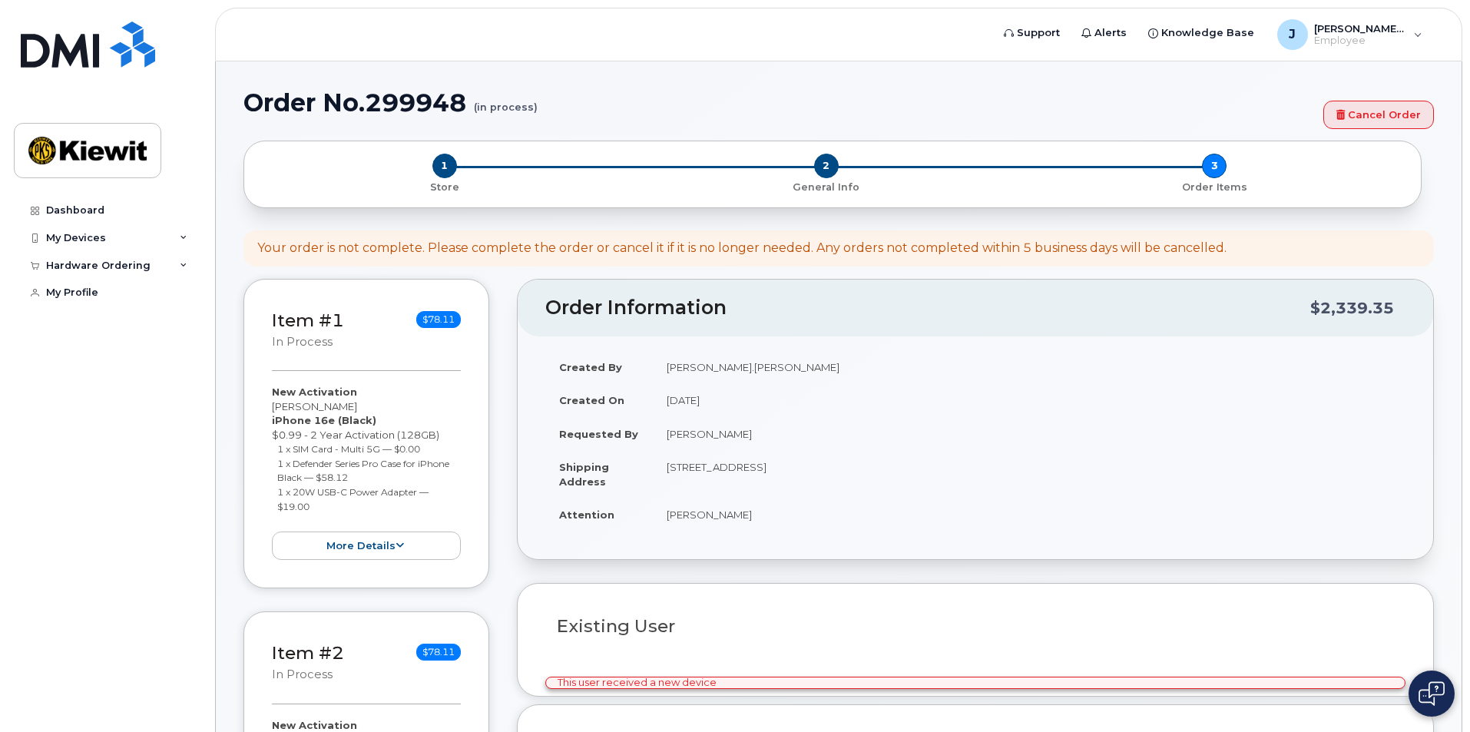
select select
type input "12550 ([GEOGRAPHIC_DATA], [GEOGRAPHIC_DATA])"
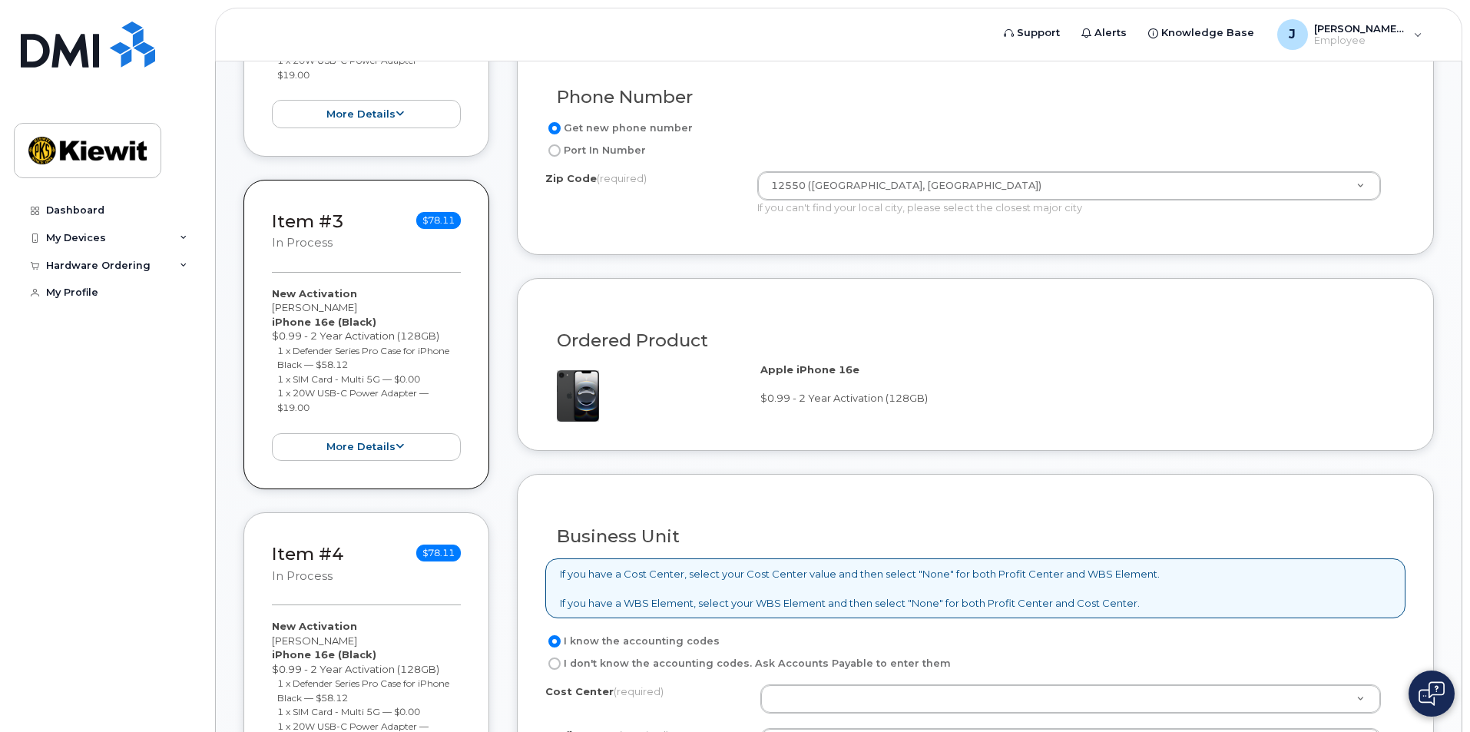
scroll to position [845, 0]
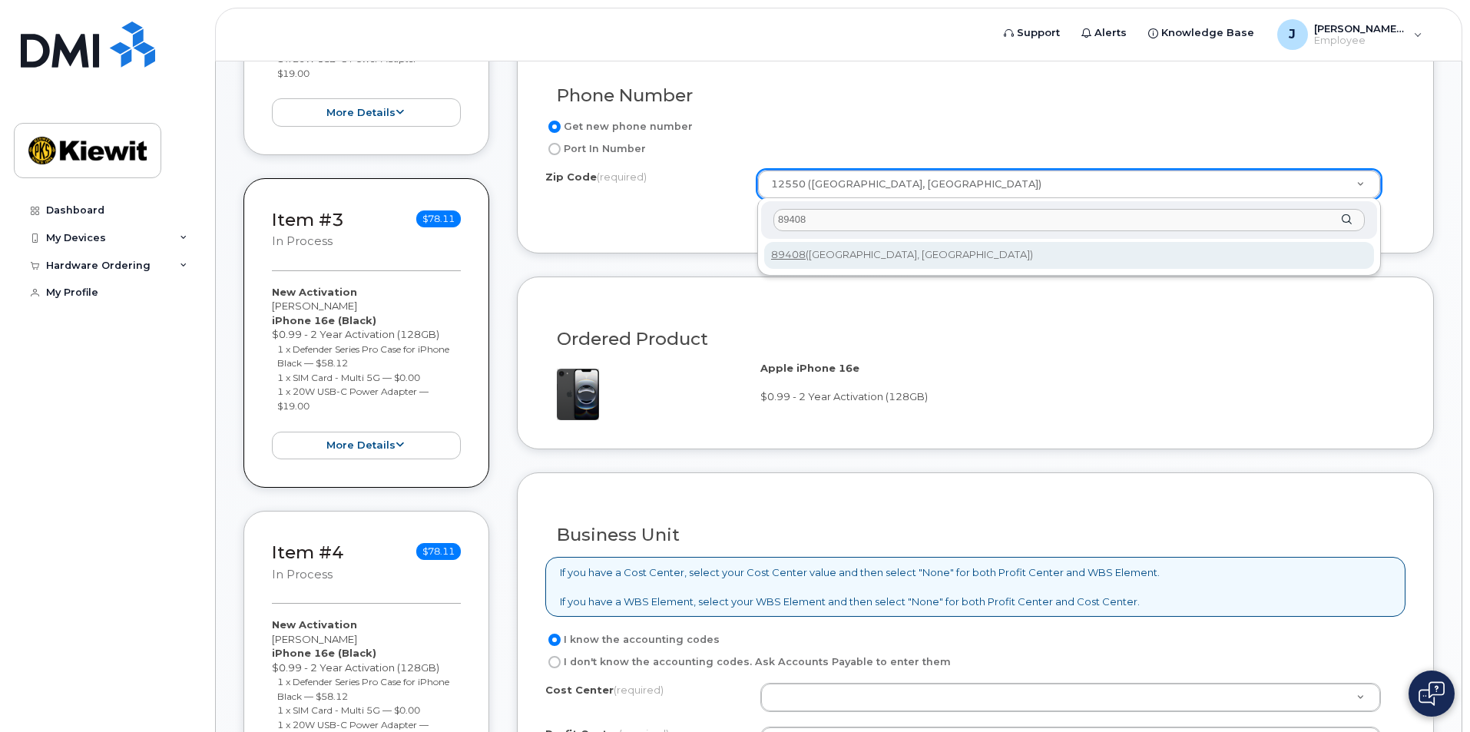
type input "89408"
type input "89408 ([GEOGRAPHIC_DATA], [GEOGRAPHIC_DATA])"
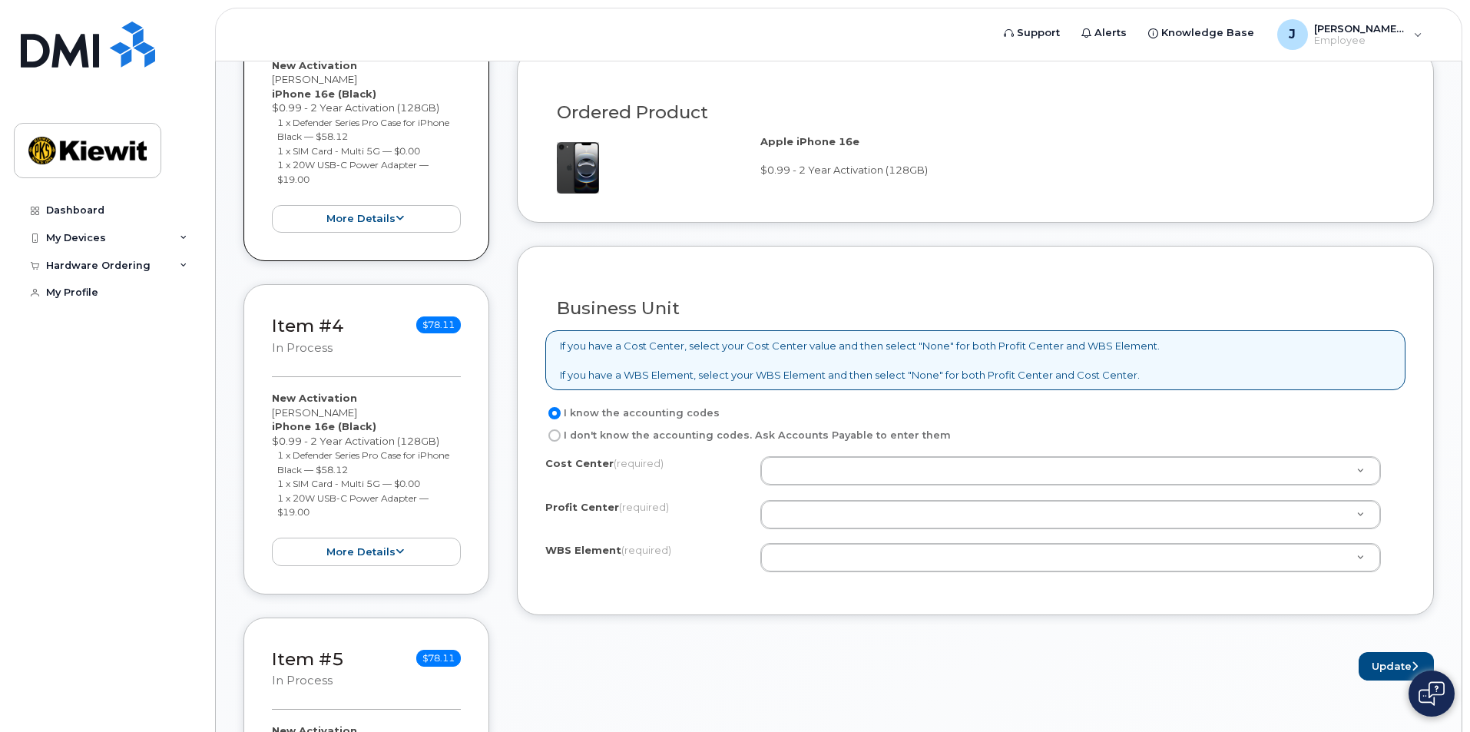
scroll to position [1075, 0]
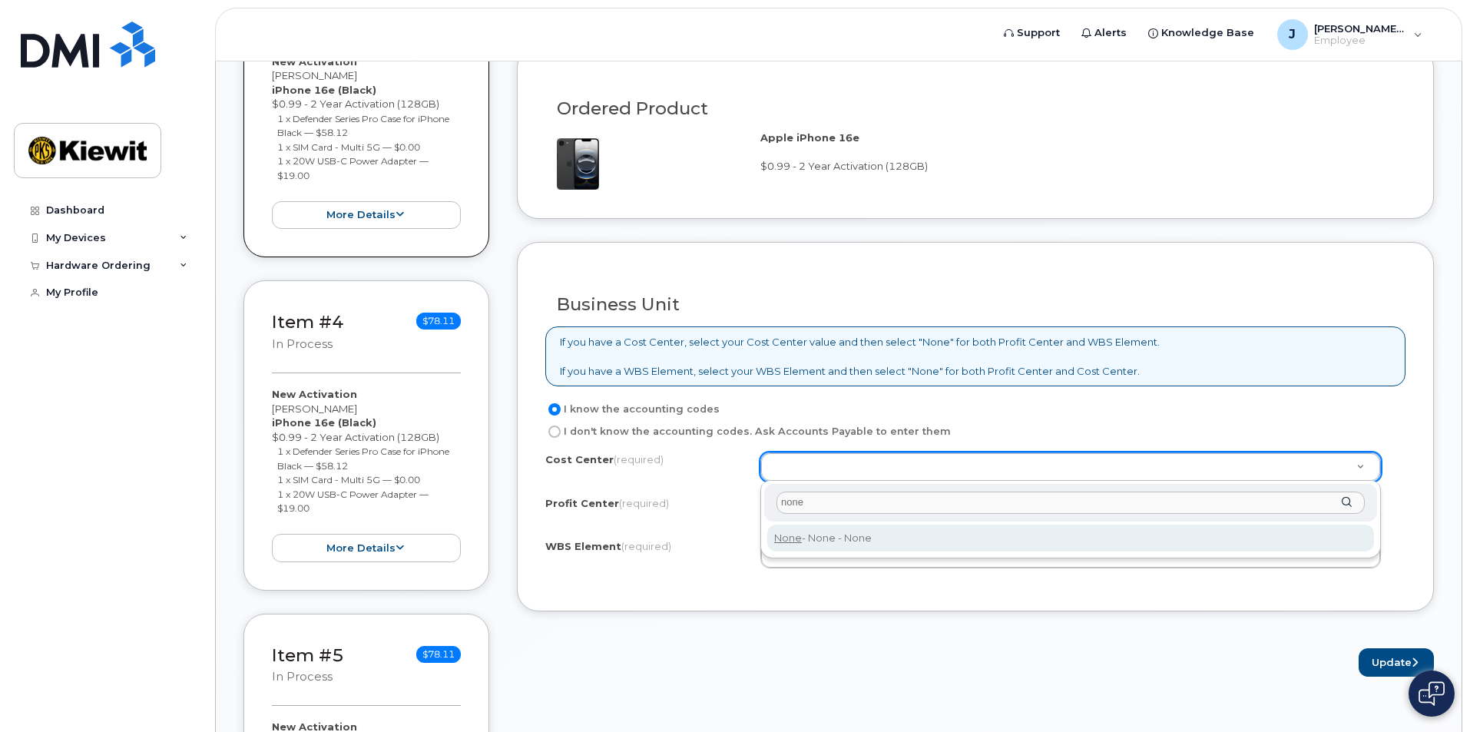
type input "none"
type input "None"
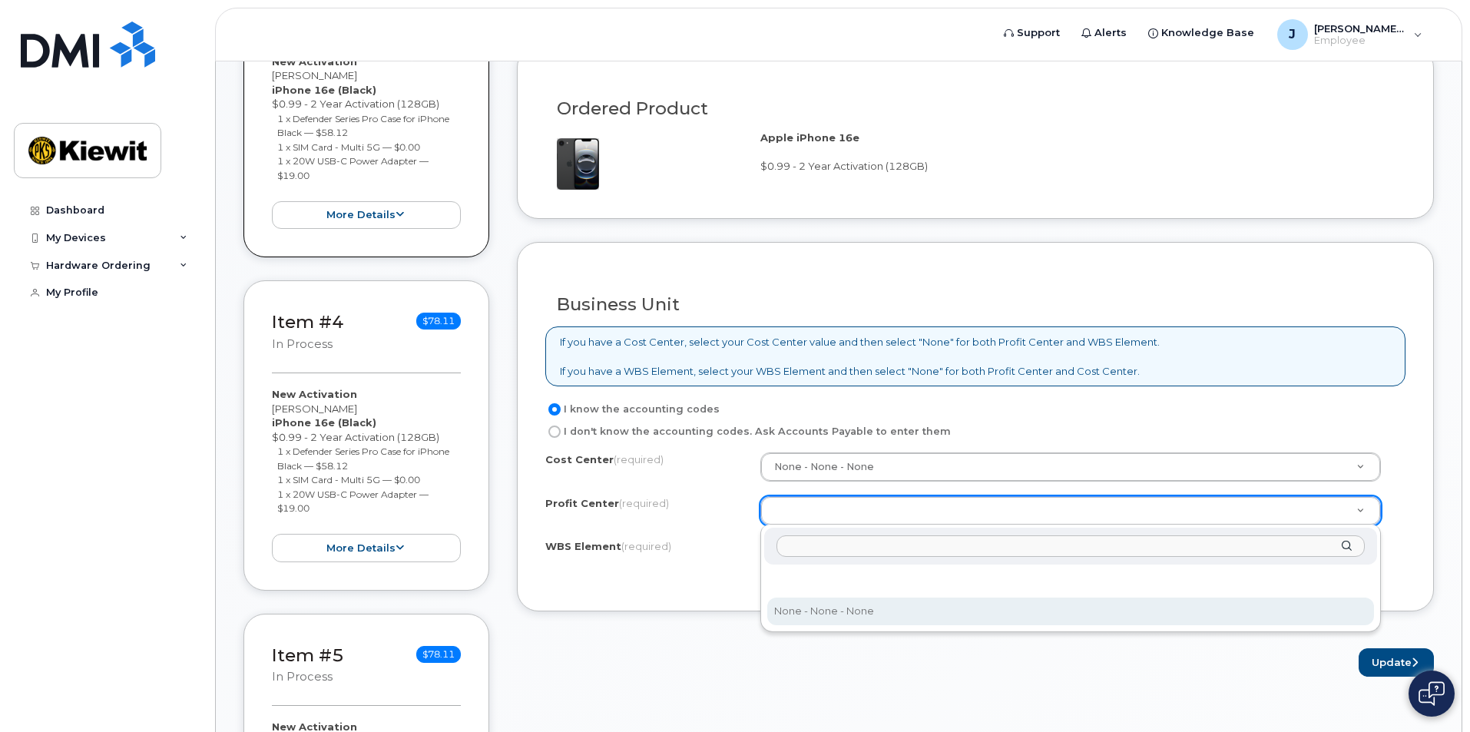
select select "None"
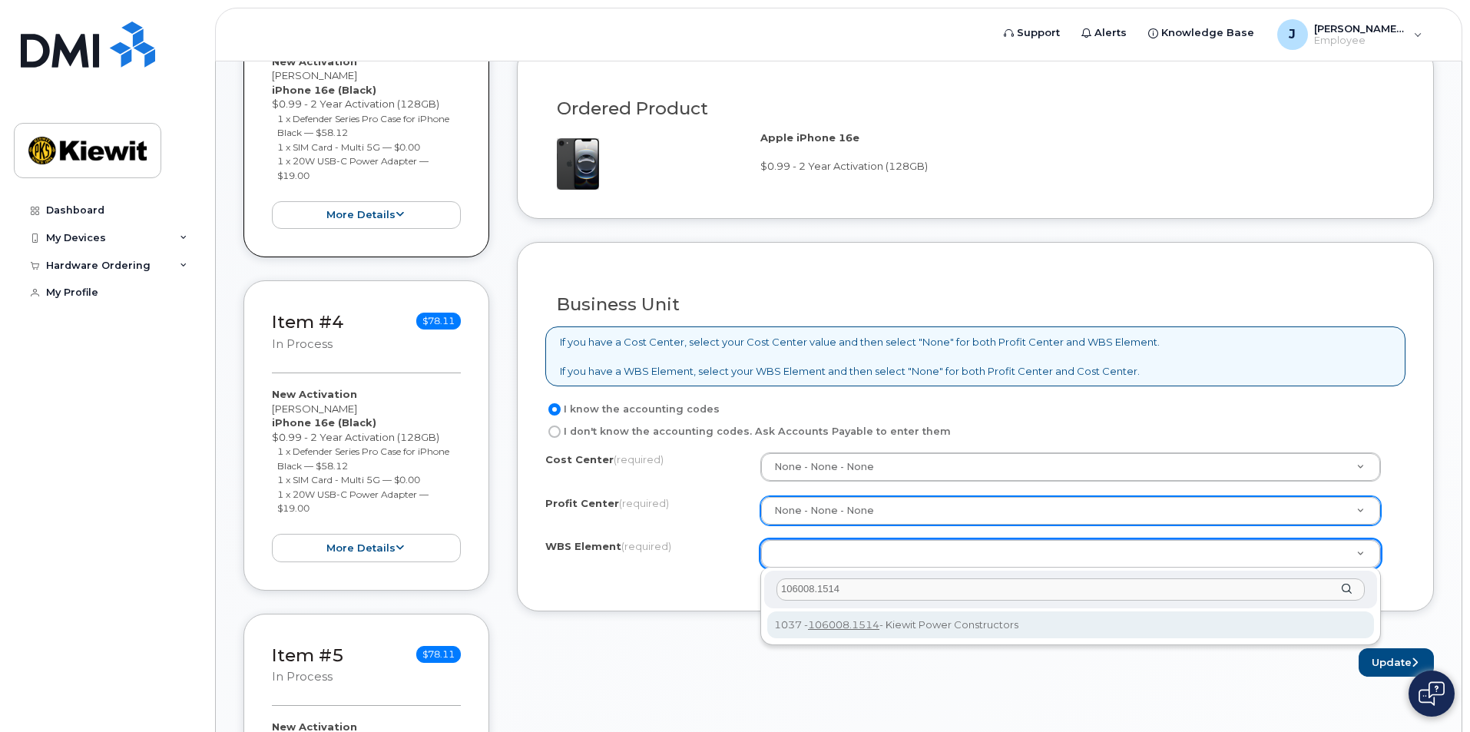
type input "106008.1514"
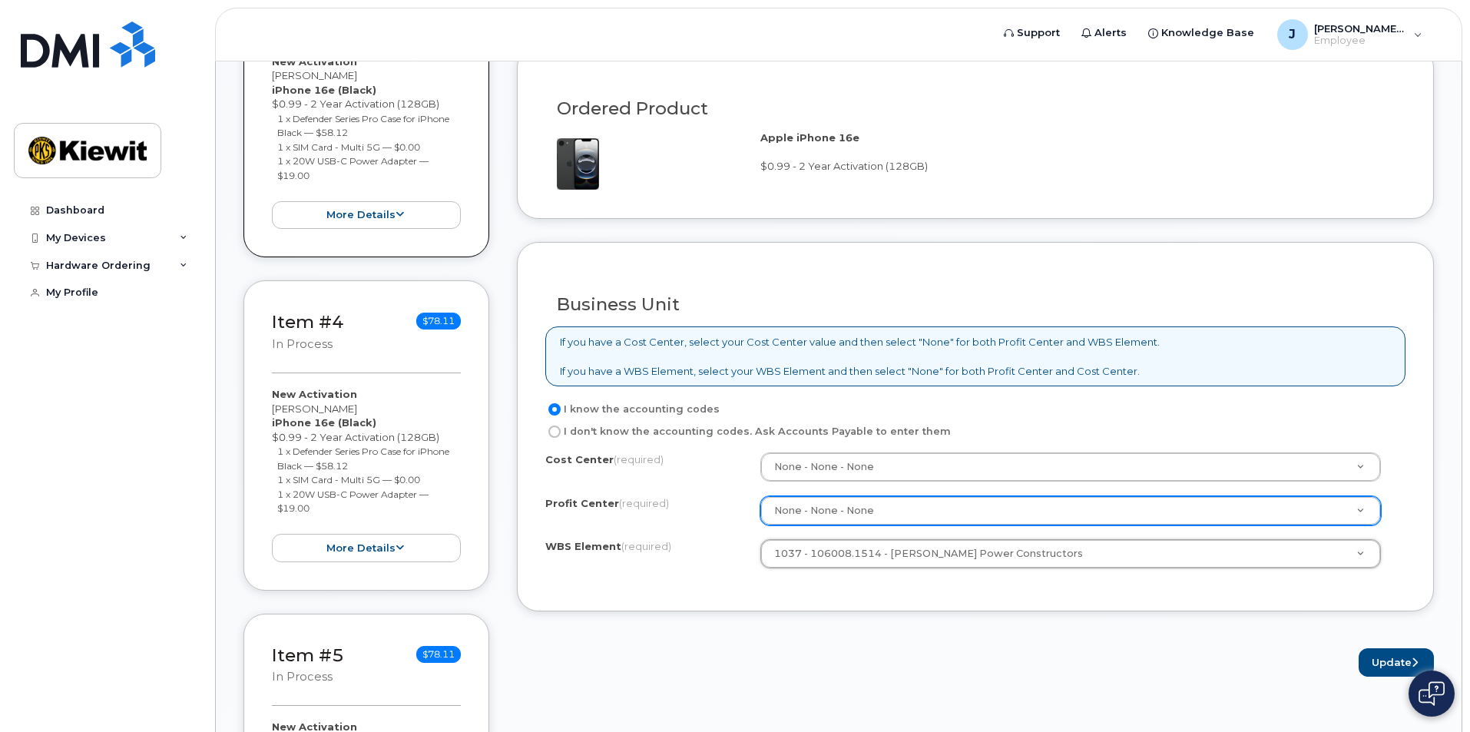
click at [790, 598] on div "Business Unit If you have a Cost Center, select your Cost Center value and then…" at bounding box center [975, 426] width 917 height 369
click at [1375, 661] on button "Update" at bounding box center [1396, 662] width 75 height 28
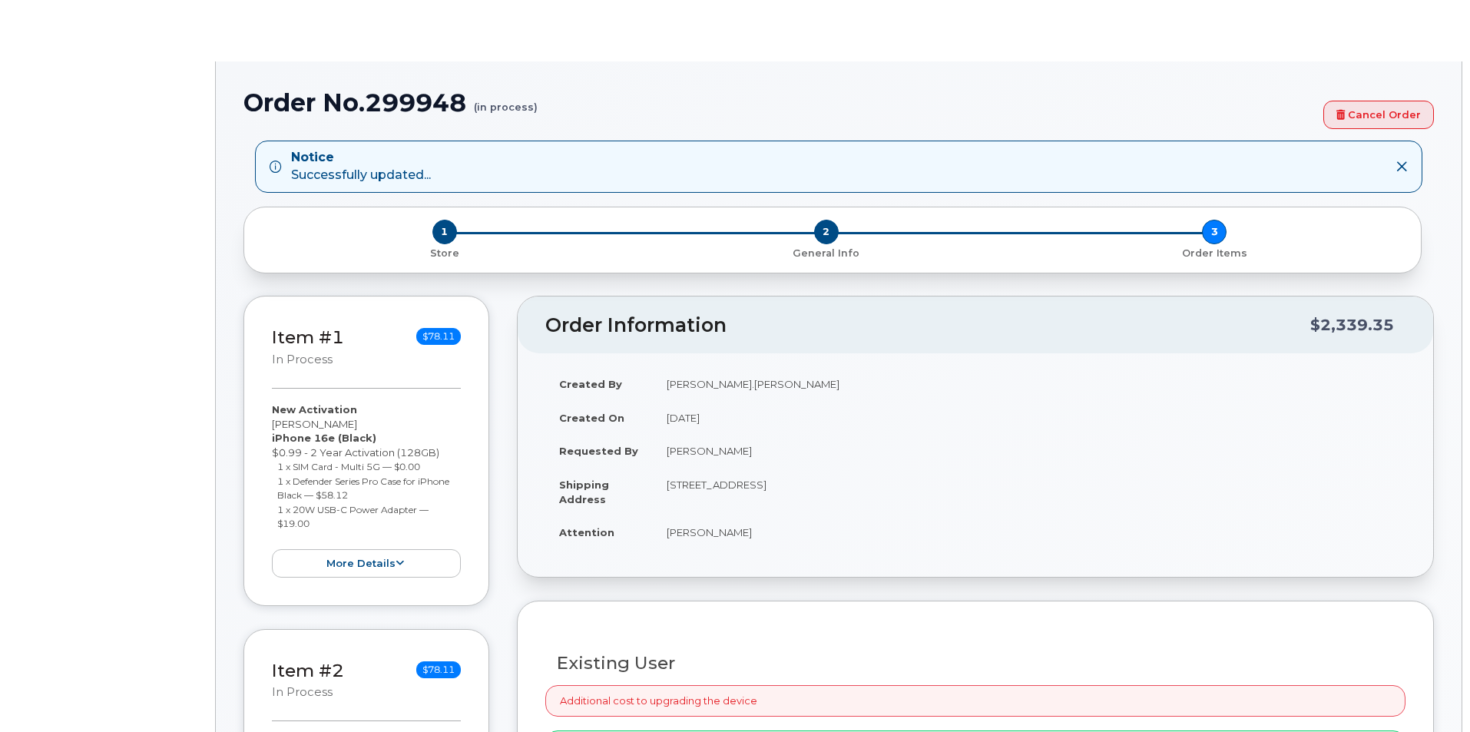
radio input "true"
select select
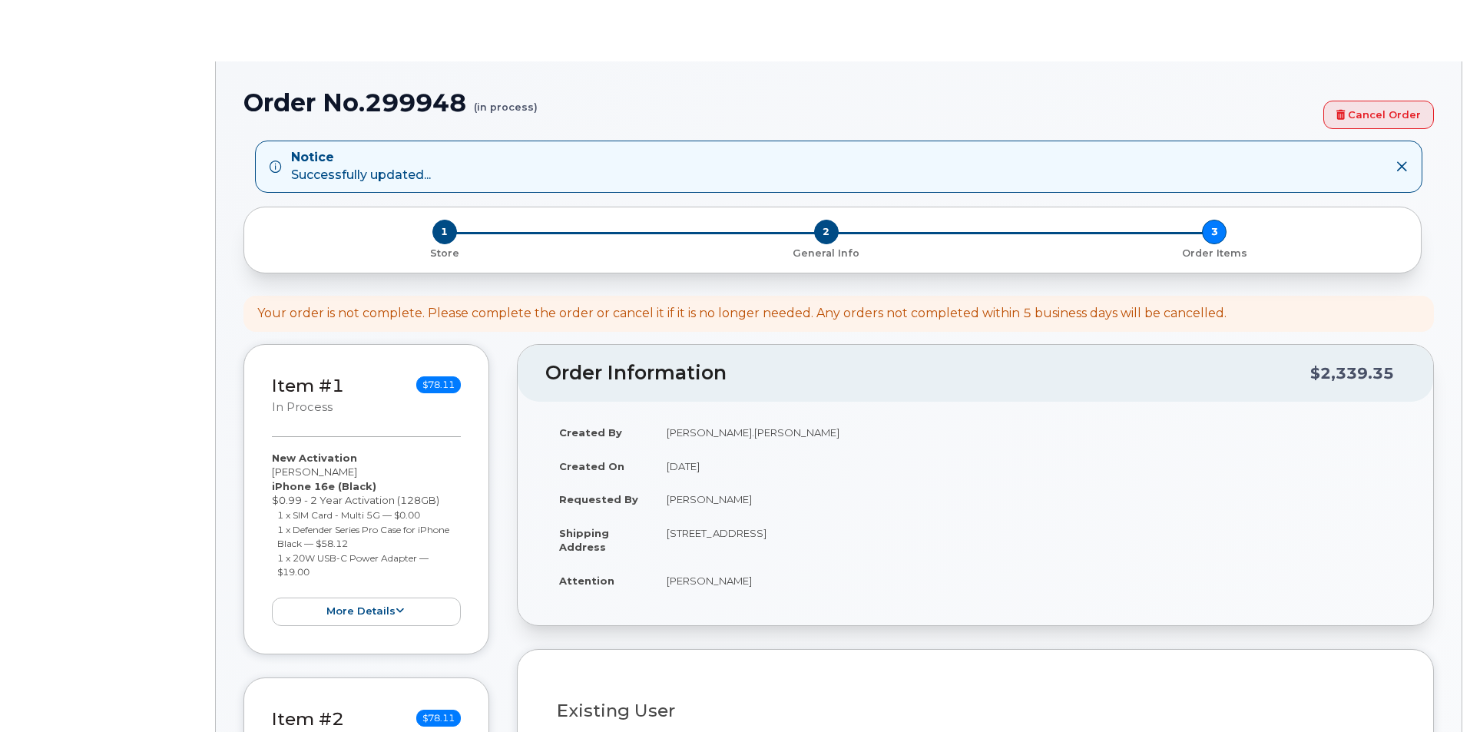
type input "2155675"
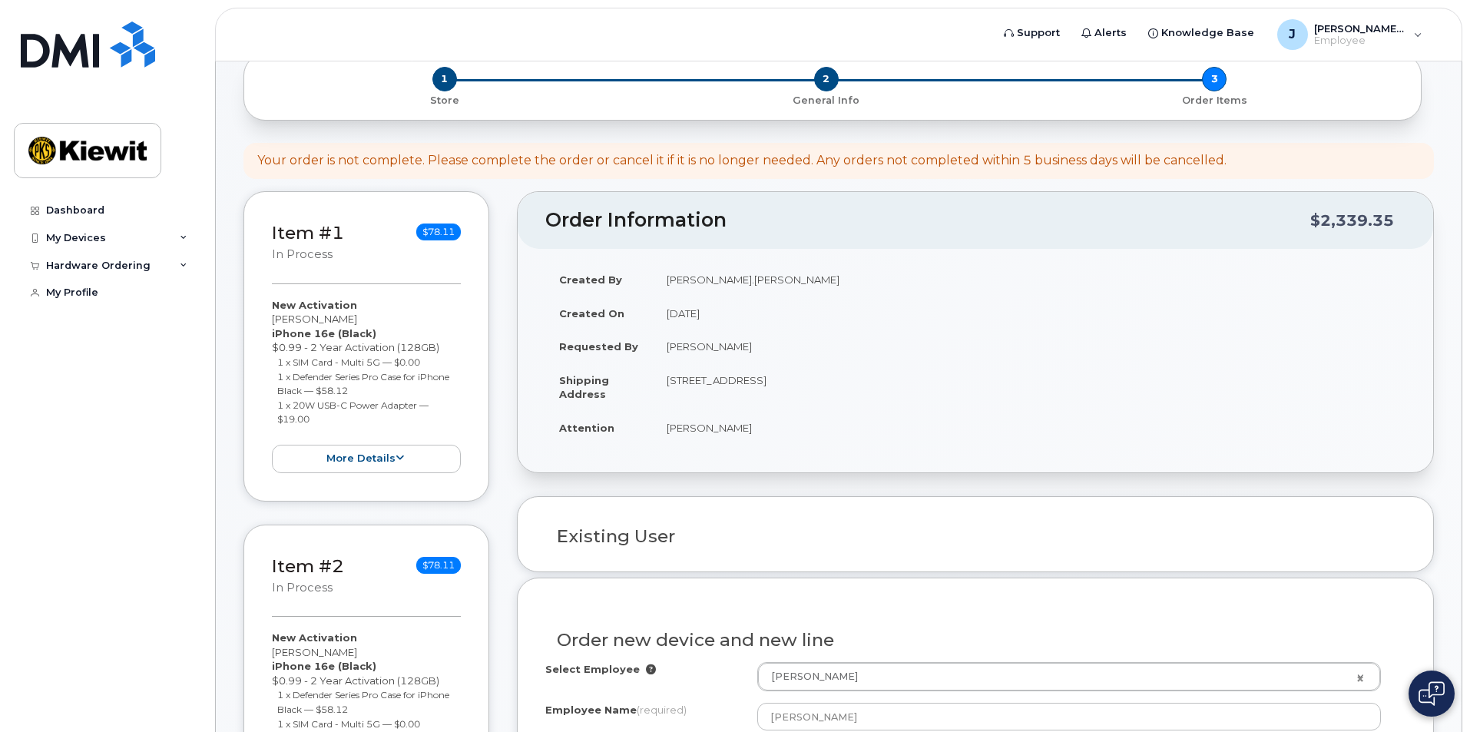
type input "12550 ([GEOGRAPHIC_DATA], [GEOGRAPHIC_DATA])"
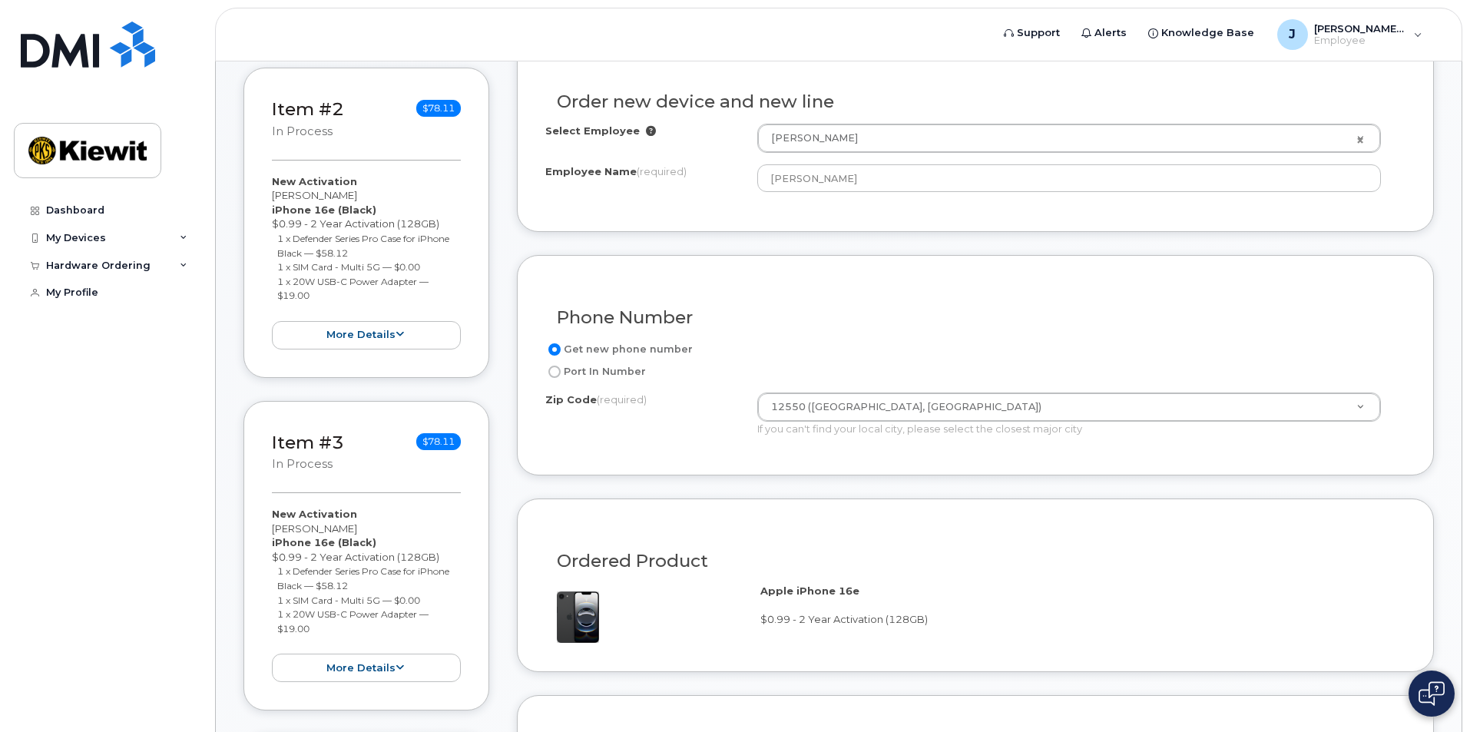
scroll to position [694, 0]
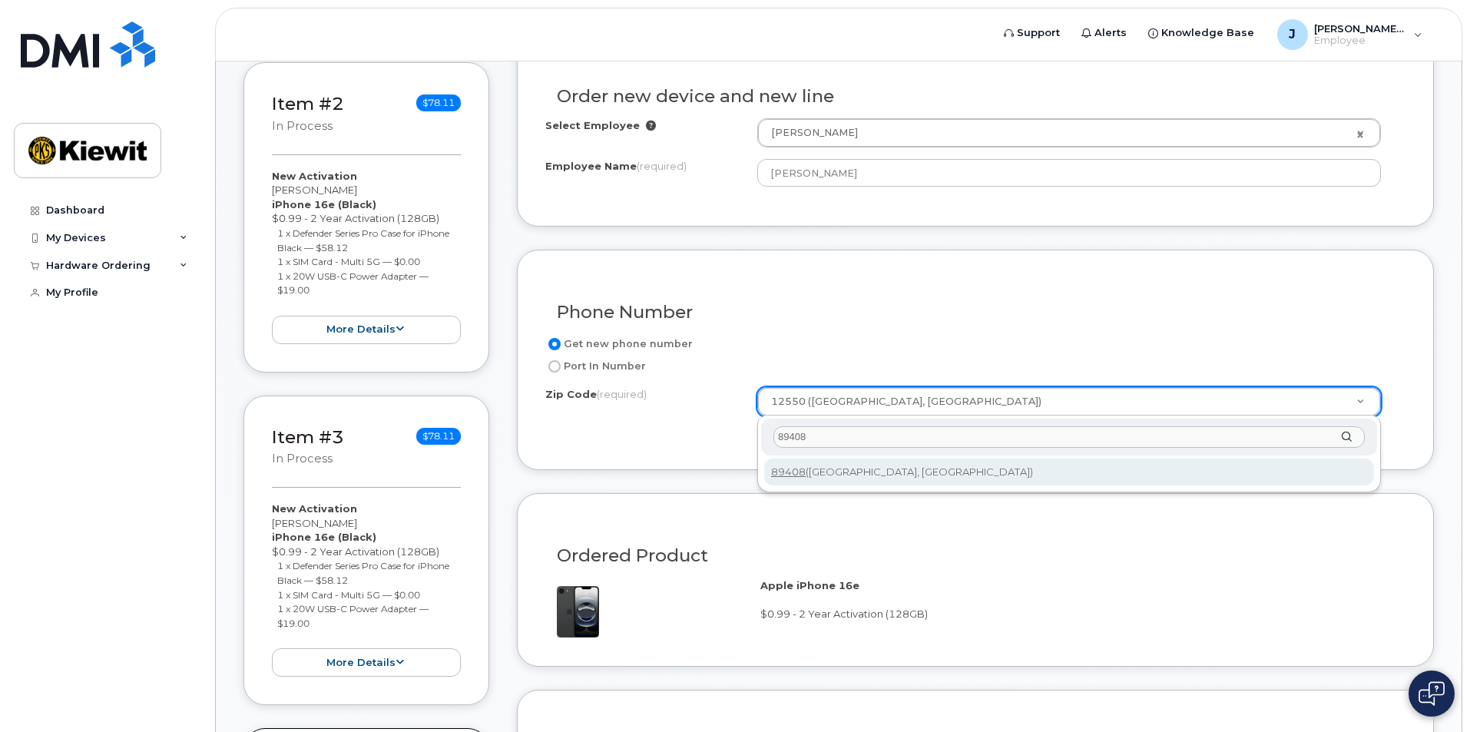
type input "89408"
type input "89408 ([GEOGRAPHIC_DATA], [GEOGRAPHIC_DATA])"
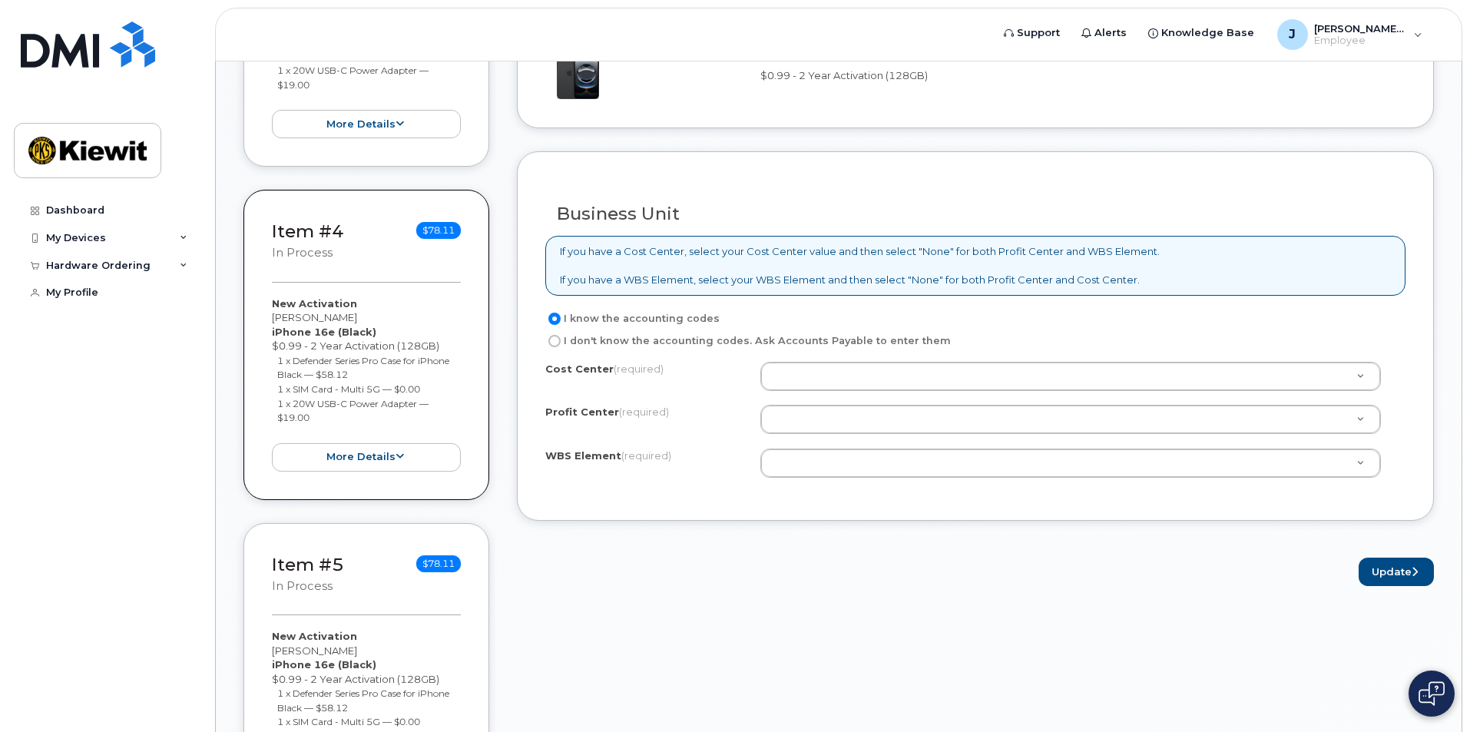
scroll to position [1308, 0]
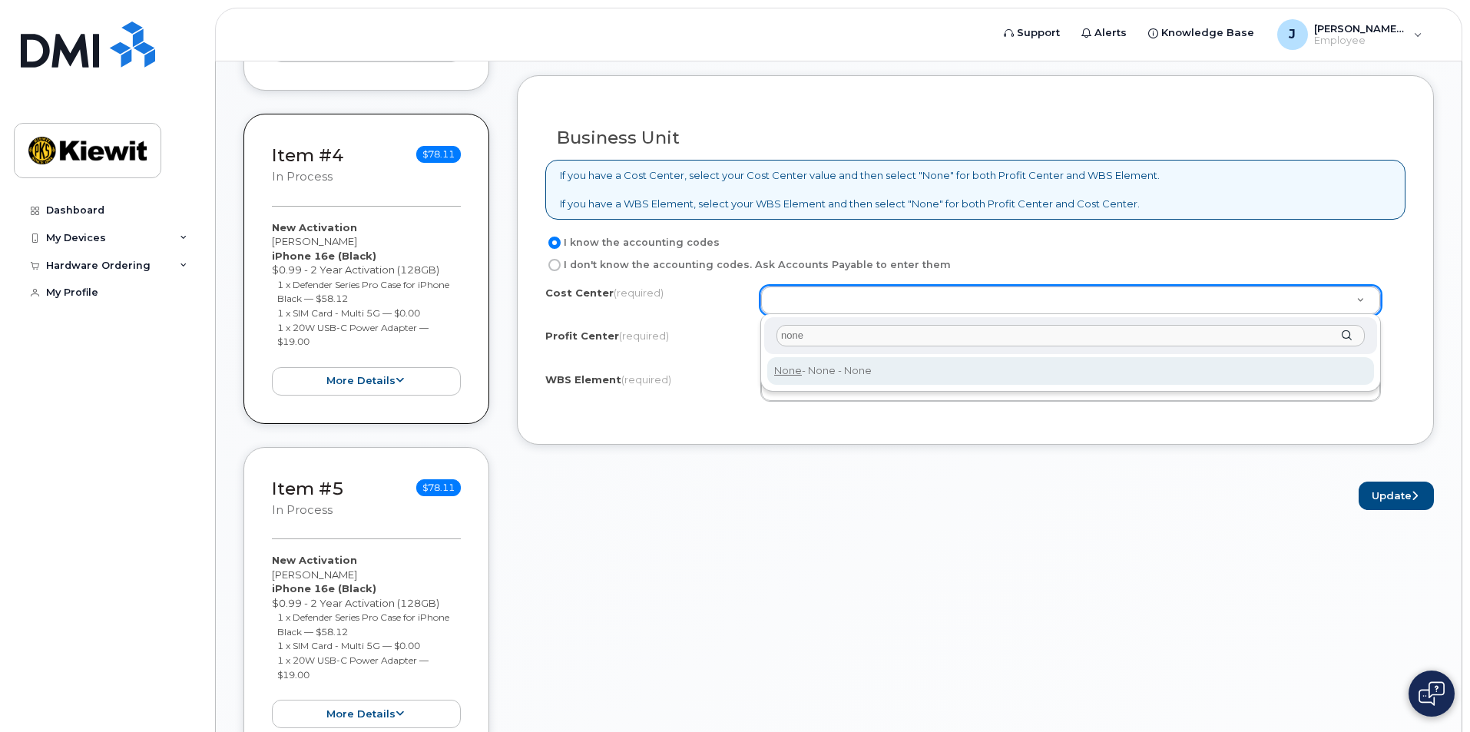
type input "none"
type input "None"
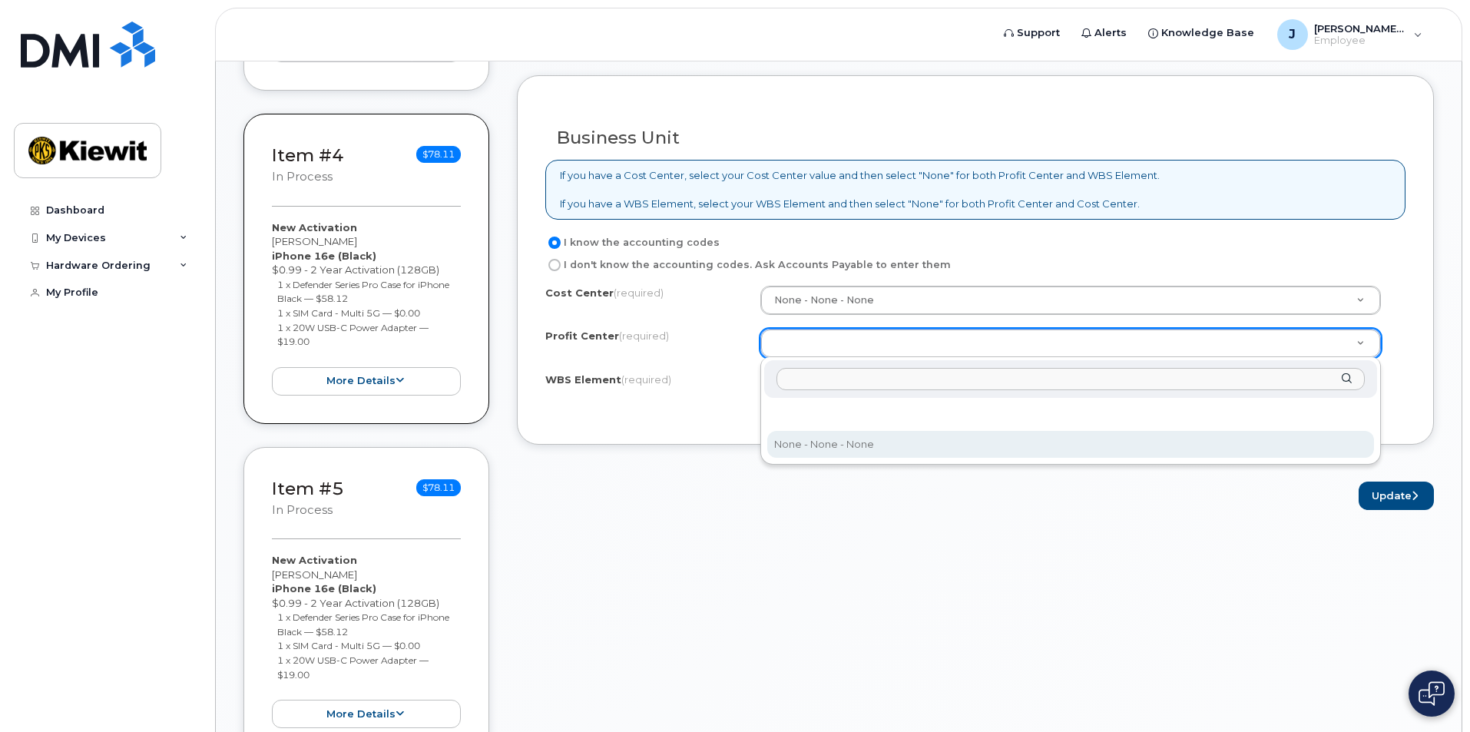
select select "None"
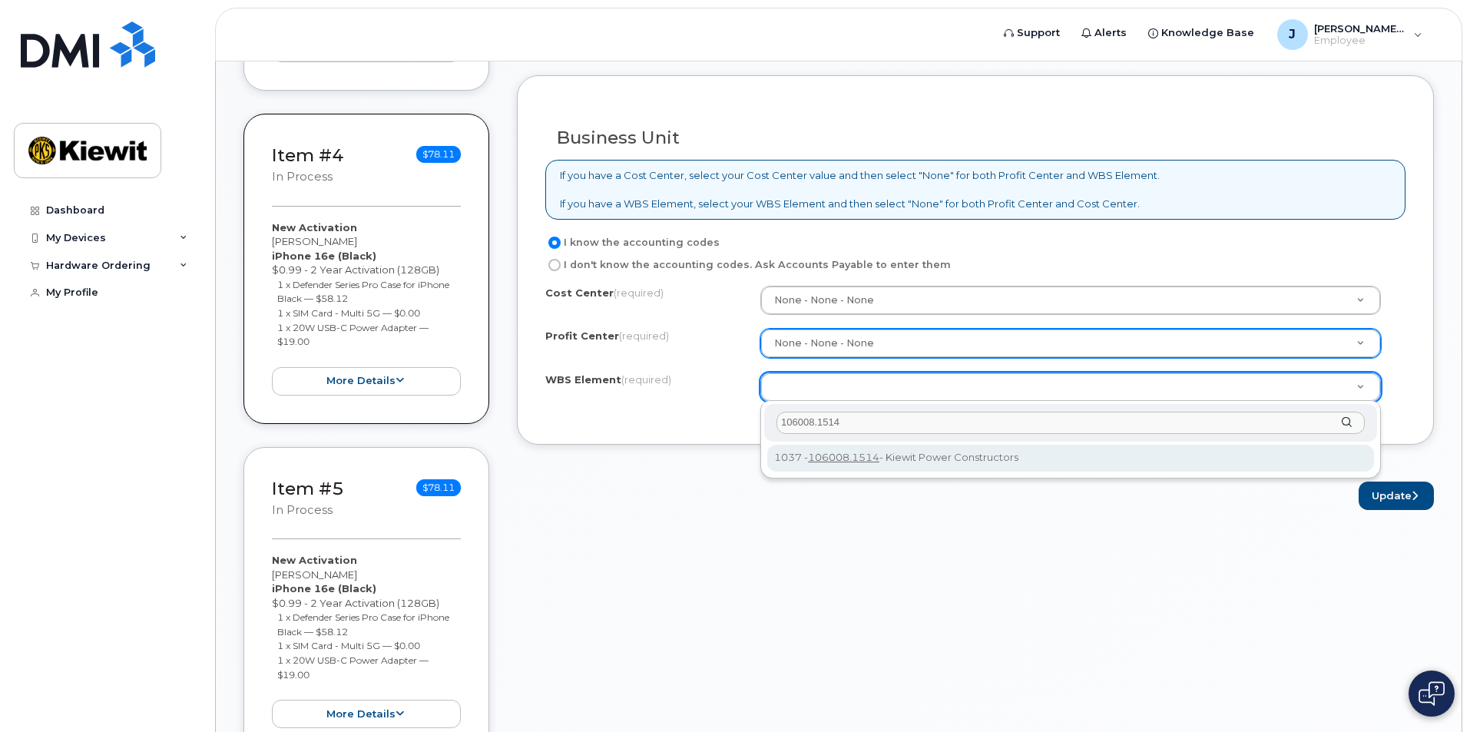
type input "106008.1514"
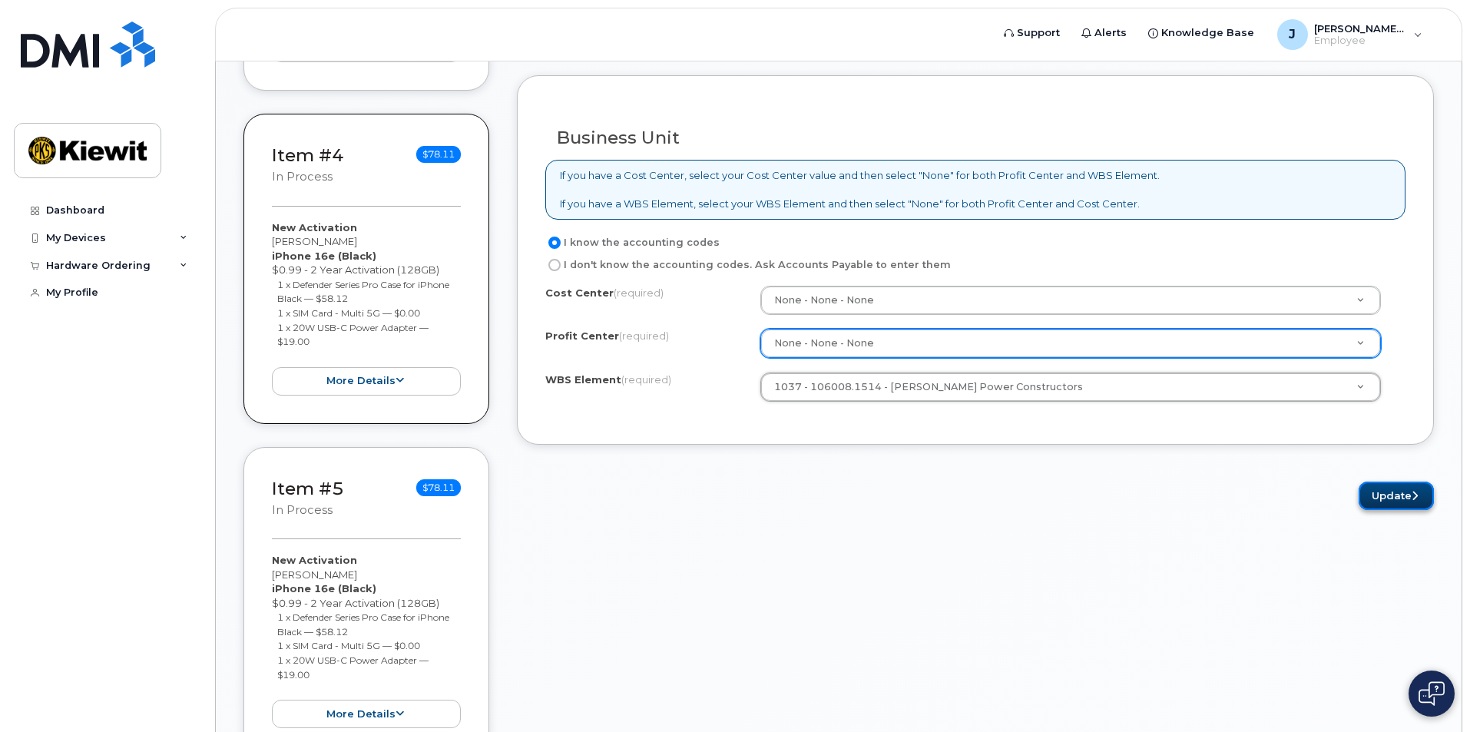
click at [1389, 502] on button "Update" at bounding box center [1396, 496] width 75 height 28
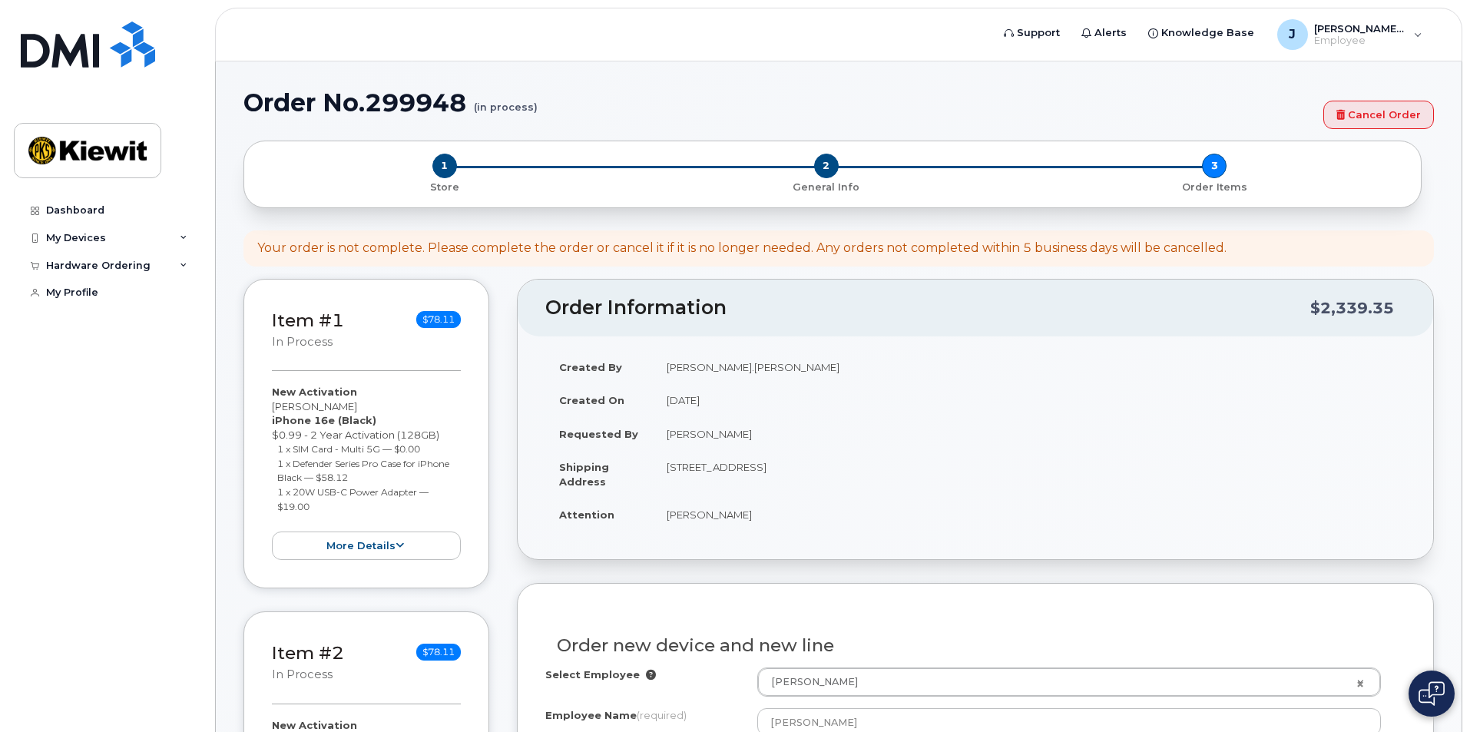
select select
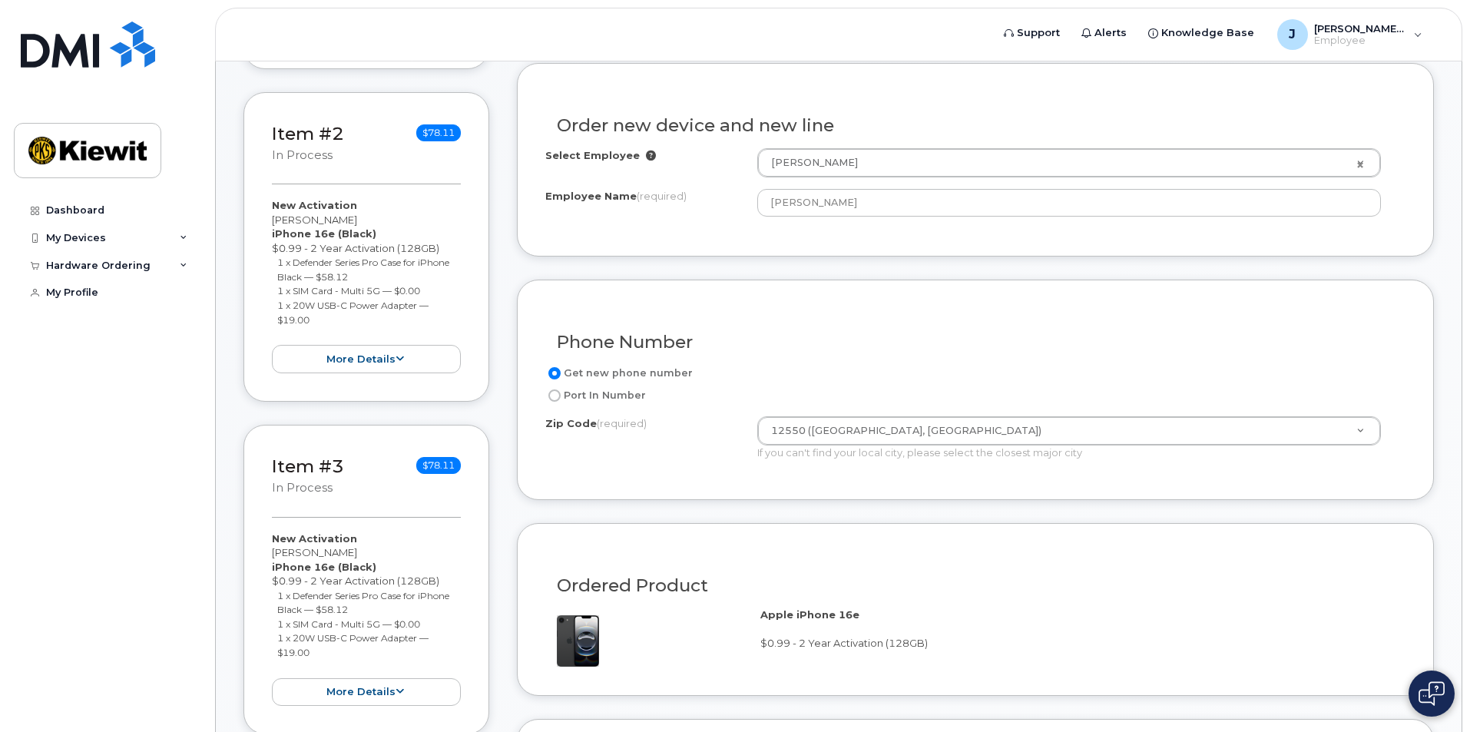
scroll to position [770, 0]
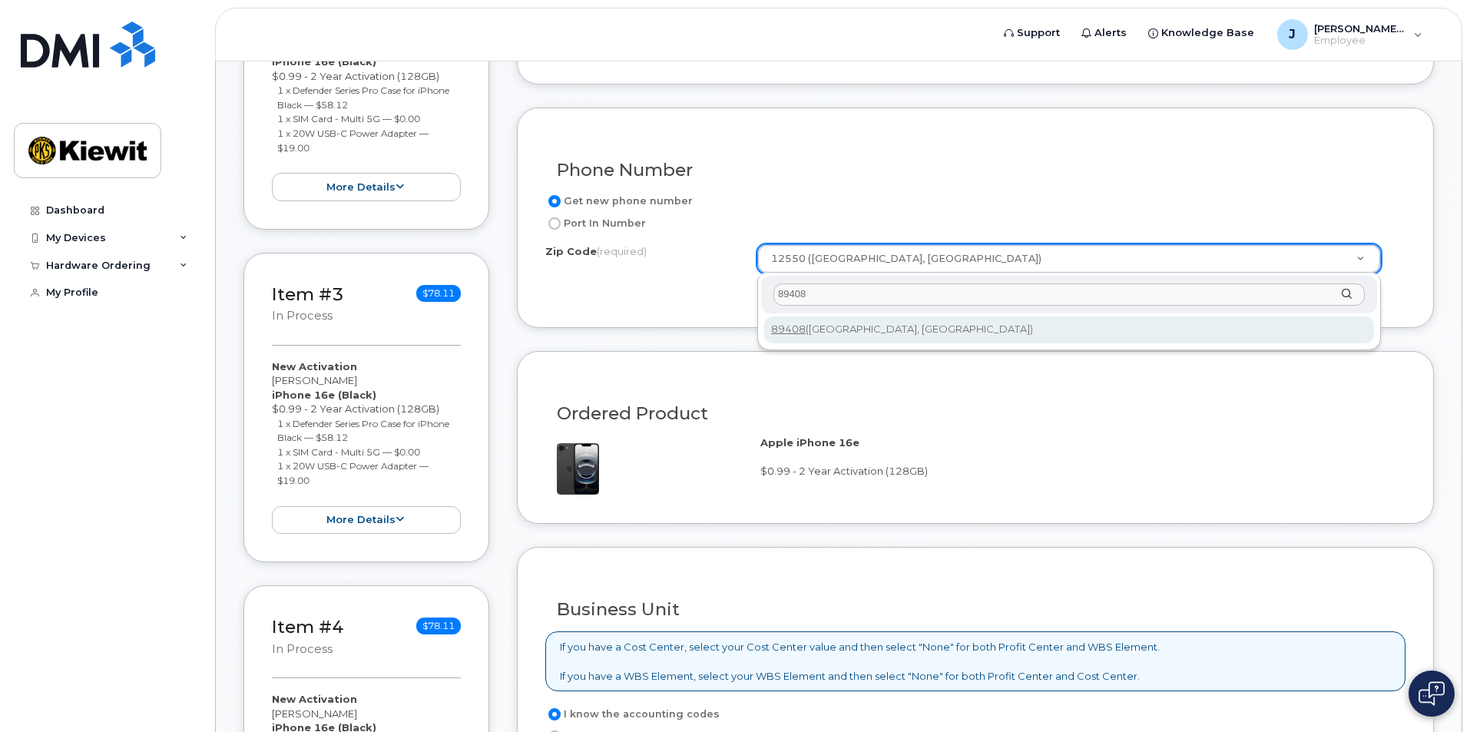
type input "89408"
type input "89408 ([GEOGRAPHIC_DATA], [GEOGRAPHIC_DATA])"
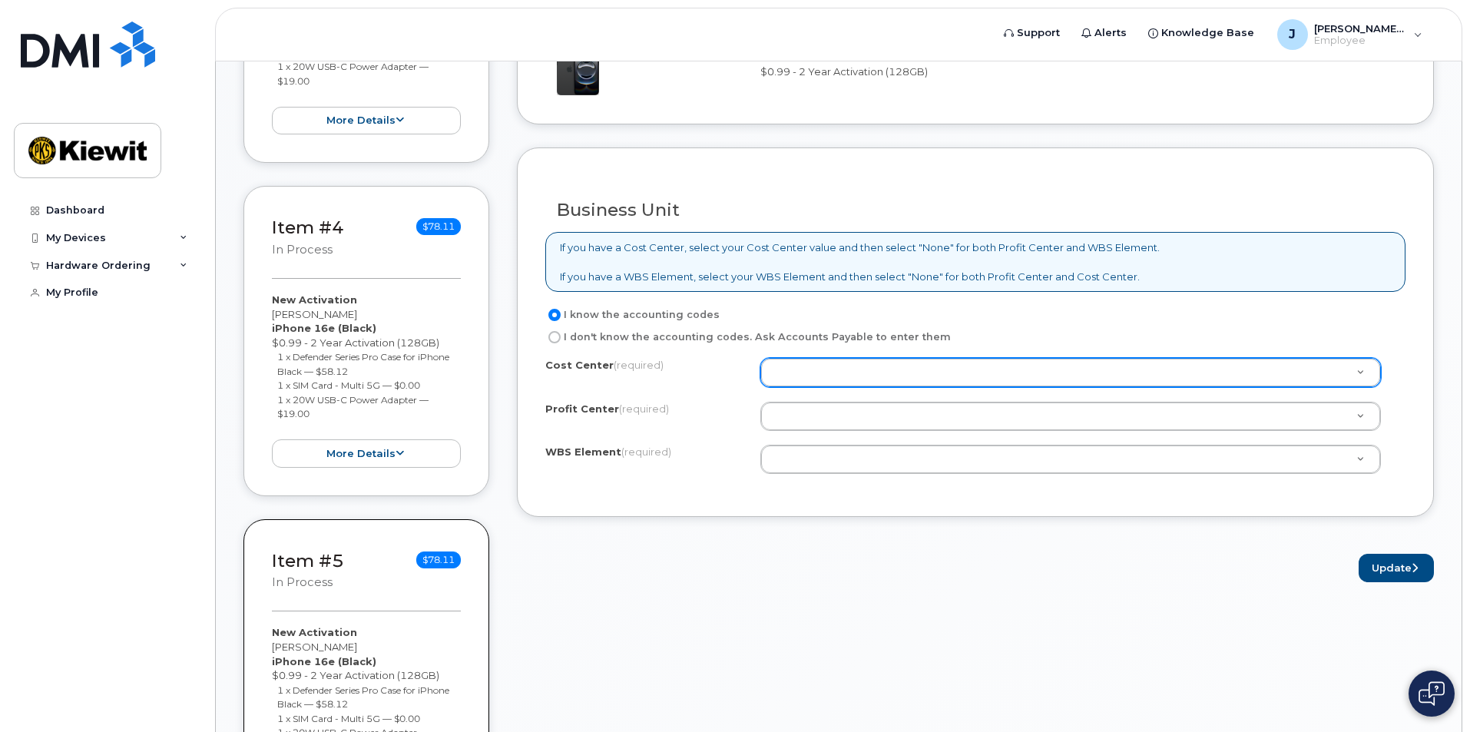
scroll to position [1154, 0]
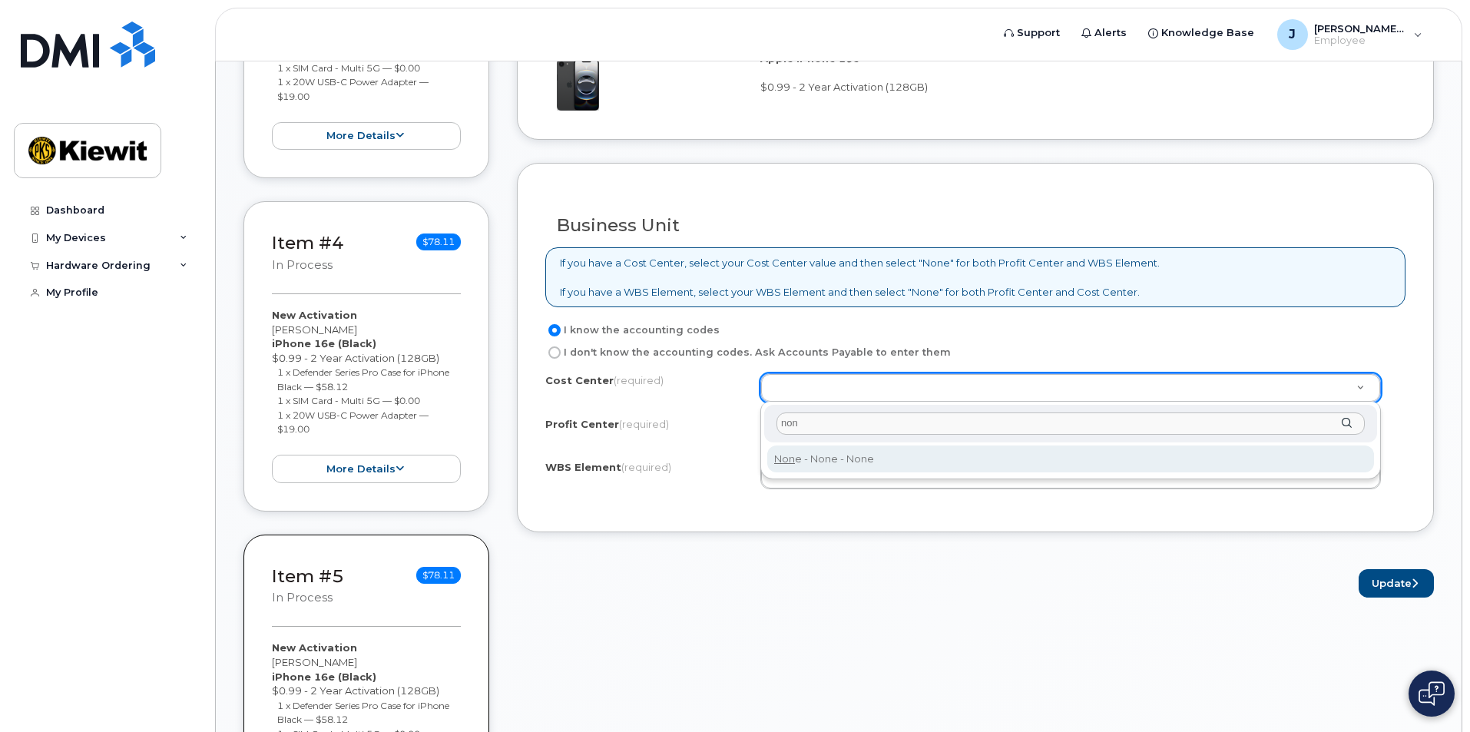
type input "non"
type input "None"
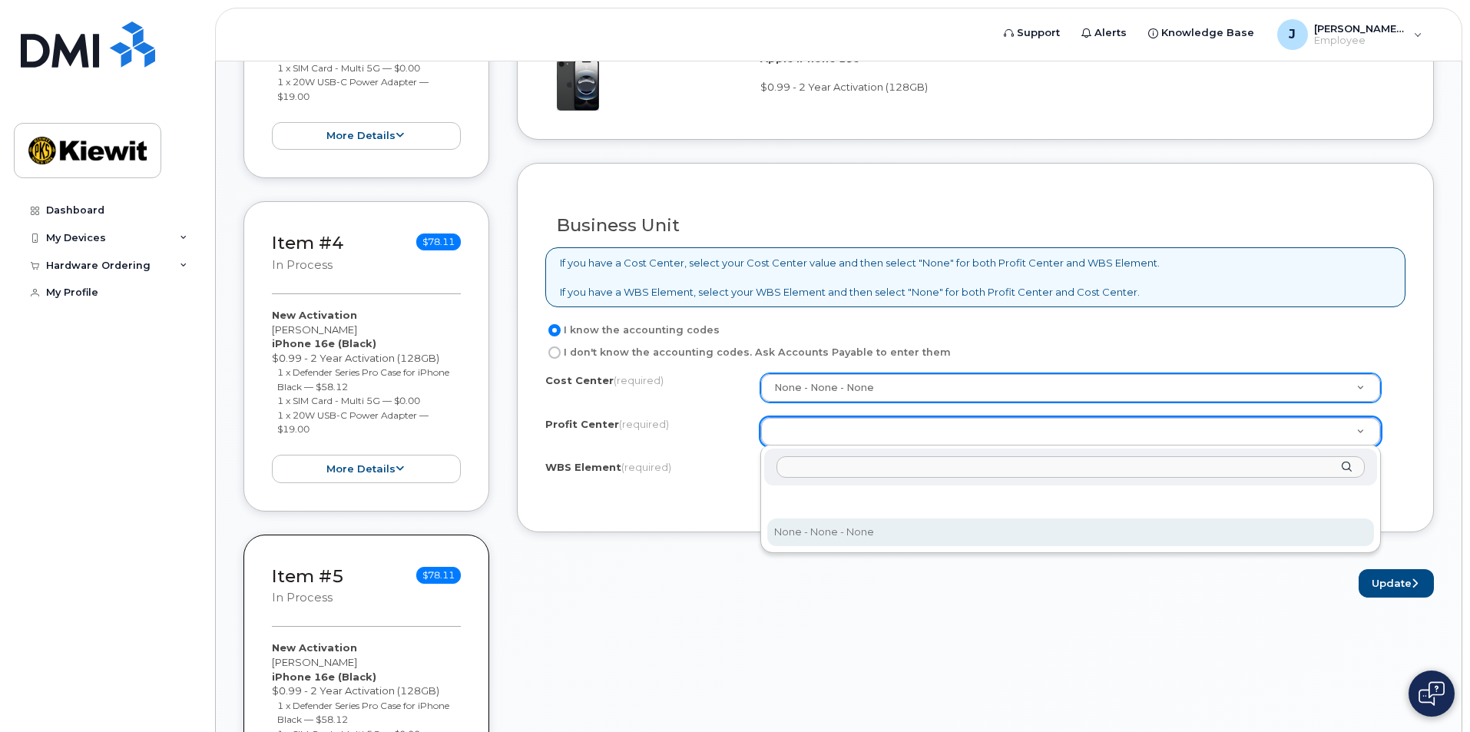
select select "None"
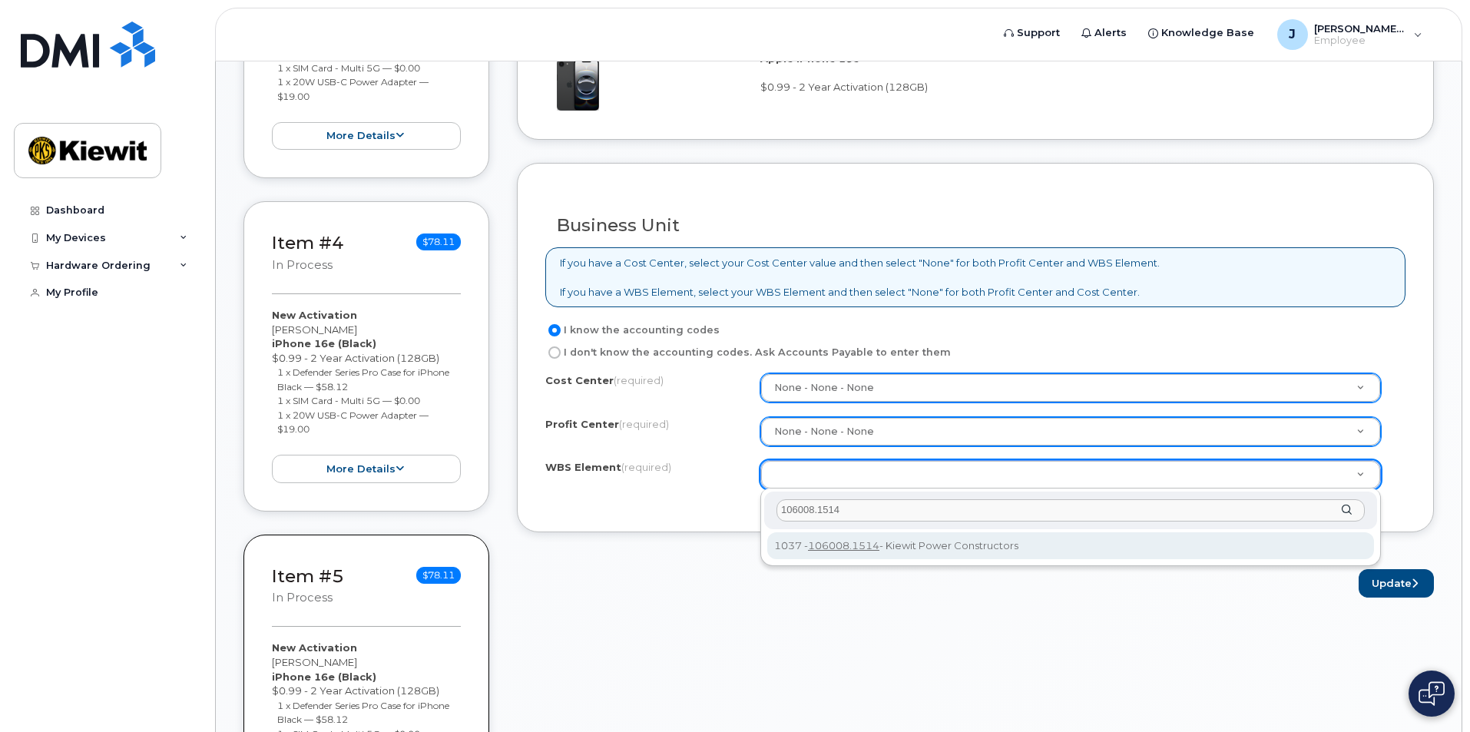
type input "106008.1514"
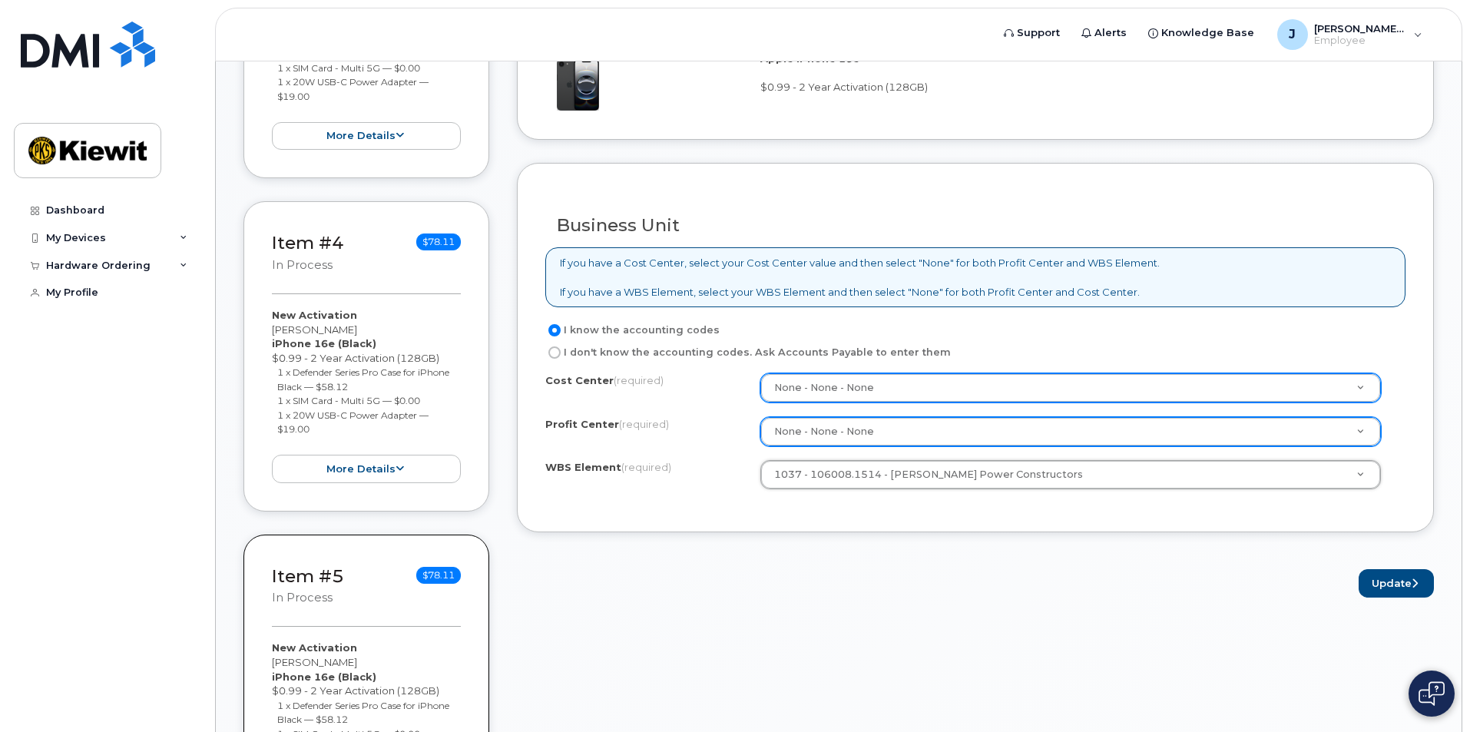
click at [865, 510] on div "Business Unit If you have a Cost Center, select your Cost Center value and then…" at bounding box center [975, 347] width 917 height 369
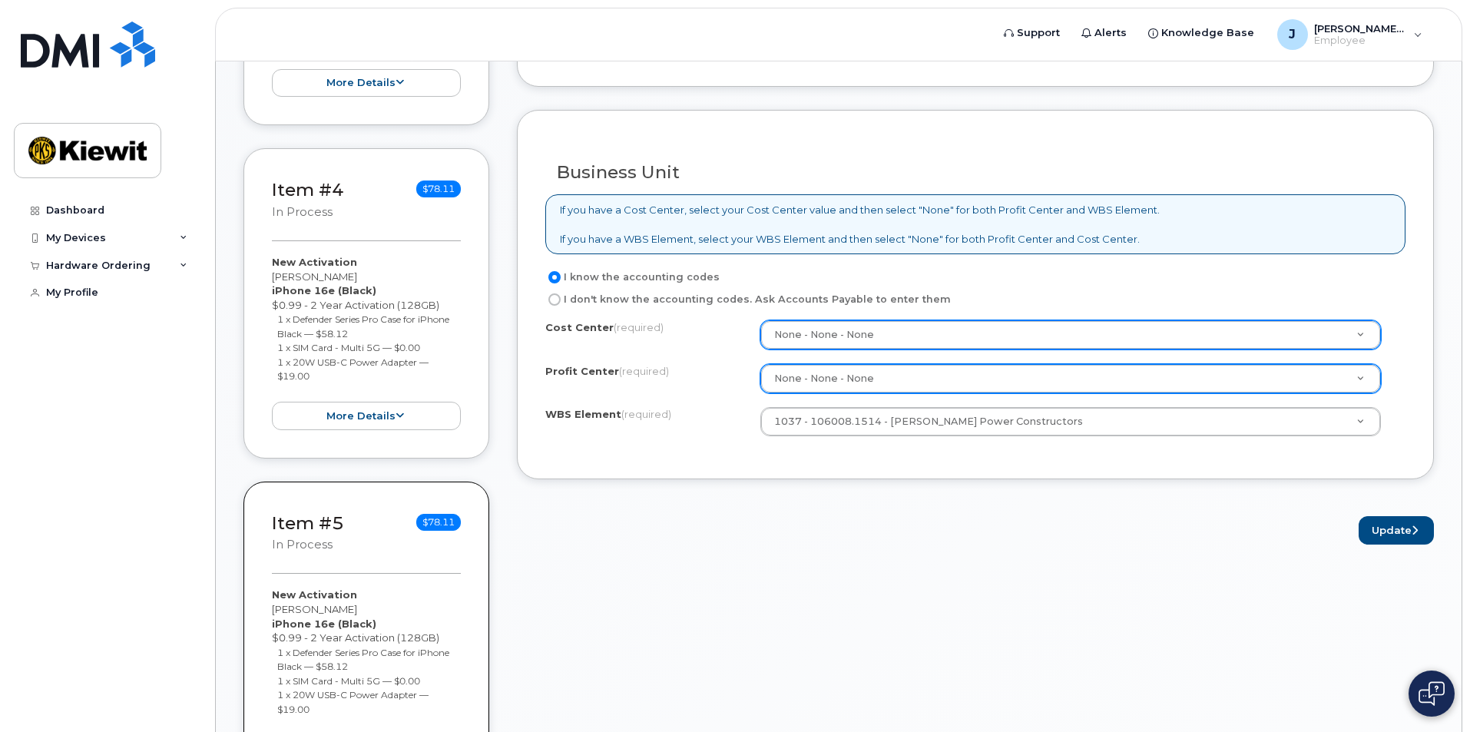
scroll to position [1231, 0]
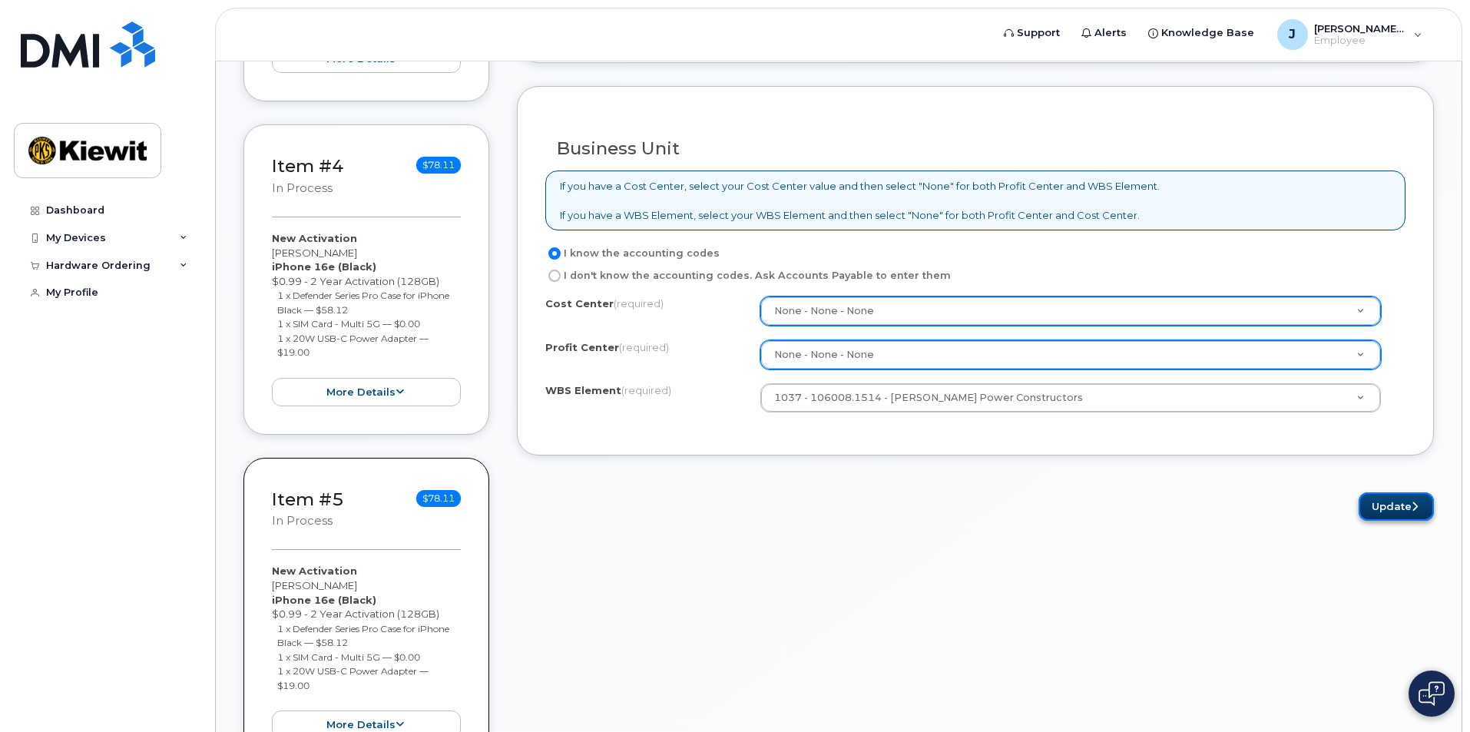
click at [1380, 514] on button "Update" at bounding box center [1396, 506] width 75 height 28
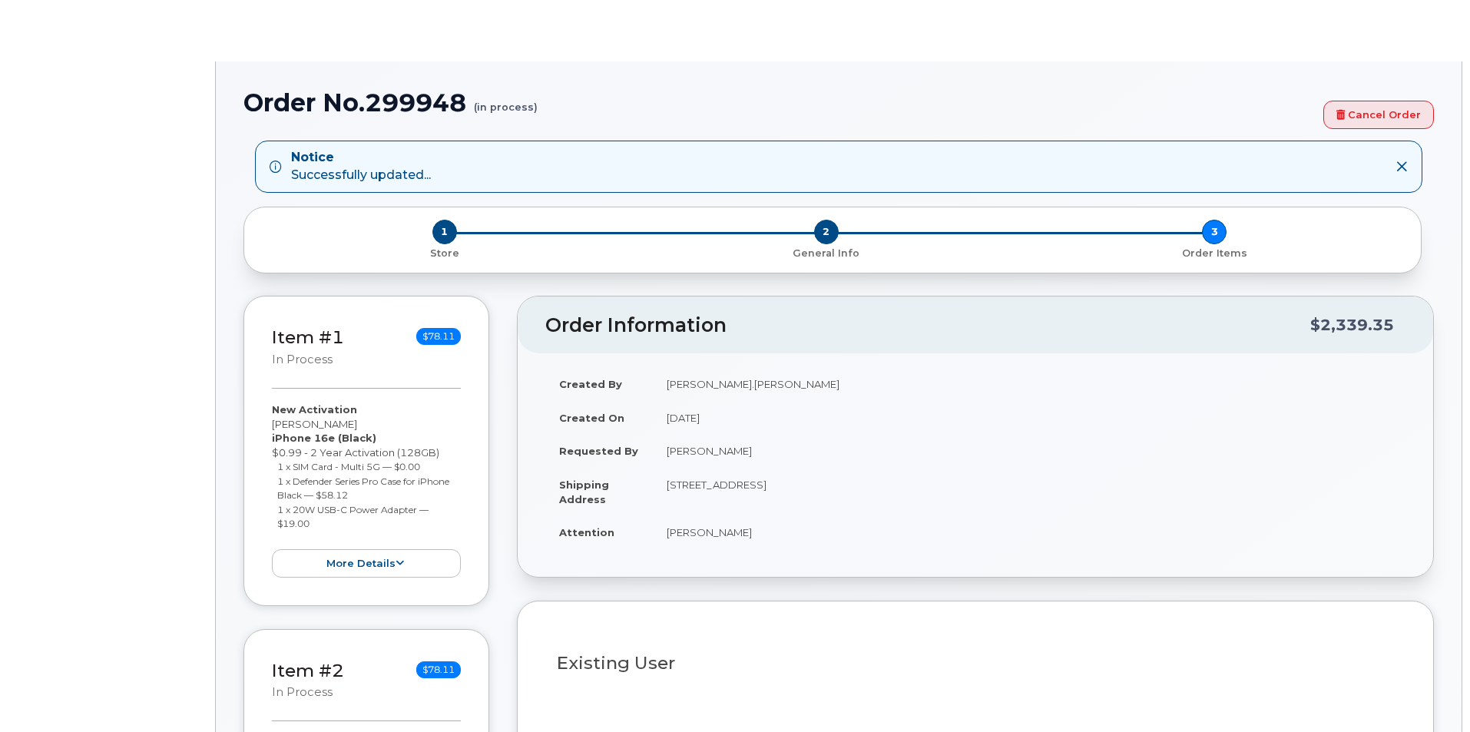
type input "2155675"
select select
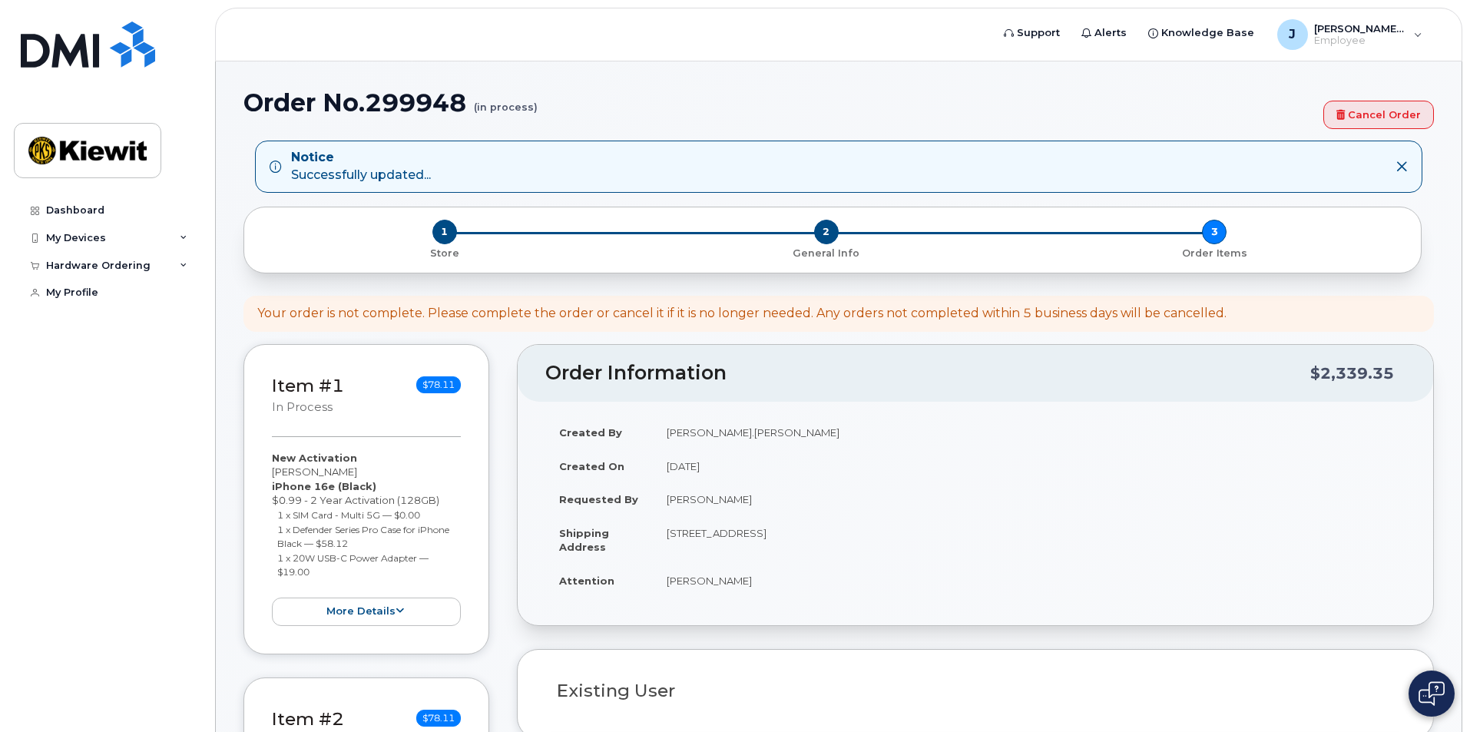
type input "12550 ([GEOGRAPHIC_DATA], [GEOGRAPHIC_DATA])"
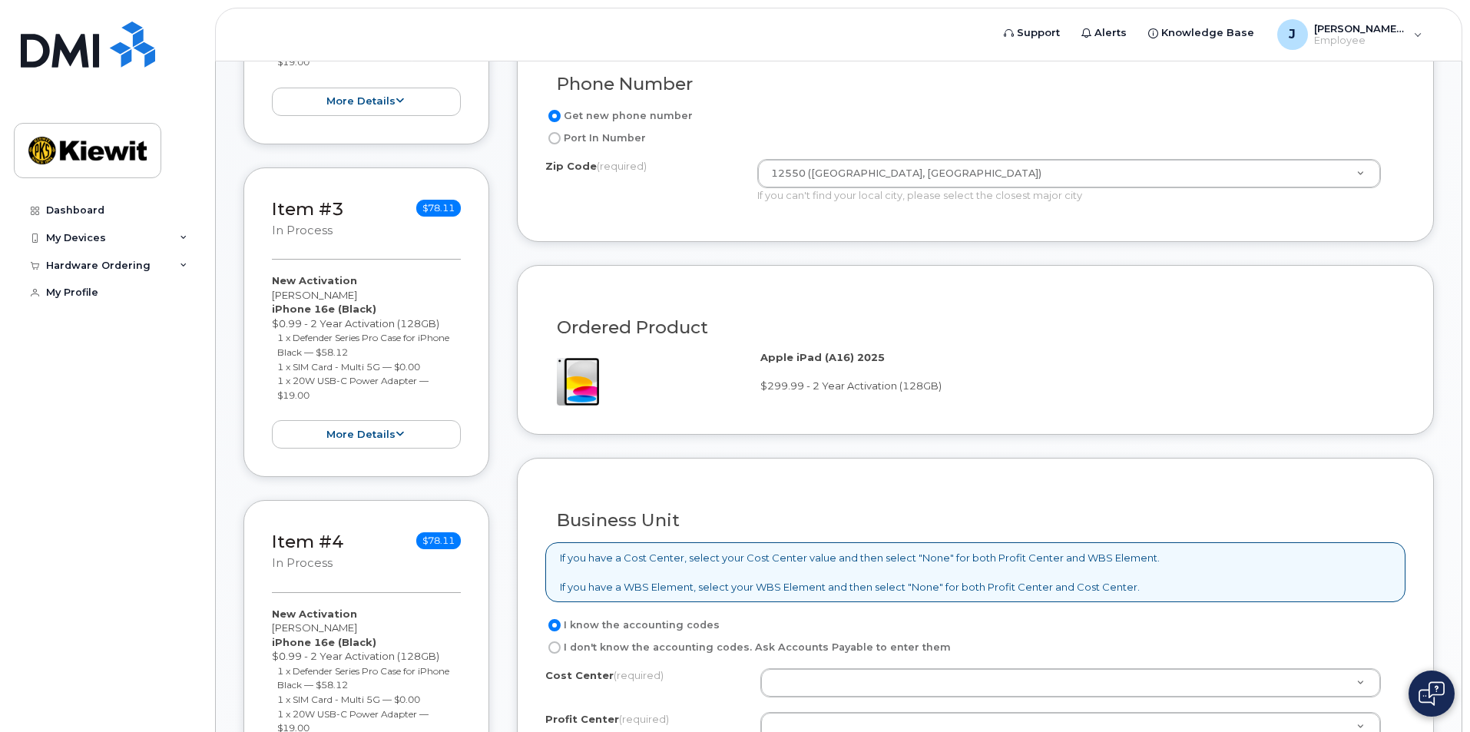
scroll to position [923, 0]
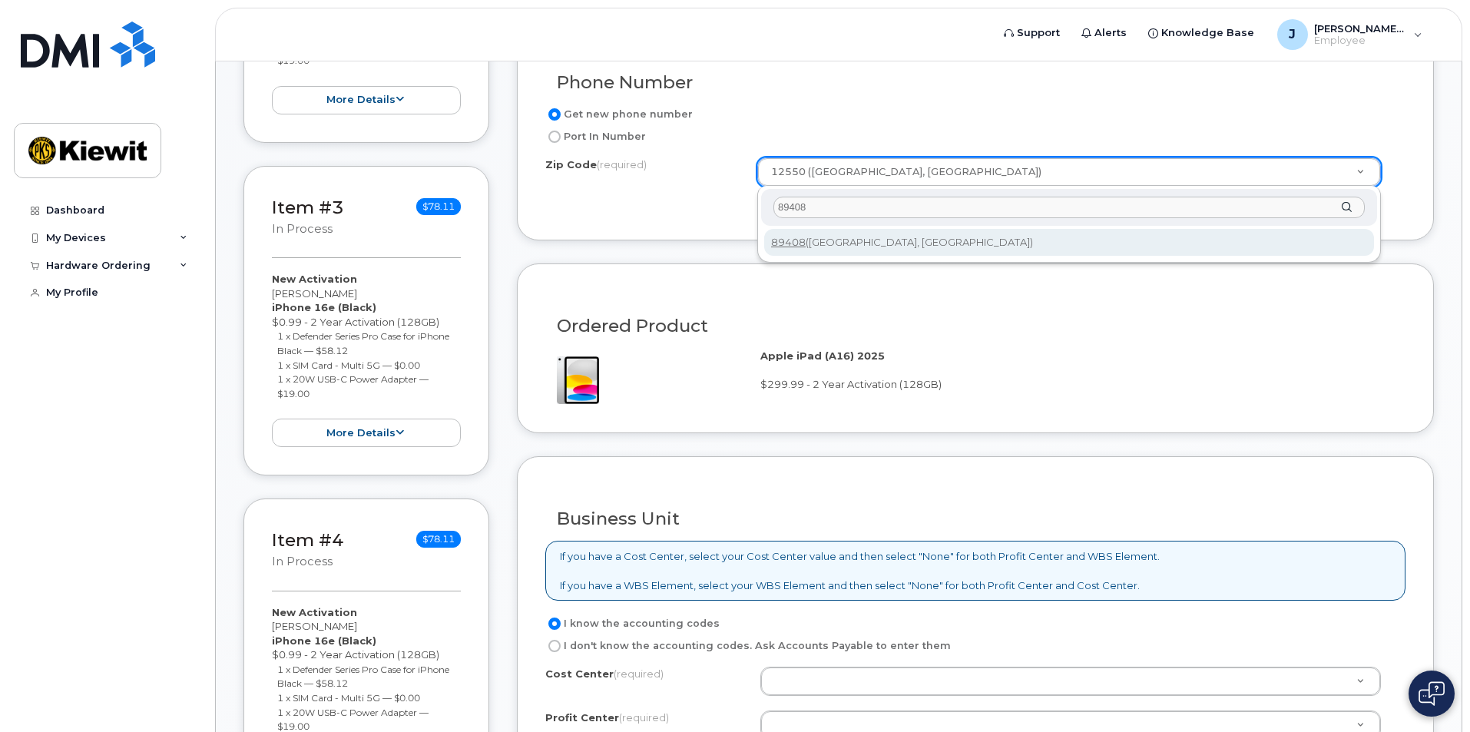
type input "89408"
type input "89408 ([GEOGRAPHIC_DATA], [GEOGRAPHIC_DATA])"
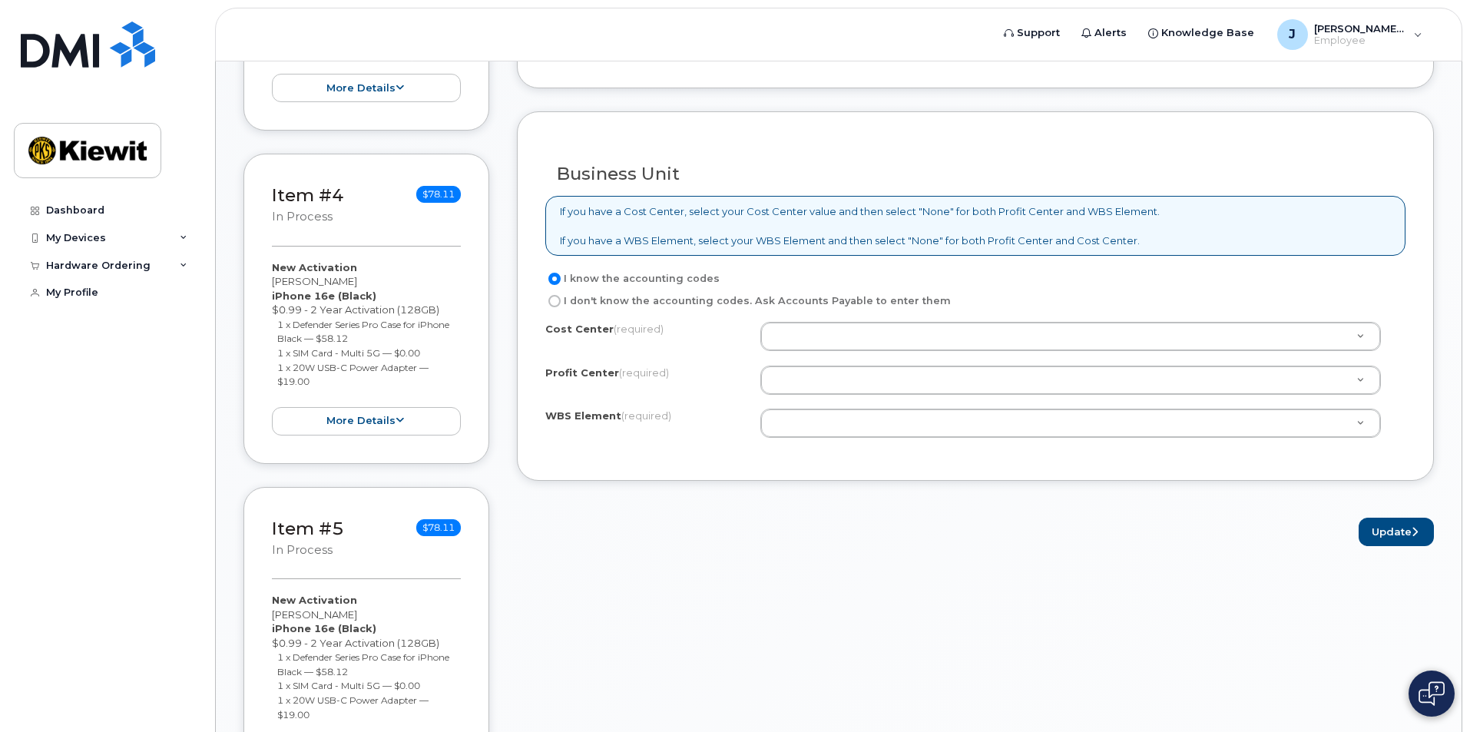
scroll to position [1307, 0]
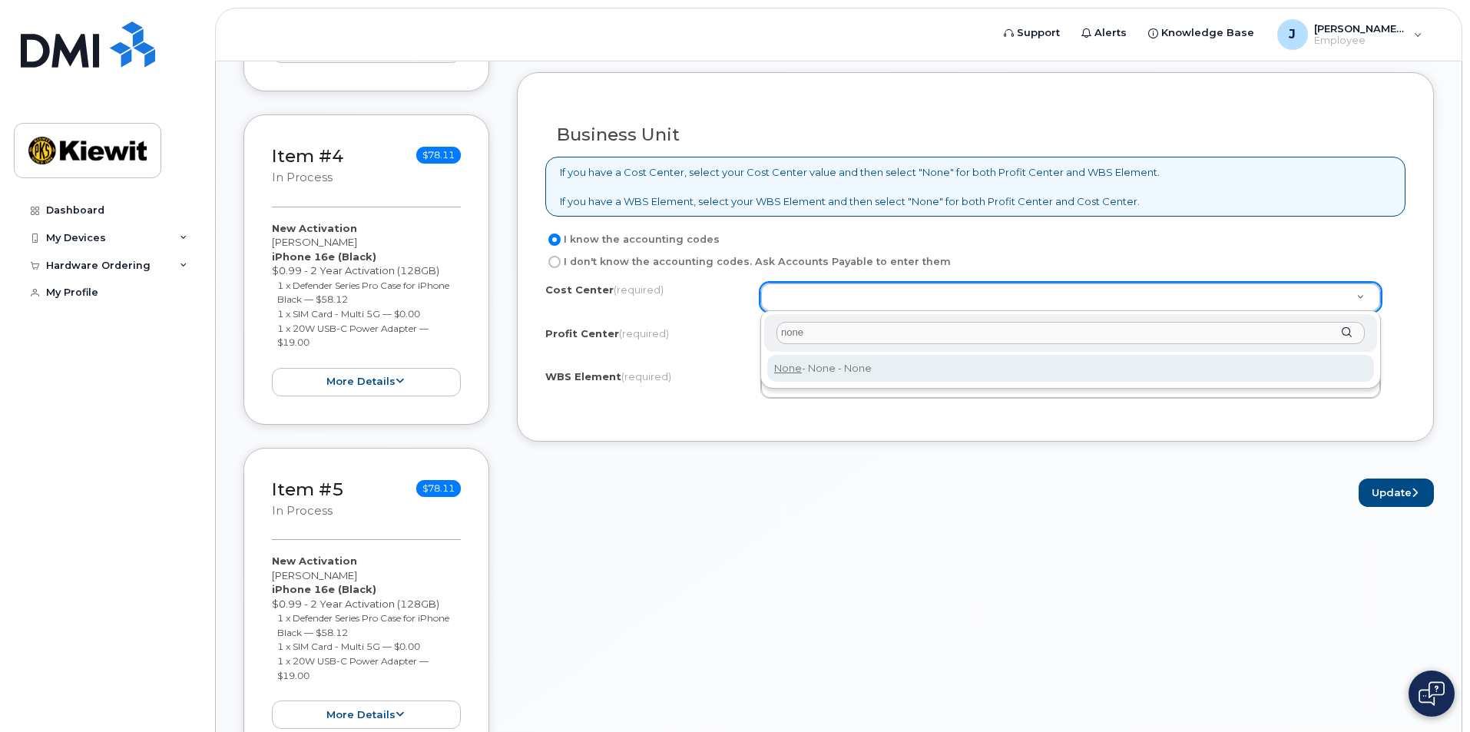
type input "none"
type input "None"
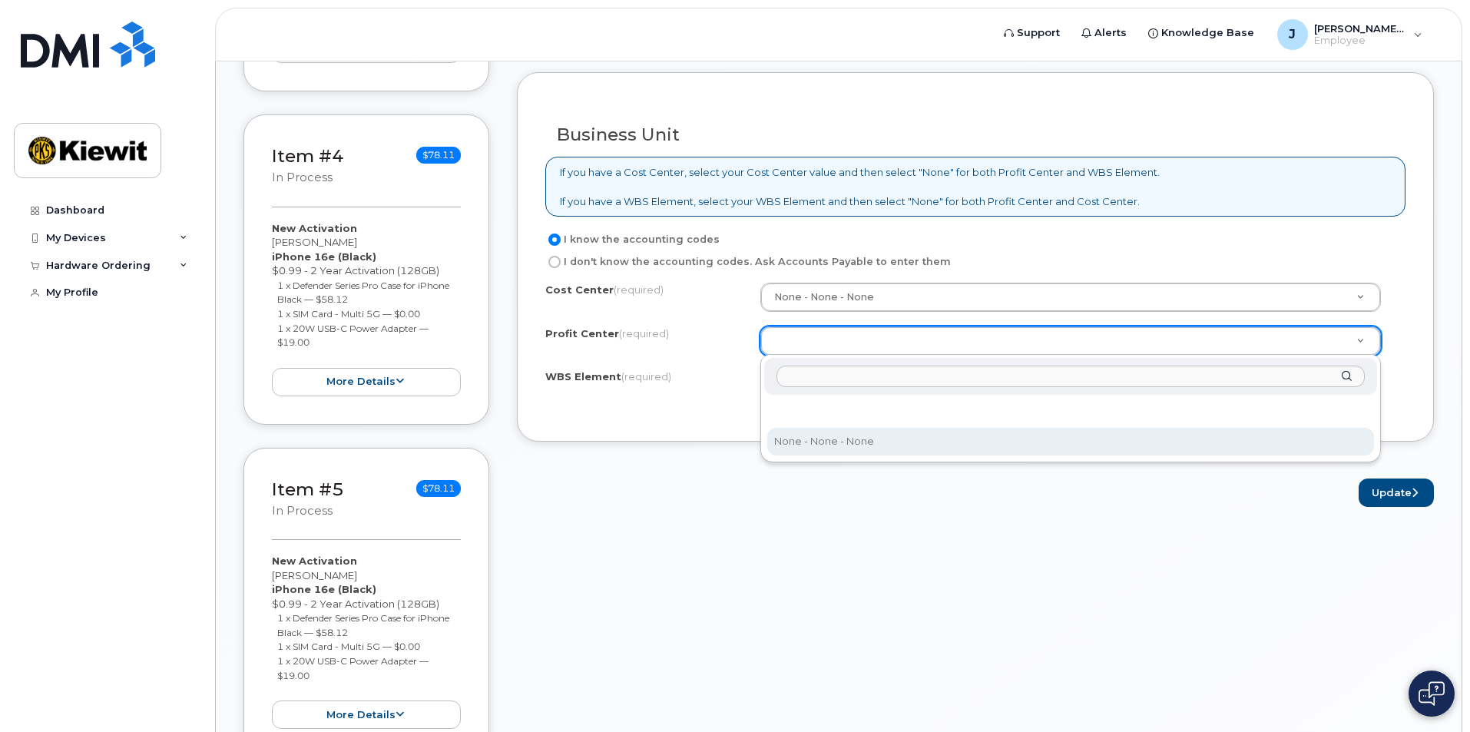
select select "None"
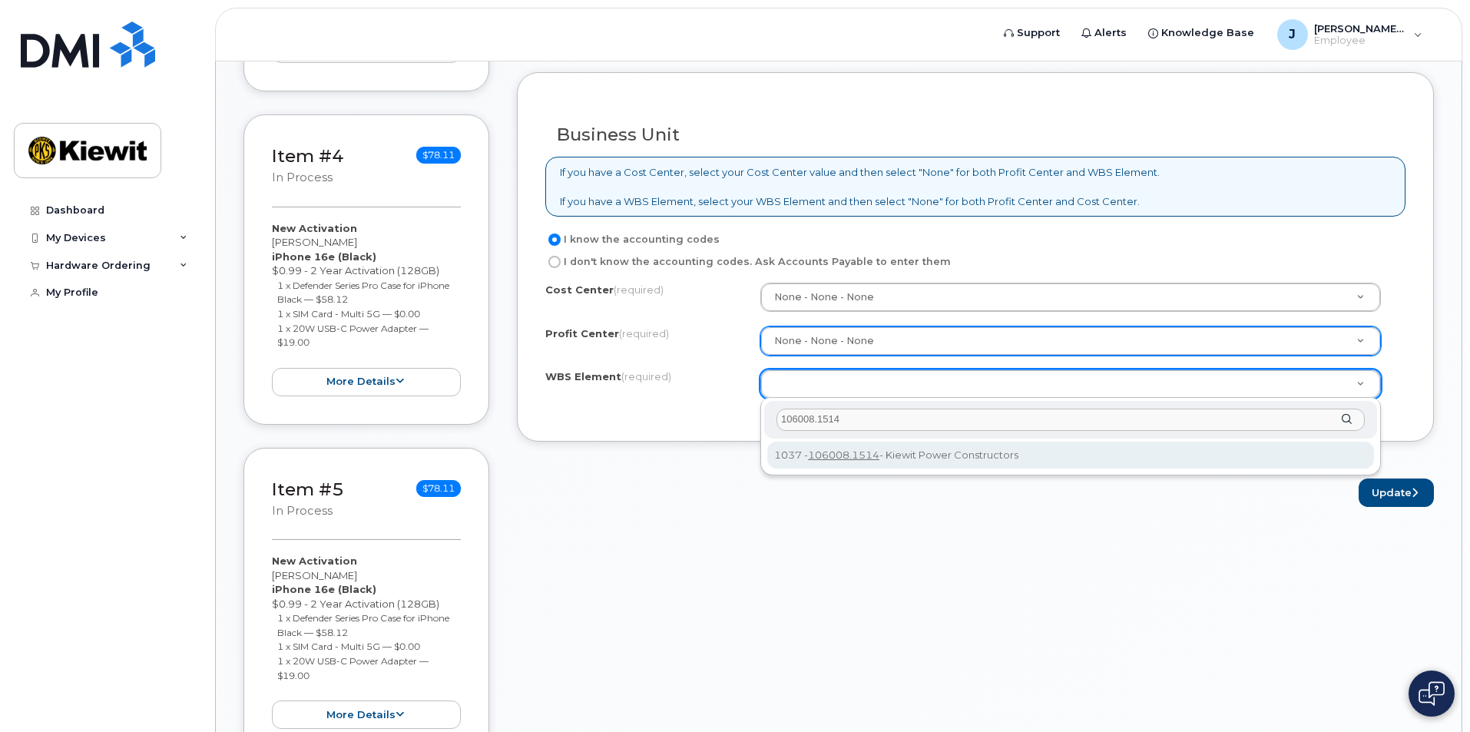
type input "106008.1514"
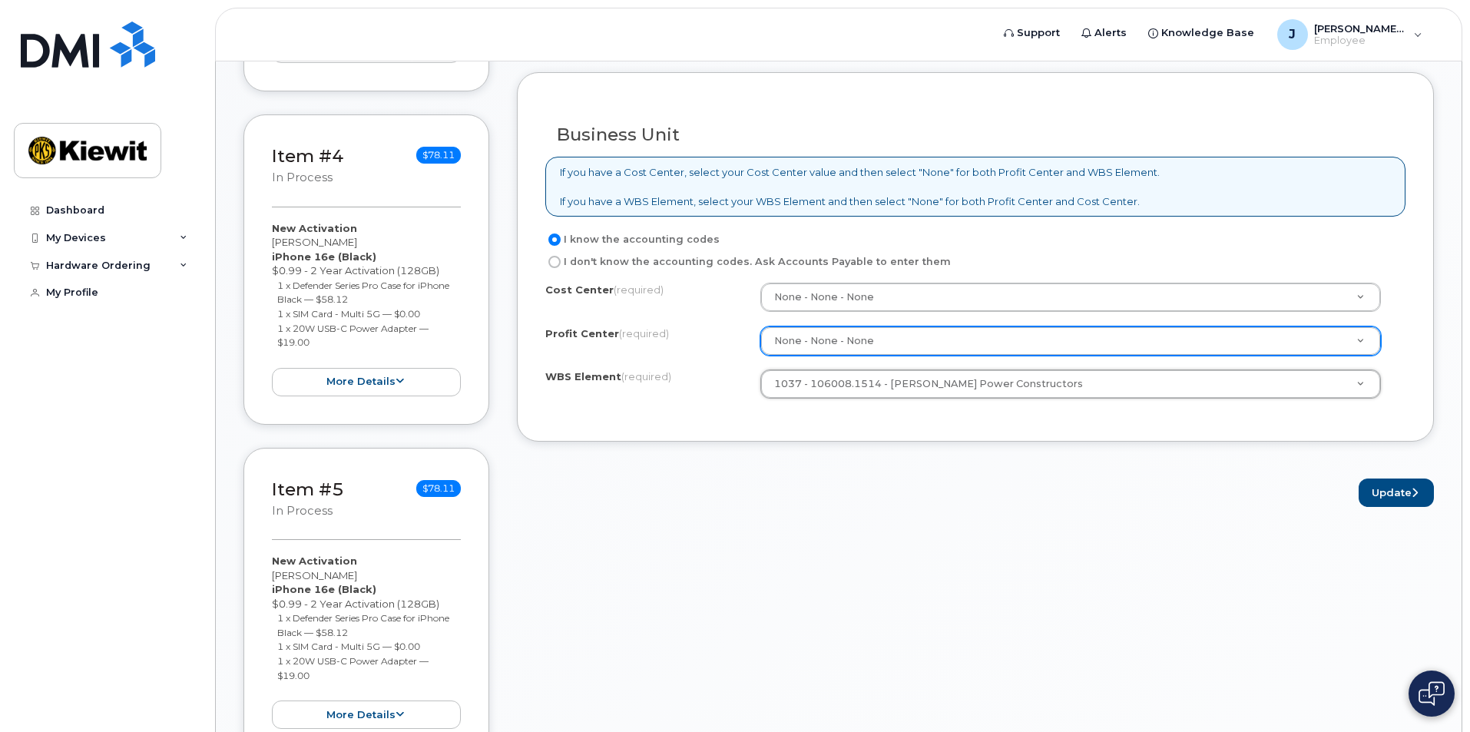
click at [839, 428] on div "Business Unit If you have a Cost Center, select your Cost Center value and then…" at bounding box center [975, 256] width 917 height 369
click at [1392, 497] on button "Update" at bounding box center [1396, 493] width 75 height 28
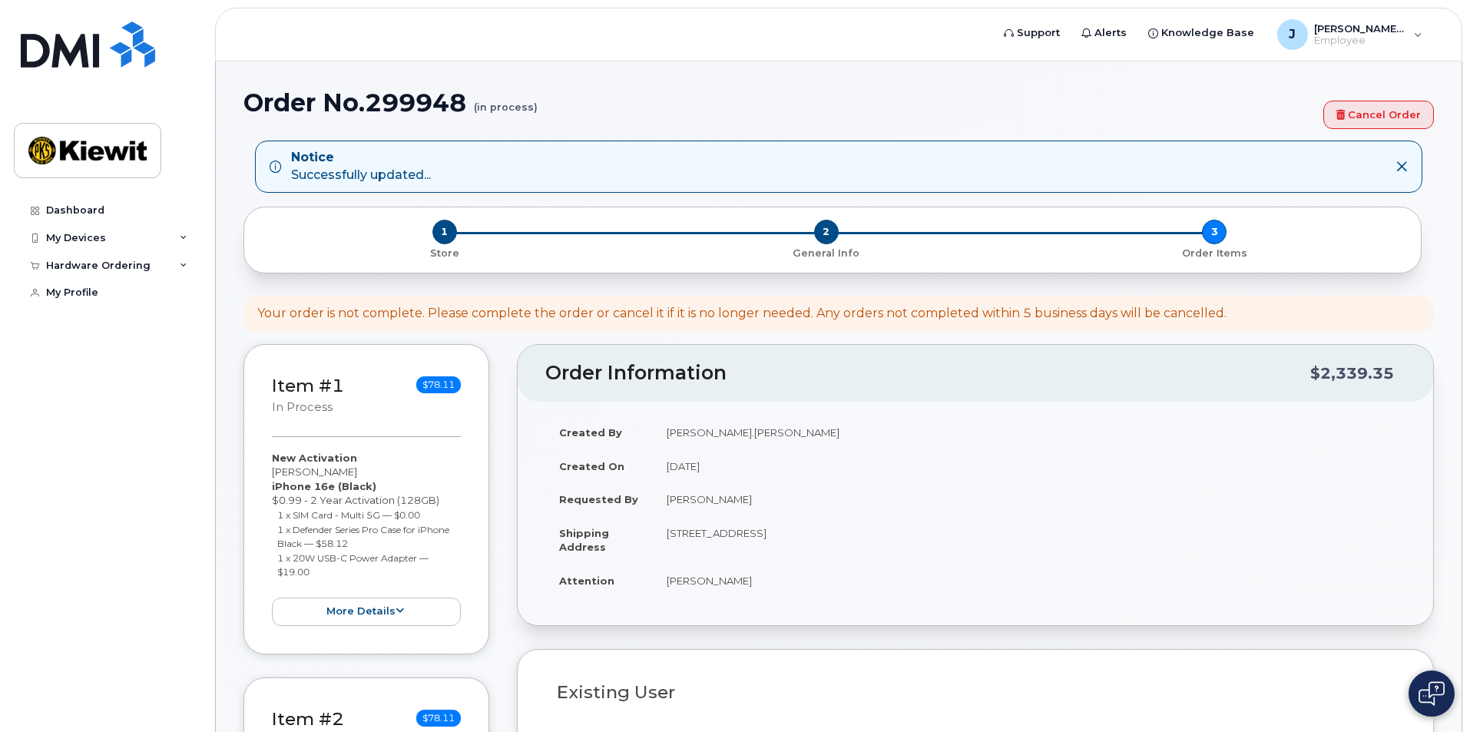
select select
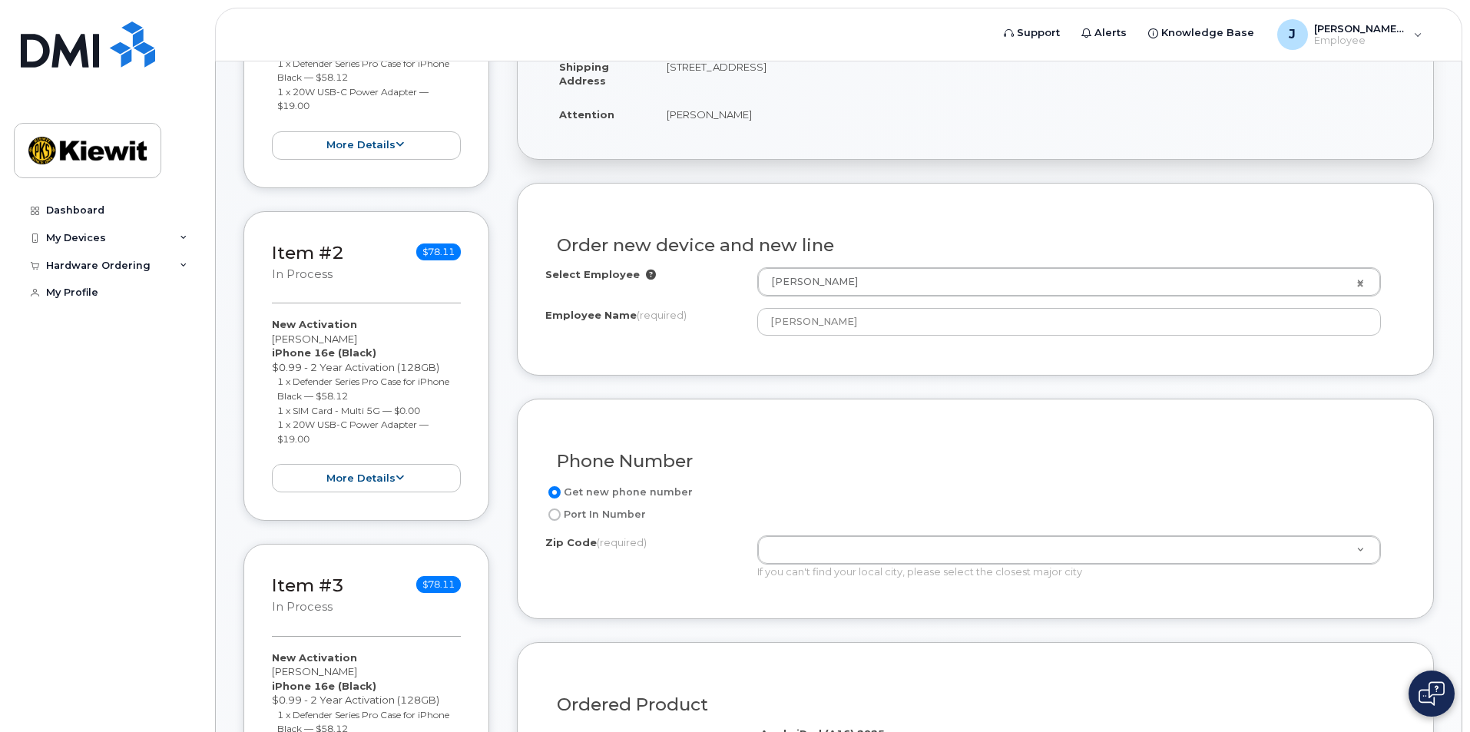
type input "12550 ([GEOGRAPHIC_DATA], [GEOGRAPHIC_DATA])"
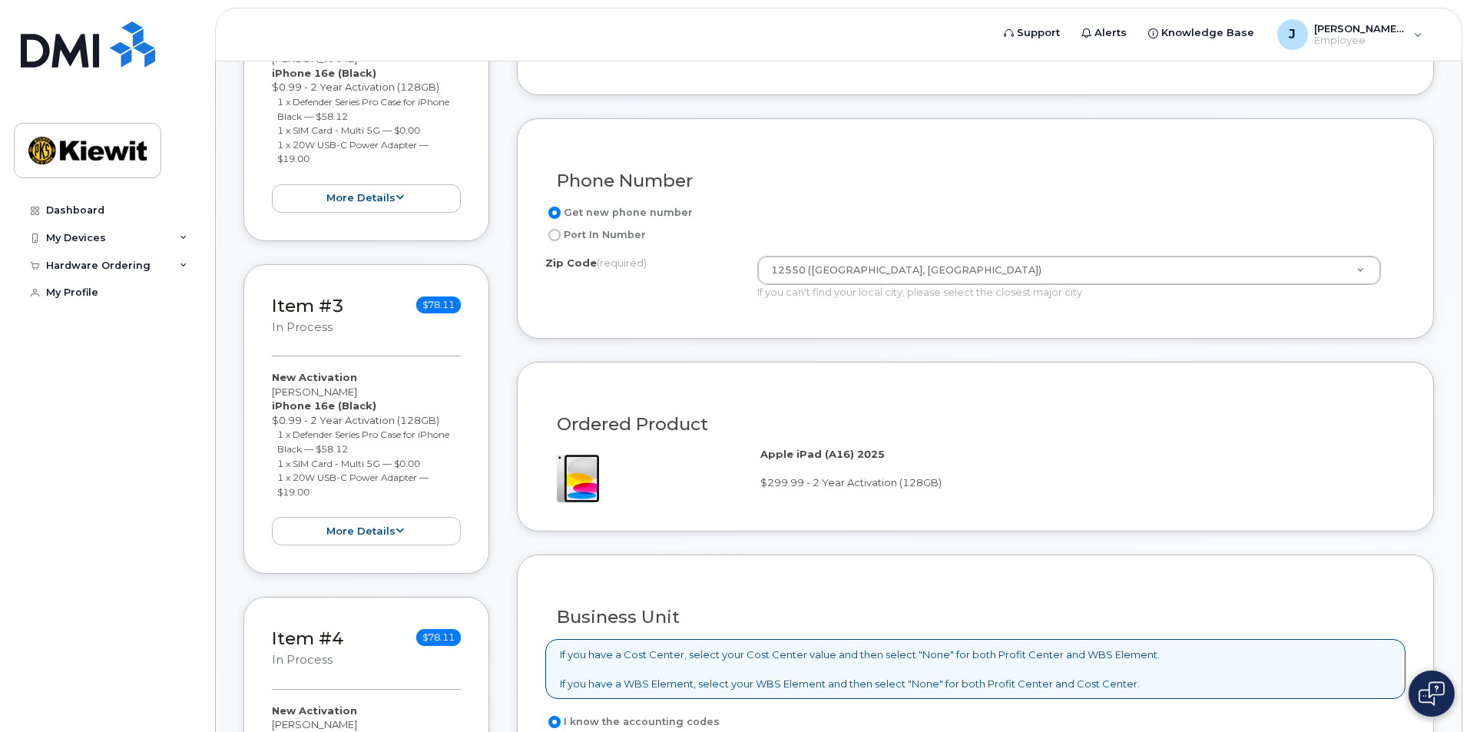
scroll to position [846, 0]
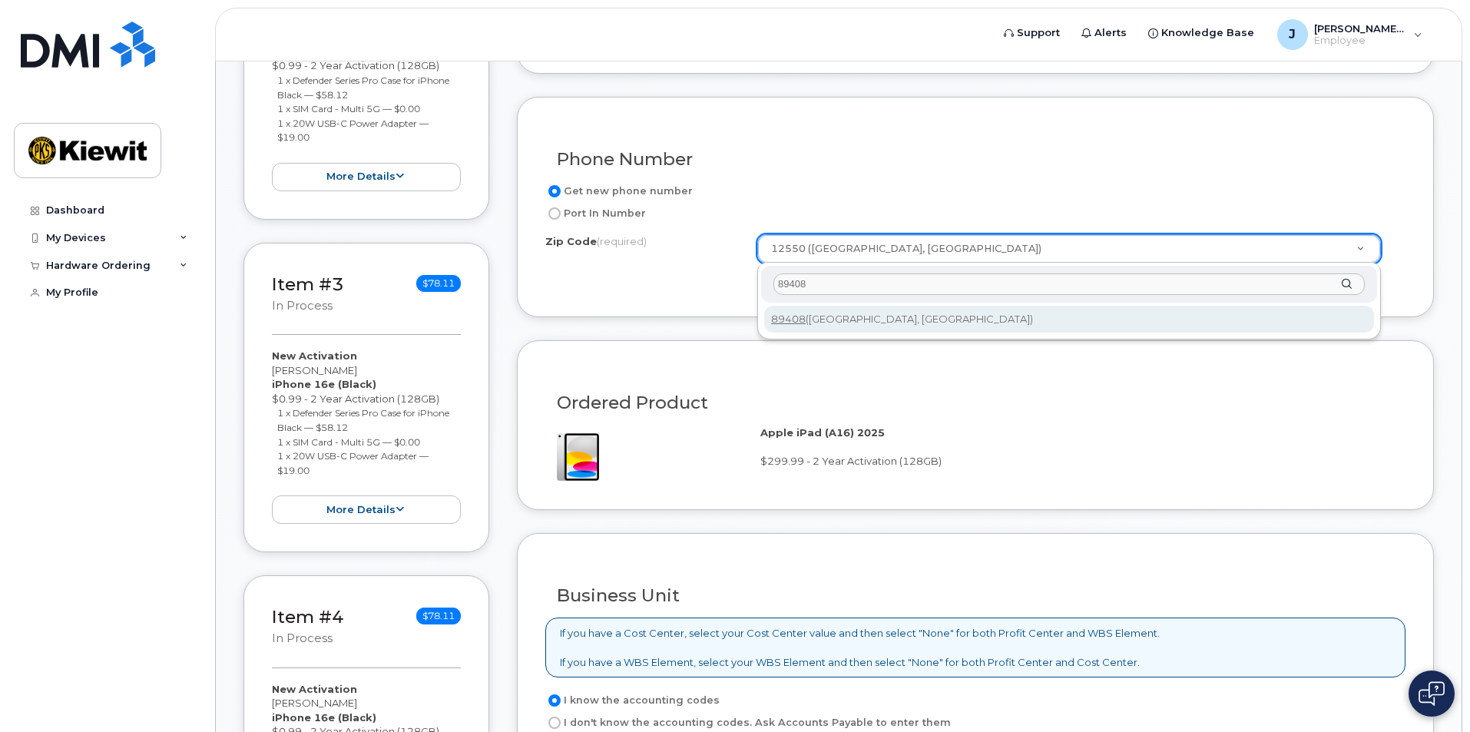
type input "89408"
type input "89408 ([GEOGRAPHIC_DATA], [GEOGRAPHIC_DATA])"
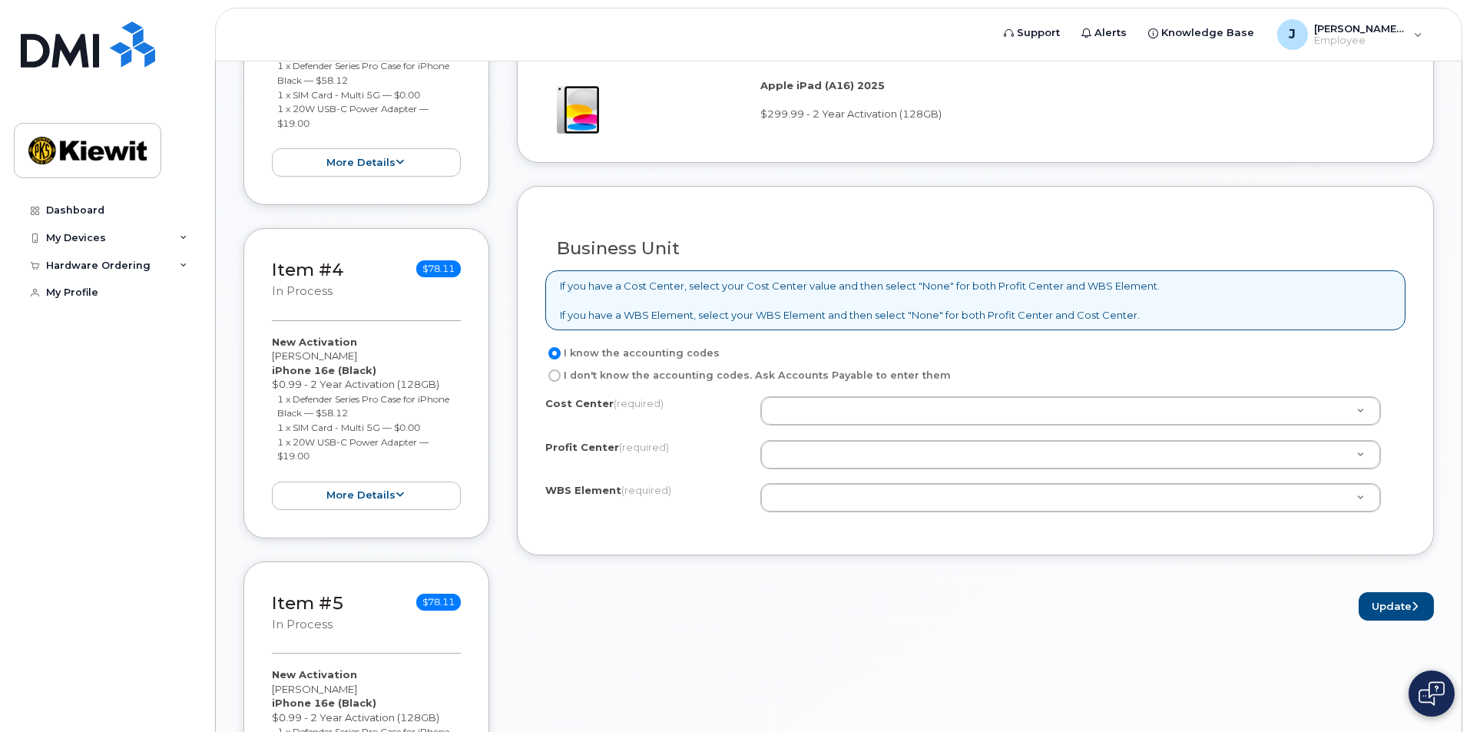
scroll to position [1230, 0]
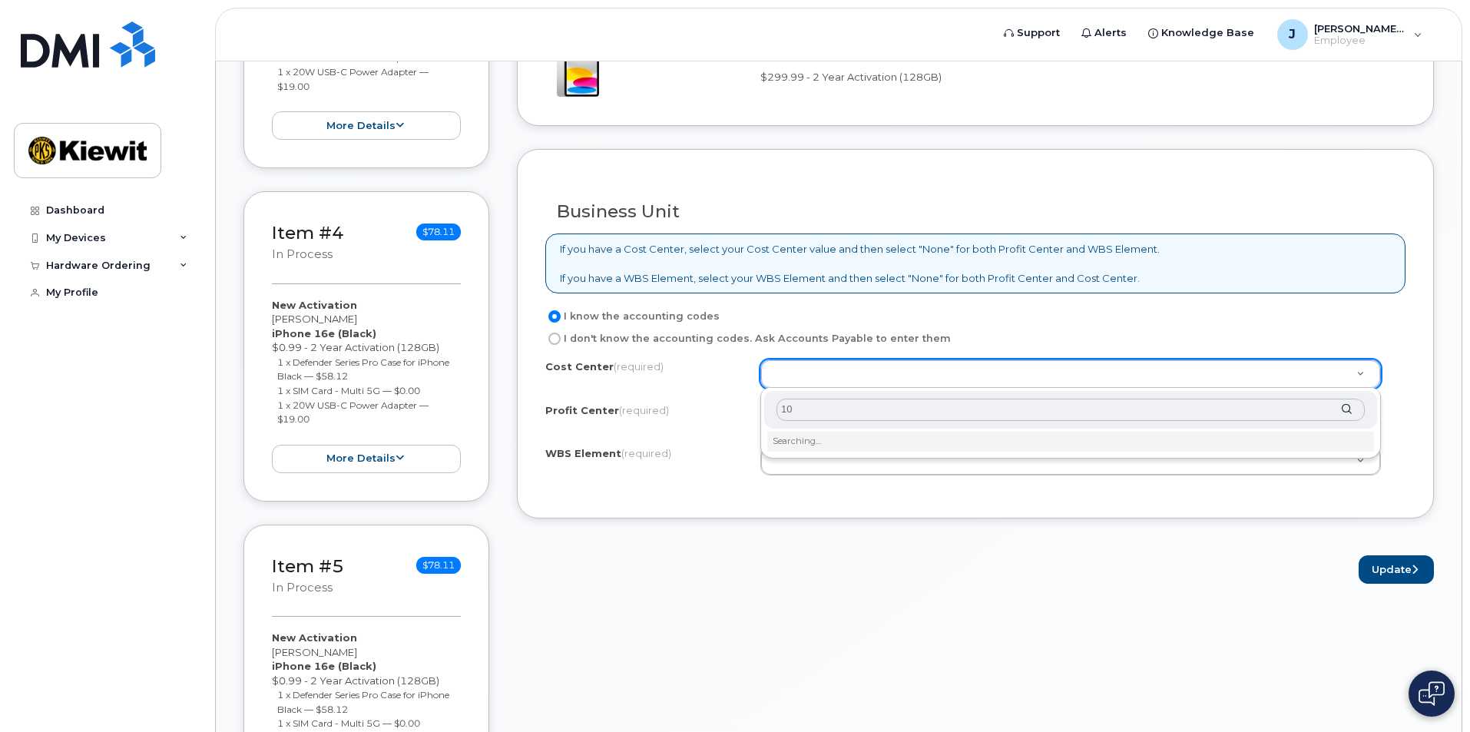
type input "1"
type input "none"
type input "None"
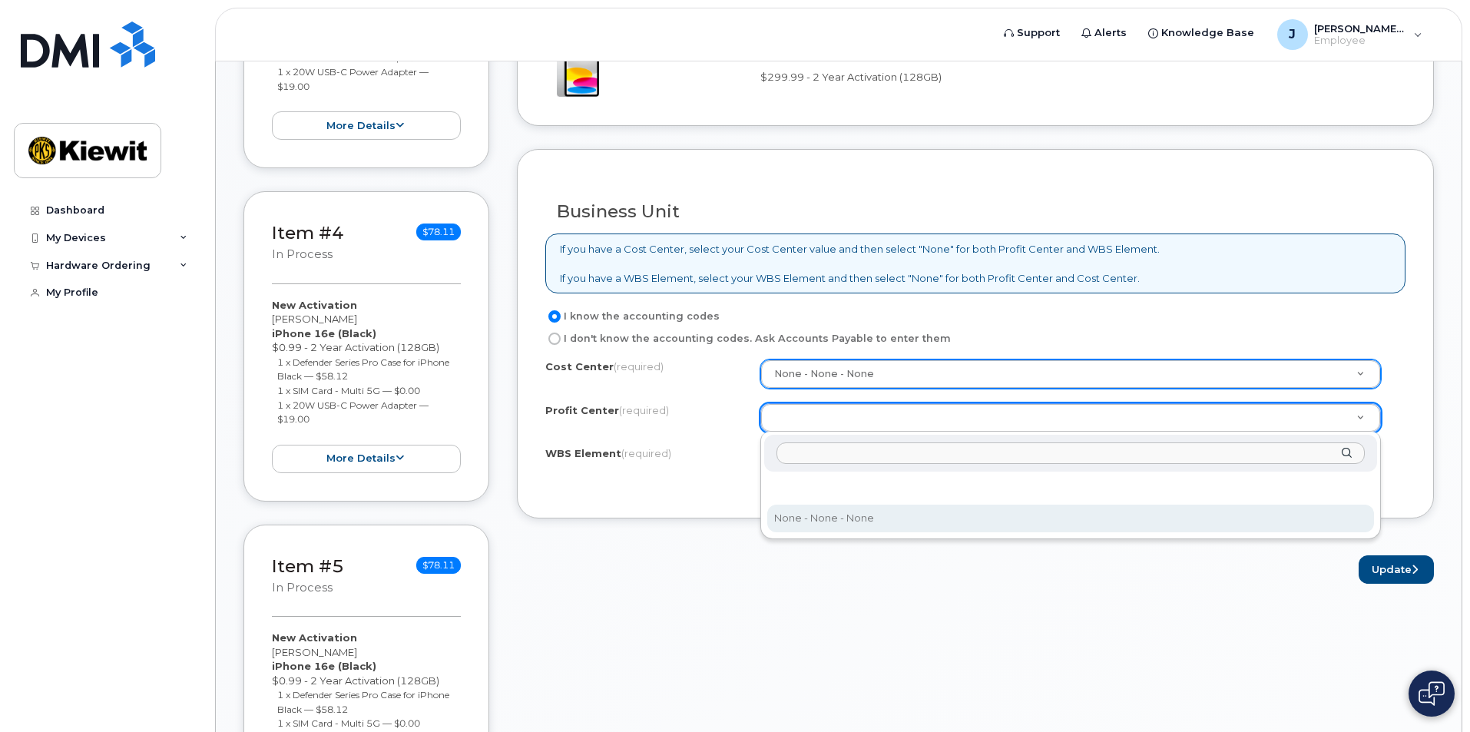
select select "None"
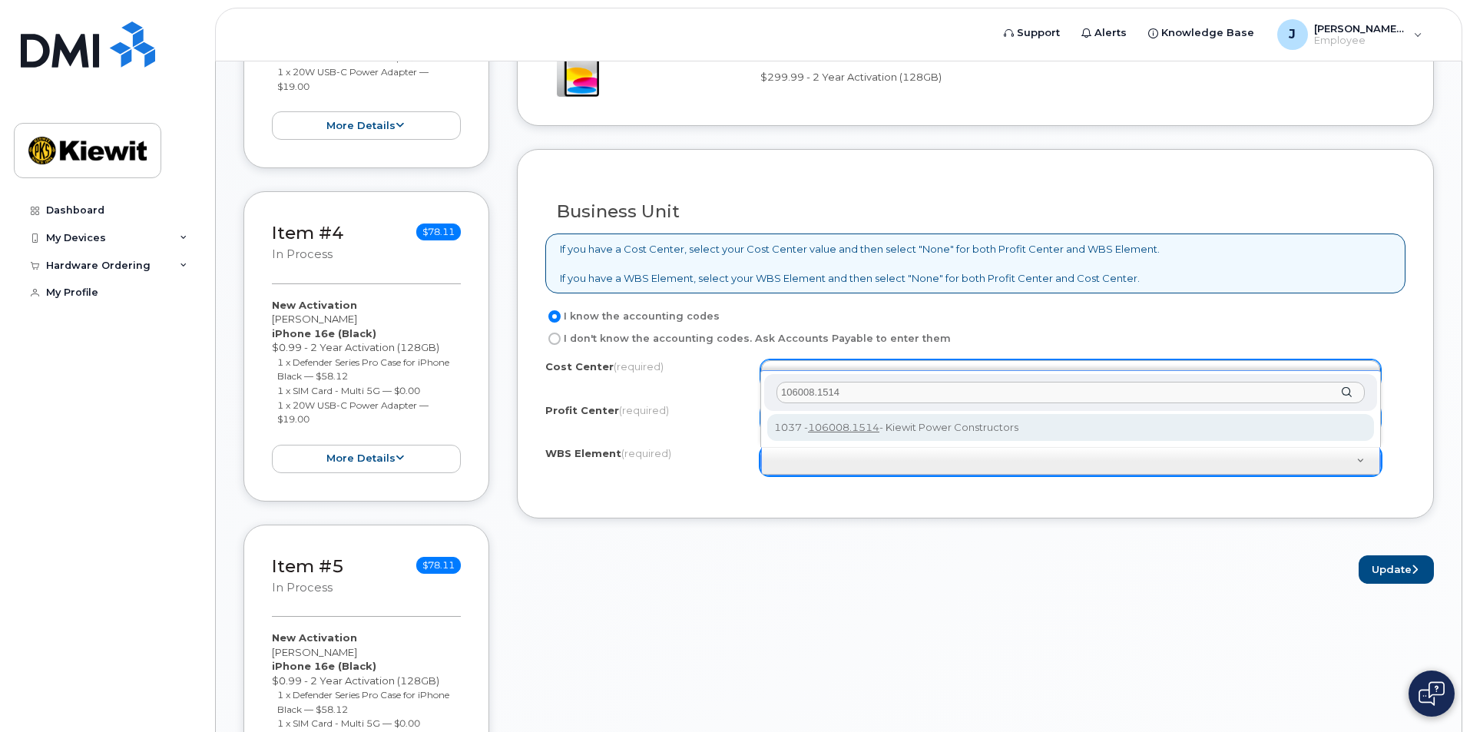
type input "106008.1514"
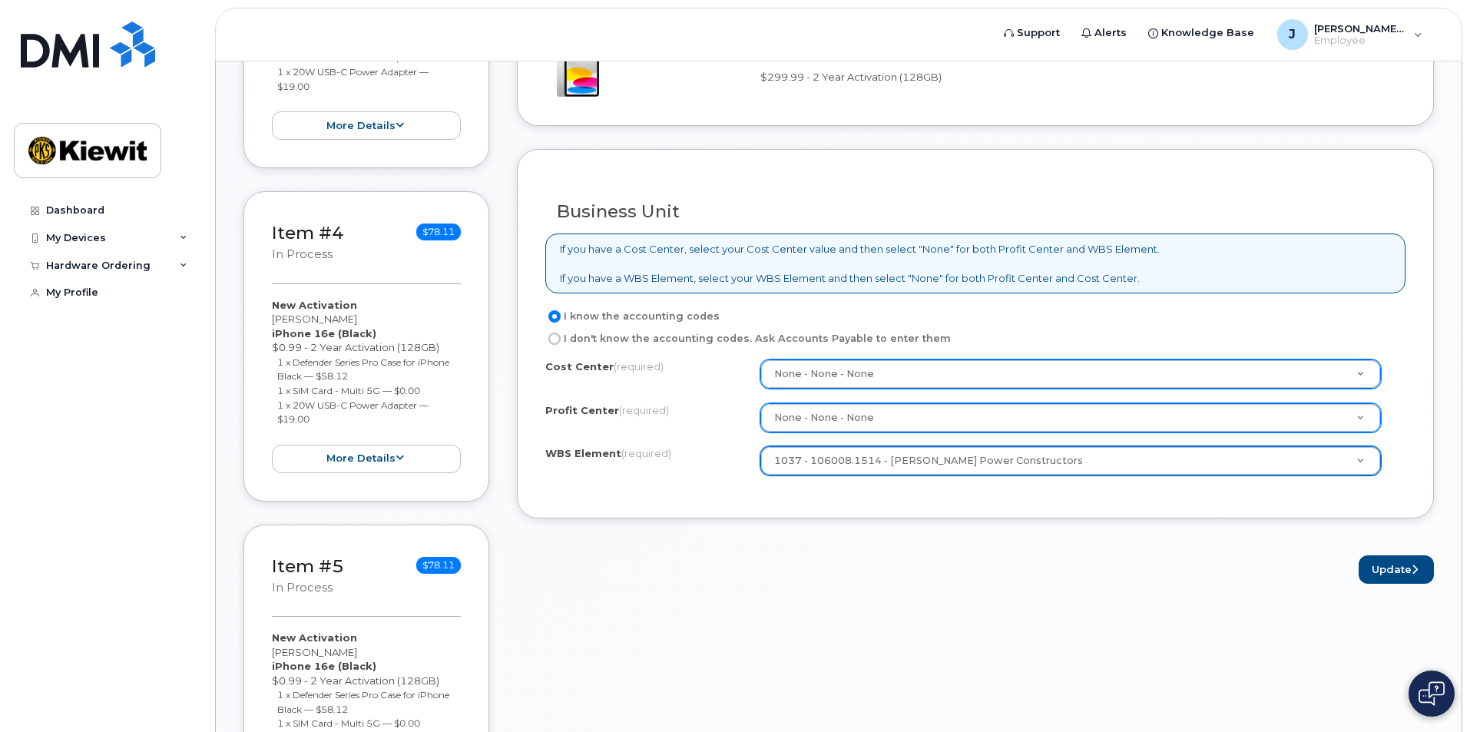
drag, startPoint x: 845, startPoint y: 488, endPoint x: 877, endPoint y: 497, distance: 33.6
click at [845, 489] on div "Cost Center (required) None - None - None None Profit Center (required) None - …" at bounding box center [975, 424] width 860 height 131
click at [1376, 565] on button "Update" at bounding box center [1396, 569] width 75 height 28
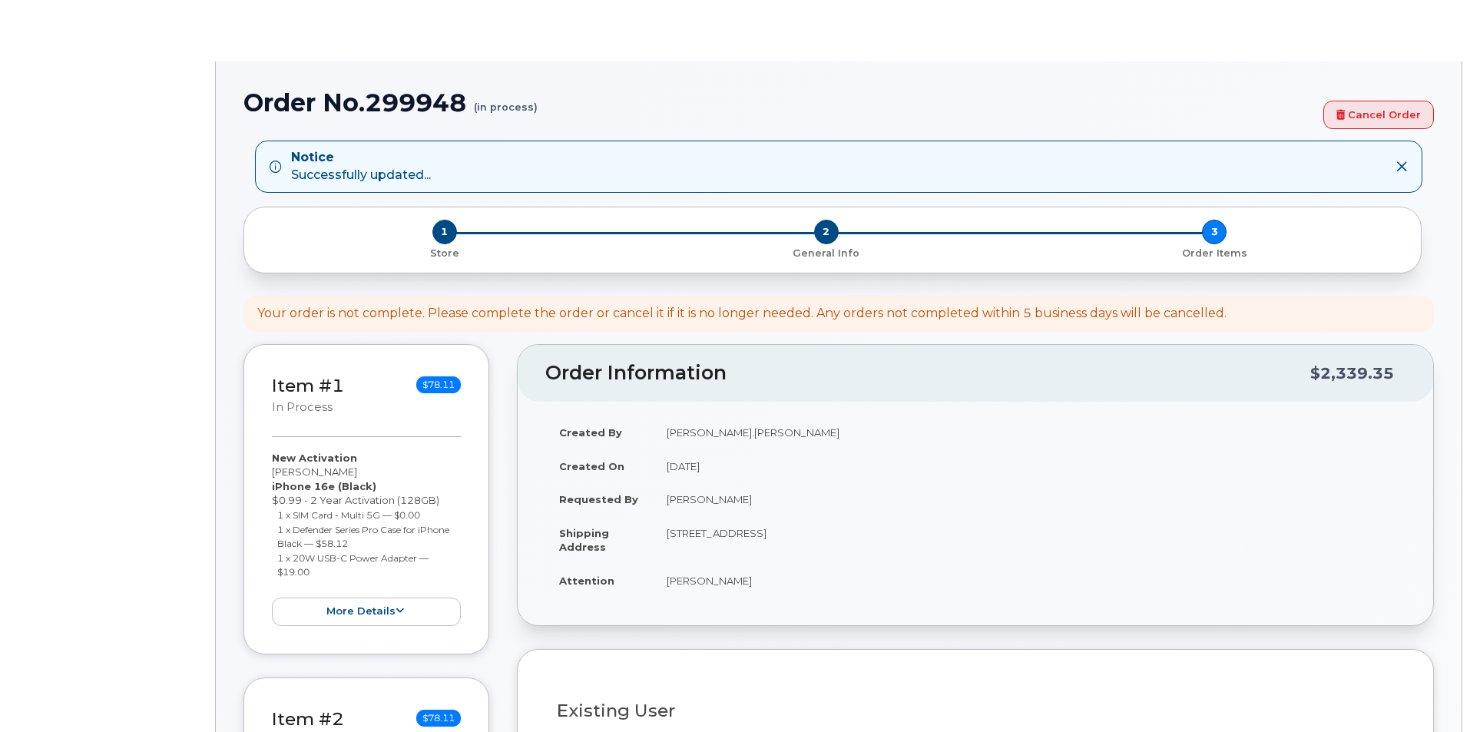
select select
type input "12550 ([GEOGRAPHIC_DATA], [GEOGRAPHIC_DATA])"
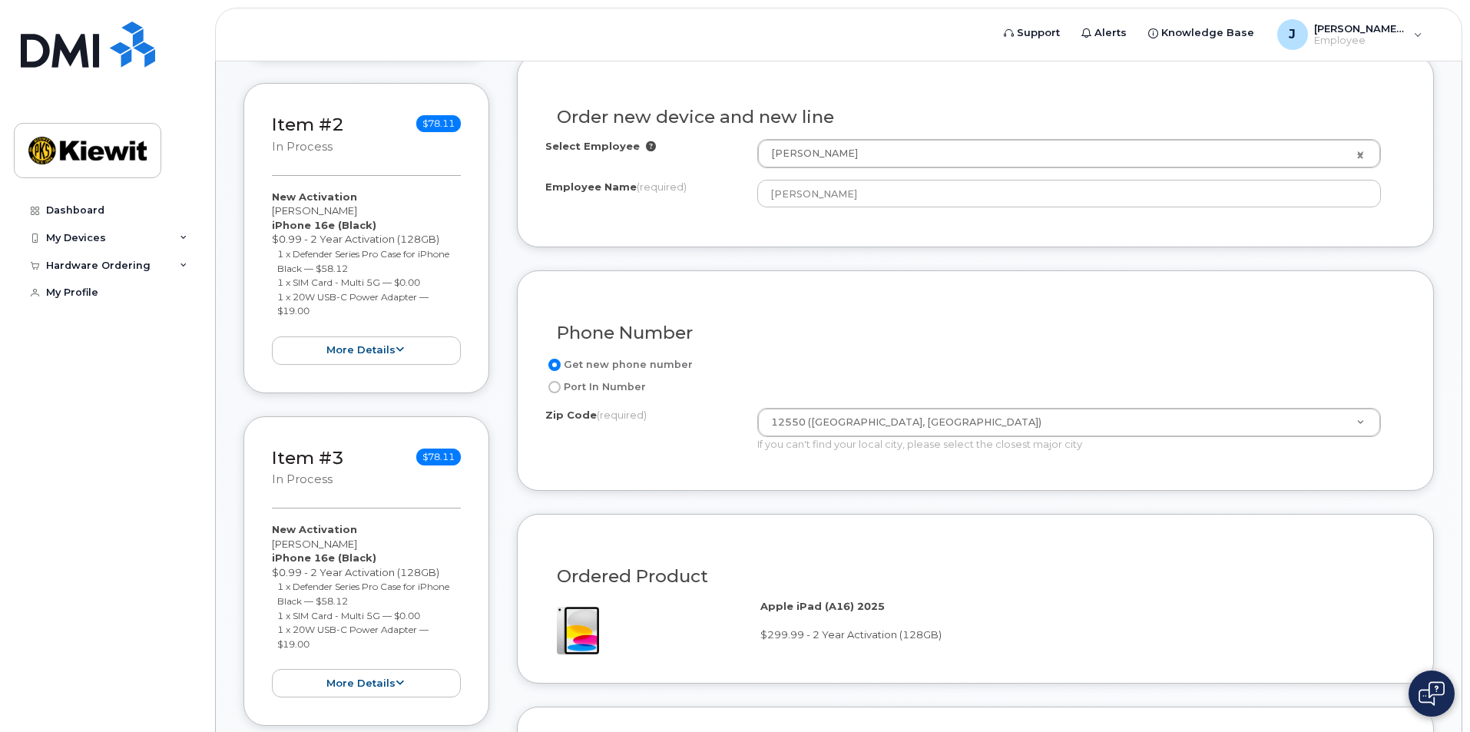
scroll to position [694, 0]
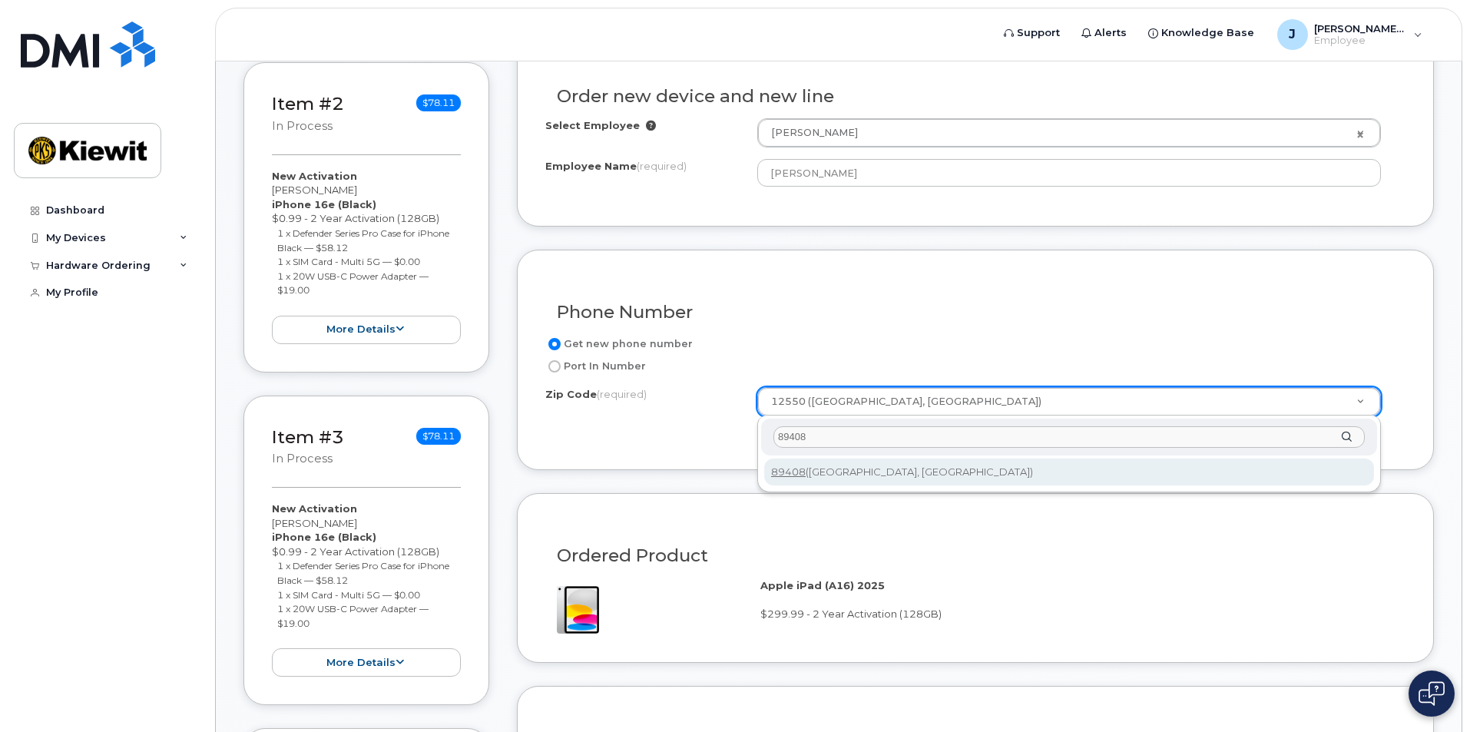
type input "89408"
type input "89408 ([GEOGRAPHIC_DATA], [GEOGRAPHIC_DATA])"
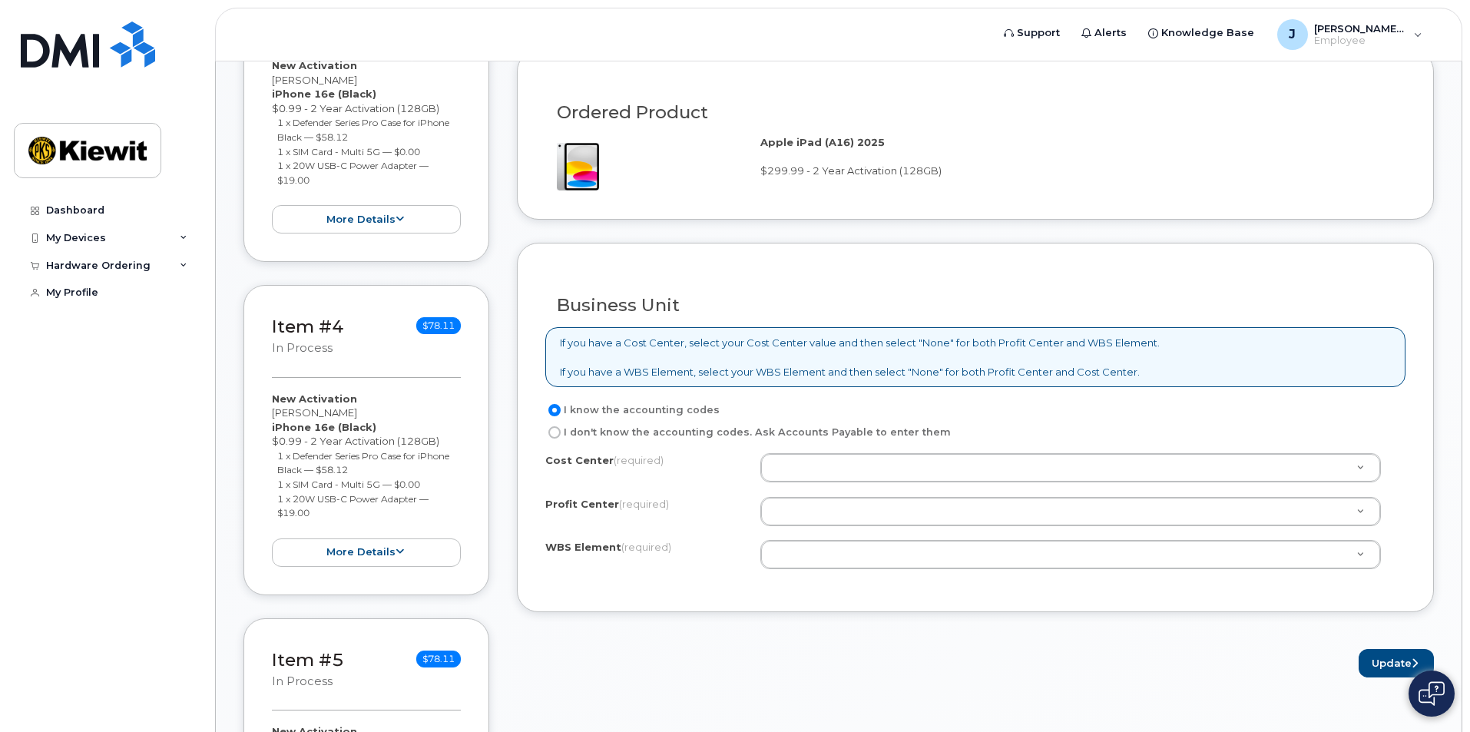
scroll to position [1154, 0]
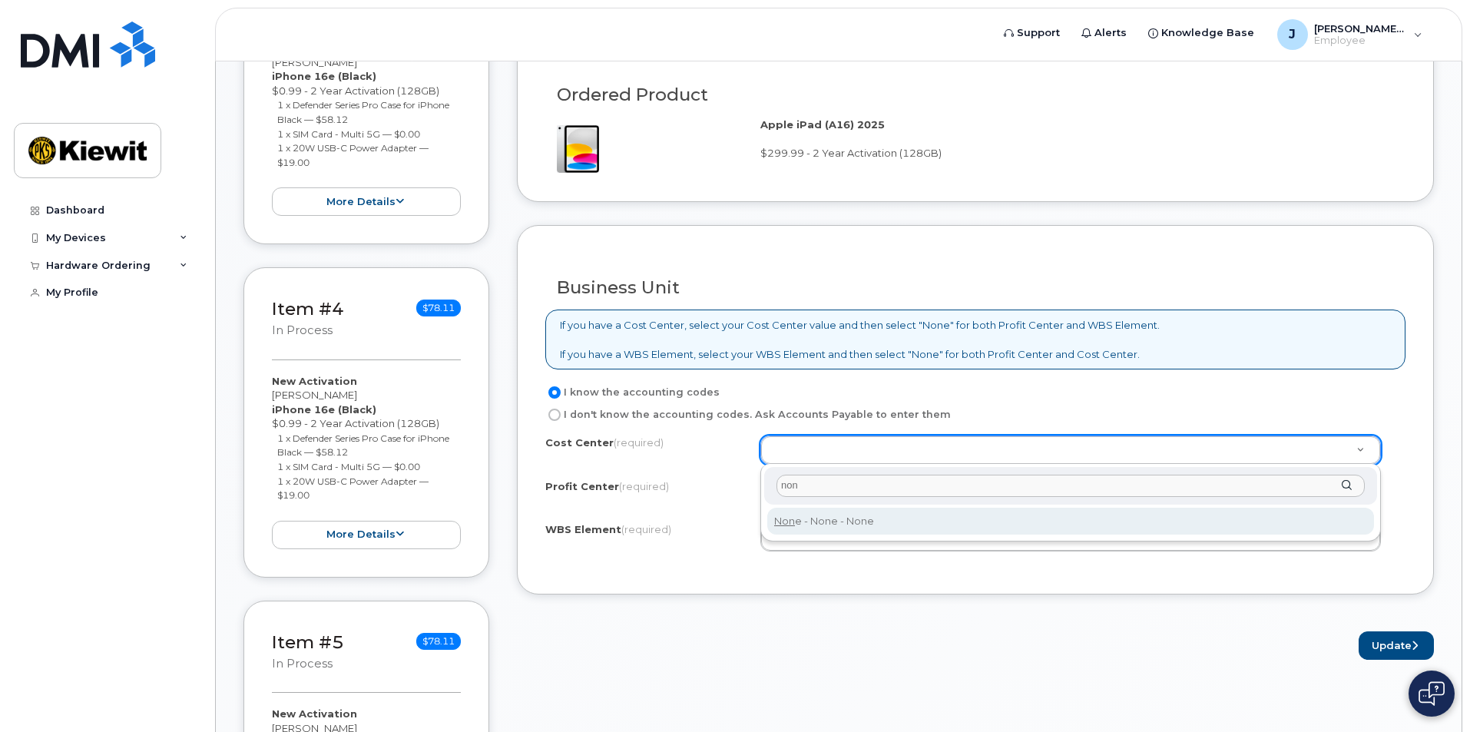
type input "non"
type input "None"
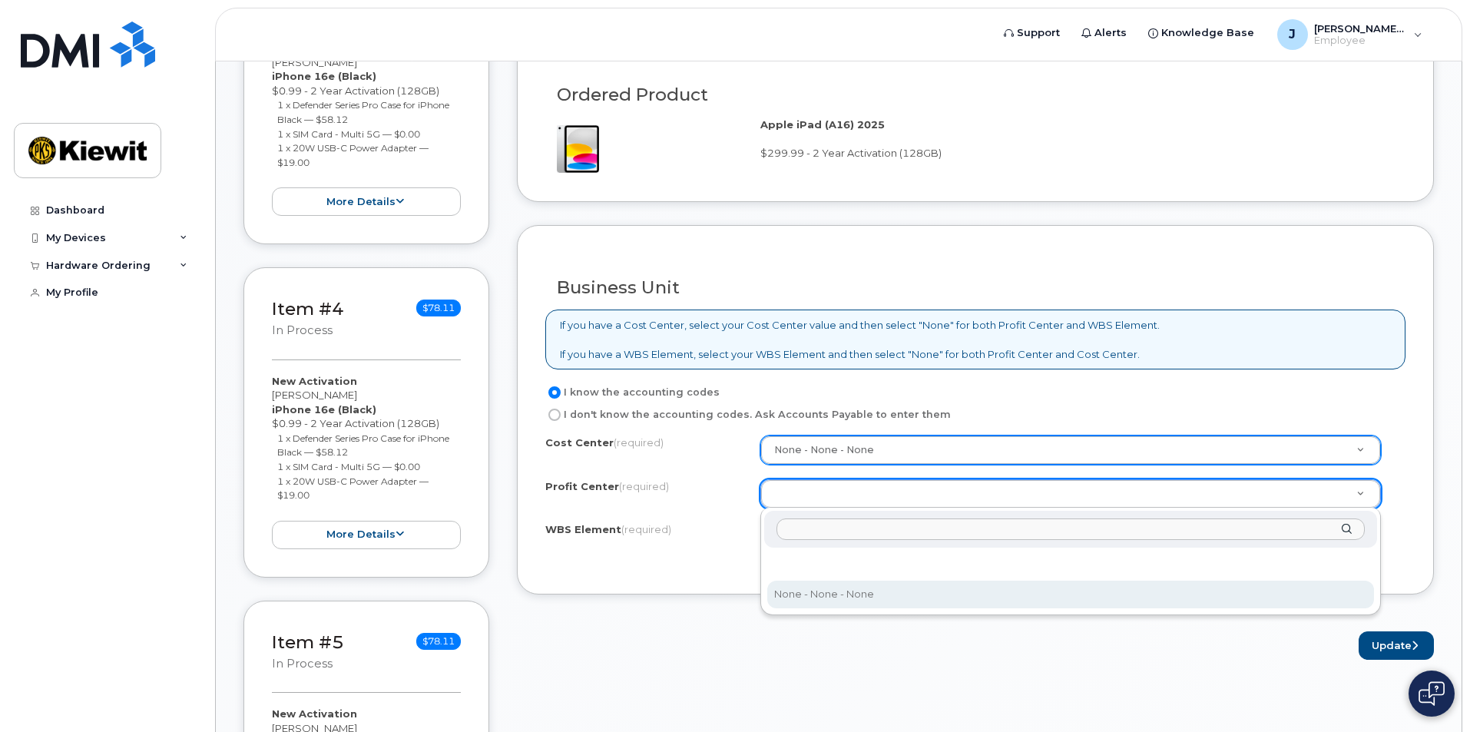
select select "None"
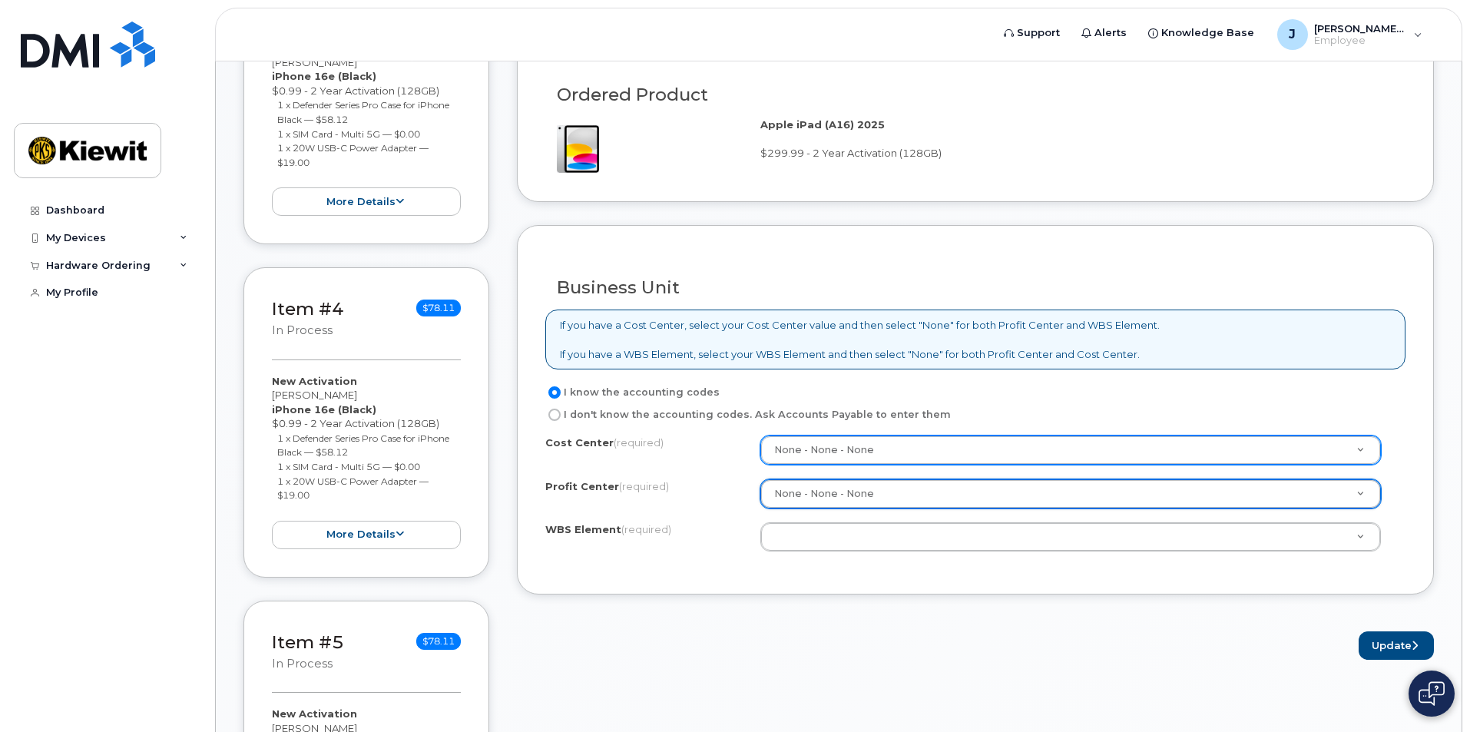
click at [814, 553] on div "Cost Center (required) None - None - None None Profit Center (required) None - …" at bounding box center [975, 501] width 860 height 131
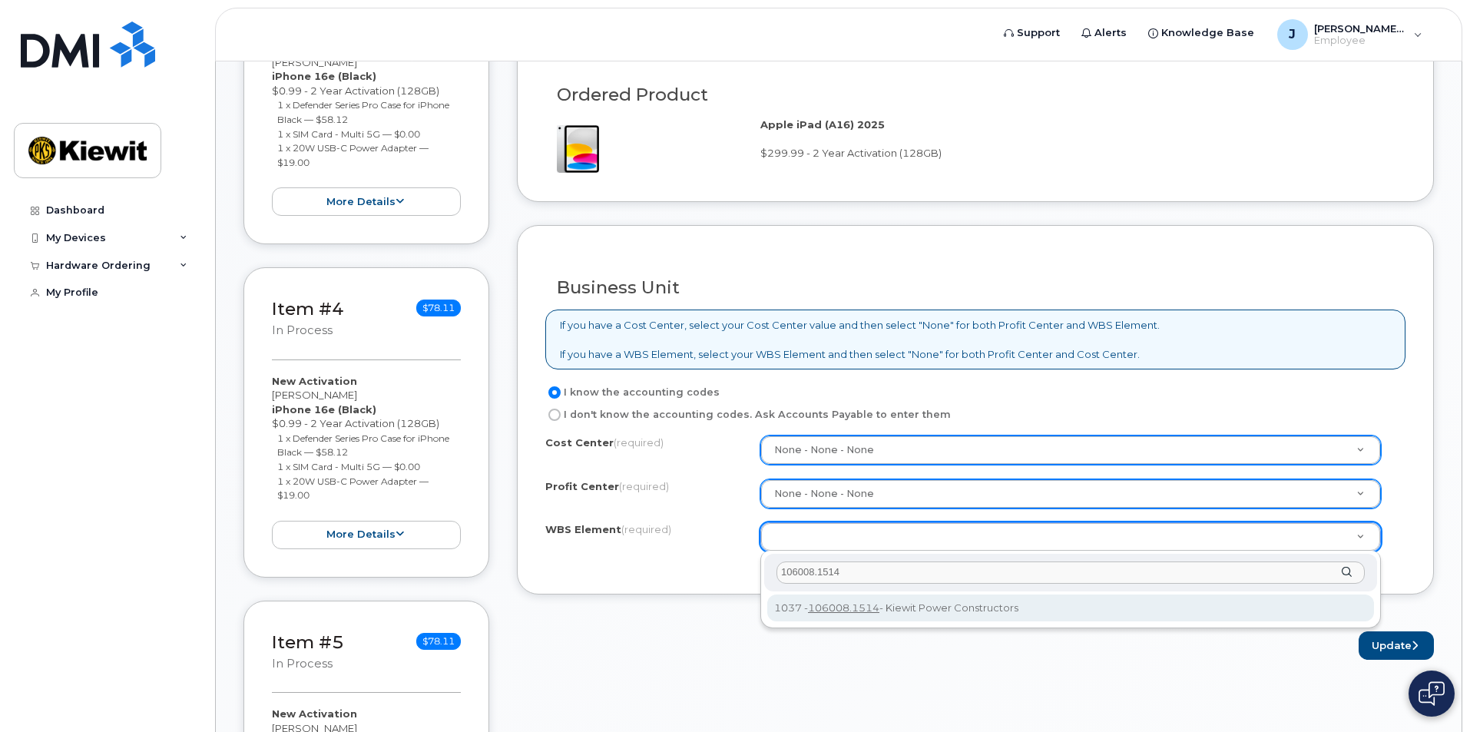
type input "106008.1514"
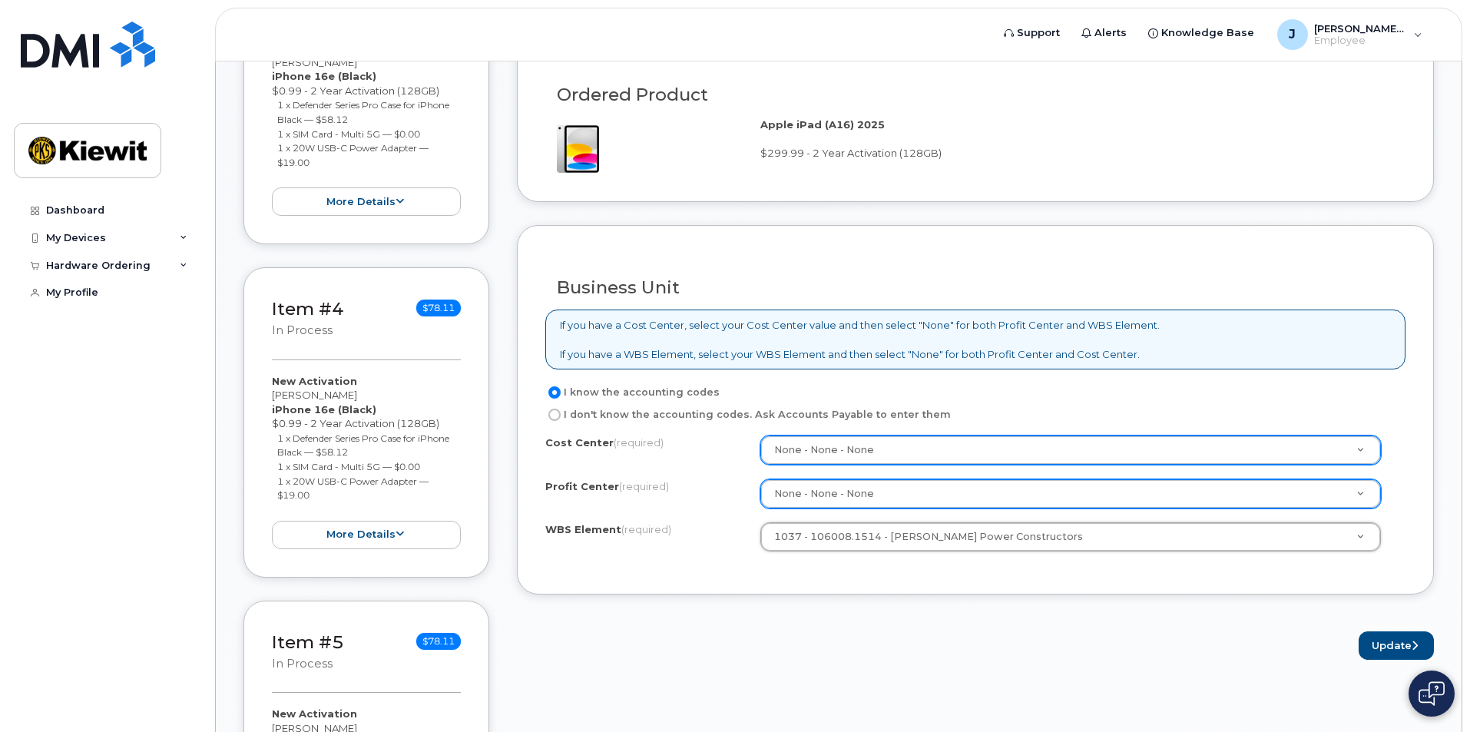
click at [845, 584] on div "Business Unit If you have a Cost Center, select your Cost Center value and then…" at bounding box center [975, 409] width 917 height 369
click at [1372, 645] on button "Update" at bounding box center [1396, 645] width 75 height 28
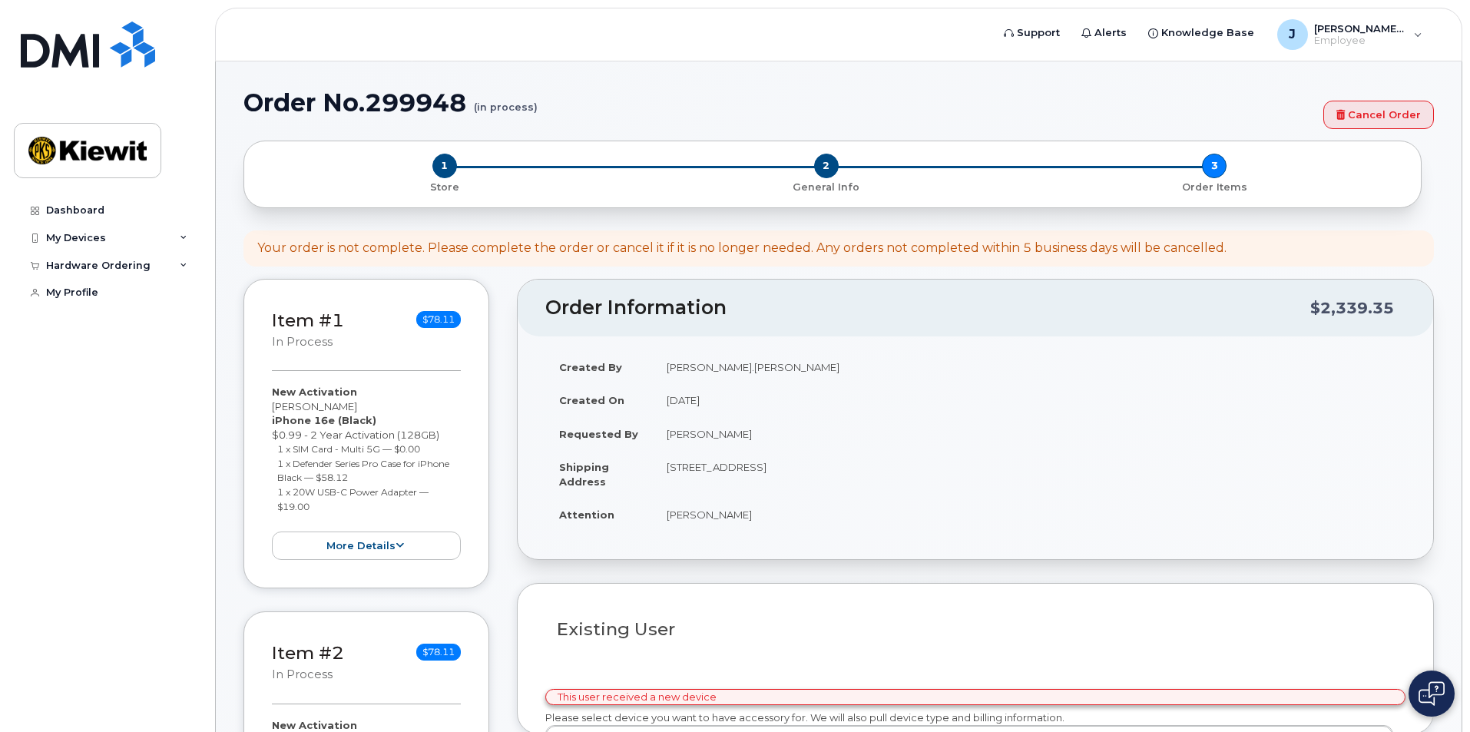
select select
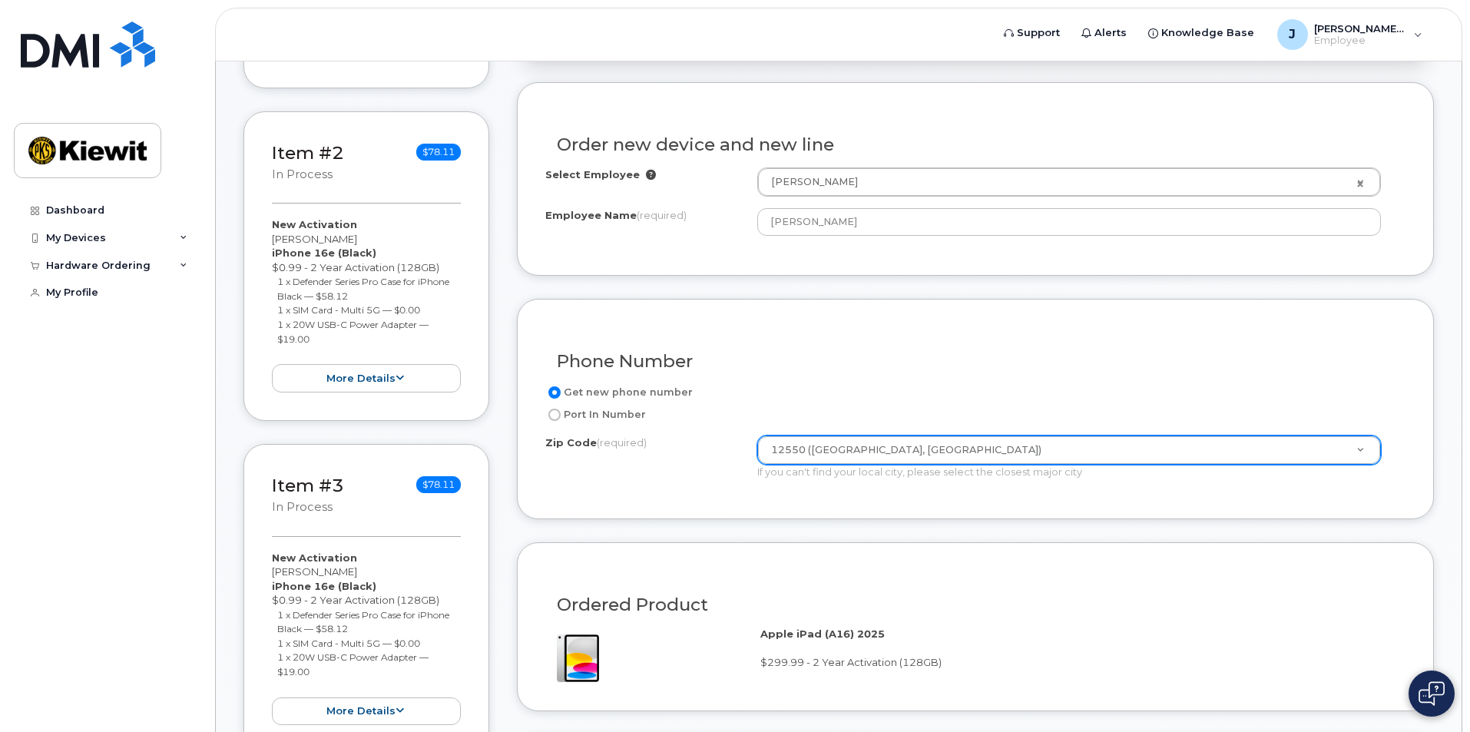
scroll to position [694, 0]
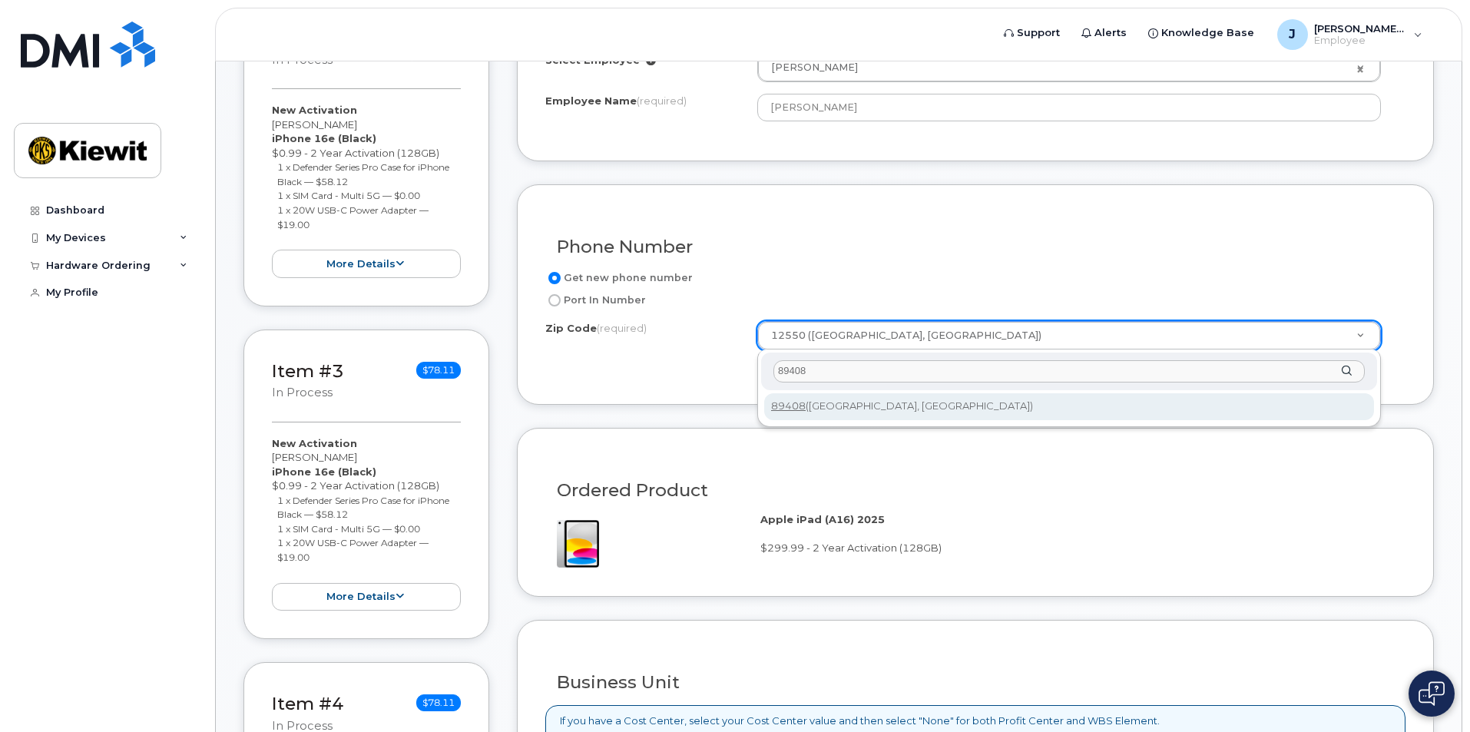
type input "89408"
type input "89408 ([GEOGRAPHIC_DATA], [GEOGRAPHIC_DATA])"
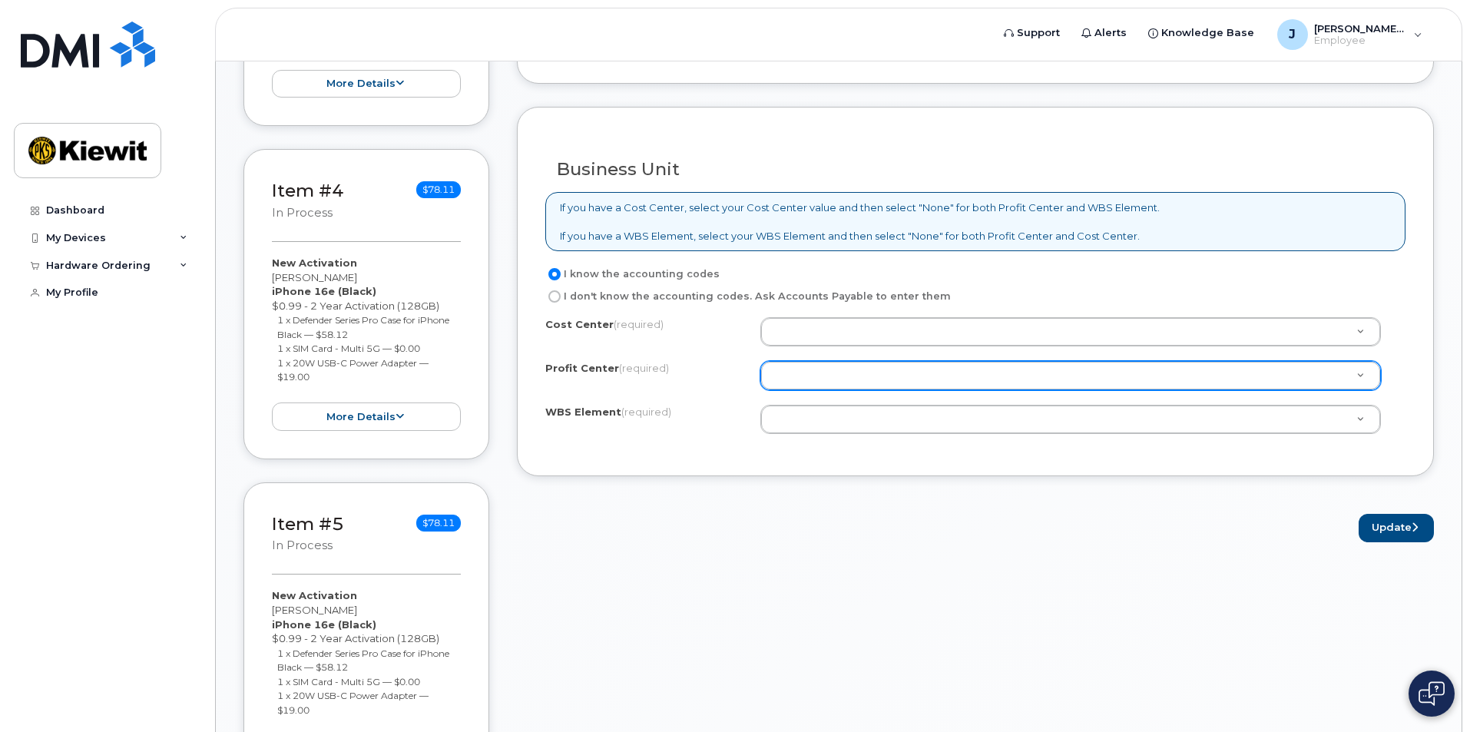
scroll to position [1231, 0]
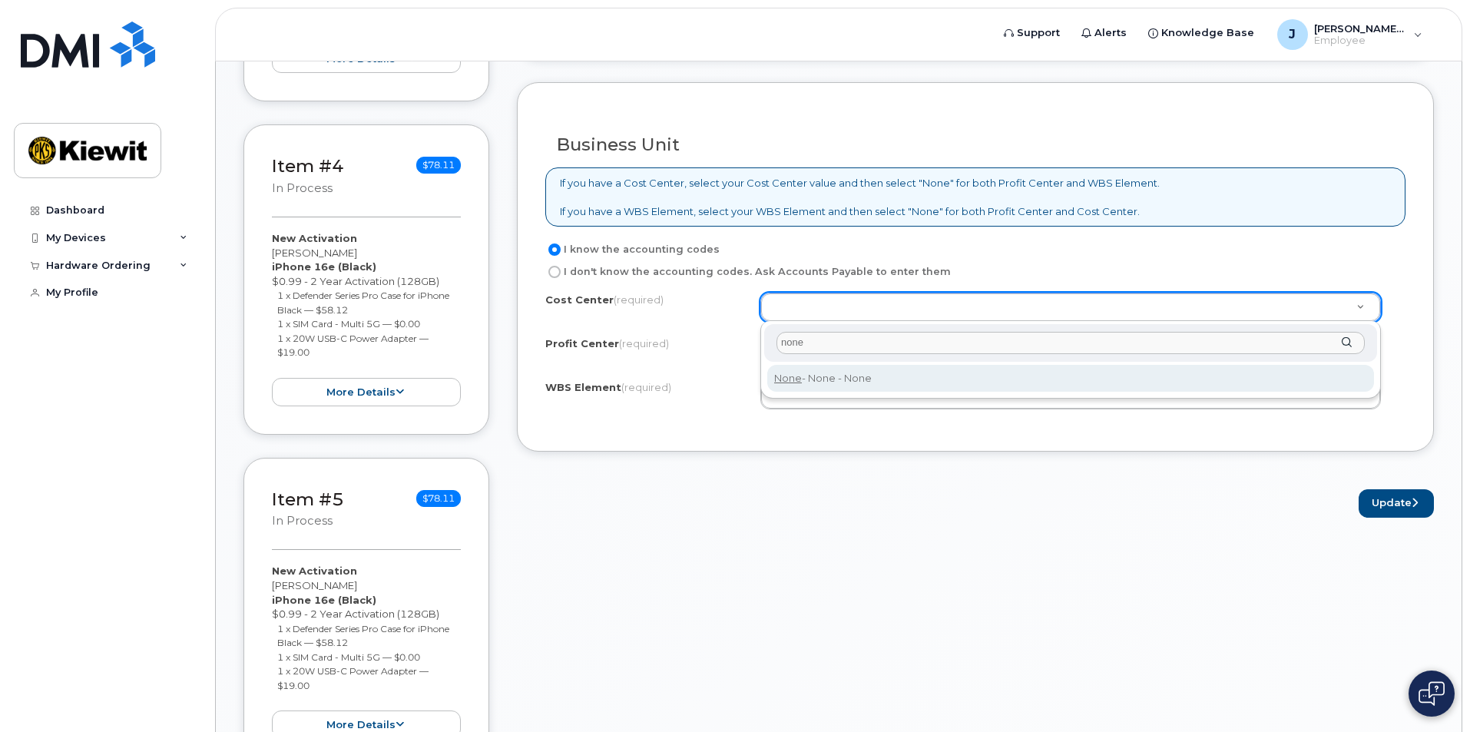
type input "none"
type input "None"
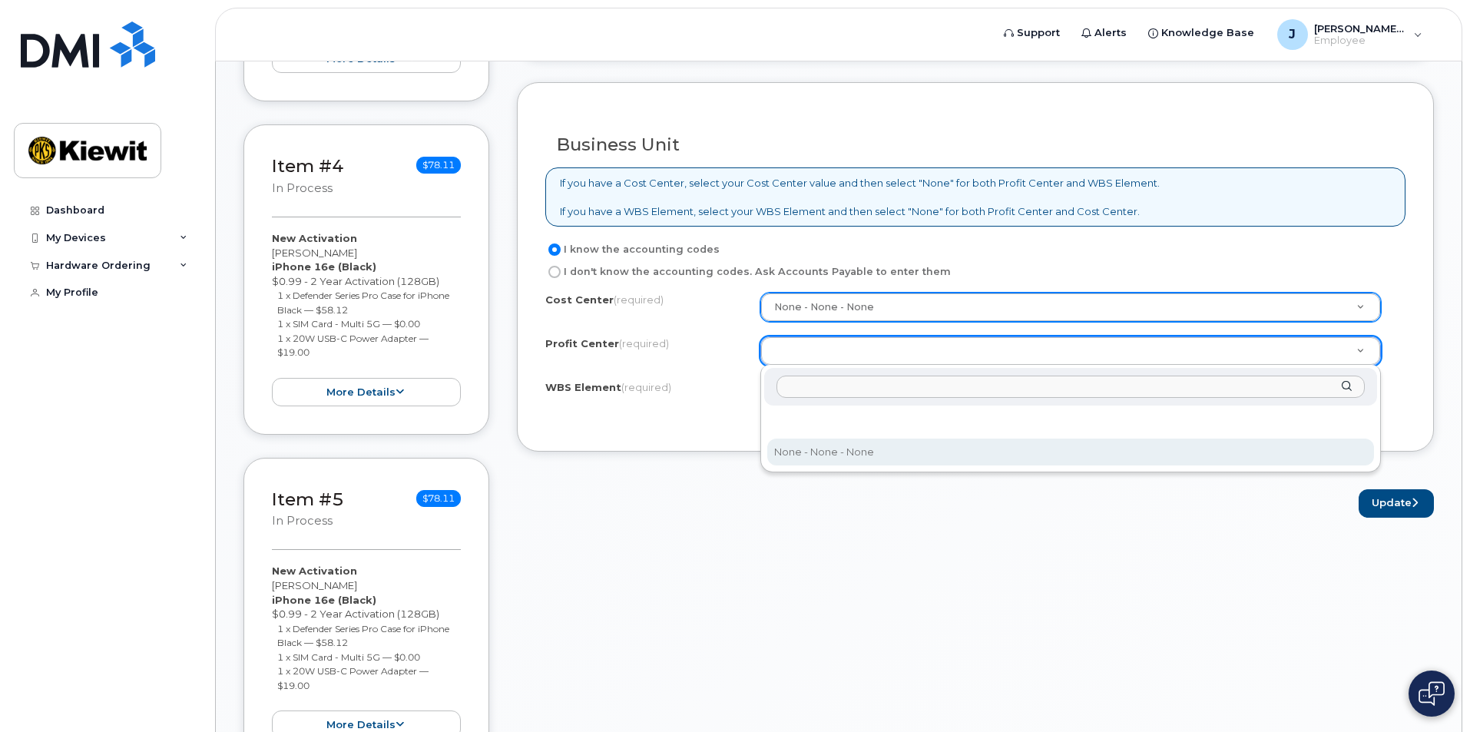
select select "None"
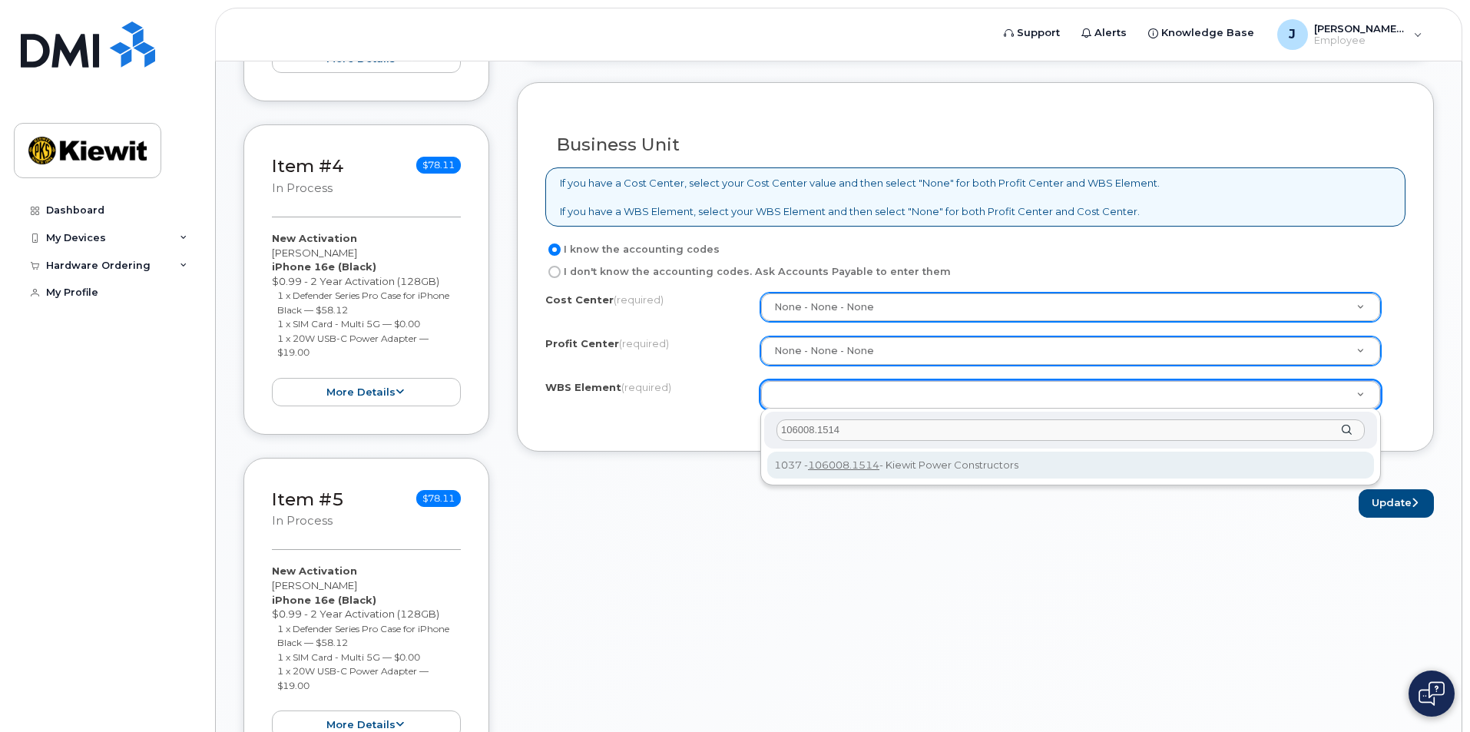
type input "106008.1514"
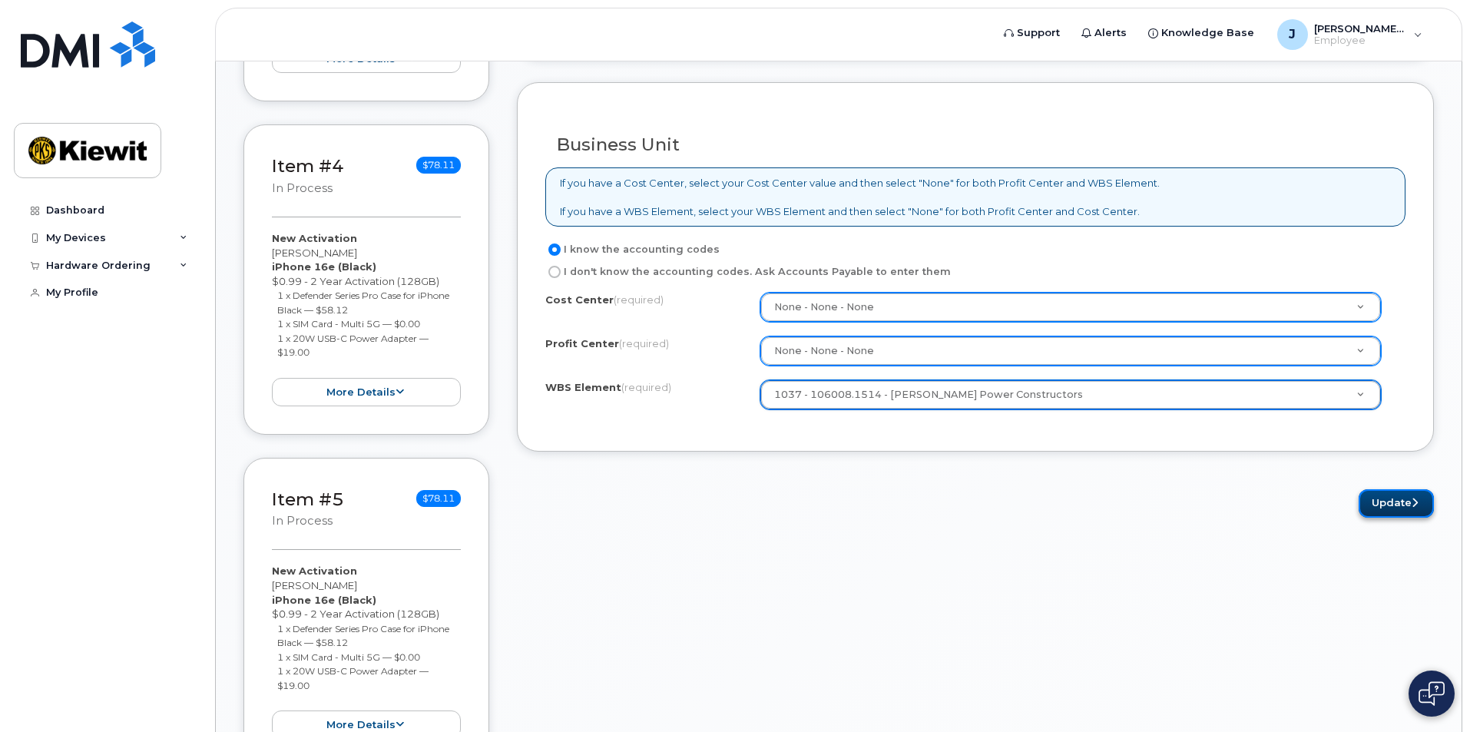
click at [1383, 511] on button "Update" at bounding box center [1396, 503] width 75 height 28
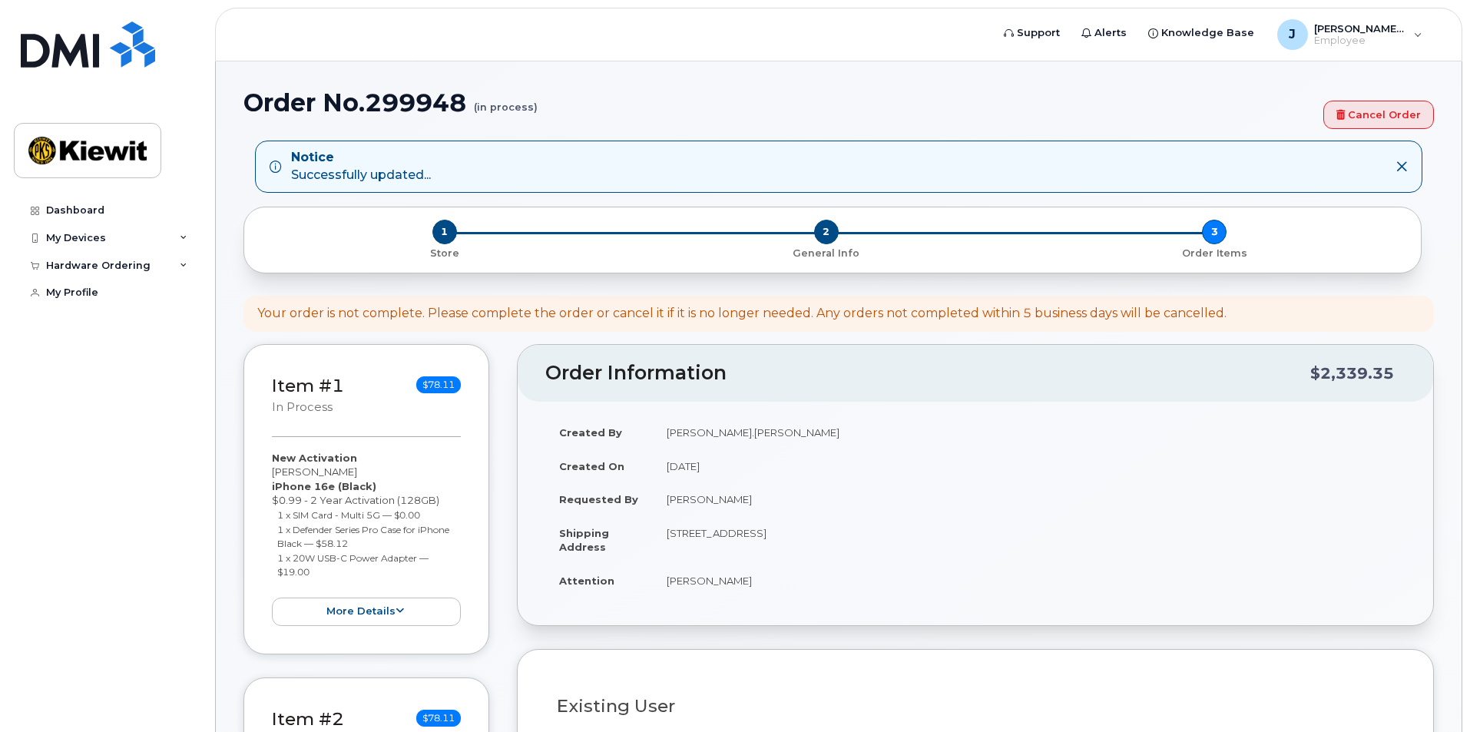
select select
type input "12550 ([GEOGRAPHIC_DATA], [GEOGRAPHIC_DATA])"
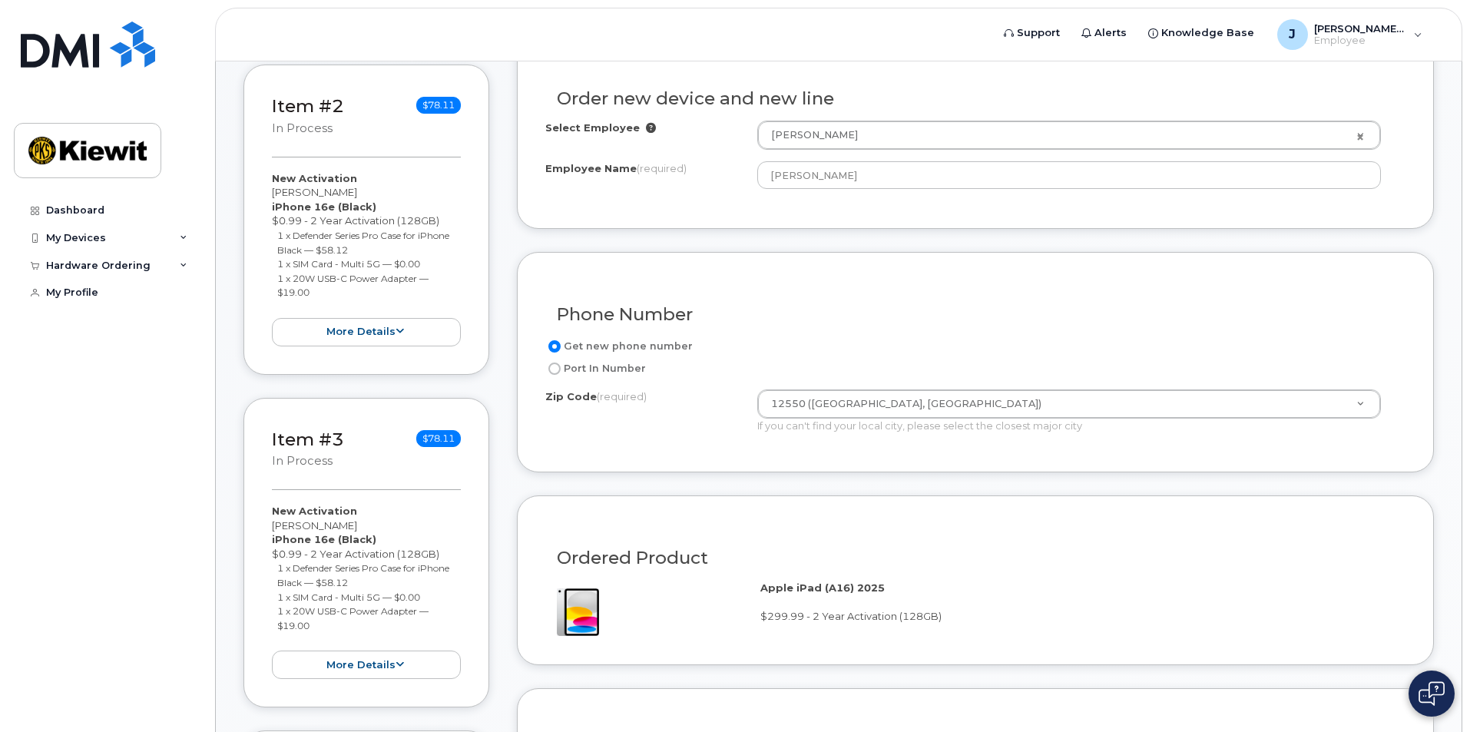
scroll to position [768, 0]
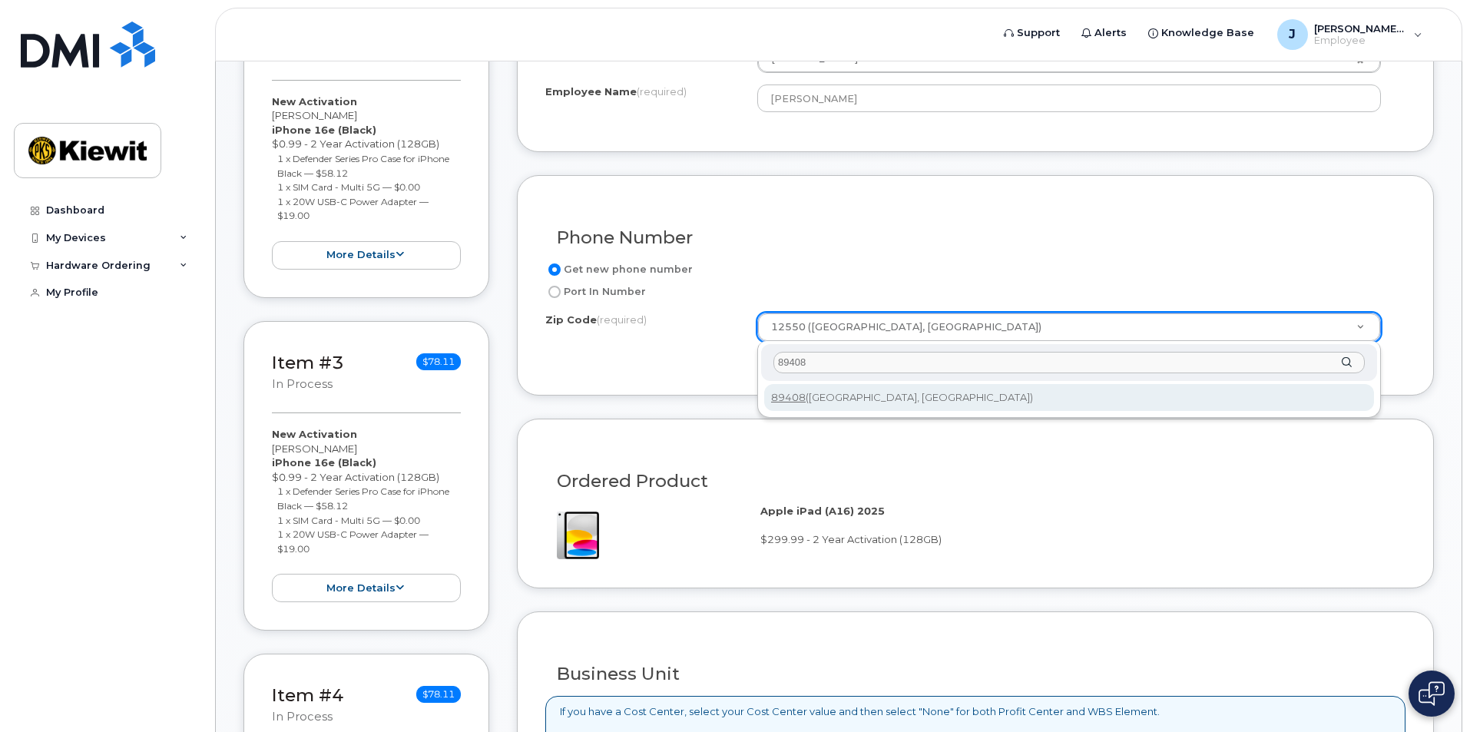
type input "89408"
type input "89408 ([GEOGRAPHIC_DATA], [GEOGRAPHIC_DATA])"
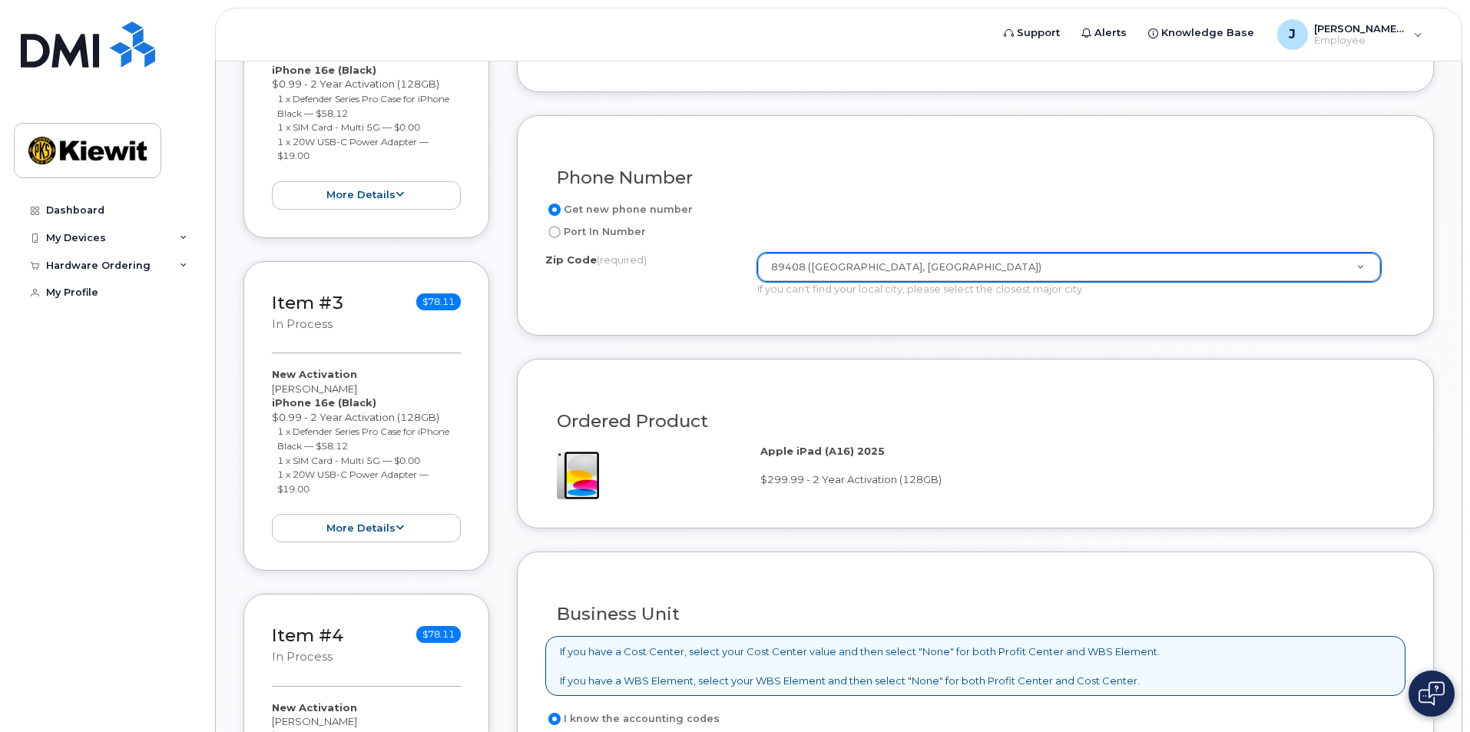
scroll to position [1229, 0]
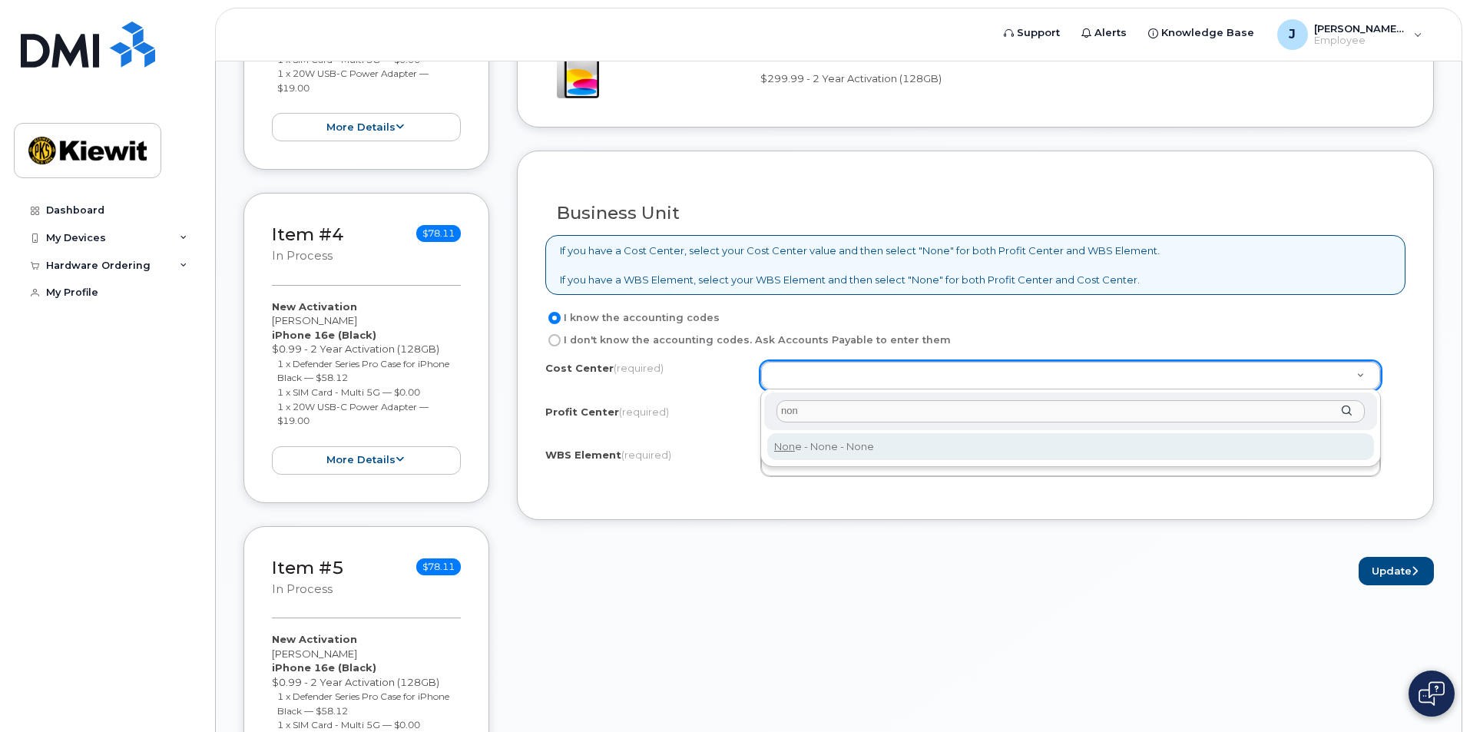
type input "non"
type input "None"
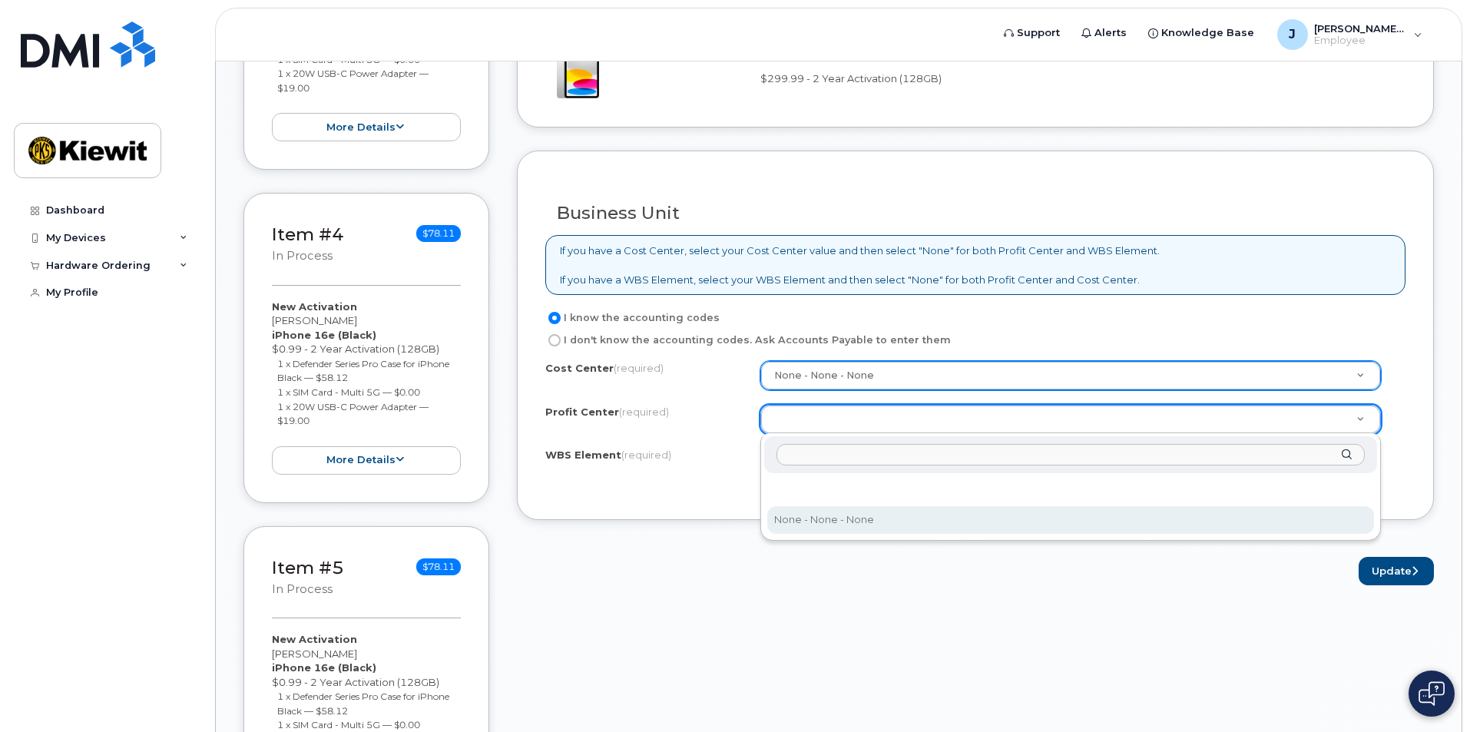
select select "None"
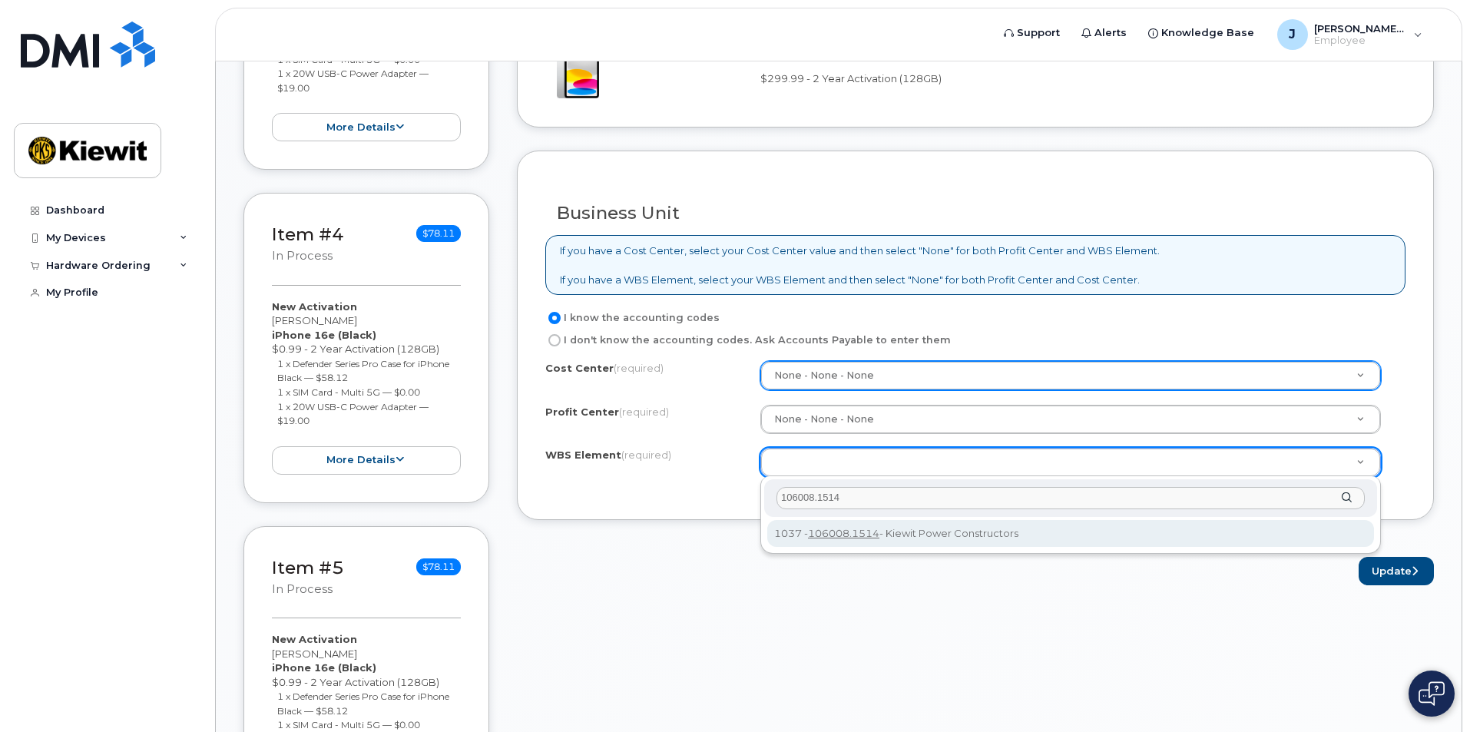
type input "106008.1514"
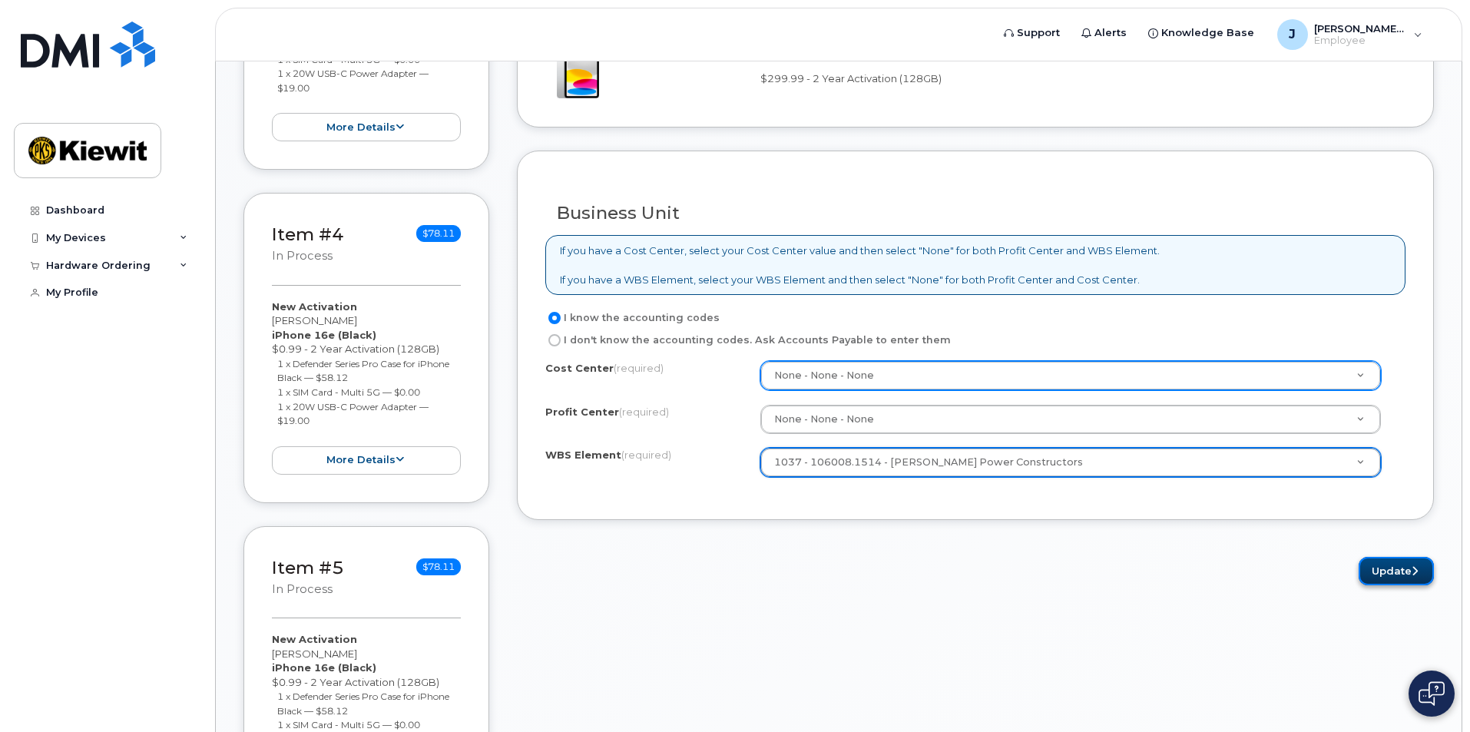
click at [1415, 579] on button "Update" at bounding box center [1396, 571] width 75 height 28
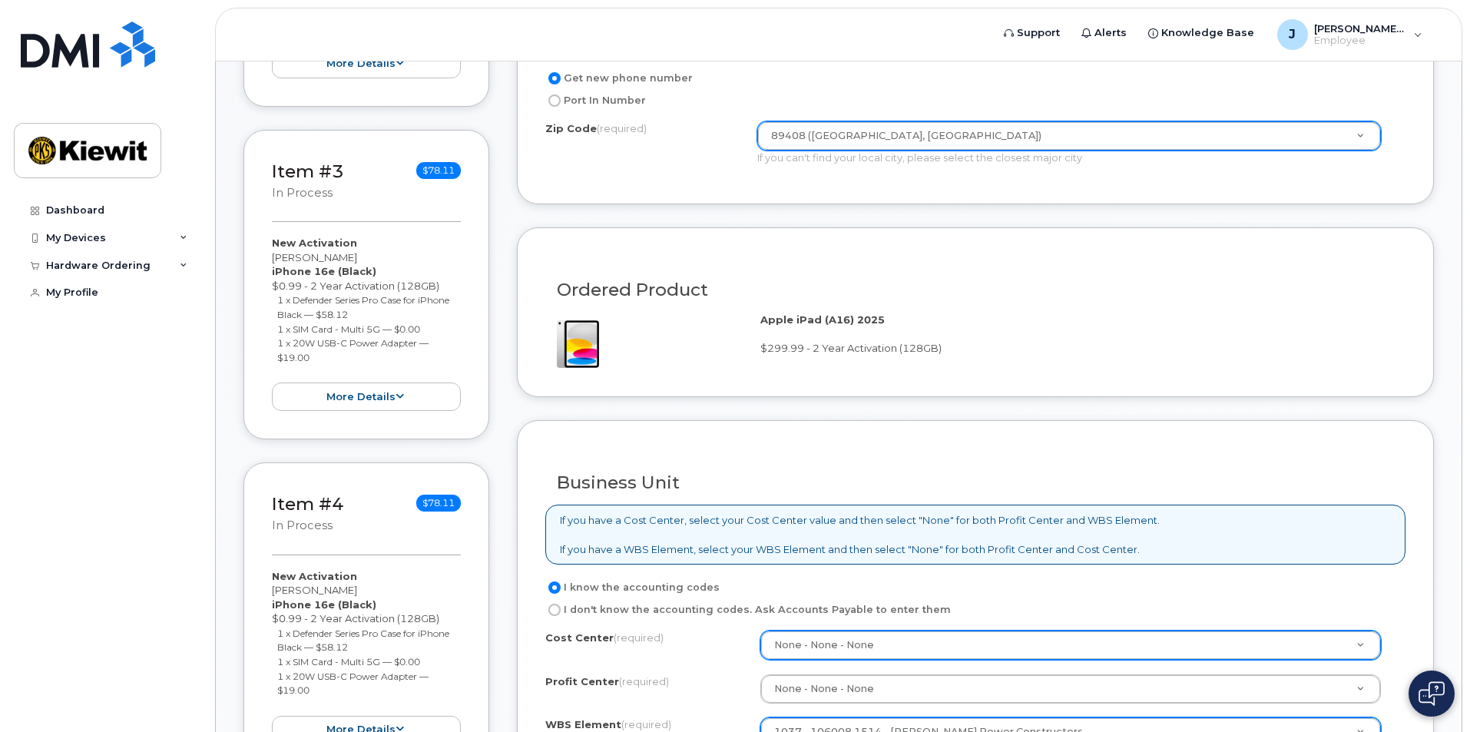
scroll to position [922, 0]
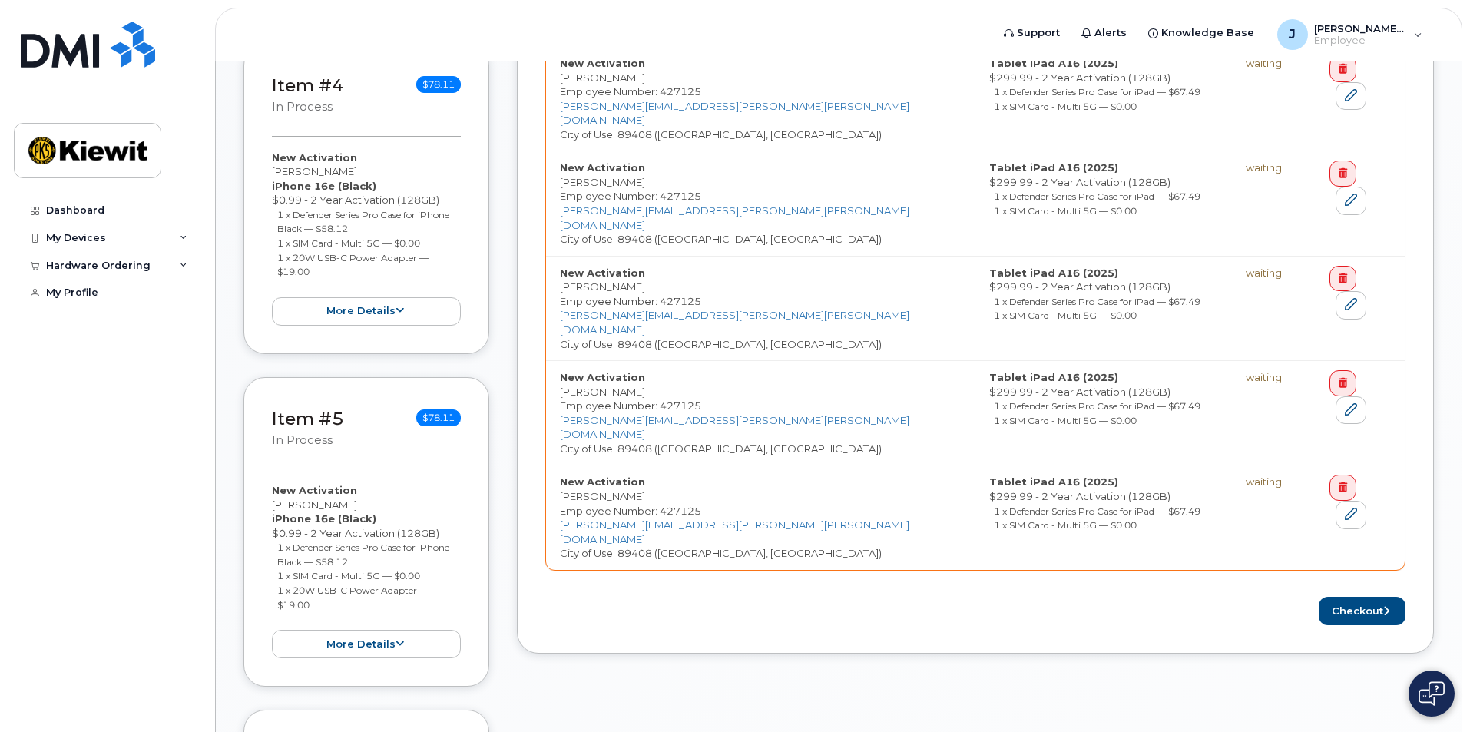
scroll to position [1459, 0]
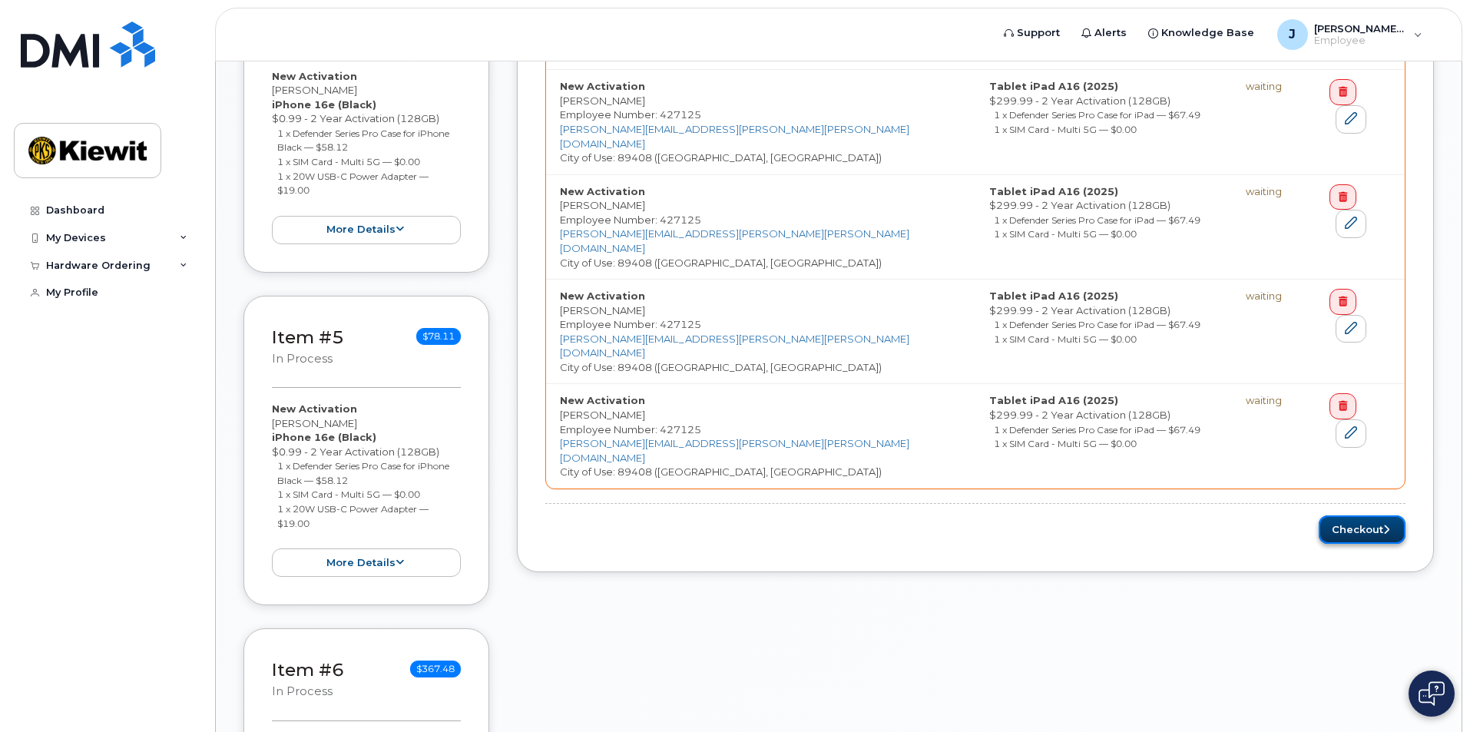
click at [1346, 515] on button "Checkout" at bounding box center [1362, 529] width 87 height 28
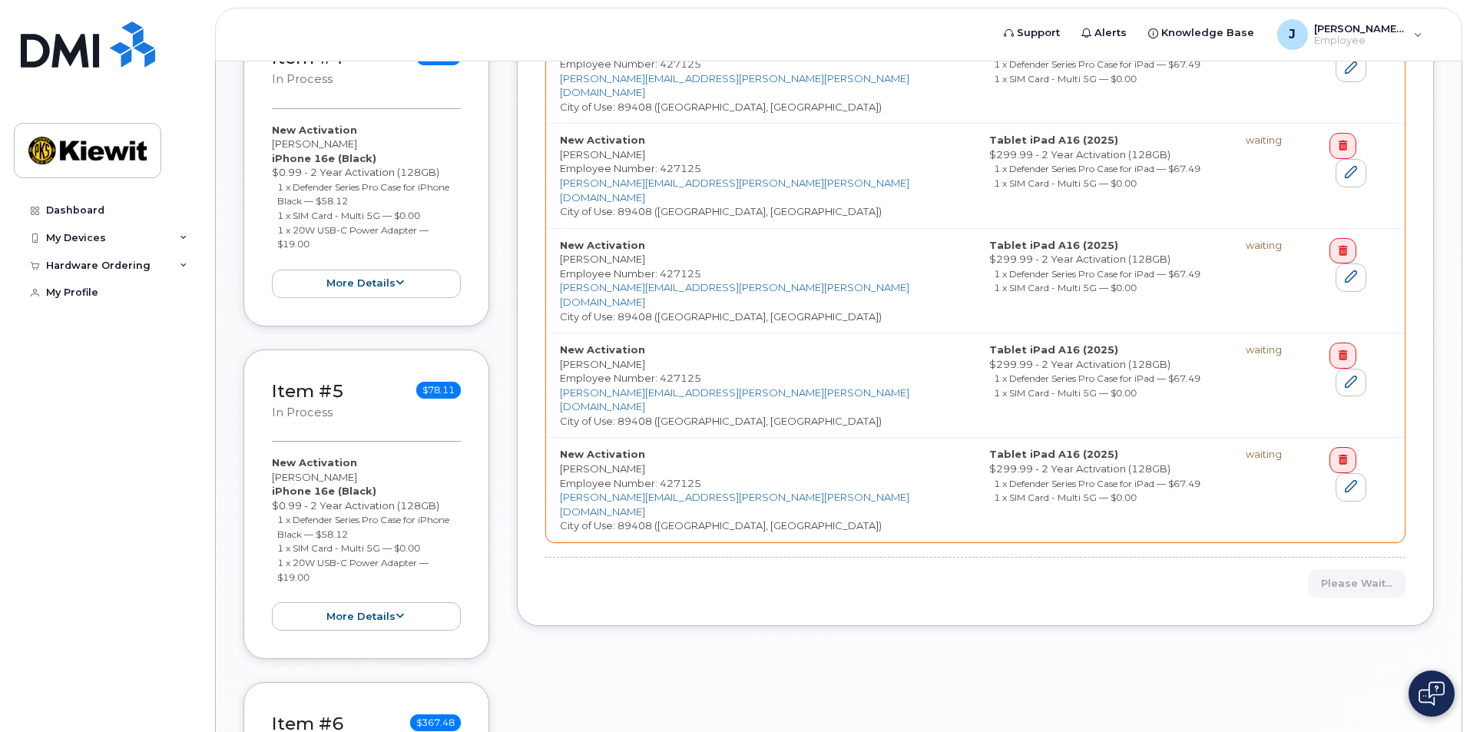
scroll to position [1310, 0]
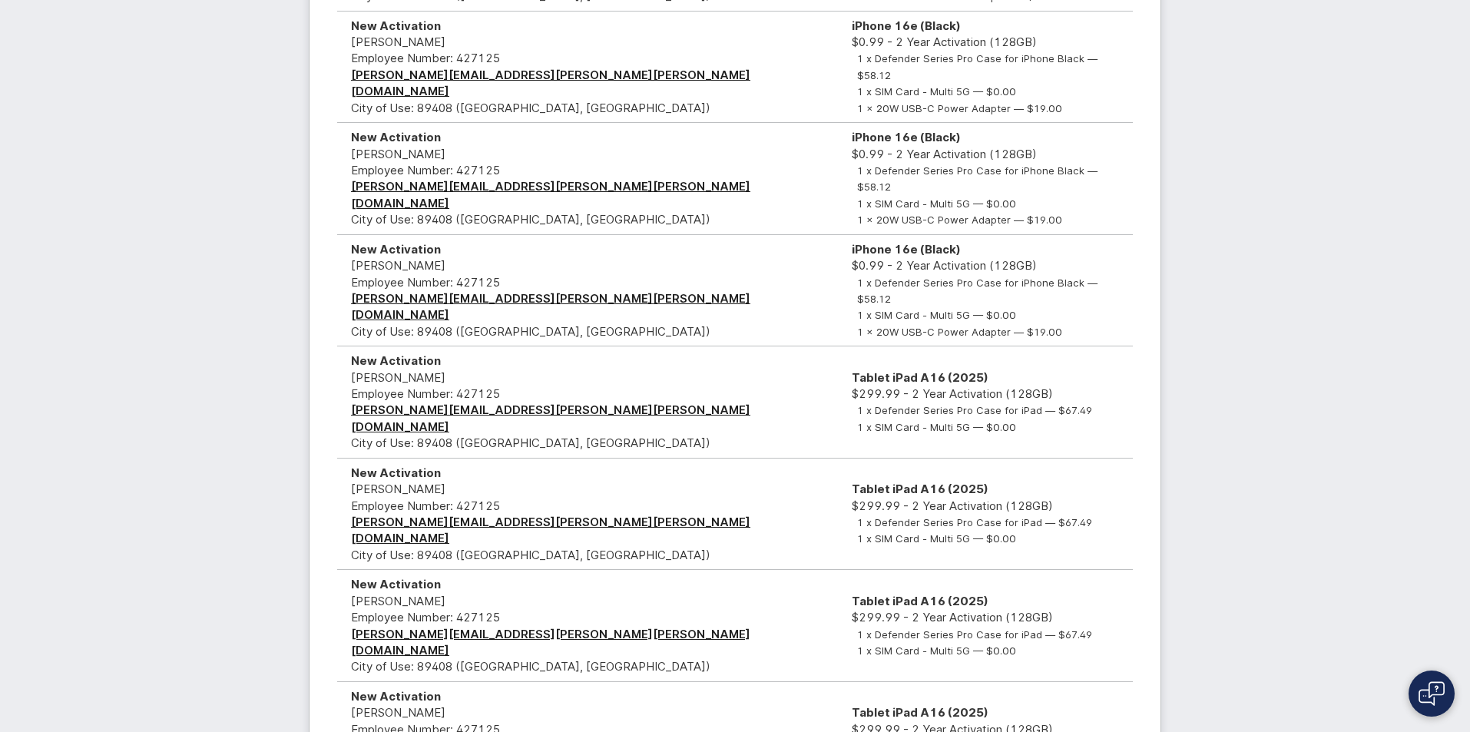
scroll to position [650, 0]
